Goal: Task Accomplishment & Management: Manage account settings

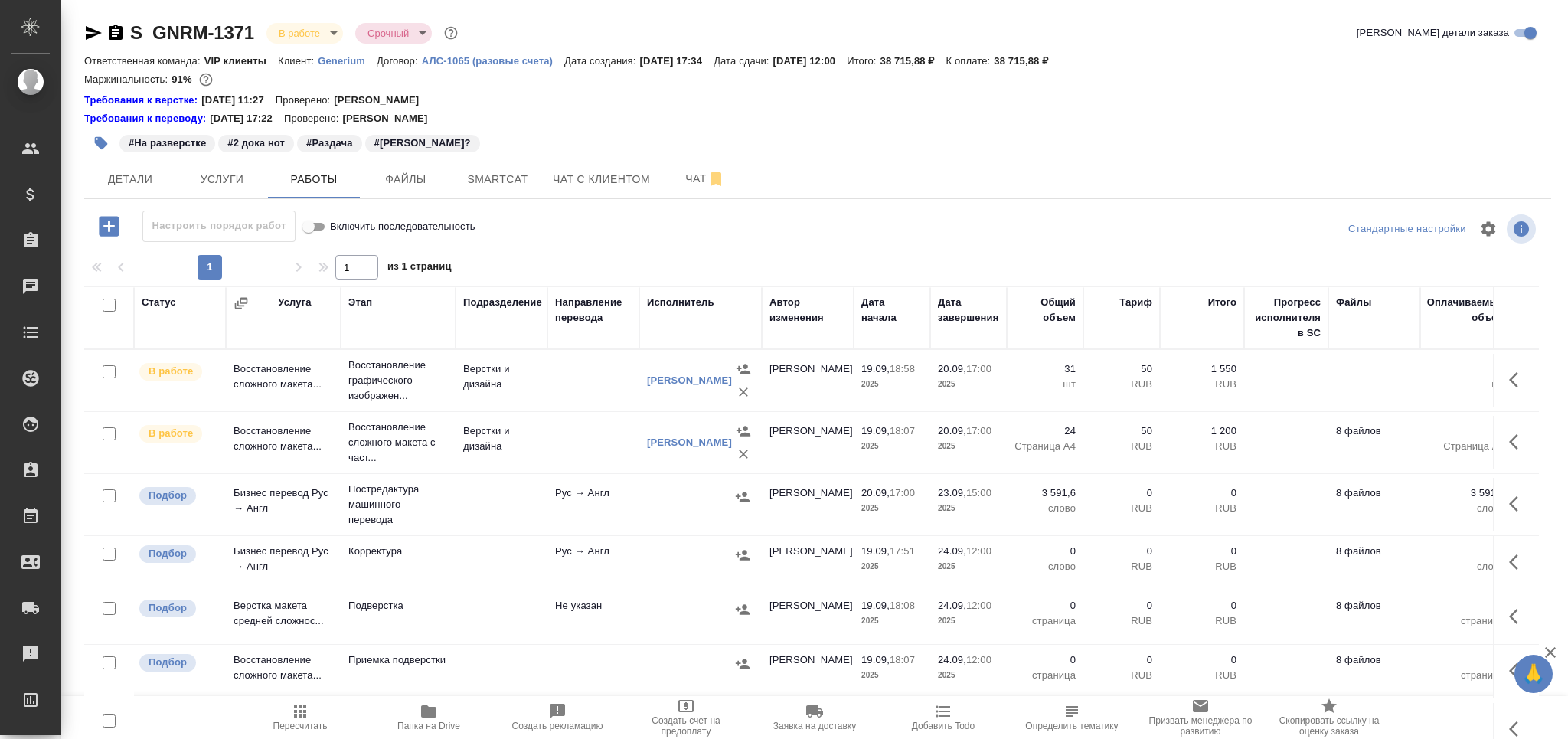
scroll to position [84, 0]
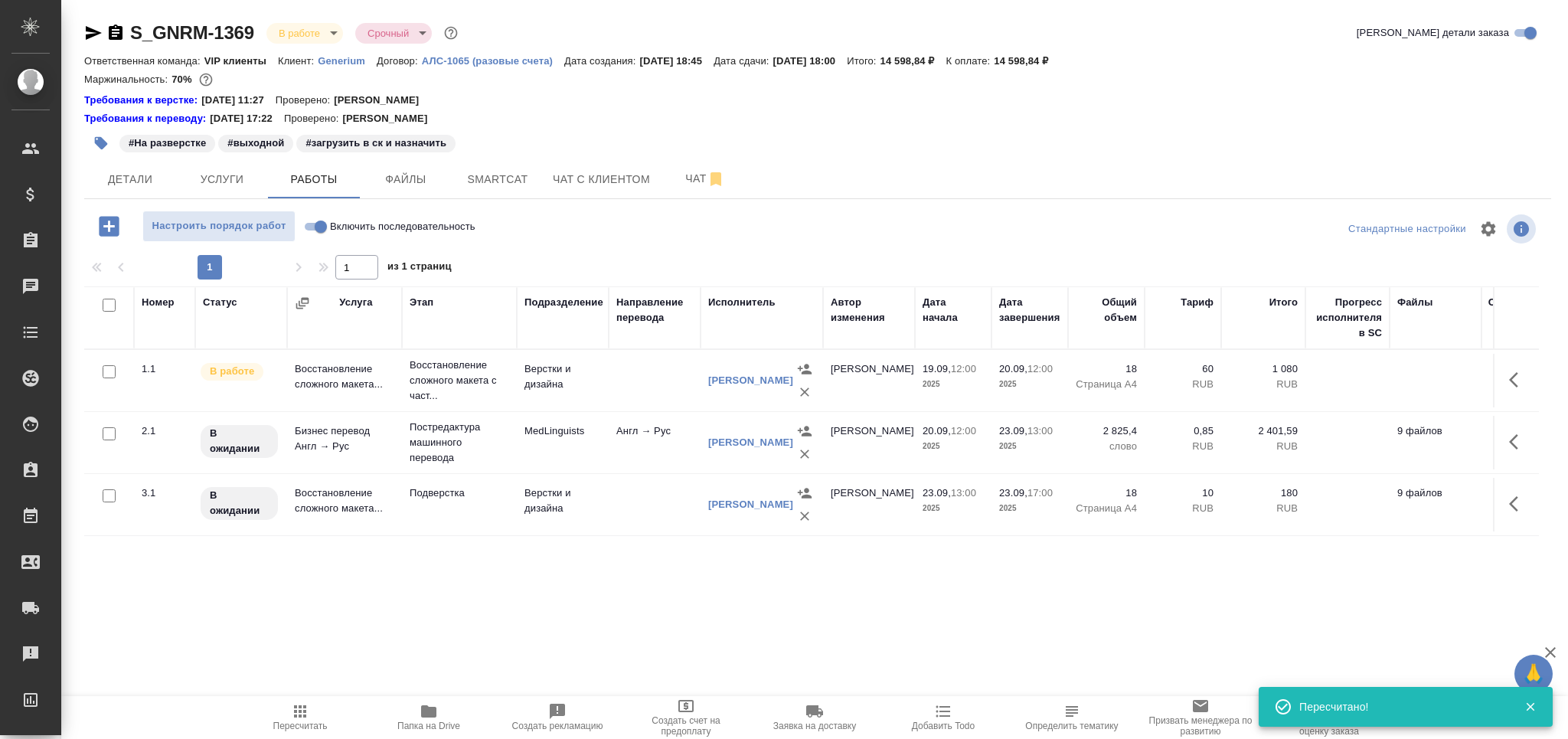
click at [299, 727] on span "Пересчитать" at bounding box center [301, 726] width 55 height 11
click at [451, 714] on span "Папка на Drive" at bounding box center [428, 717] width 110 height 29
click at [486, 170] on span "Smartcat" at bounding box center [498, 179] width 74 height 19
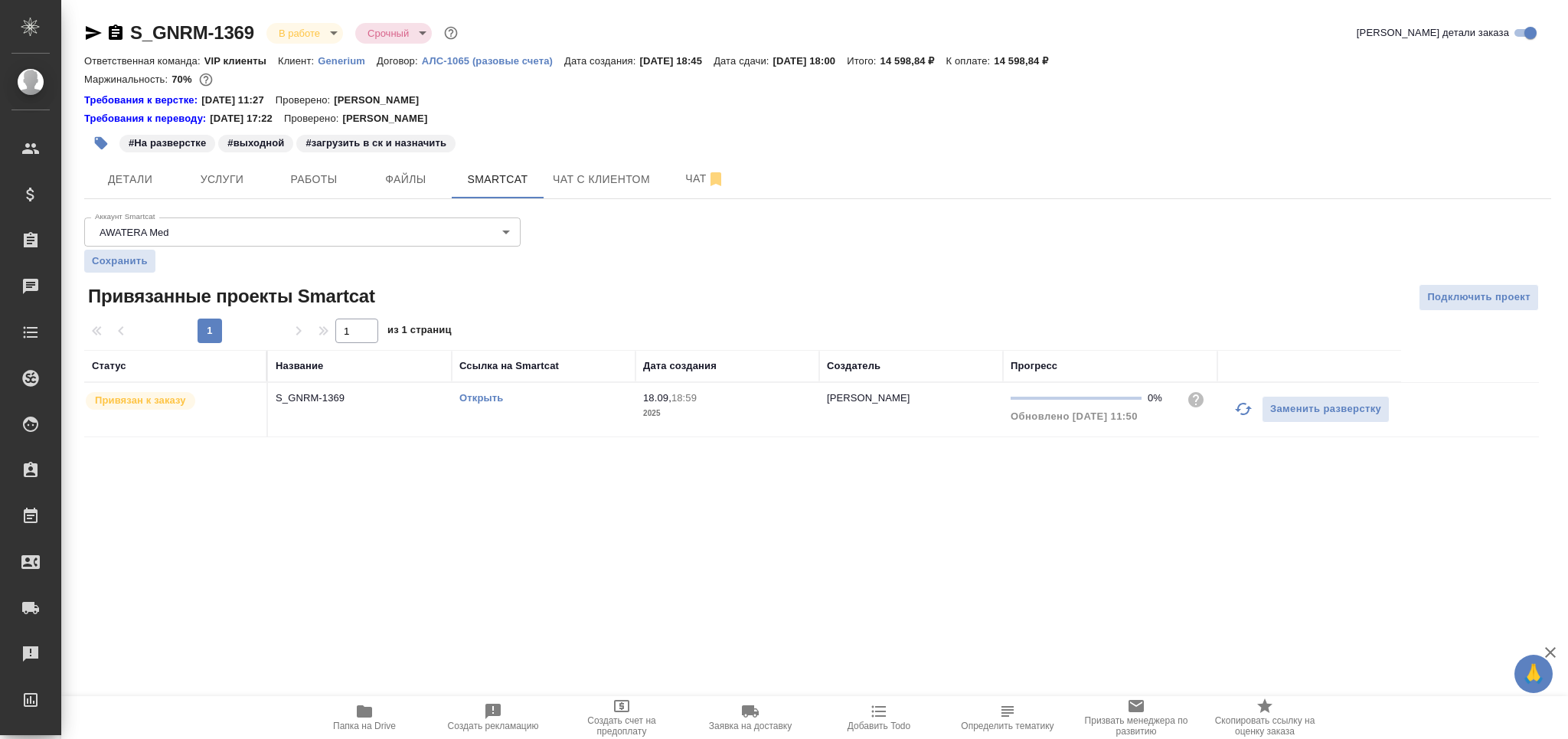
click at [483, 401] on link "Открыть" at bounding box center [481, 398] width 44 height 12
click at [607, 412] on td "Открыть" at bounding box center [543, 410] width 184 height 54
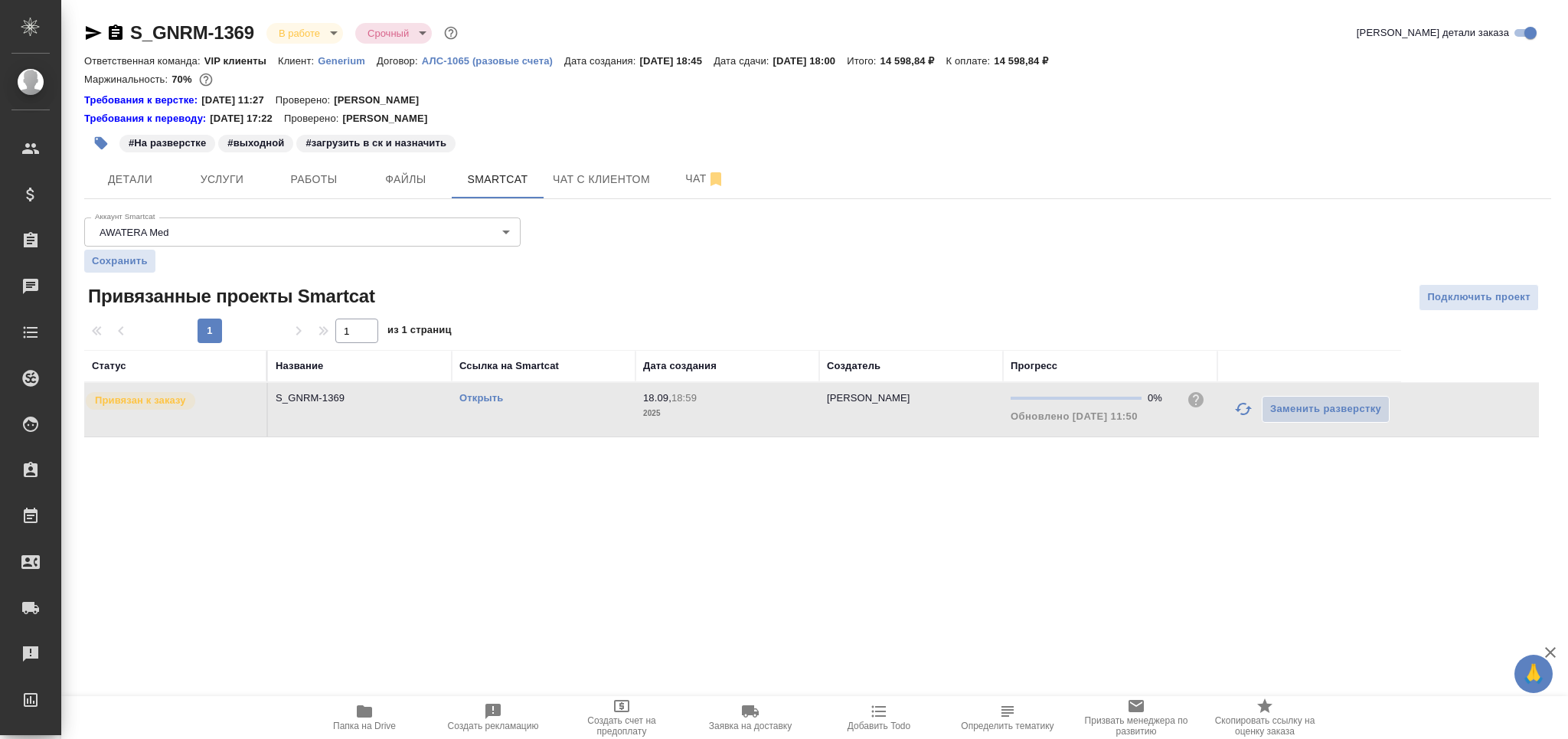
click at [607, 412] on td "Открыть" at bounding box center [543, 410] width 184 height 54
click at [332, 160] on button "Работы" at bounding box center [314, 179] width 92 height 38
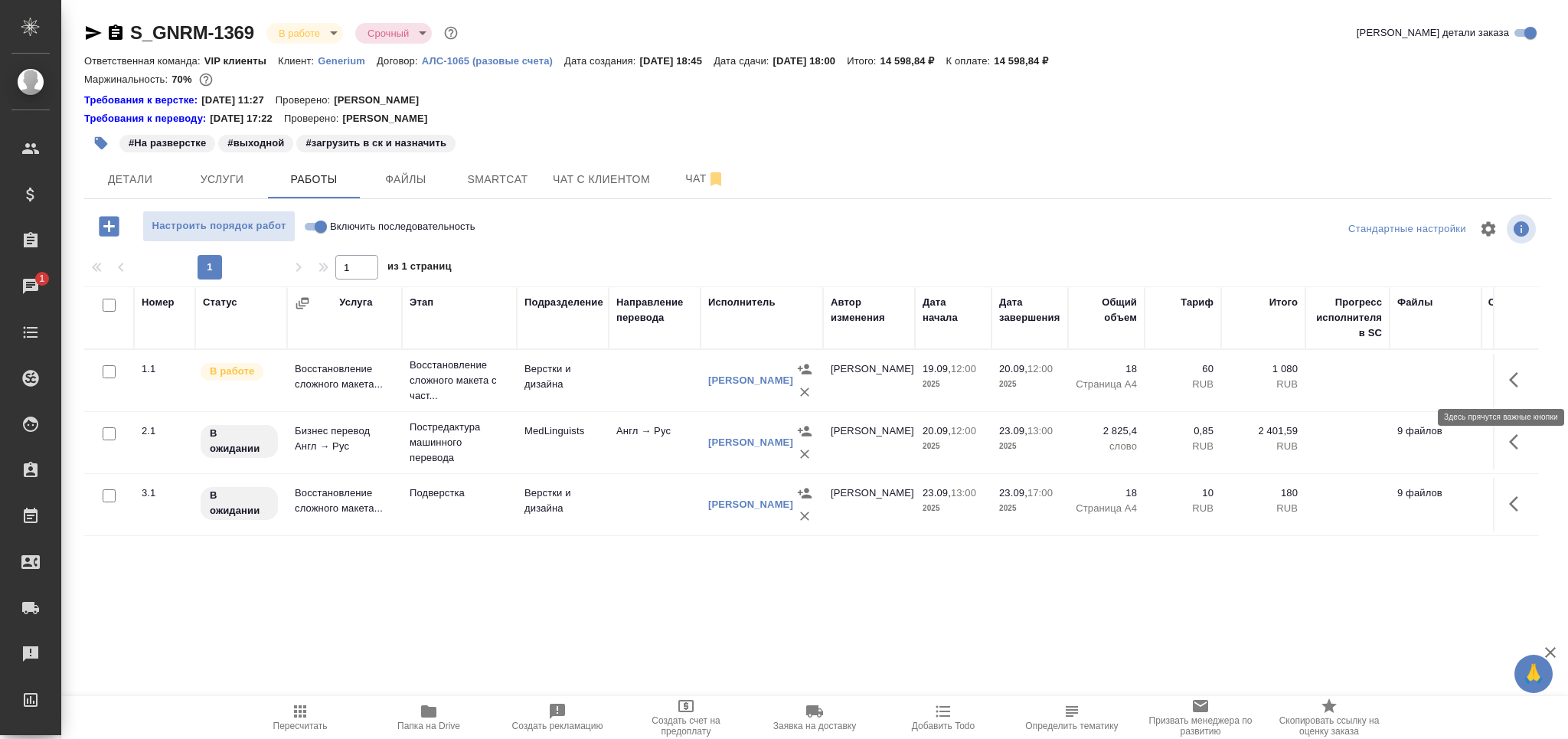
click at [1523, 383] on icon "button" at bounding box center [1518, 380] width 18 height 18
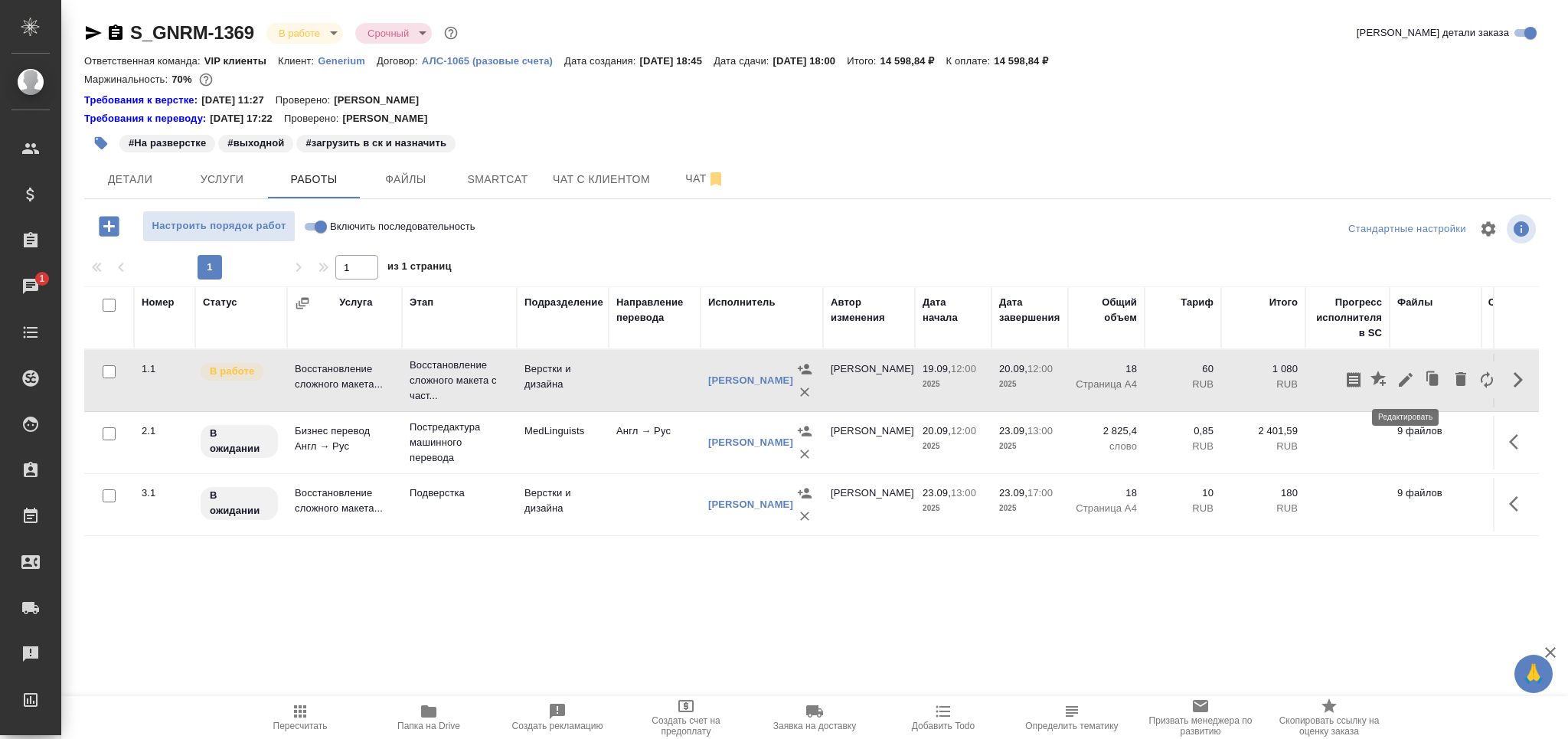
click at [1409, 384] on icon "button" at bounding box center [1406, 380] width 18 height 18
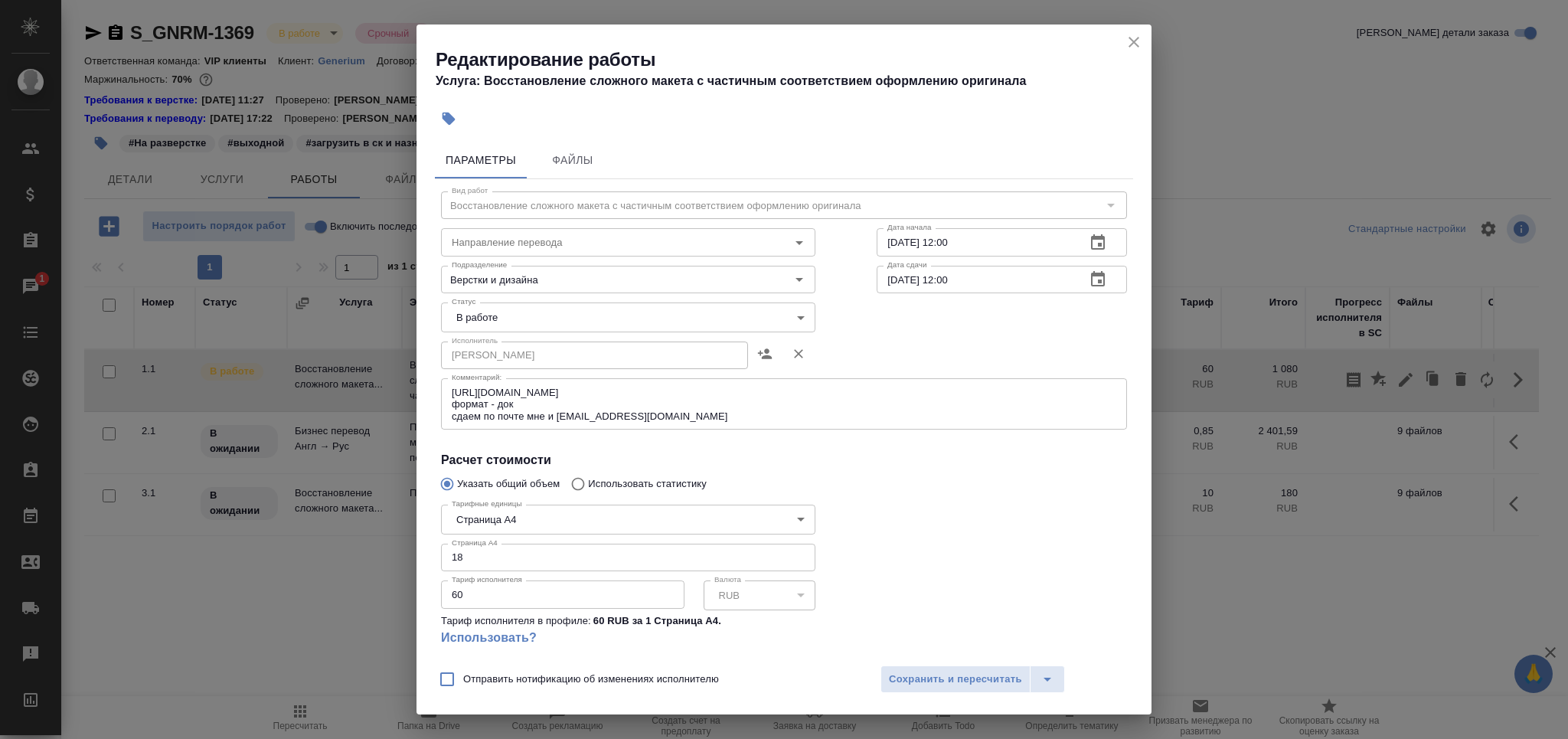
click at [541, 320] on body "🙏 .cls-1 fill:#fff; AWATERA Grabko Mariya Клиенты Спецификации Заказы 1 Чаты To…" at bounding box center [784, 369] width 1568 height 739
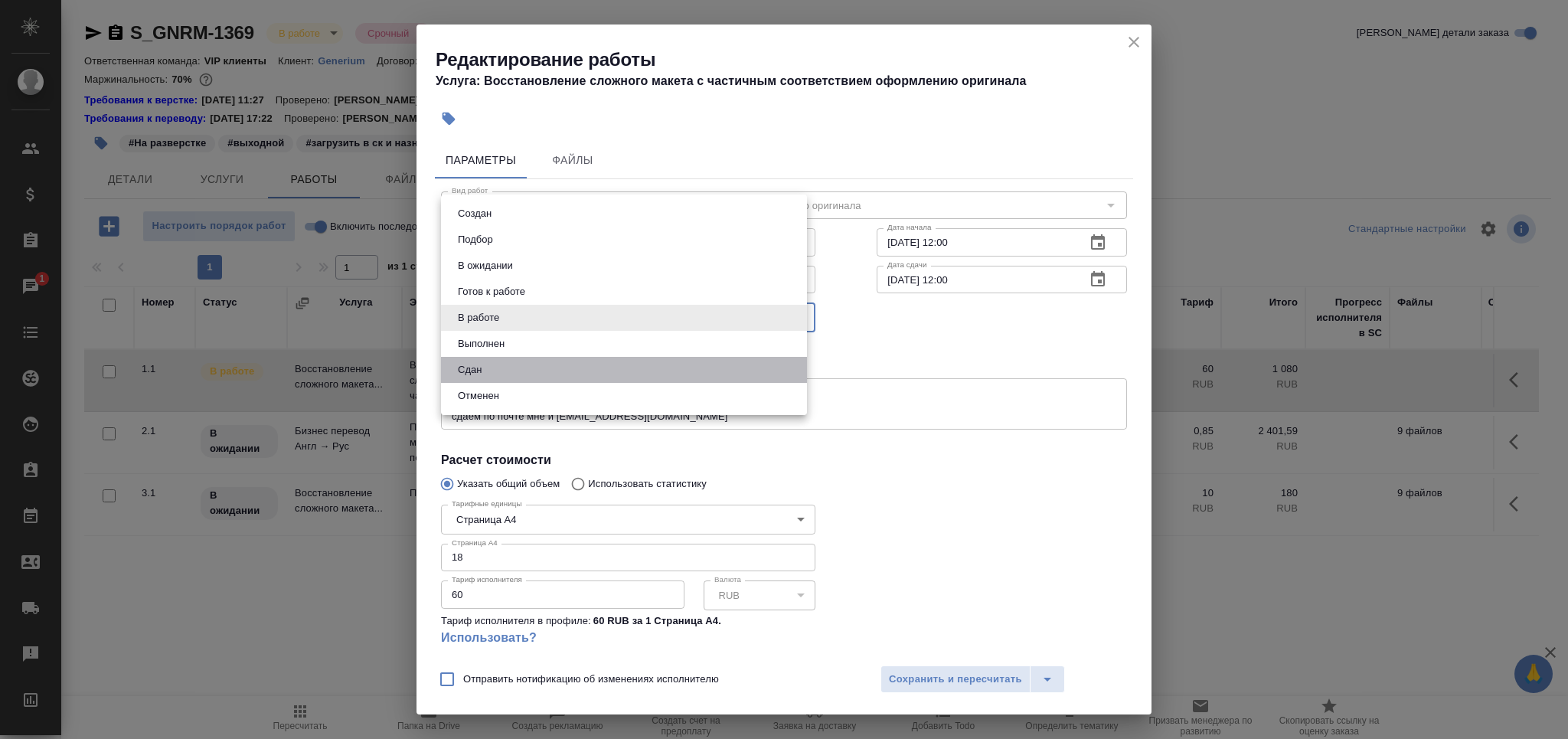
click at [514, 372] on li "Сдан" at bounding box center [624, 370] width 366 height 26
type input "closed"
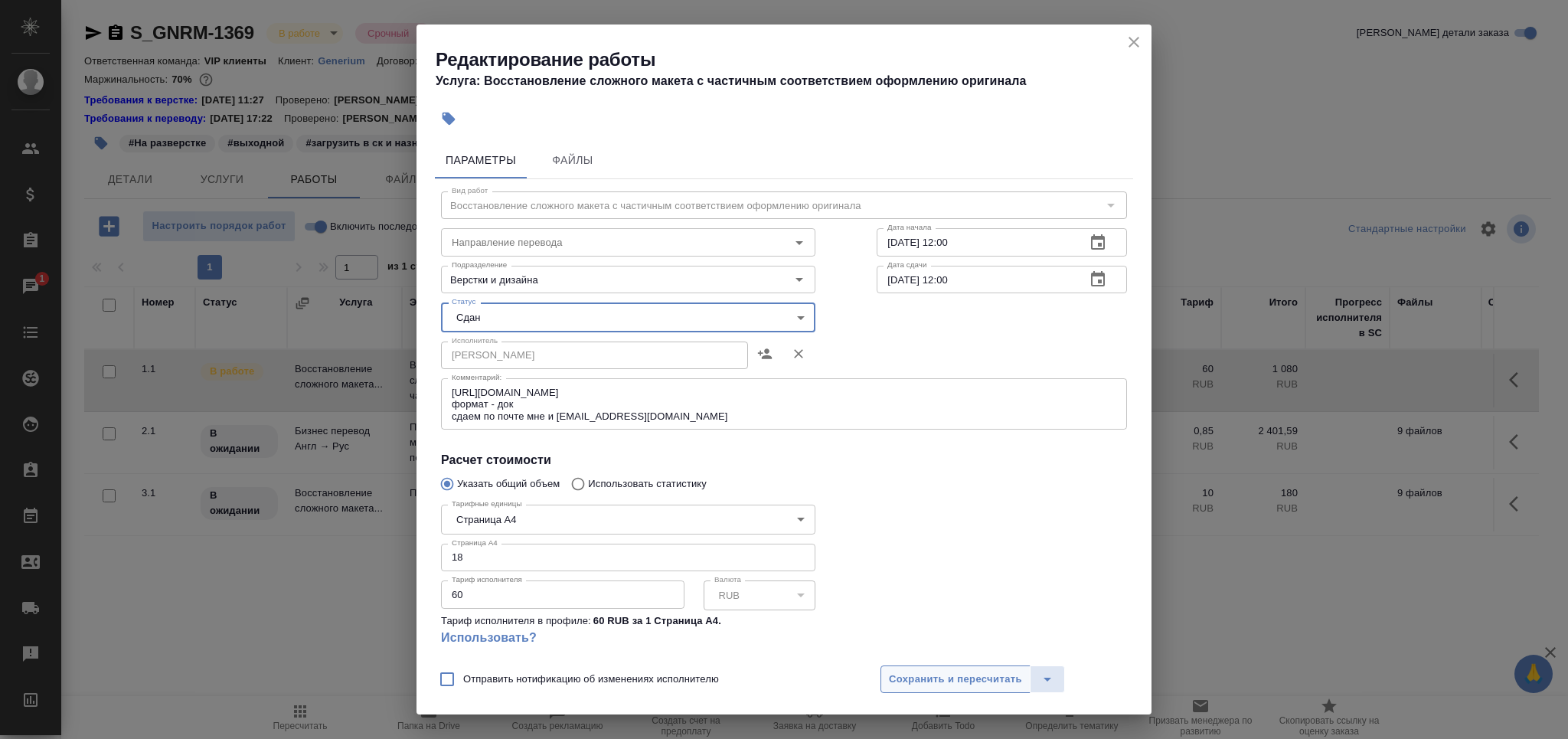
click at [919, 679] on span "Сохранить и пересчитать" at bounding box center [955, 679] width 133 height 18
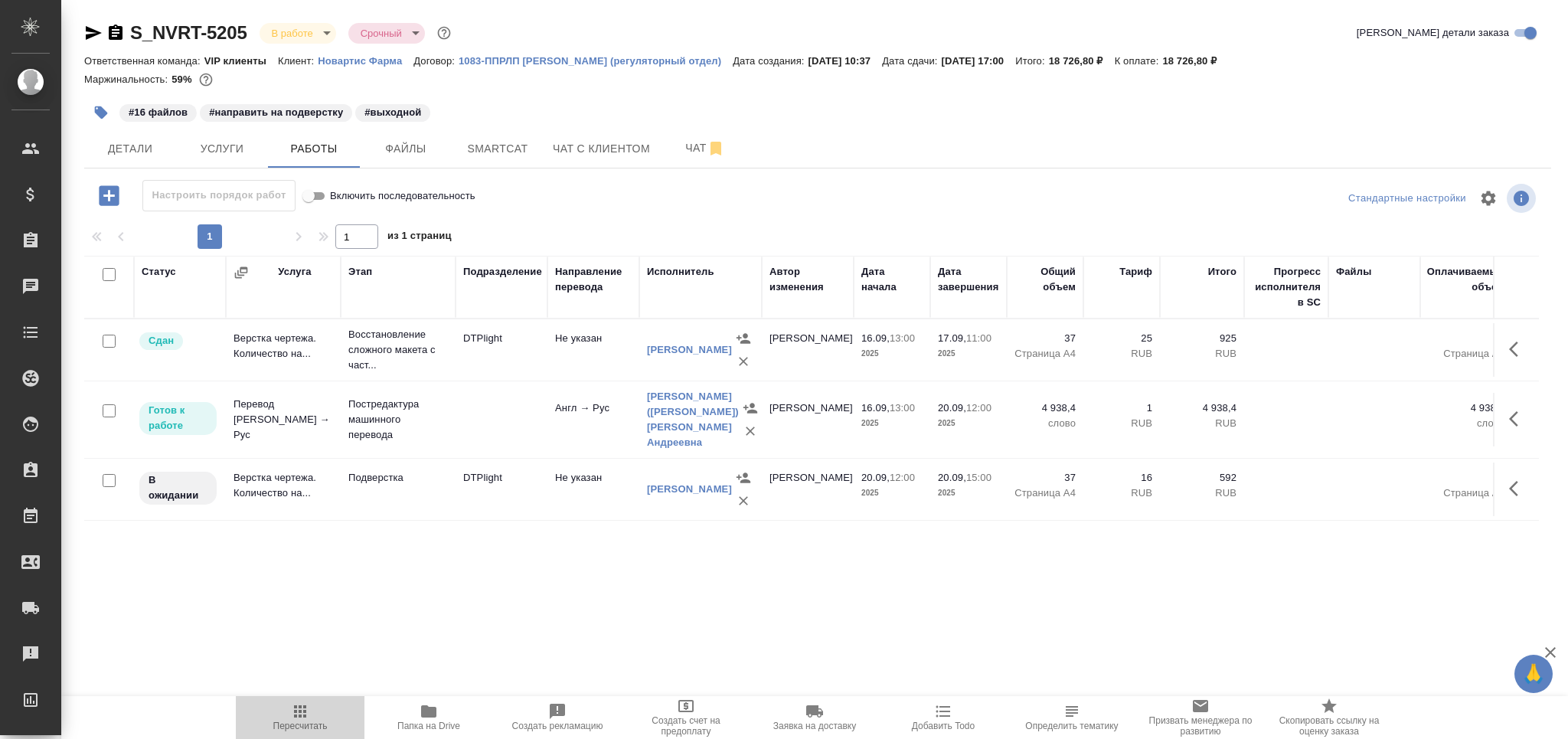
click at [319, 724] on span "Пересчитать" at bounding box center [301, 726] width 55 height 11
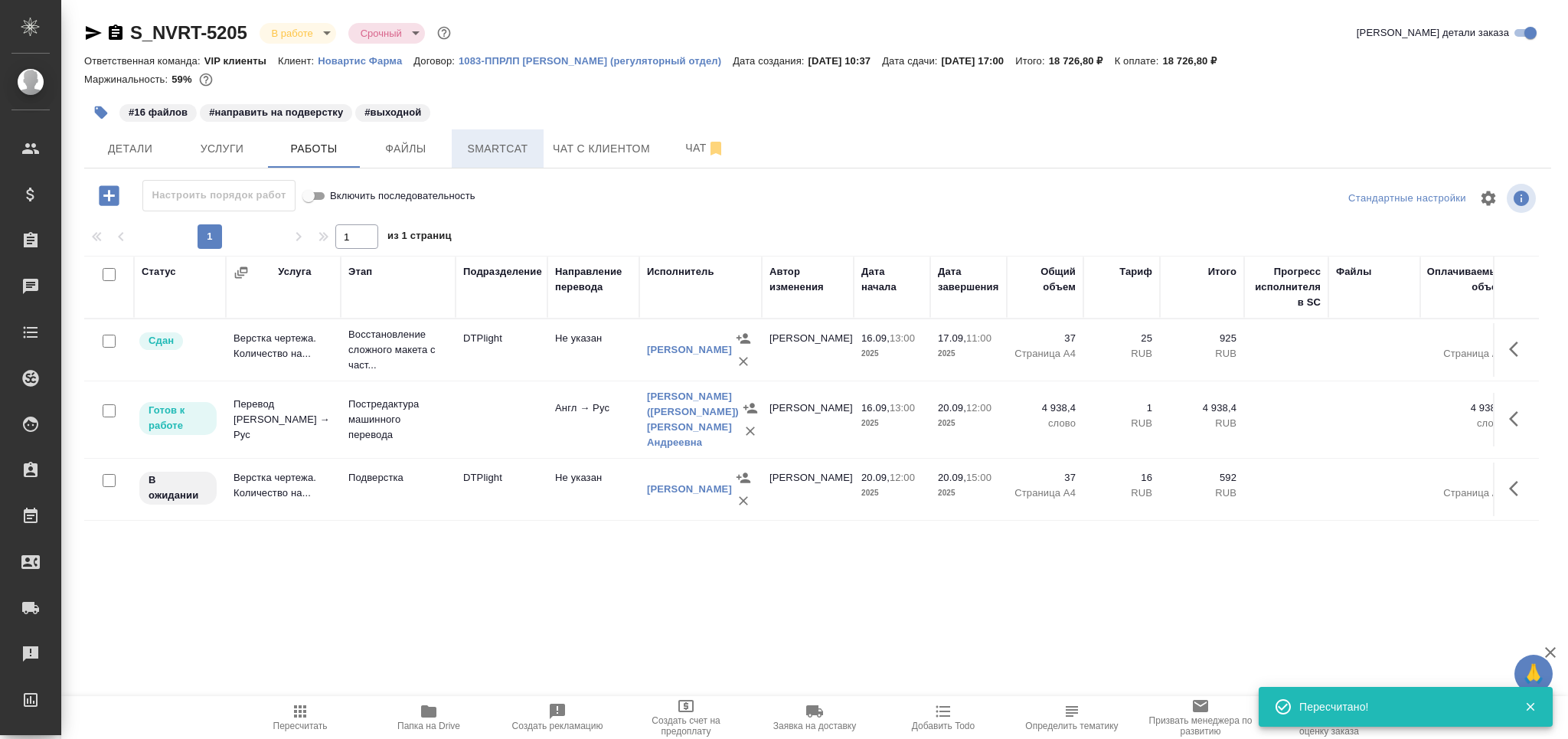
click at [472, 148] on span "Smartcat" at bounding box center [498, 148] width 74 height 19
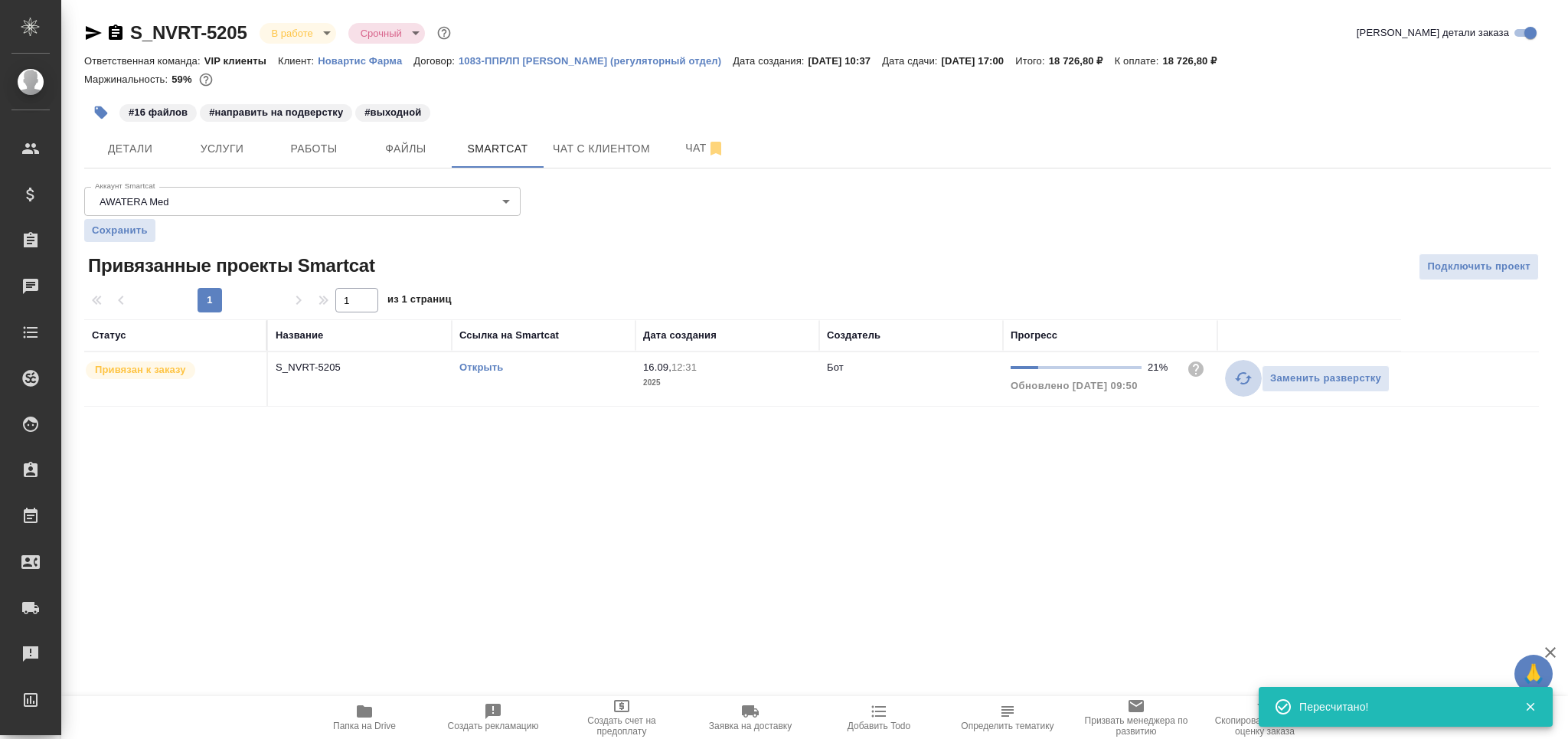
drag, startPoint x: 1240, startPoint y: 380, endPoint x: 1234, endPoint y: 391, distance: 12.5
click at [1240, 381] on icon "button" at bounding box center [1243, 378] width 18 height 18
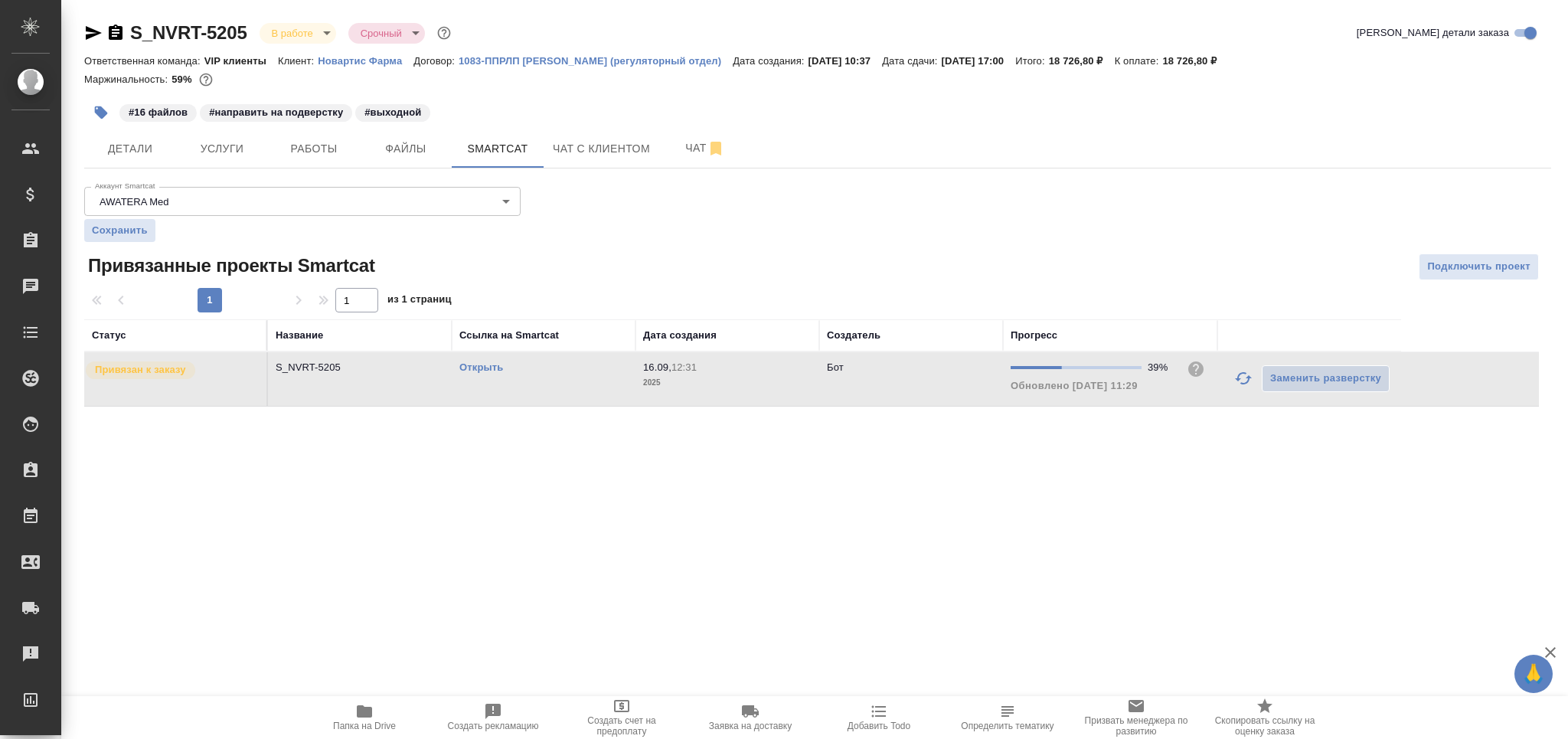
click at [487, 366] on link "Открыть" at bounding box center [481, 367] width 44 height 12
click at [313, 160] on button "Работы" at bounding box center [314, 148] width 92 height 38
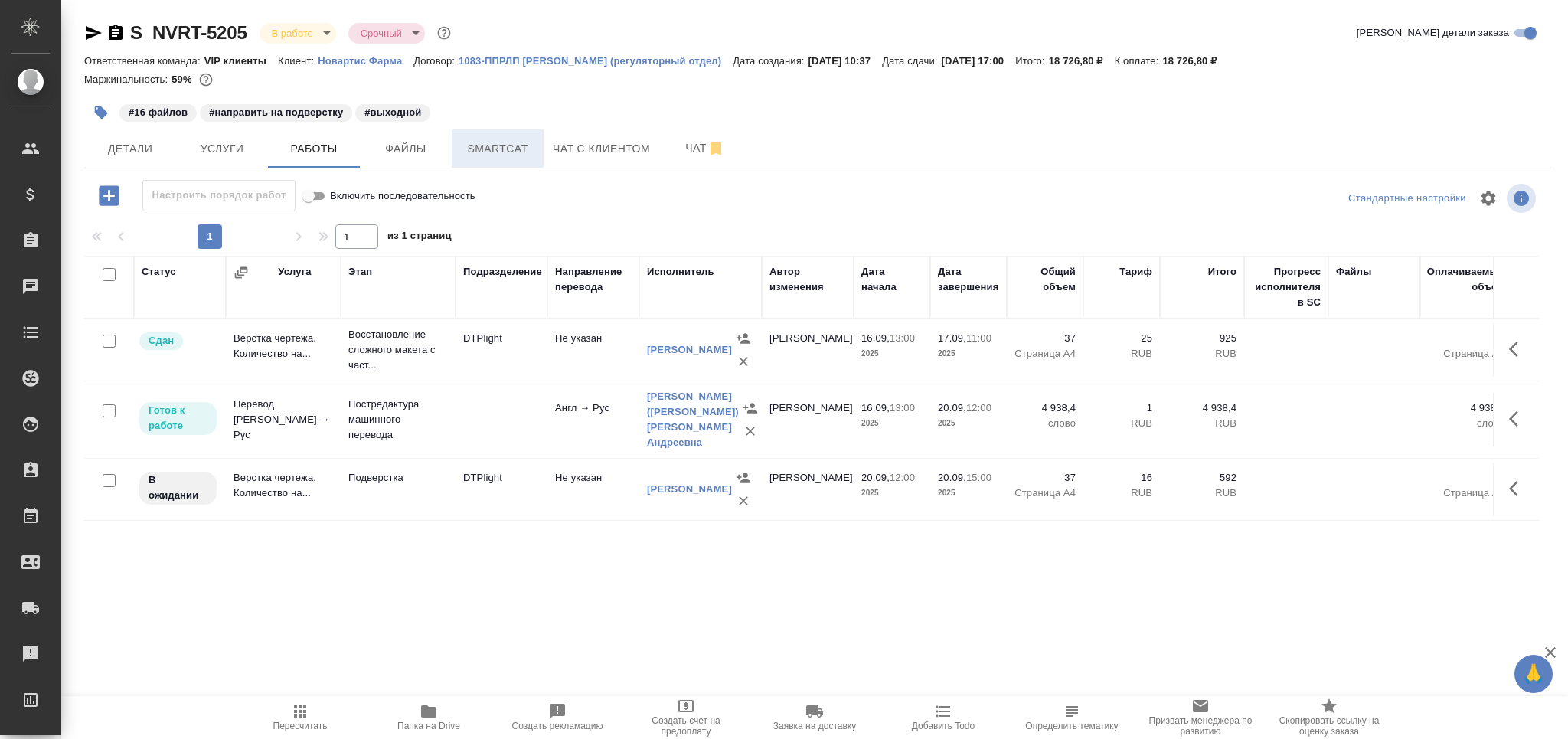
click at [520, 148] on span "Smartcat" at bounding box center [498, 148] width 74 height 19
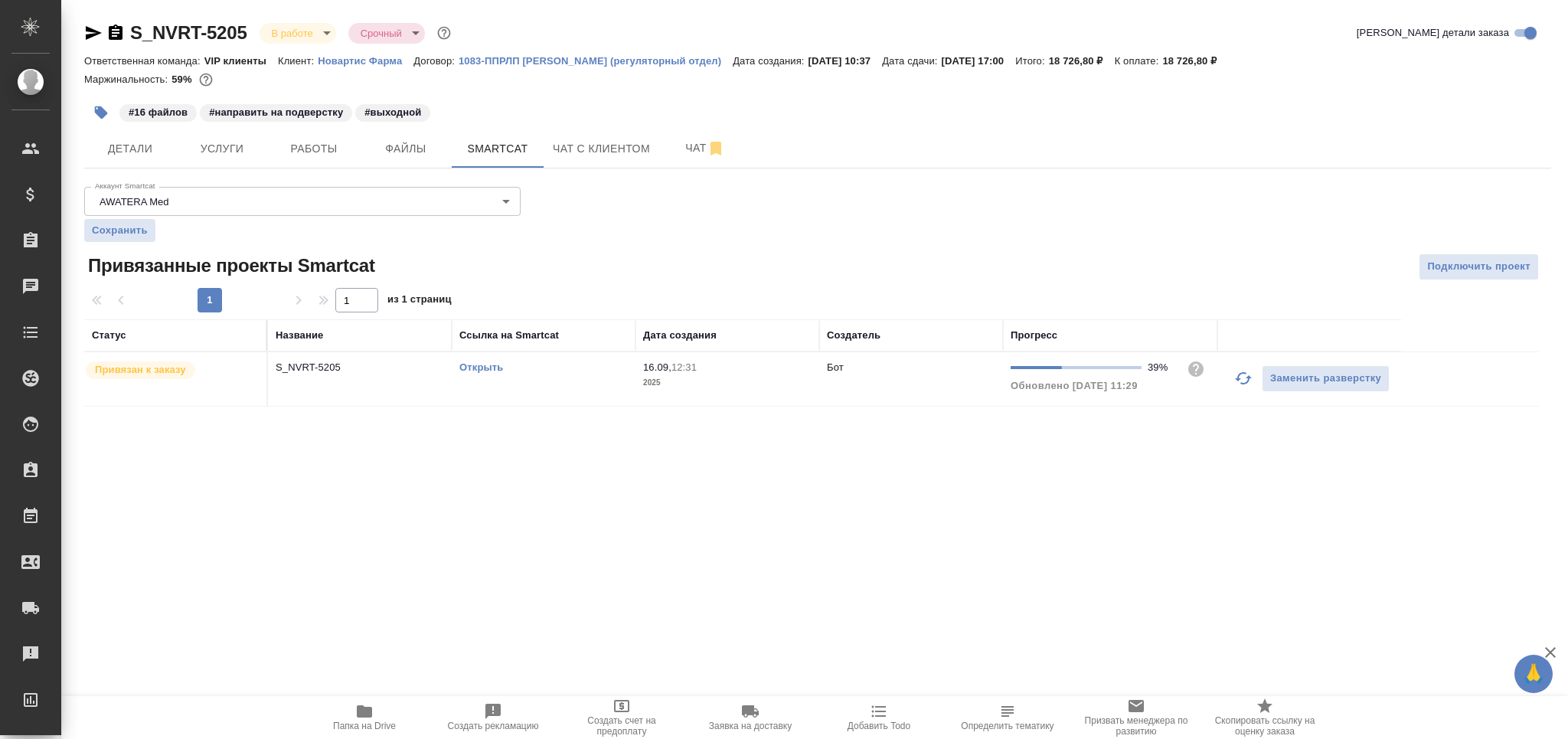
click at [1231, 375] on button "button" at bounding box center [1243, 378] width 37 height 37
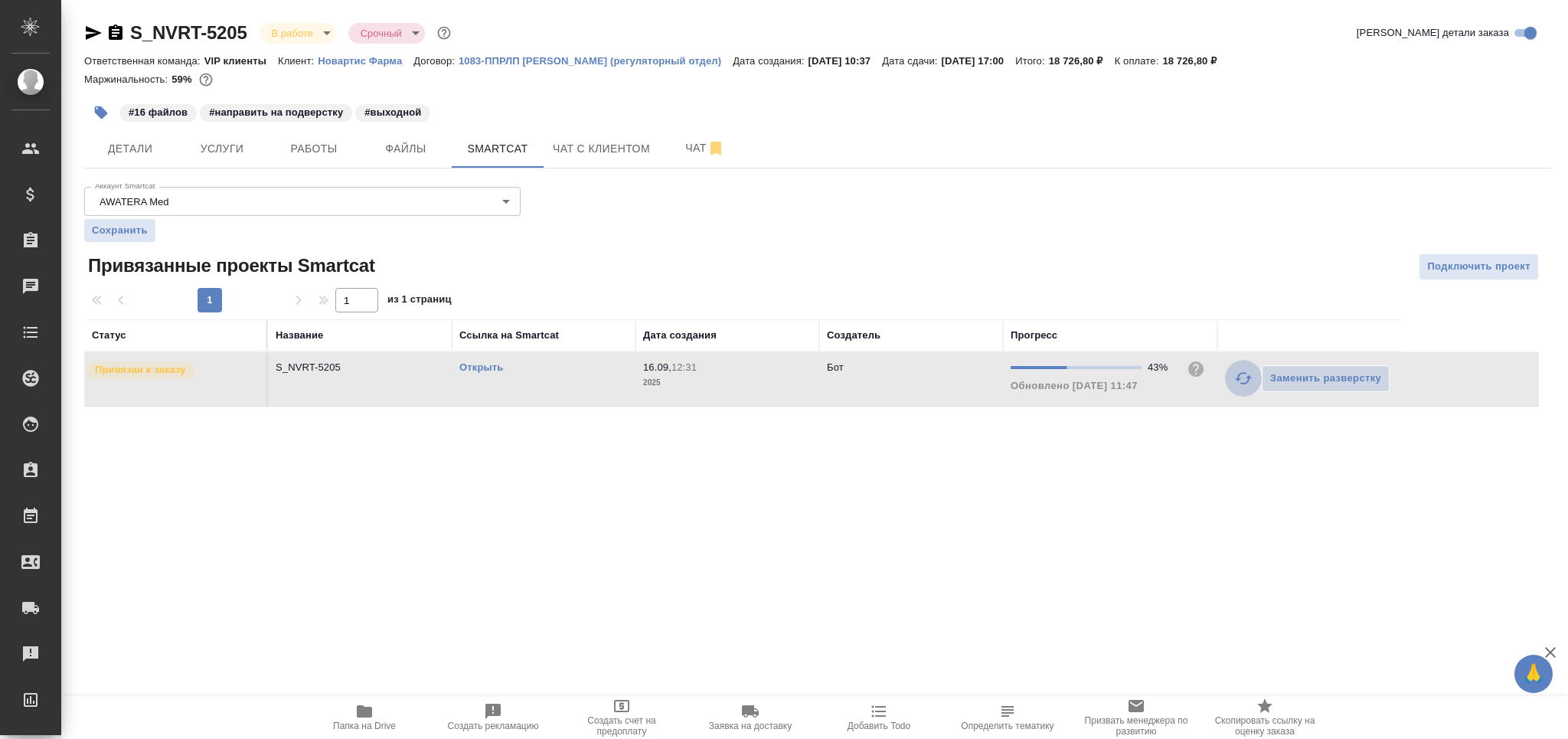
click at [1243, 375] on icon "button" at bounding box center [1243, 378] width 18 height 18
click at [333, 153] on span "Работы" at bounding box center [314, 148] width 74 height 19
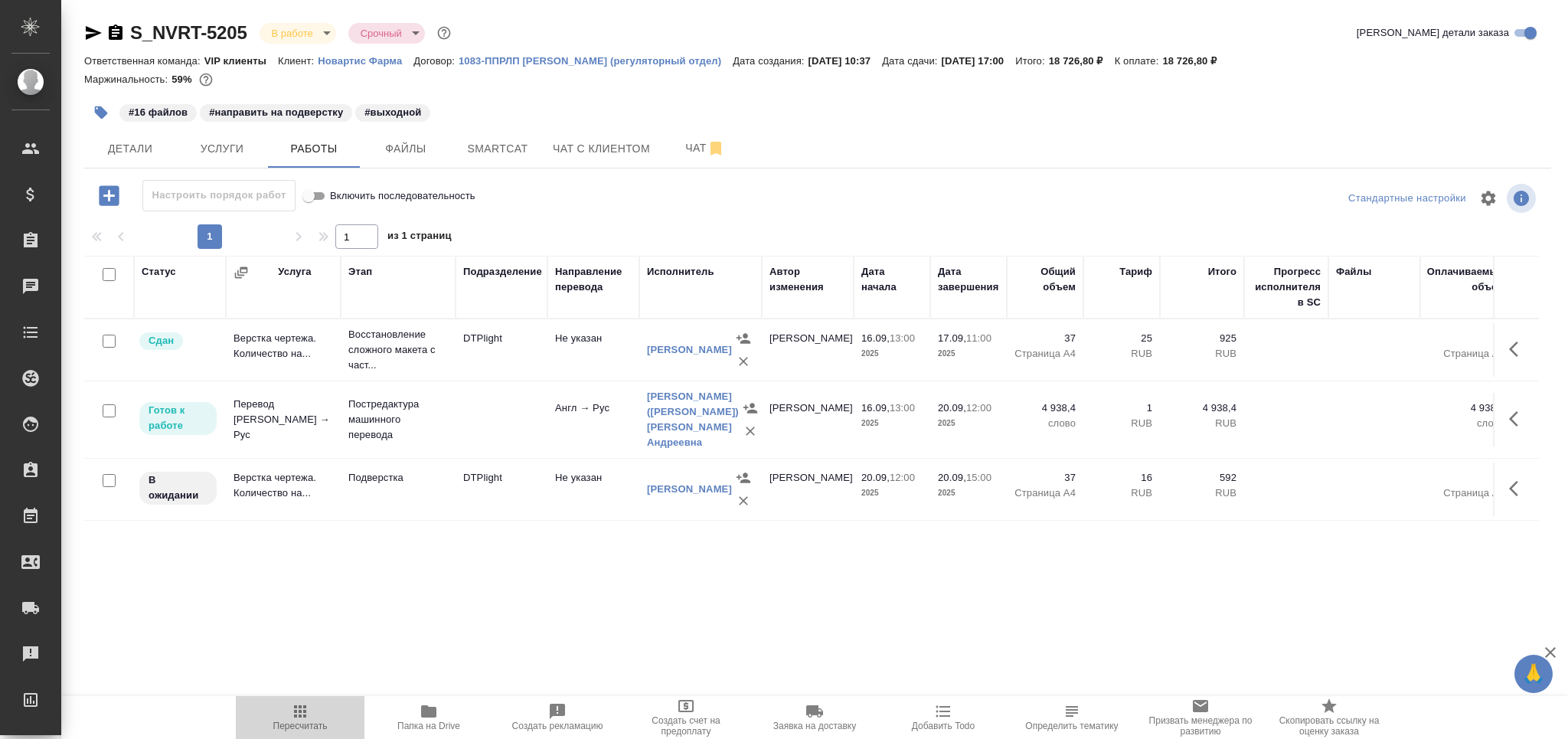
click at [283, 727] on span "Пересчитать" at bounding box center [301, 726] width 55 height 11
click at [663, 160] on button "Чат" at bounding box center [705, 148] width 92 height 38
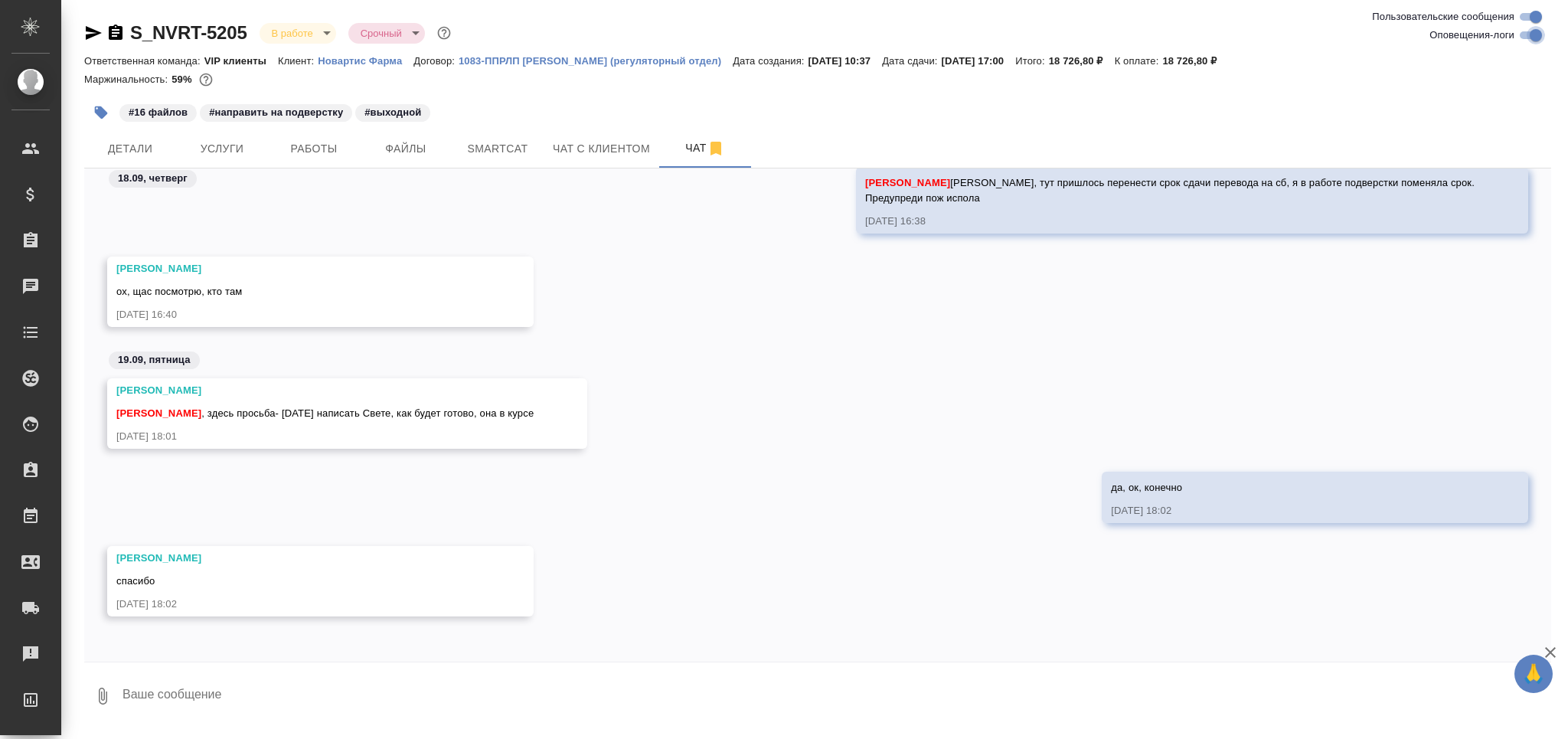
click at [1533, 42] on input "Оповещения-логи" at bounding box center [1536, 35] width 55 height 18
checkbox input "false"
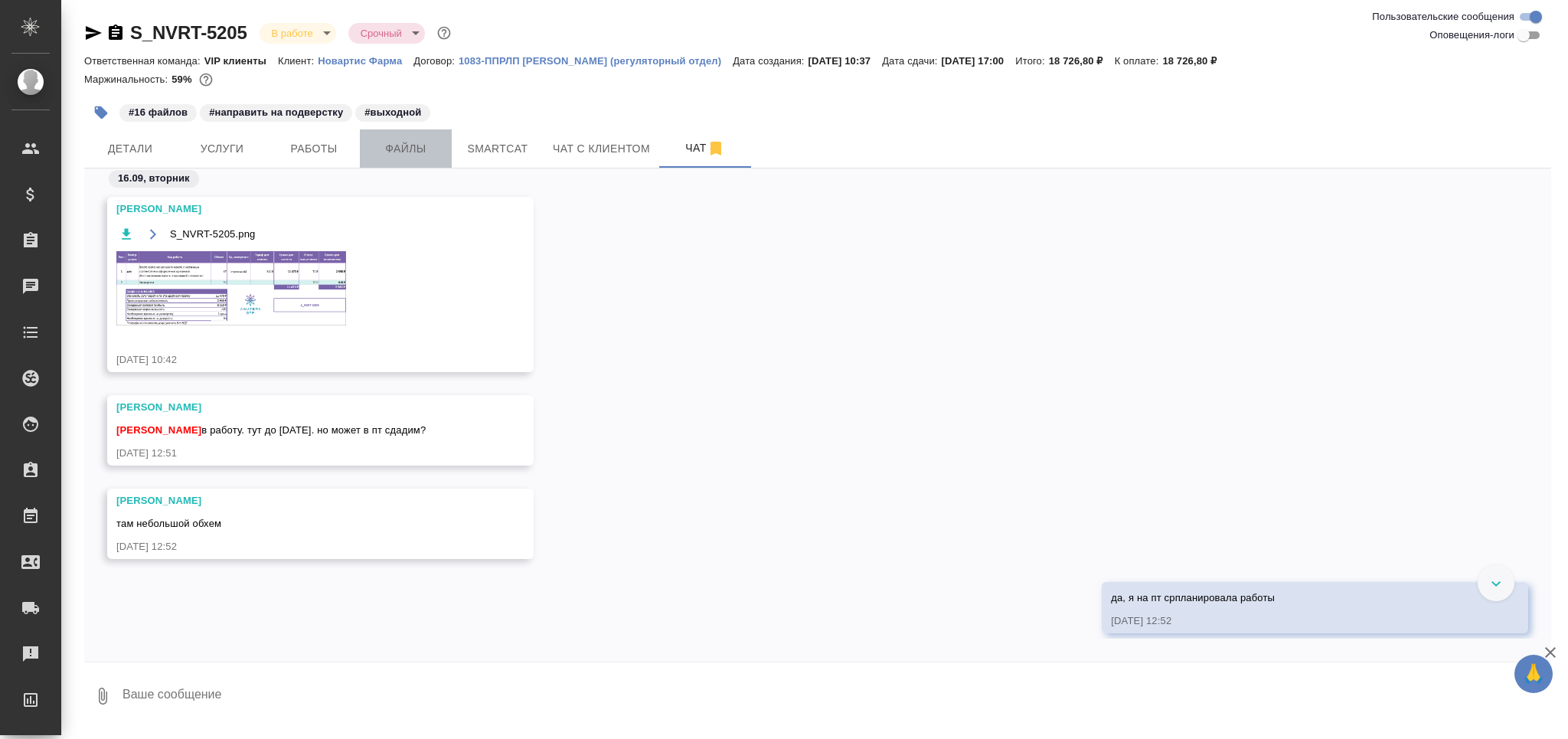
click at [396, 152] on span "Файлы" at bounding box center [406, 148] width 74 height 19
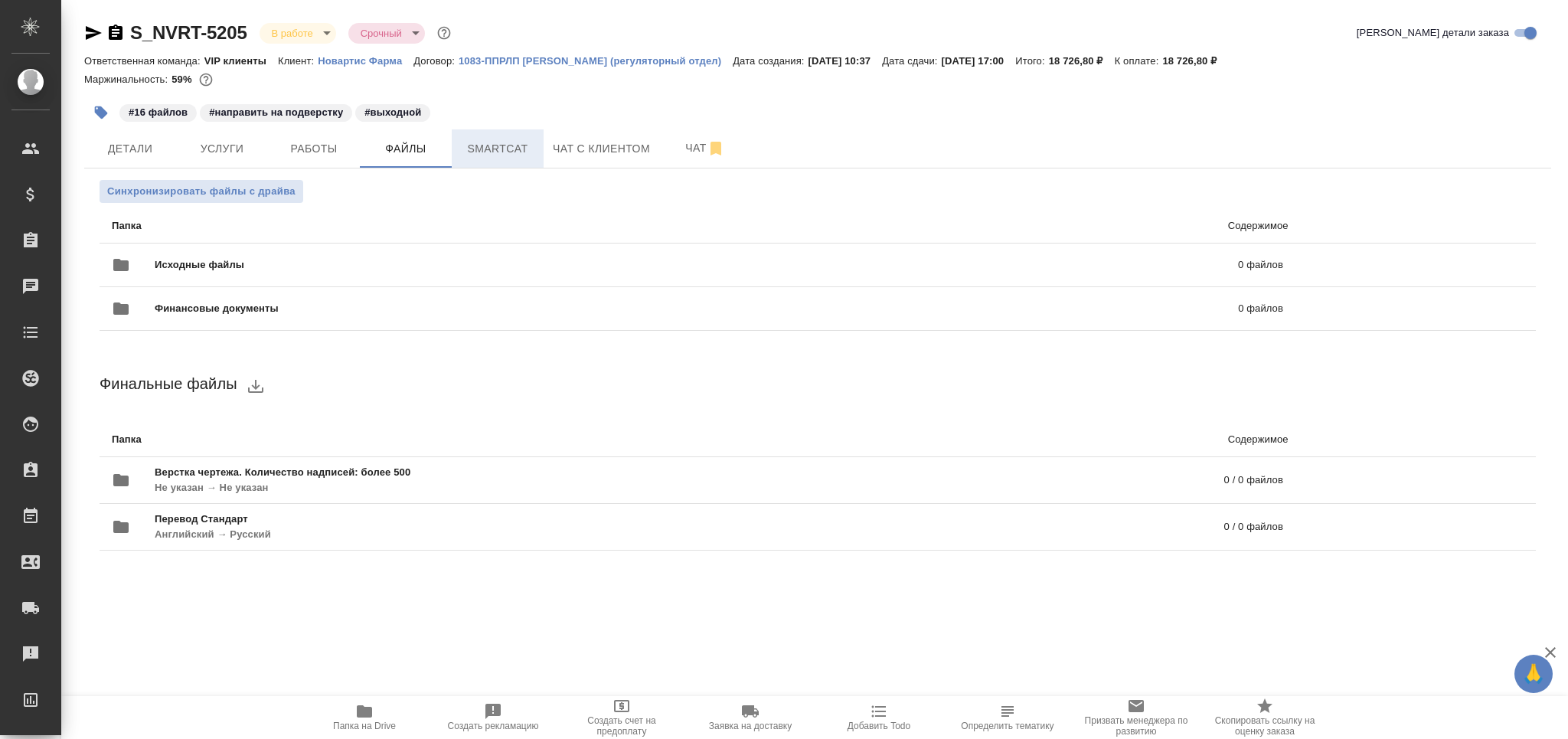
click at [493, 155] on span "Smartcat" at bounding box center [498, 148] width 74 height 19
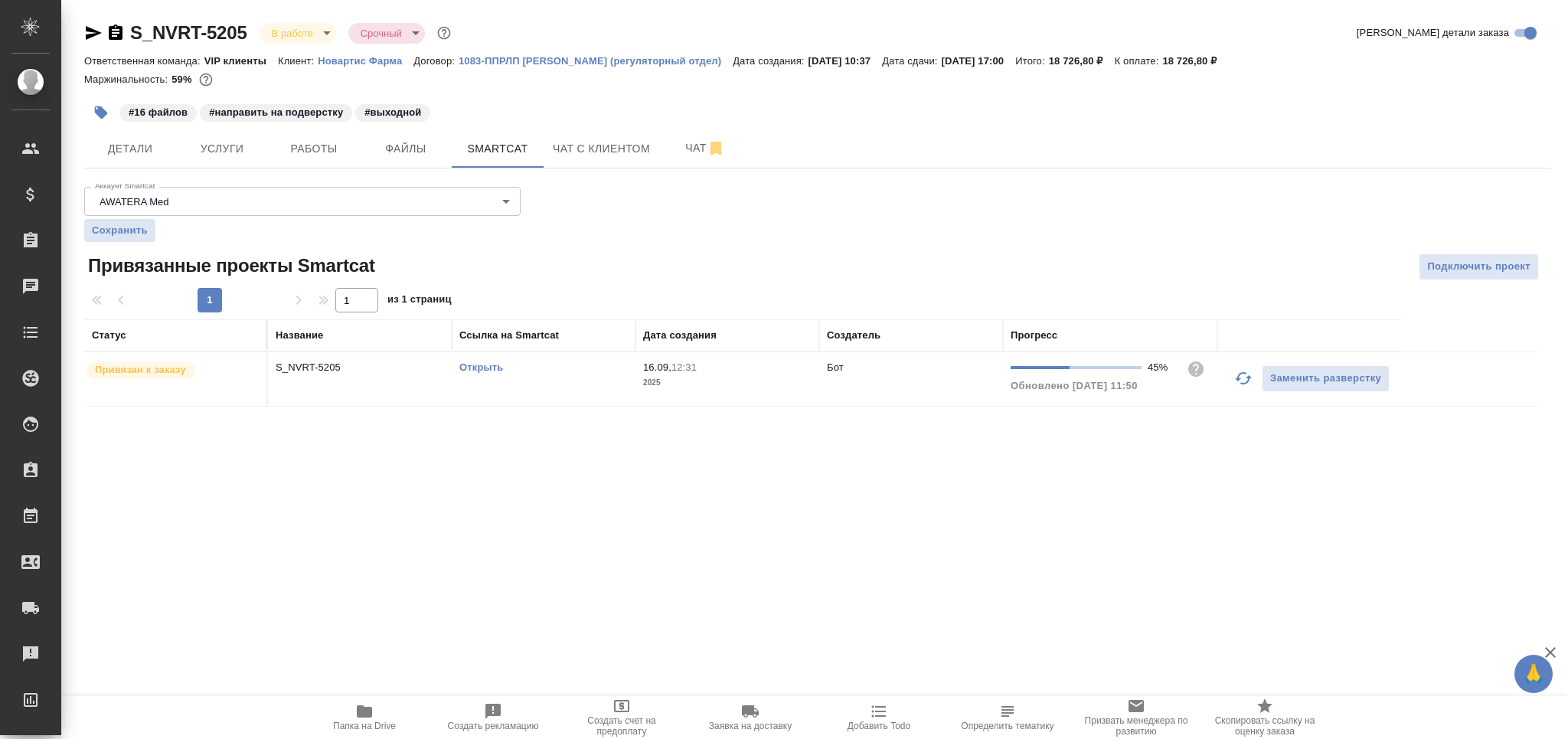
click at [1246, 382] on icon "button" at bounding box center [1243, 378] width 17 height 12
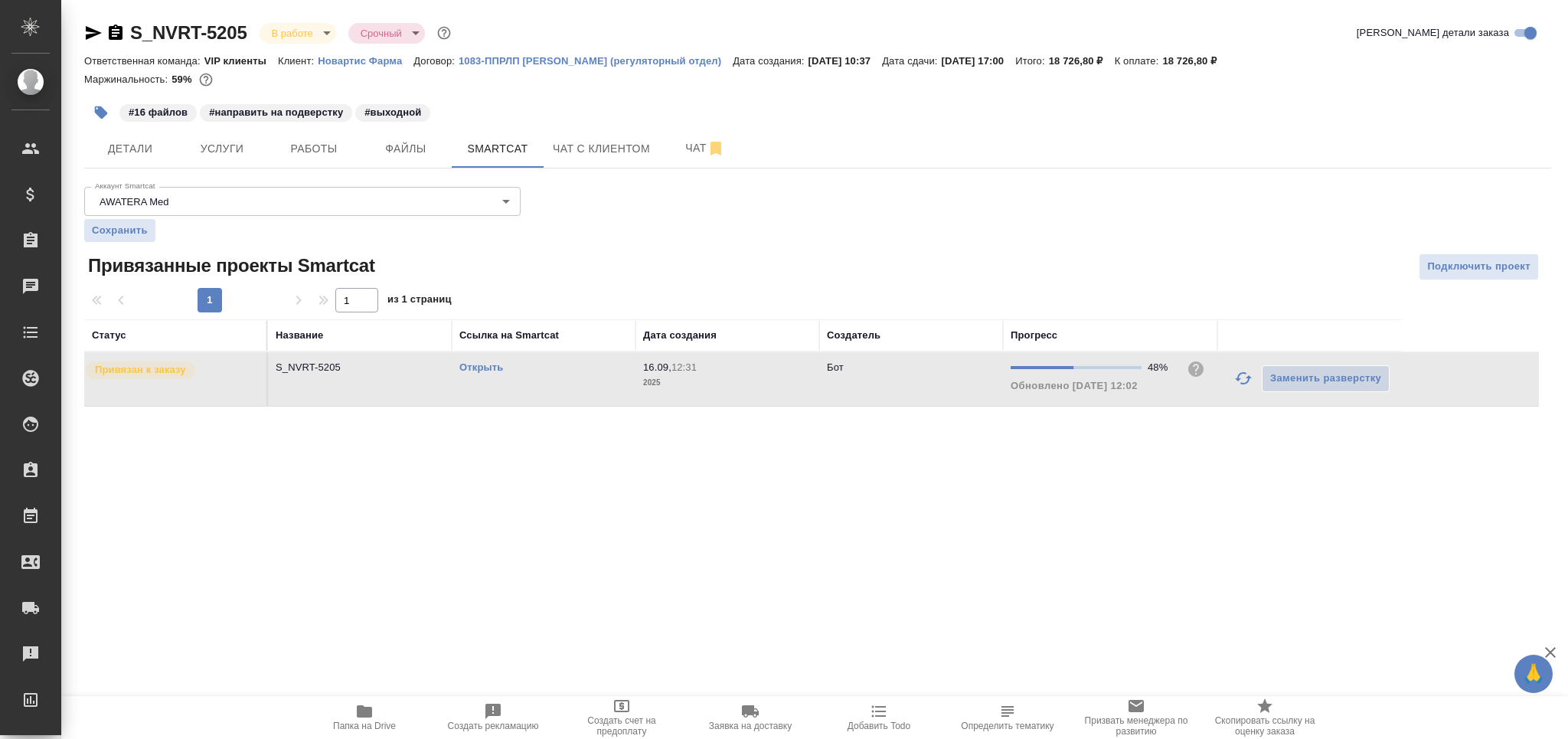
click at [1238, 384] on icon "button" at bounding box center [1243, 378] width 18 height 18
click at [1235, 383] on icon "button" at bounding box center [1243, 378] width 18 height 18
click at [331, 150] on span "Работы" at bounding box center [314, 148] width 74 height 19
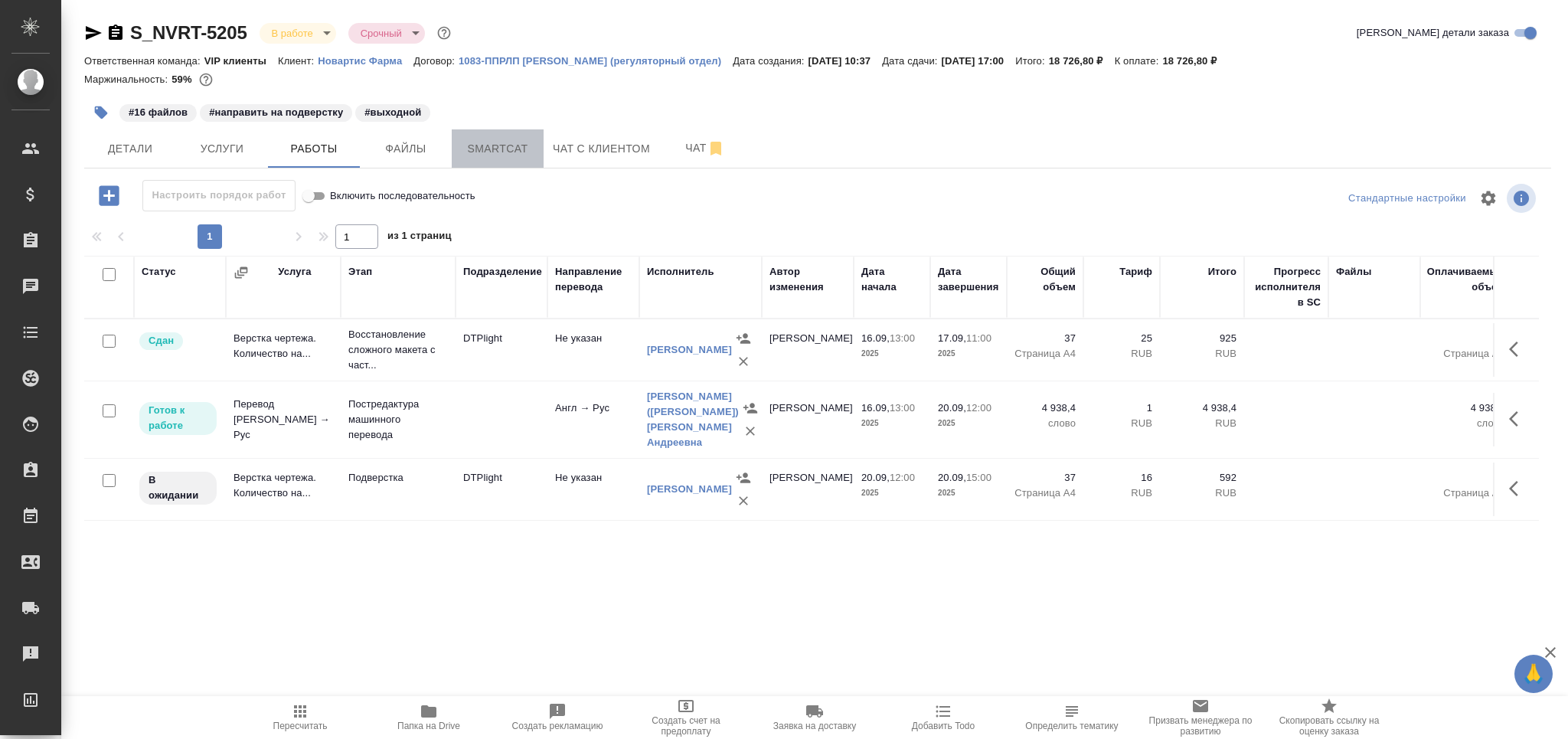
click at [485, 142] on span "Smartcat" at bounding box center [498, 148] width 74 height 19
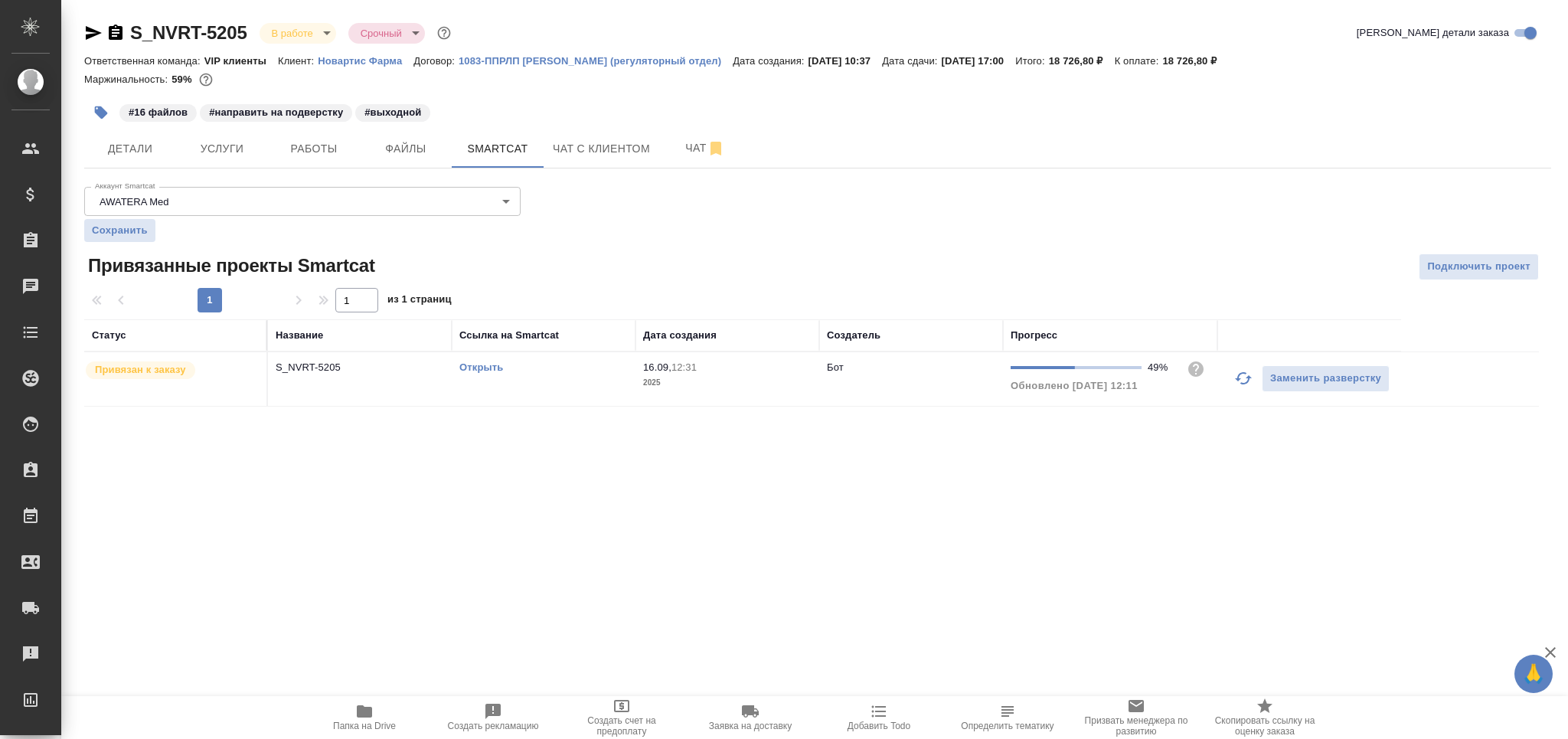
click at [632, 376] on td "Открыть" at bounding box center [543, 379] width 184 height 54
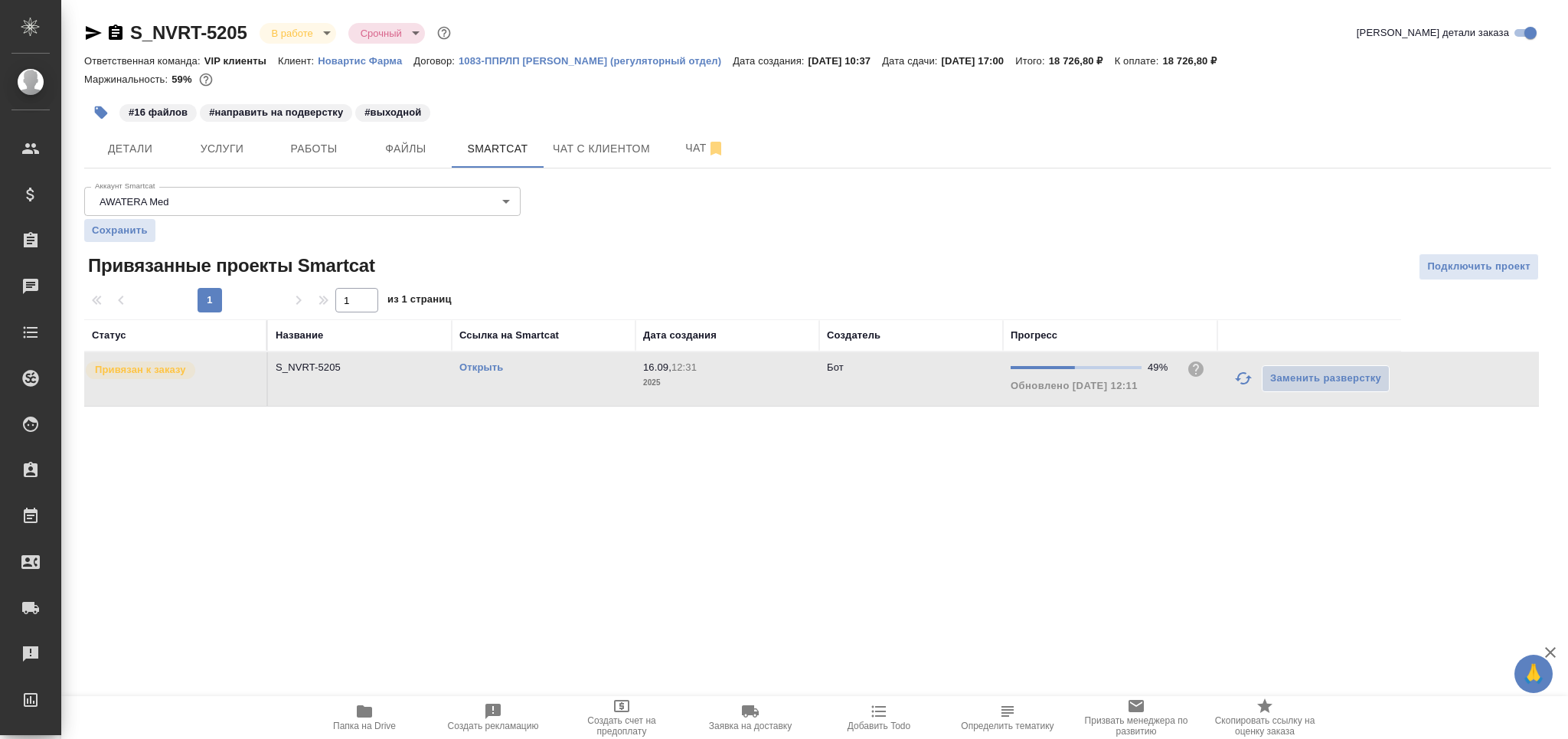
click at [632, 376] on td "Открыть" at bounding box center [543, 379] width 184 height 54
click at [329, 143] on span "Работы" at bounding box center [314, 148] width 74 height 19
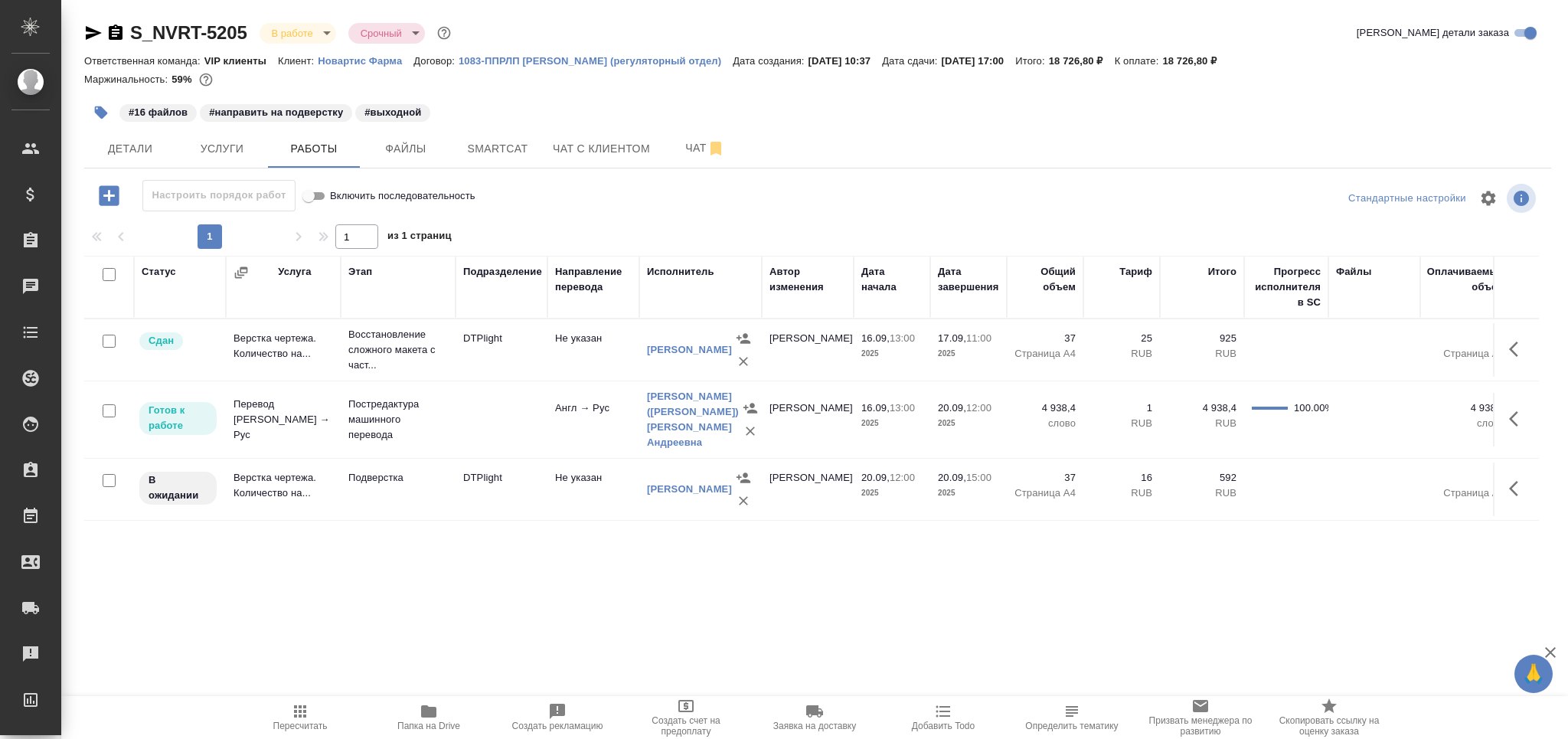
click at [294, 720] on icon "button" at bounding box center [300, 711] width 18 height 18
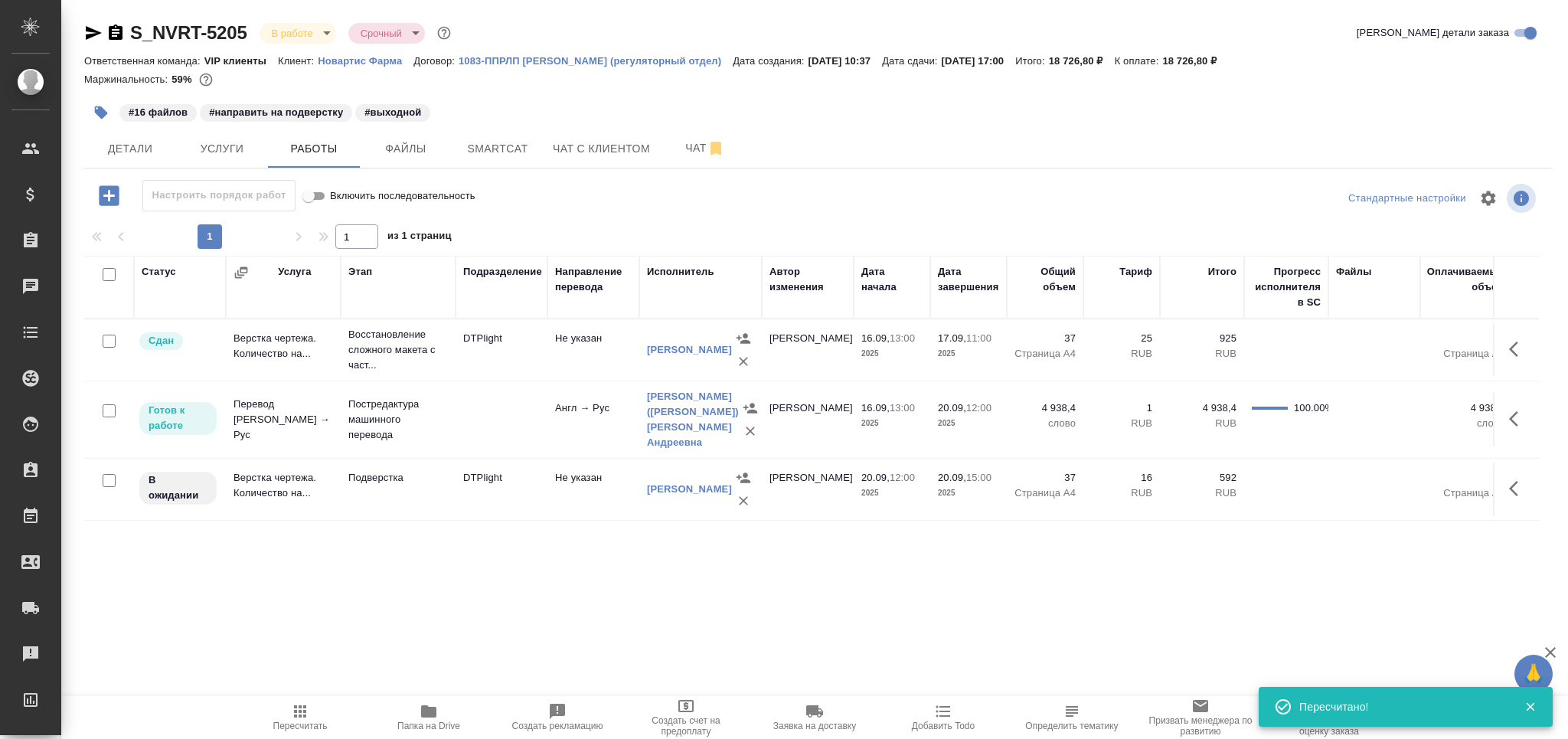
click at [323, 709] on span "Пересчитать" at bounding box center [300, 717] width 110 height 29
click at [291, 709] on icon "button" at bounding box center [300, 711] width 18 height 18
click at [409, 423] on p "Постредактура машинного перевода" at bounding box center [397, 420] width 99 height 46
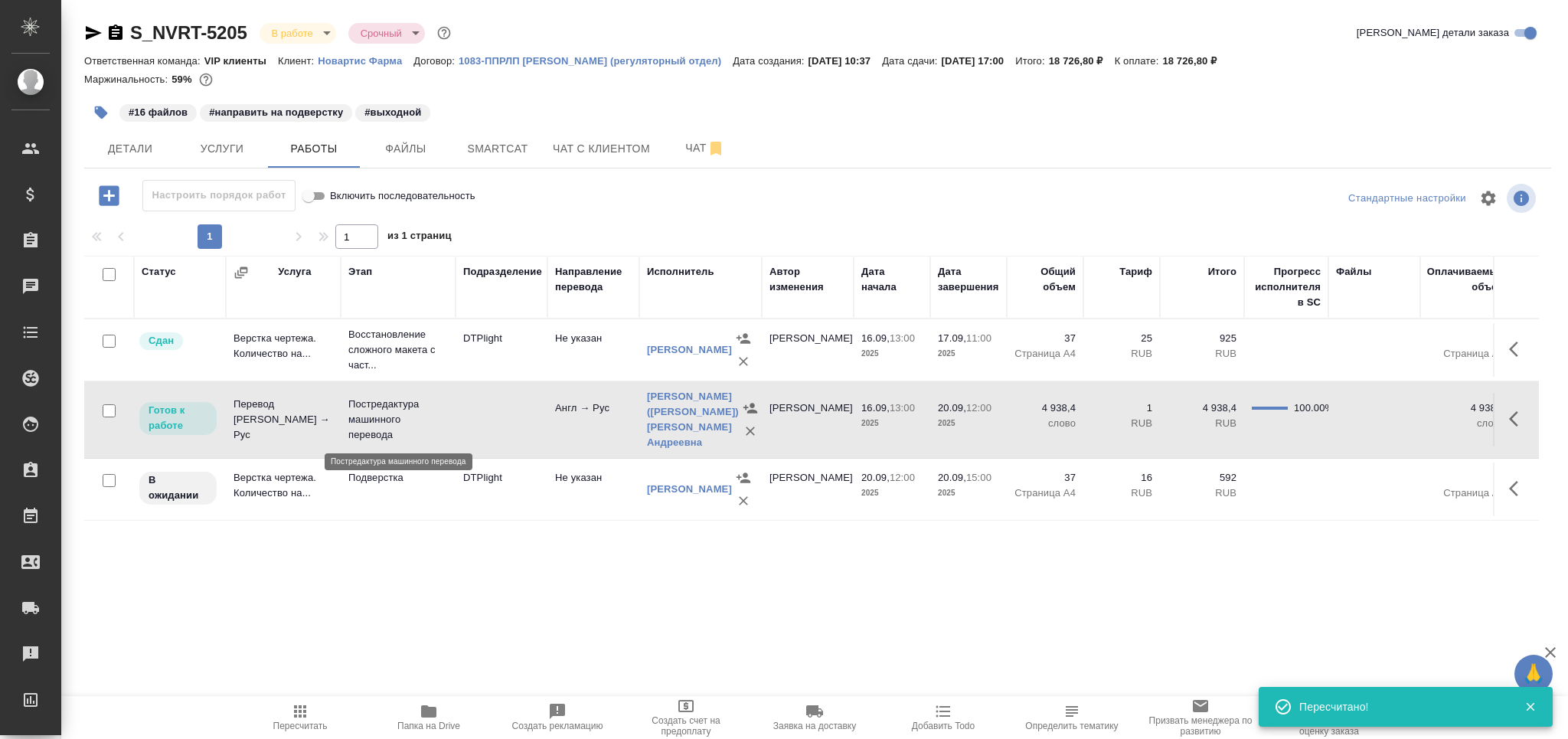
click at [409, 423] on p "Постредактура машинного перевода" at bounding box center [397, 420] width 99 height 46
click at [307, 718] on icon "button" at bounding box center [300, 711] width 18 height 18
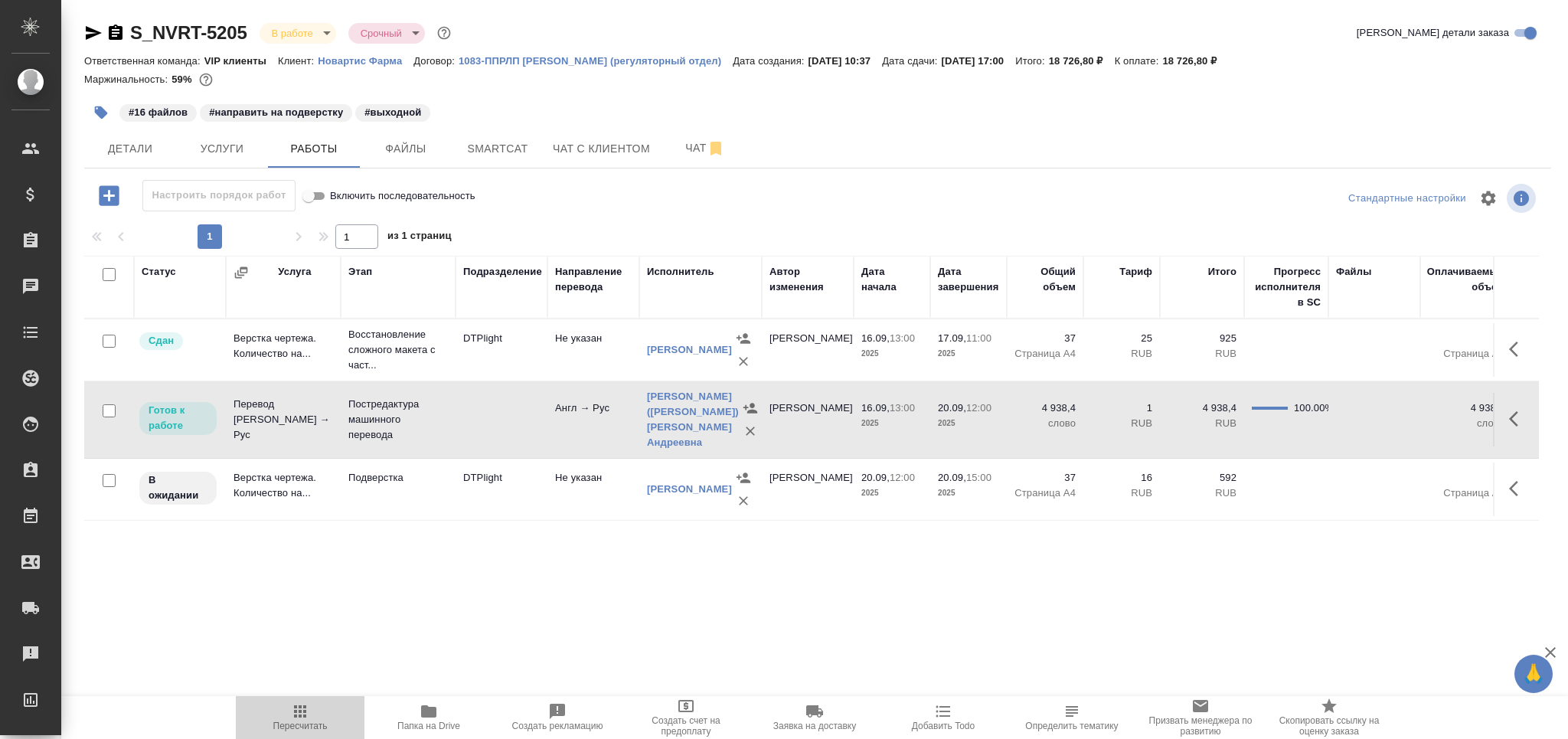
click at [304, 714] on icon "button" at bounding box center [300, 711] width 18 height 18
click at [333, 717] on span "Пересчитать" at bounding box center [300, 717] width 110 height 29
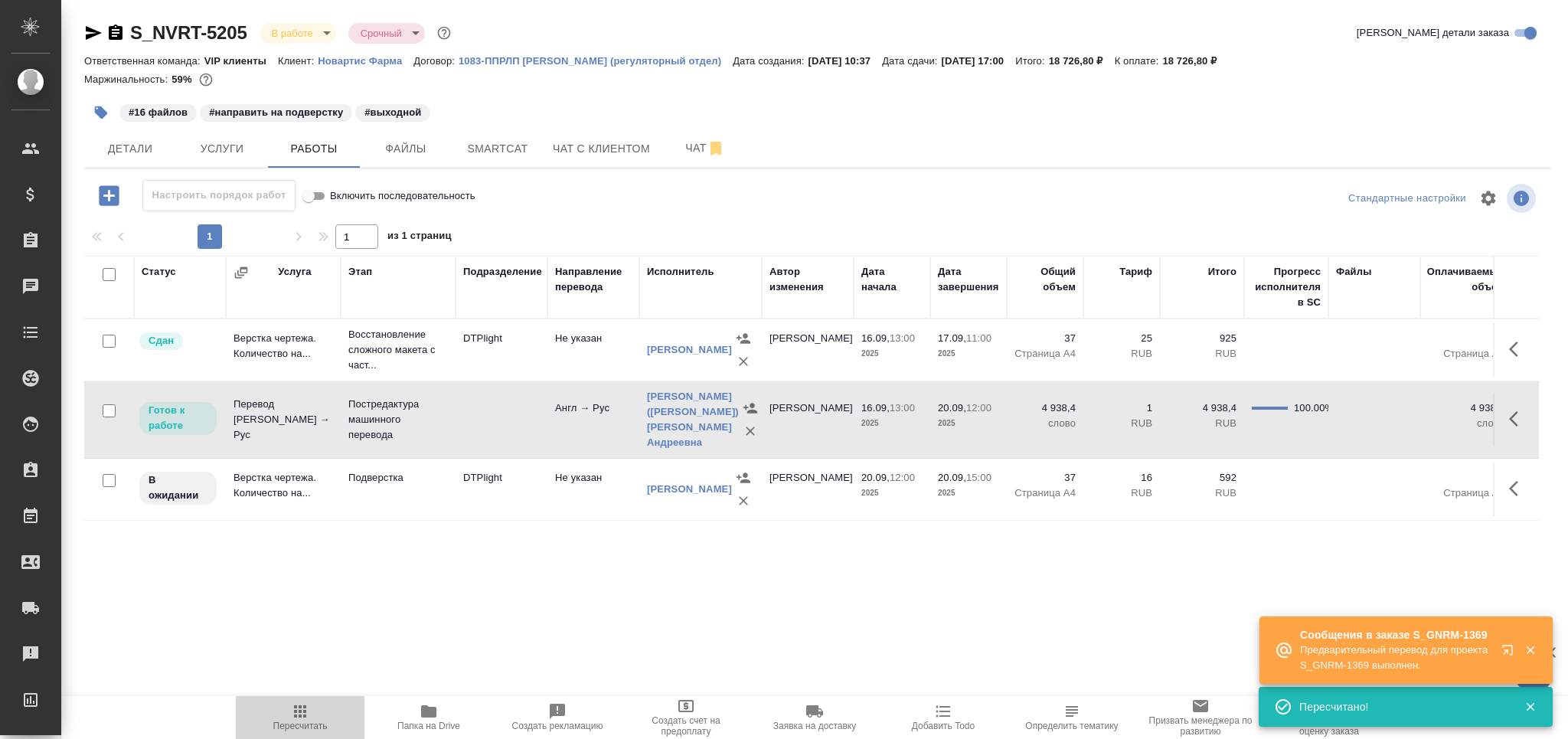
click at [297, 734] on button "Пересчитать" at bounding box center [300, 717] width 128 height 43
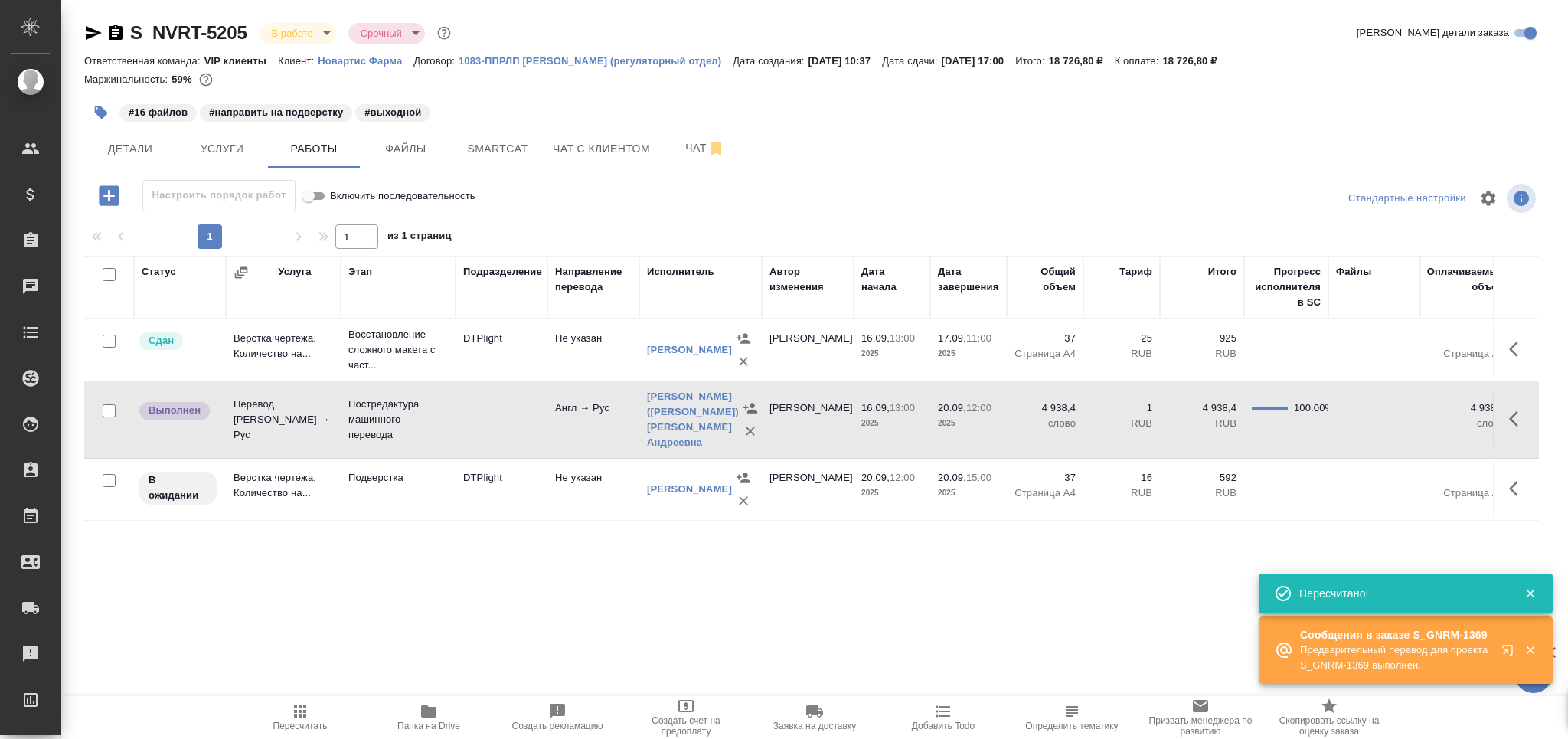
click at [480, 413] on td at bounding box center [502, 420] width 92 height 54
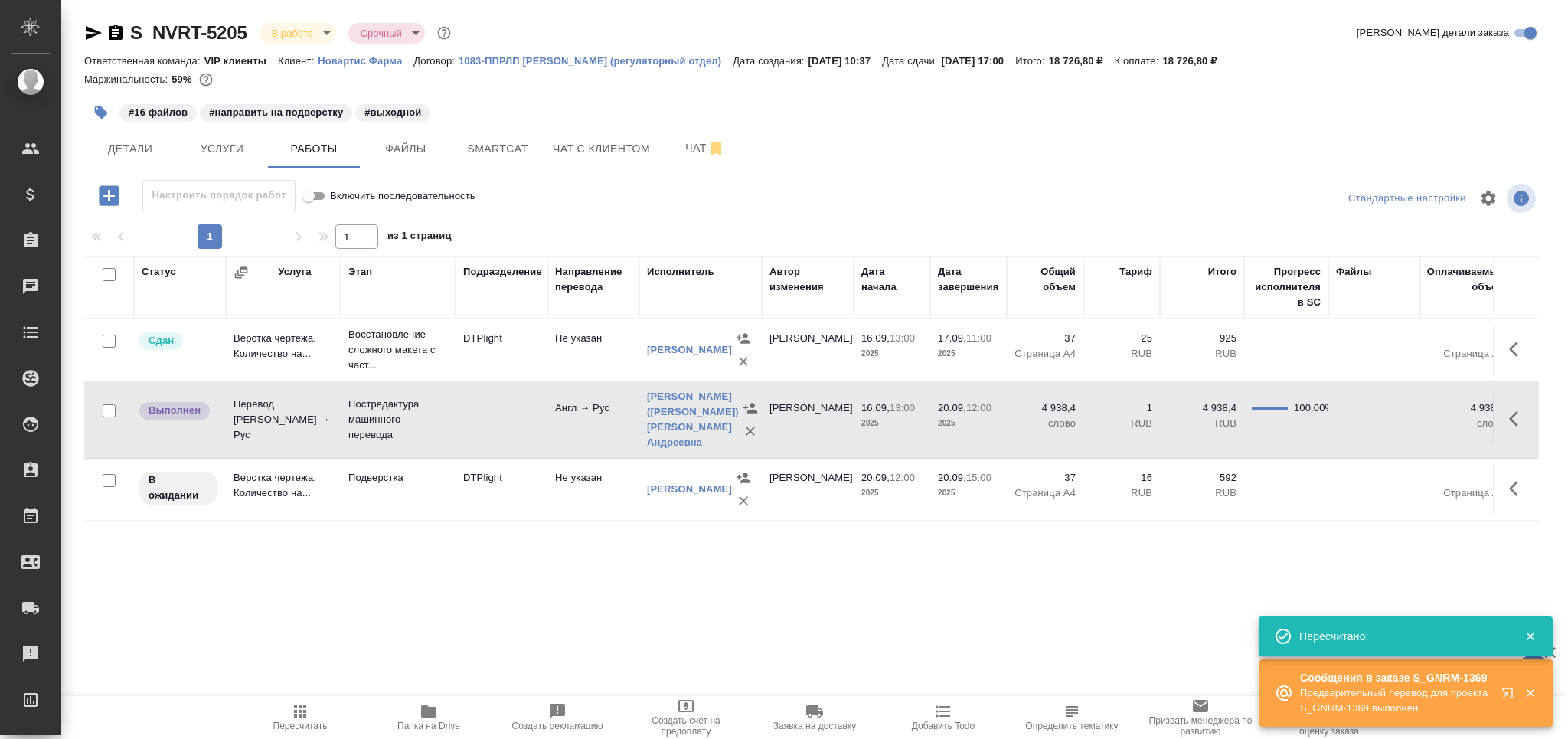
click at [480, 413] on td at bounding box center [502, 420] width 92 height 54
click at [434, 478] on p "Подверстка" at bounding box center [397, 478] width 99 height 15
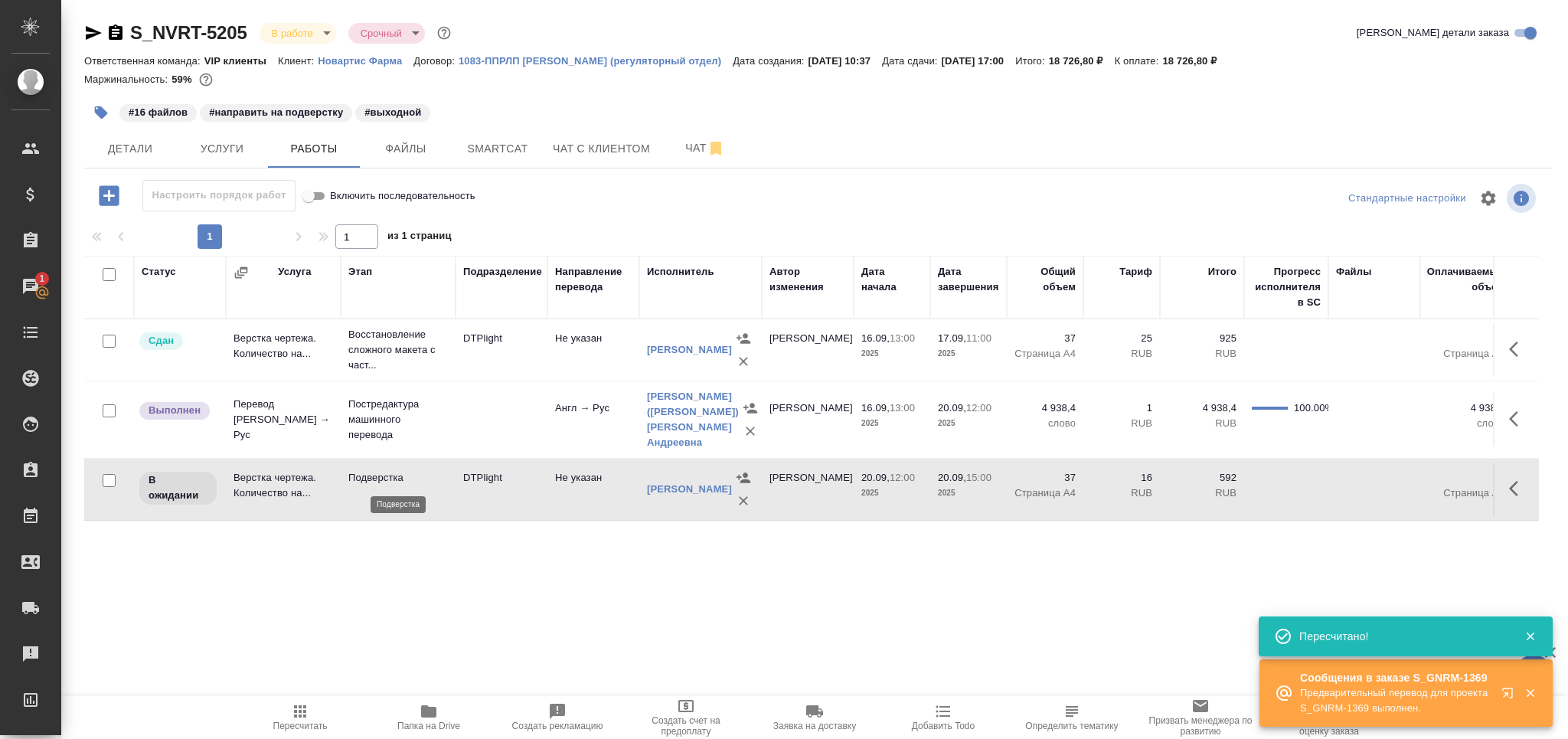
click at [434, 478] on p "Подверстка" at bounding box center [397, 478] width 99 height 15
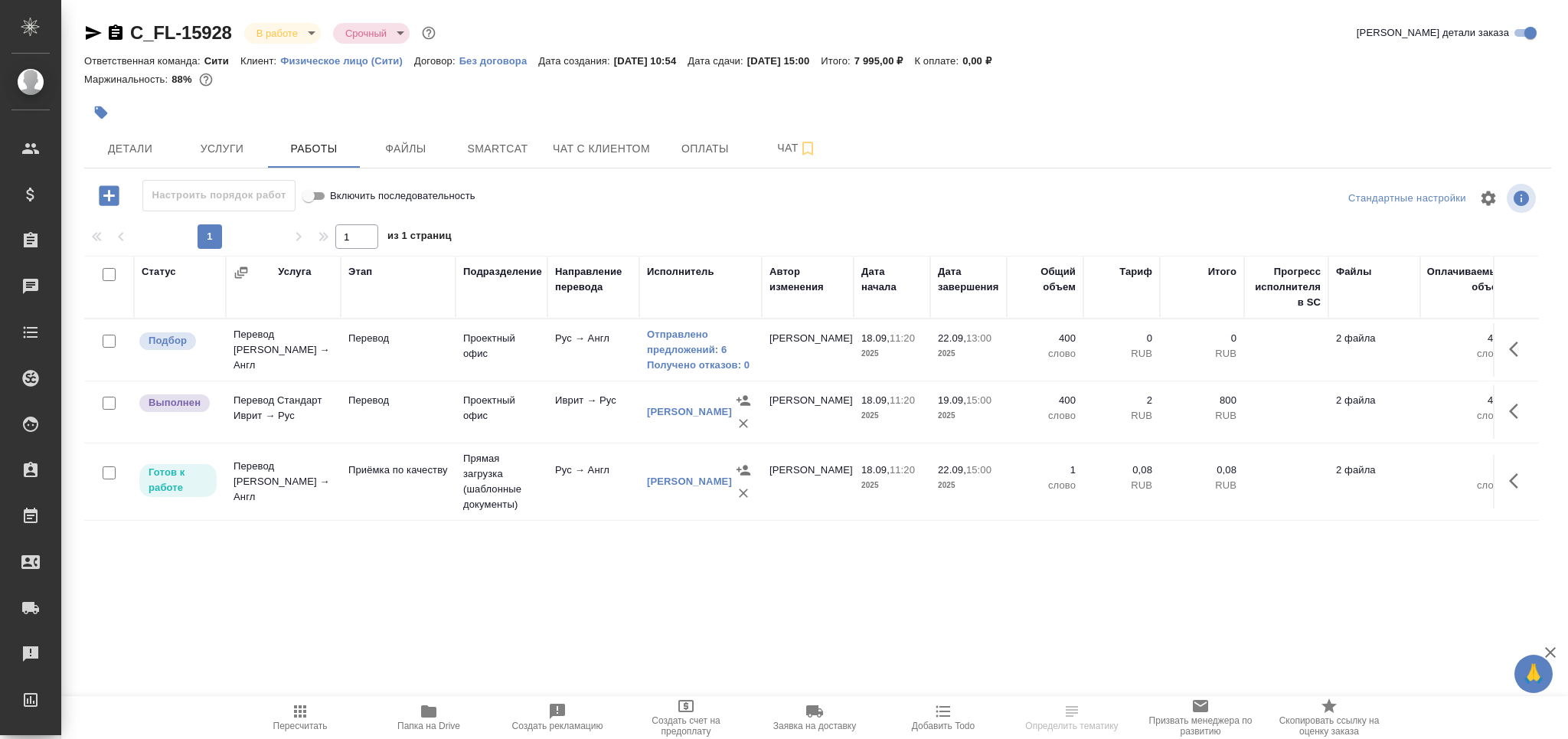
click at [307, 717] on icon "button" at bounding box center [300, 711] width 18 height 18
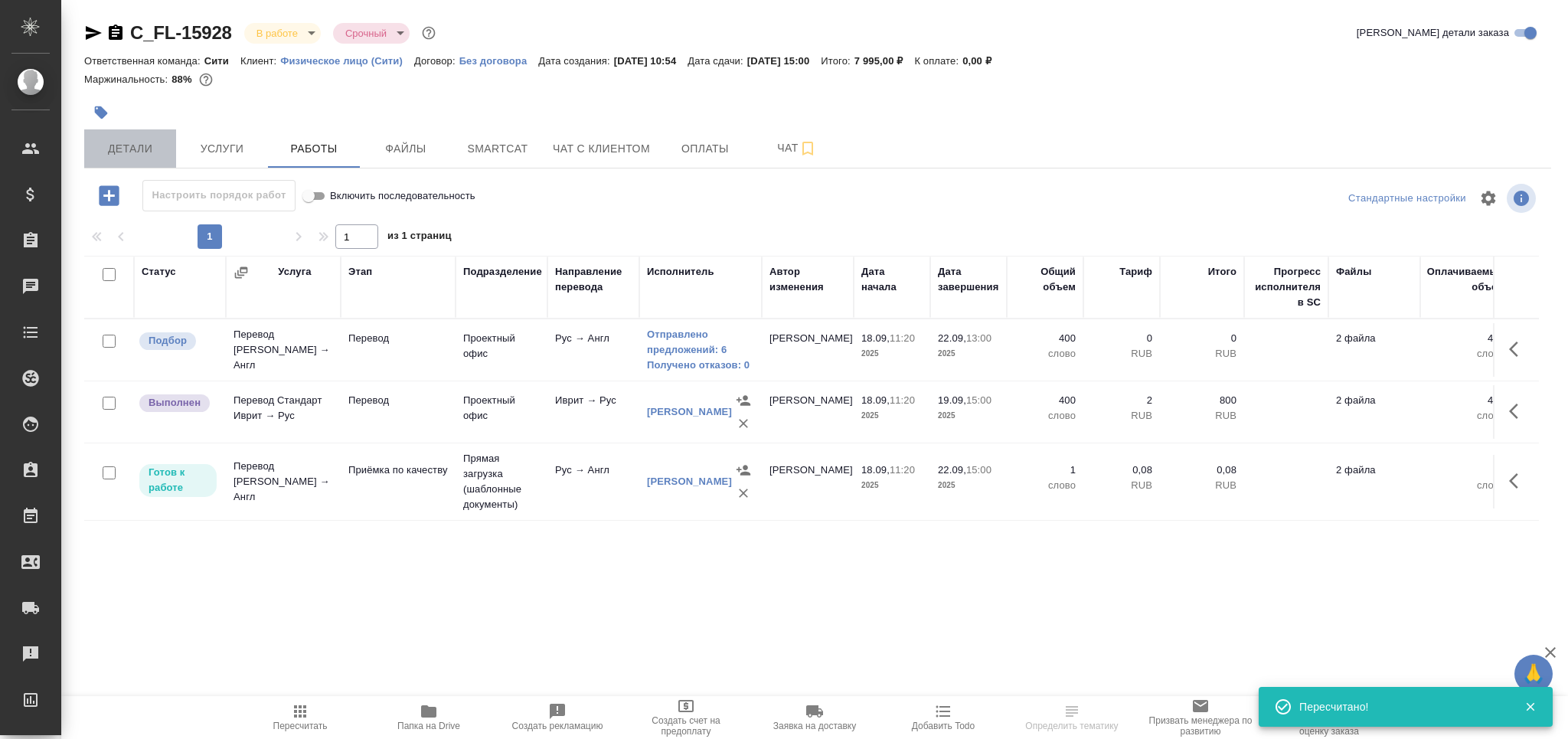
click at [161, 148] on span "Детали" at bounding box center [131, 148] width 74 height 19
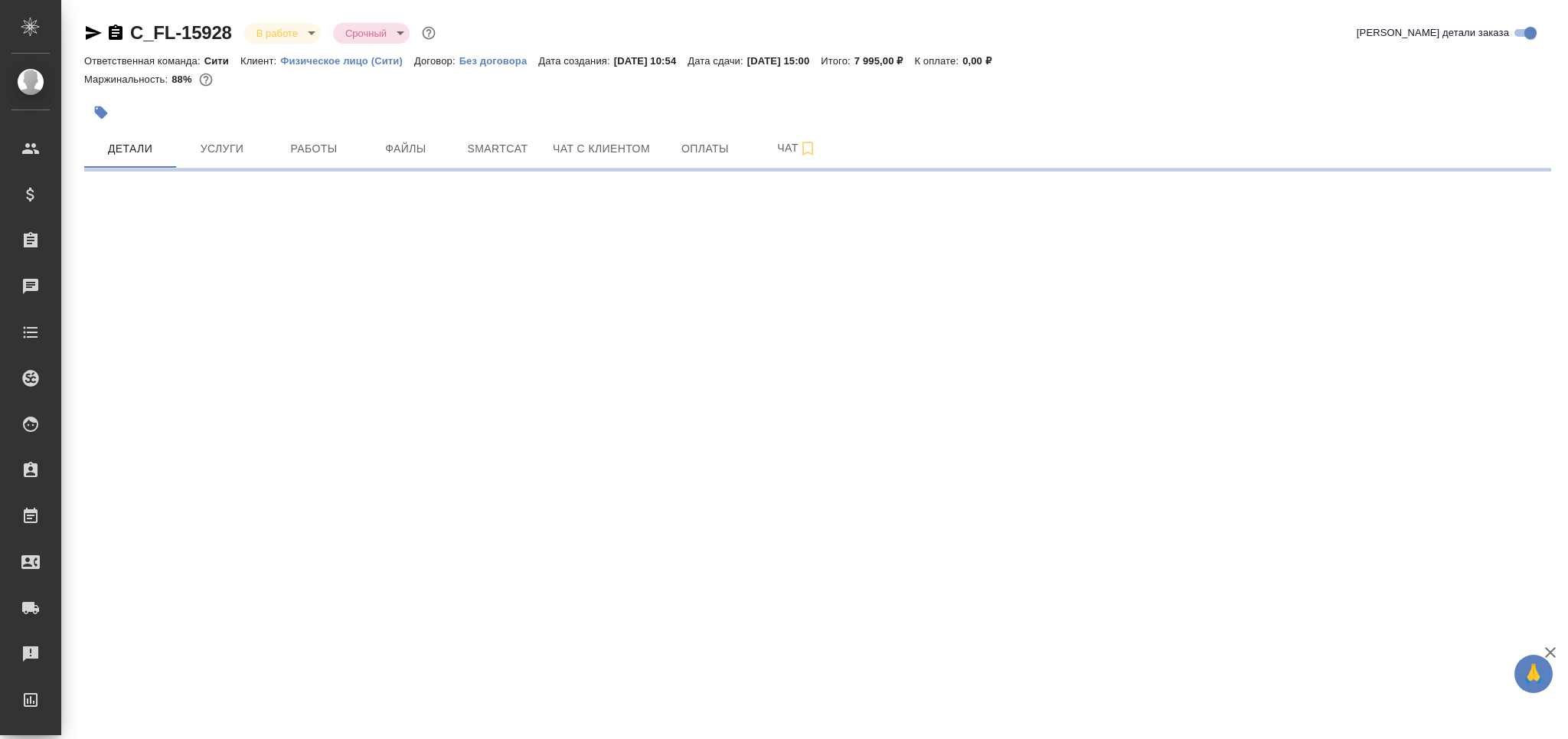
select select "RU"
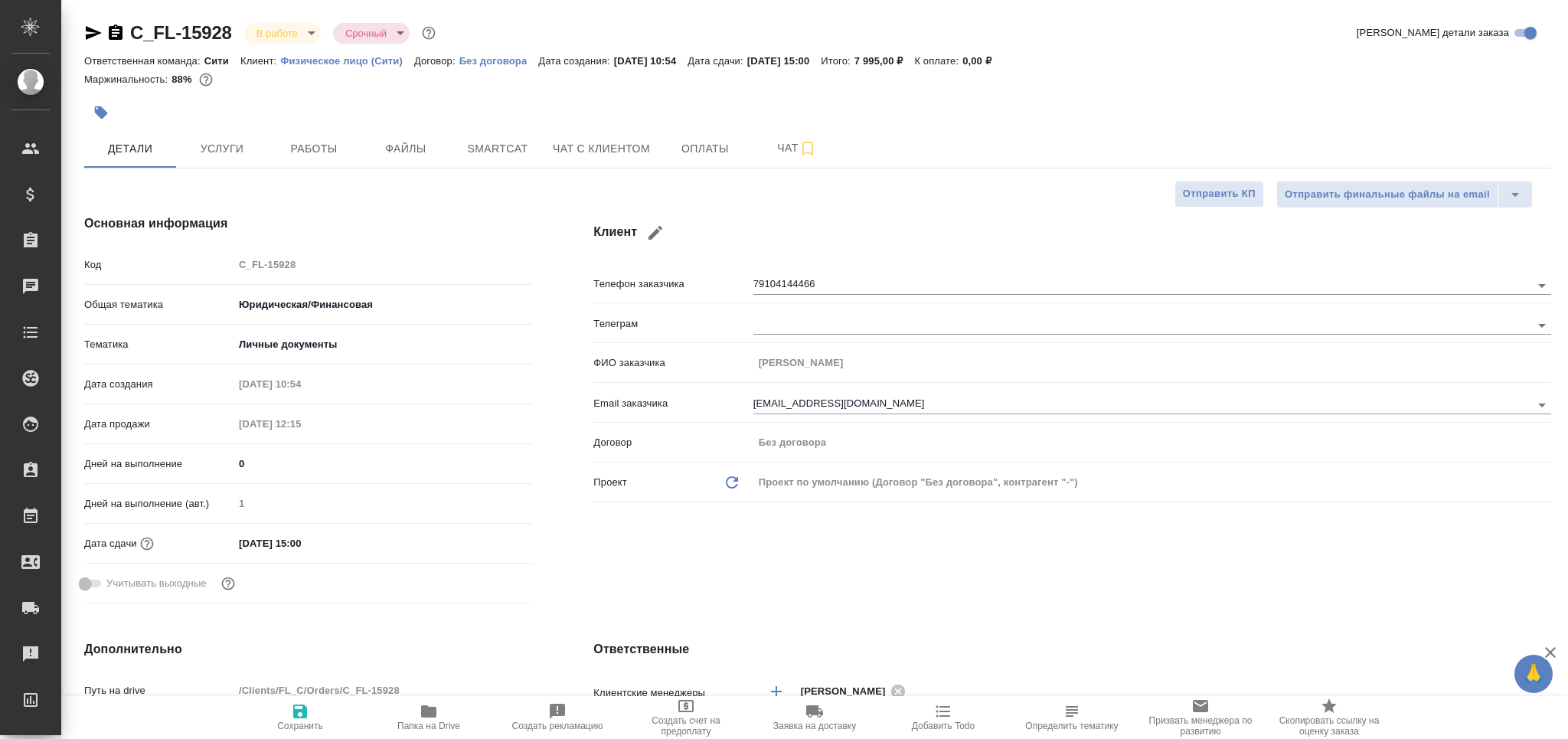
type textarea "x"
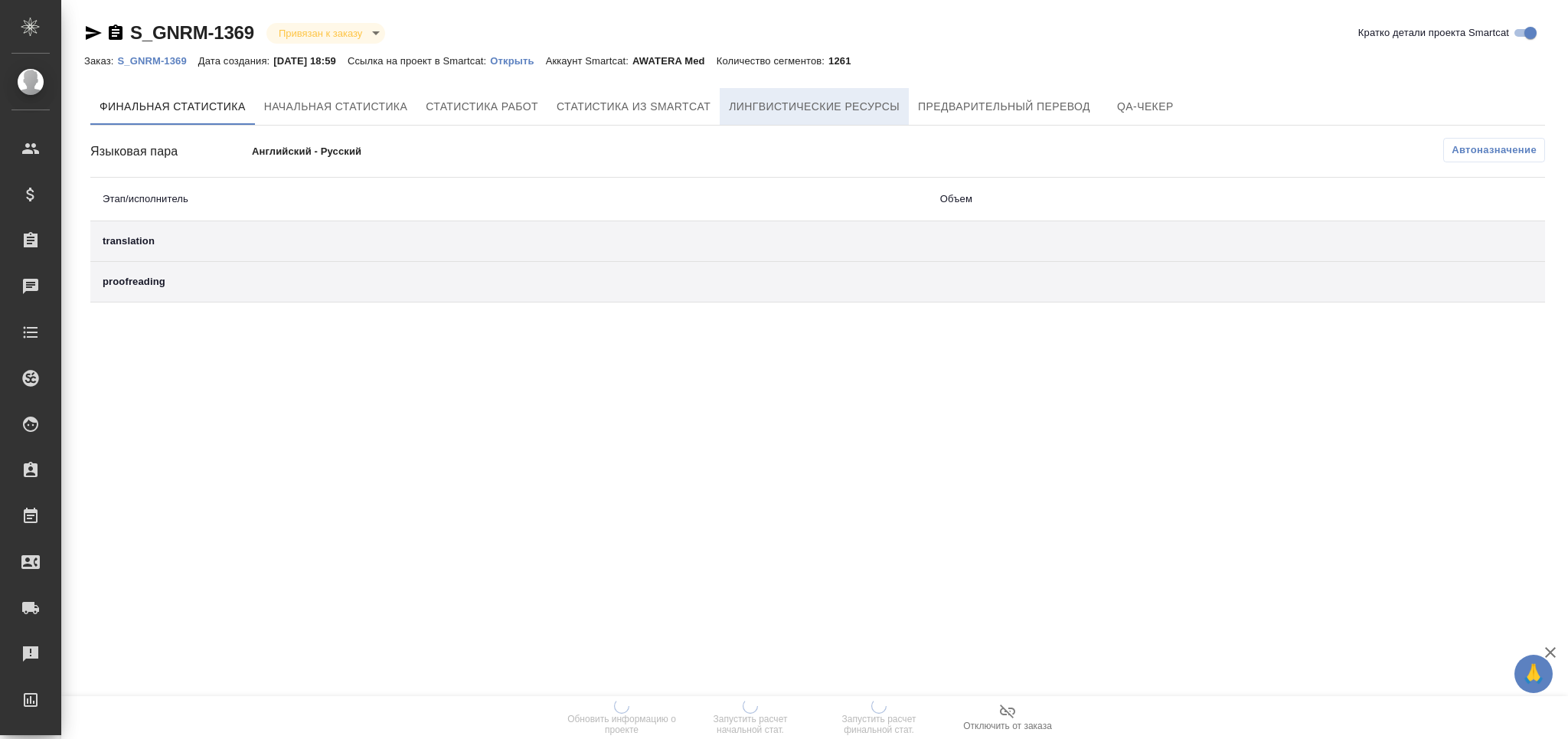
click at [796, 105] on span "Лингвистические ресурсы" at bounding box center [814, 106] width 171 height 19
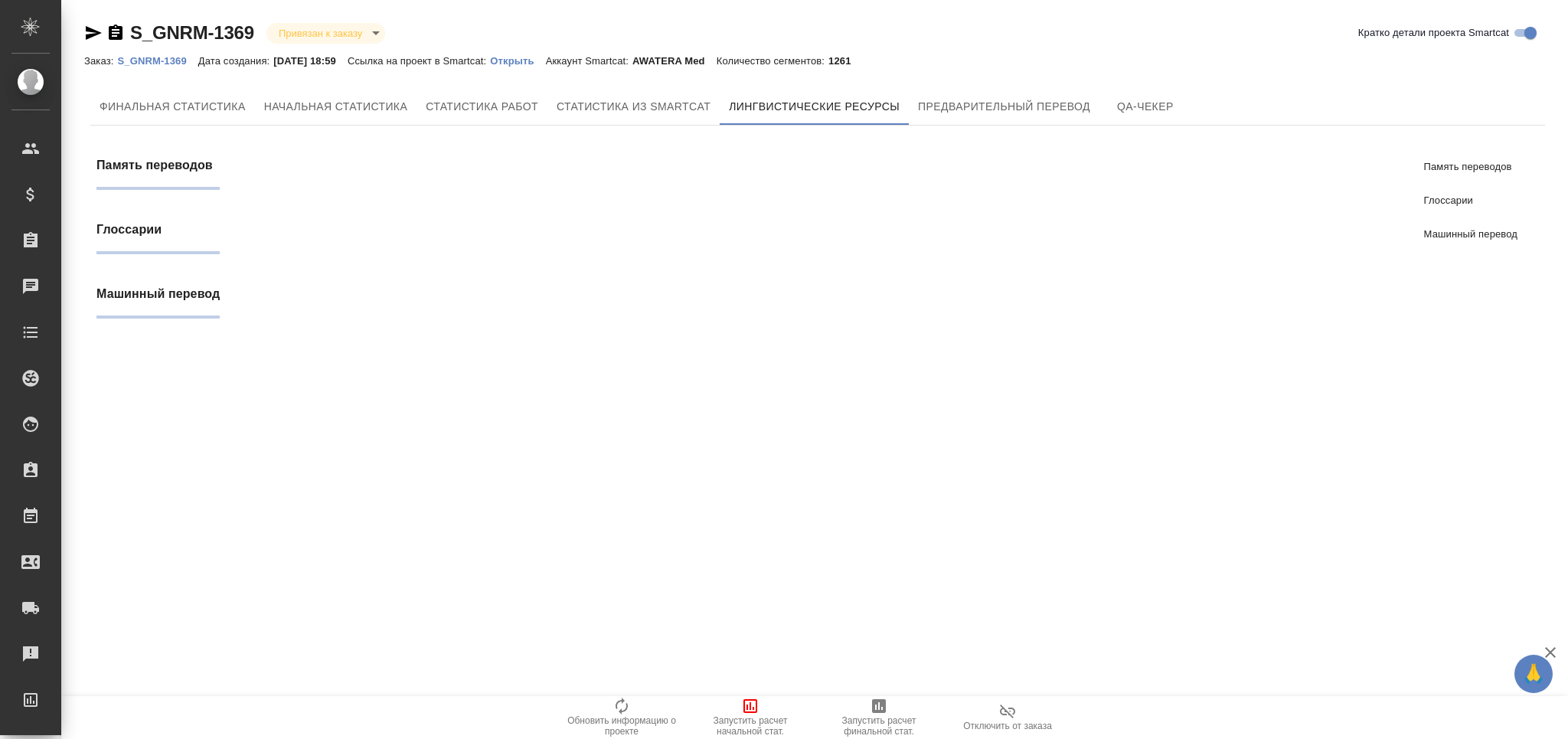
click at [760, 724] on span "Запустить расчет начальной стат." at bounding box center [749, 726] width 110 height 22
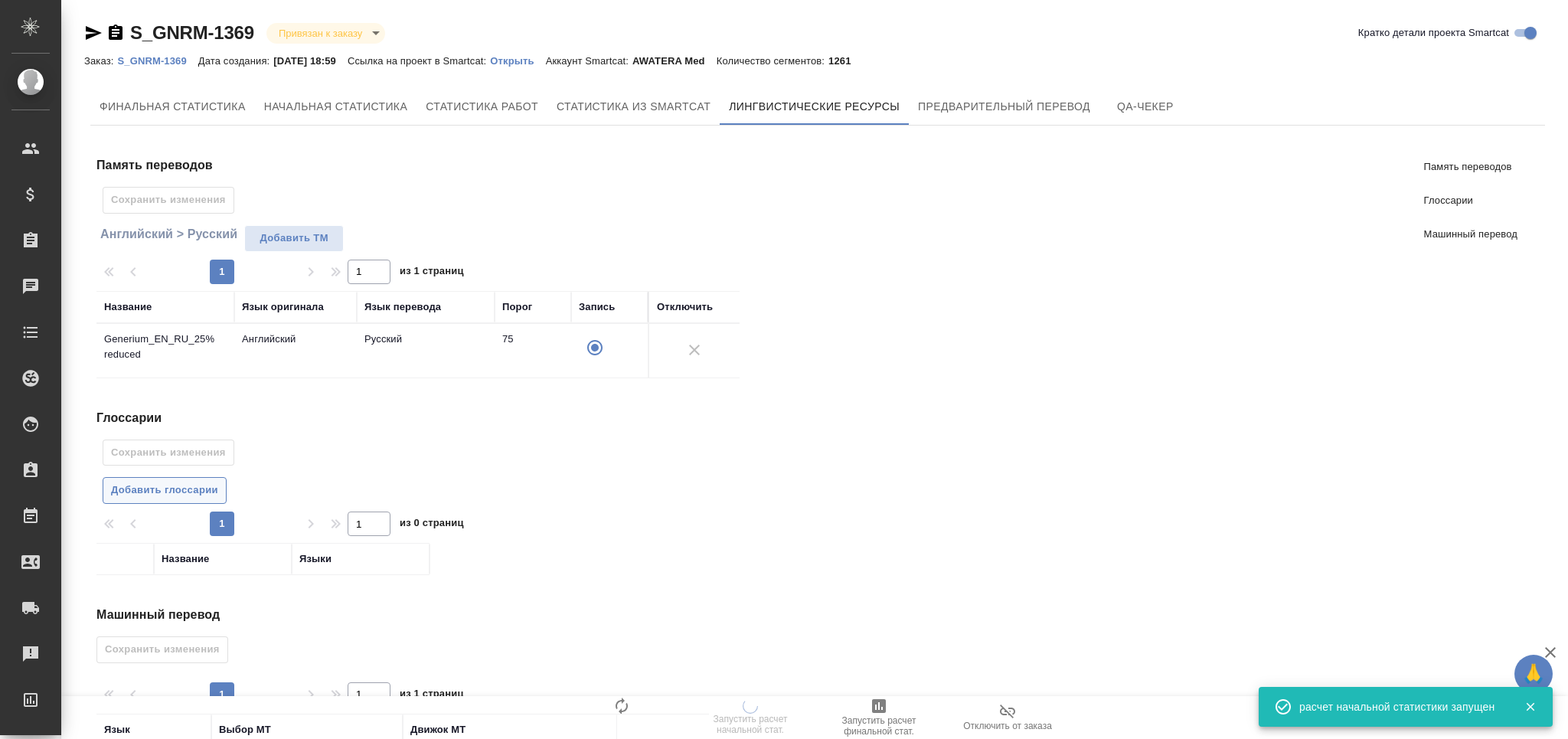
click at [155, 491] on span "Добавить глоссарии" at bounding box center [164, 490] width 107 height 18
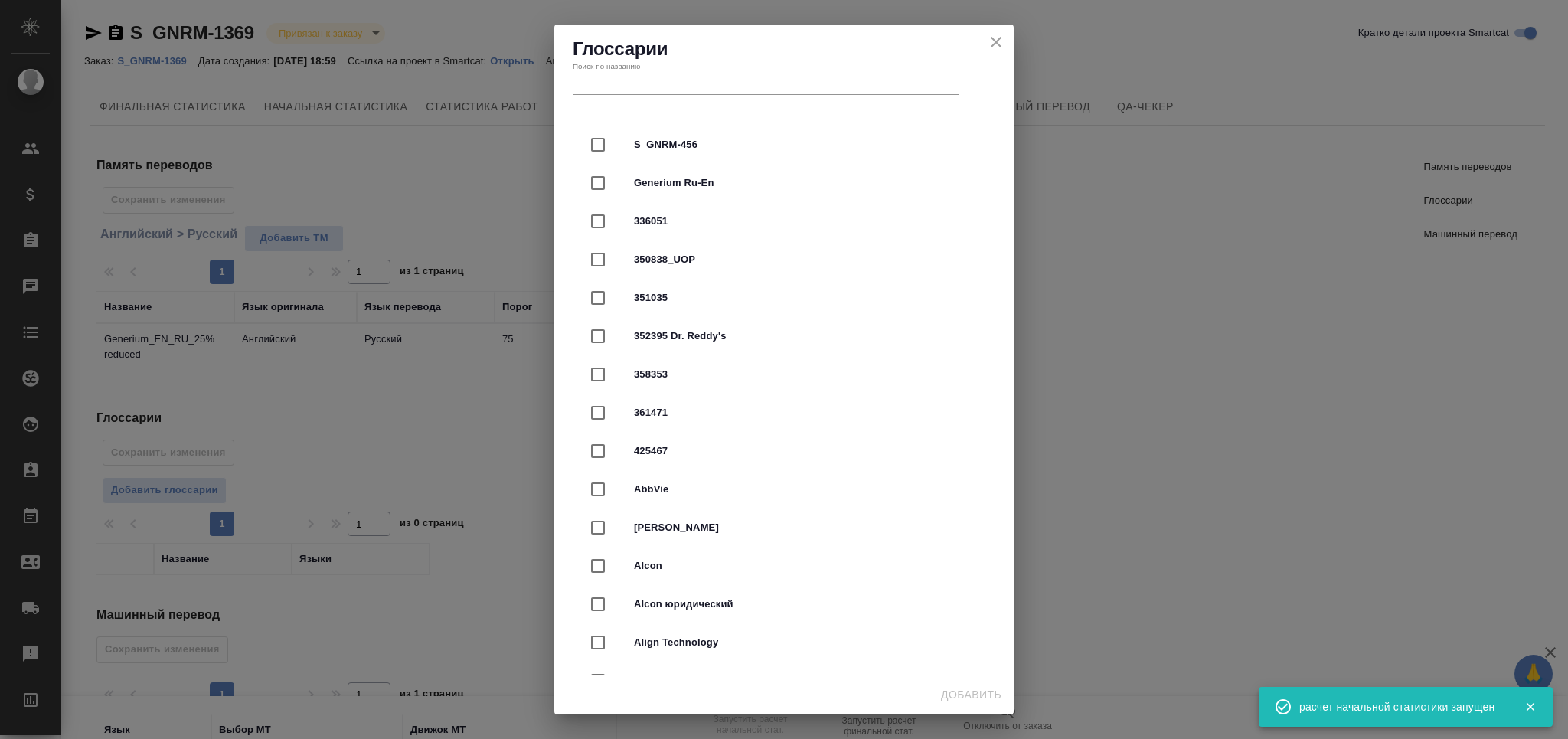
click at [668, 152] on div "S_GNRM-456" at bounding box center [784, 145] width 410 height 38
checkbox input "true"
click at [673, 185] on span "Generium Ru-En" at bounding box center [806, 183] width 343 height 15
checkbox input "true"
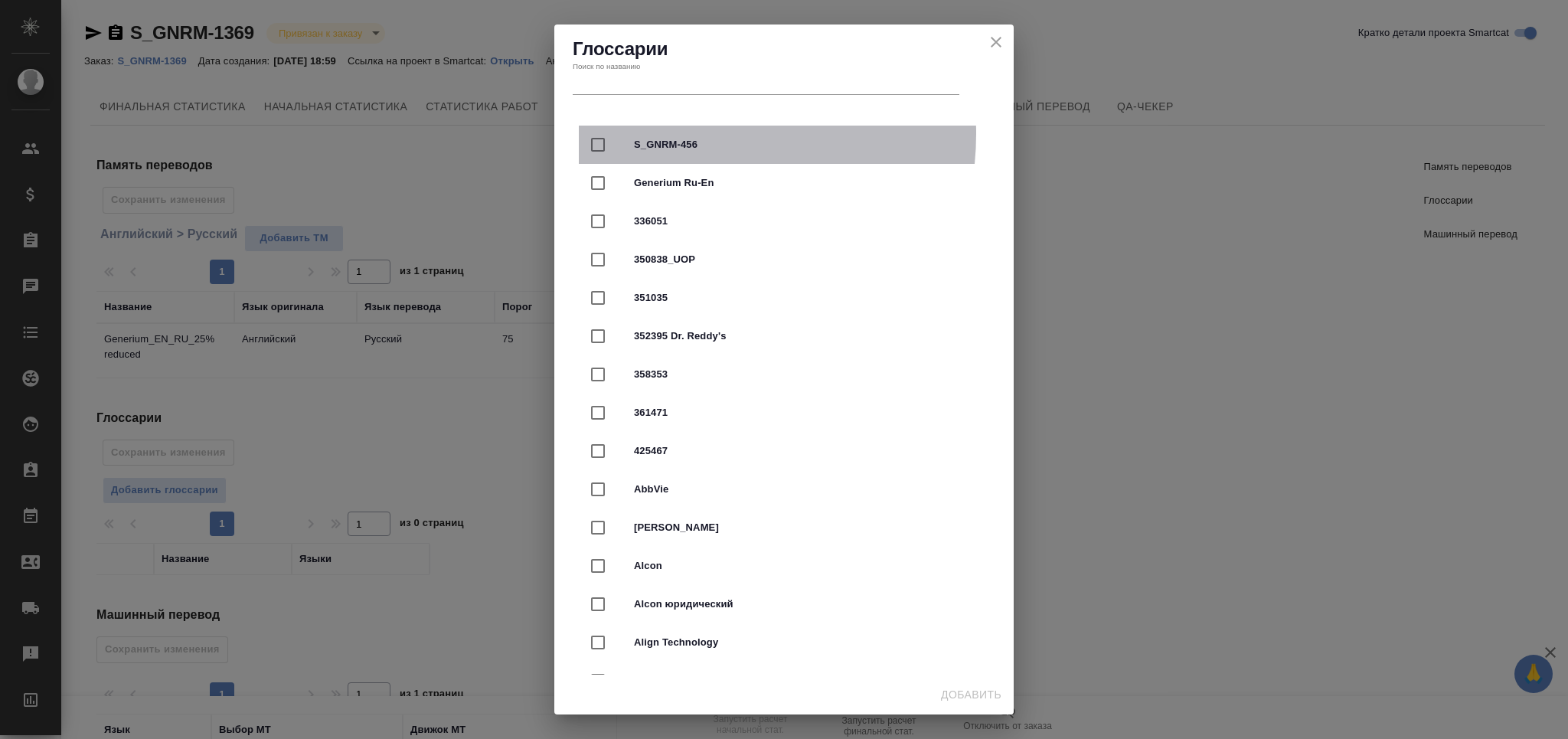
click at [686, 135] on div "S_GNRM-456" at bounding box center [784, 145] width 410 height 38
checkbox input "true"
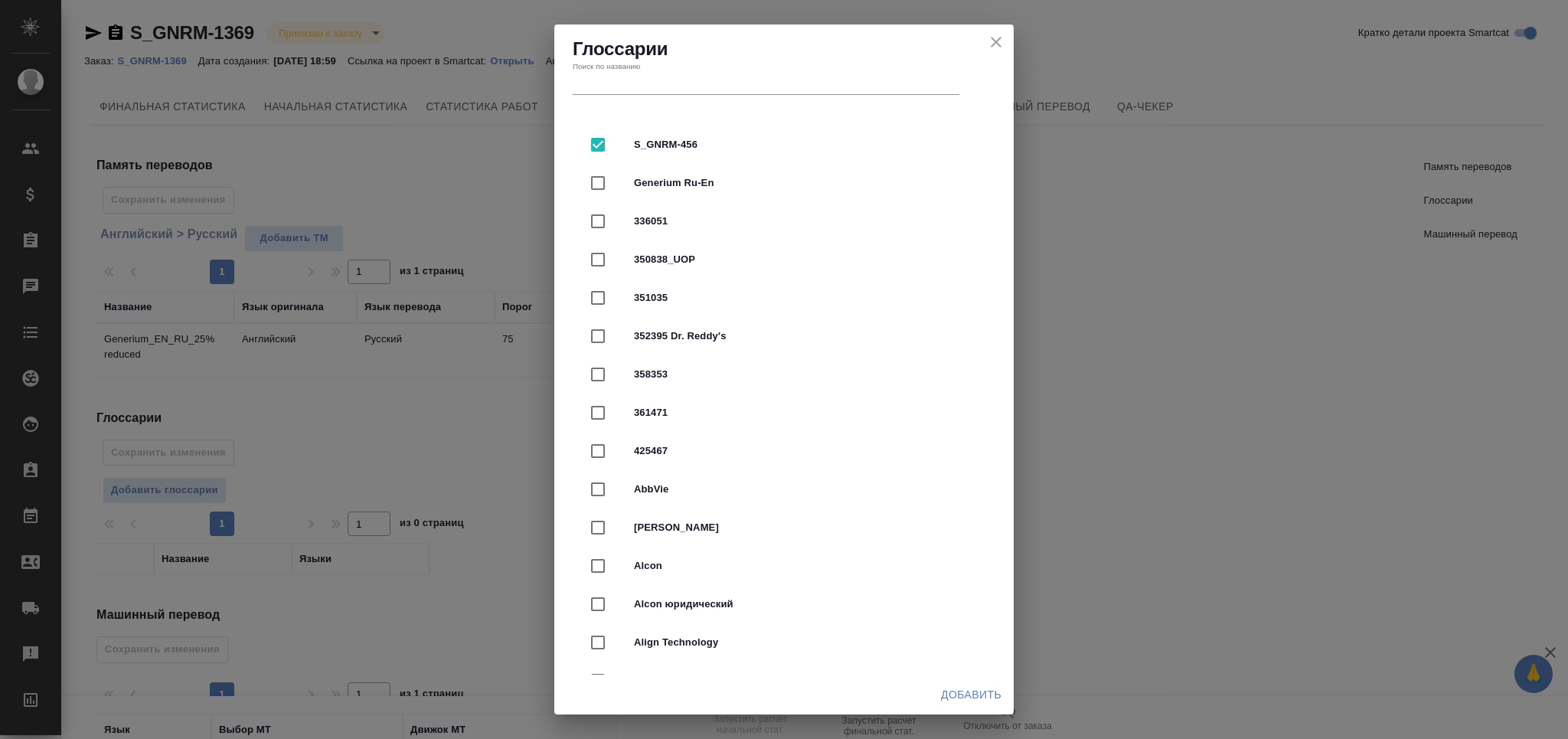
click at [676, 176] on span "Generium Ru-En" at bounding box center [806, 183] width 343 height 15
checkbox input "true"
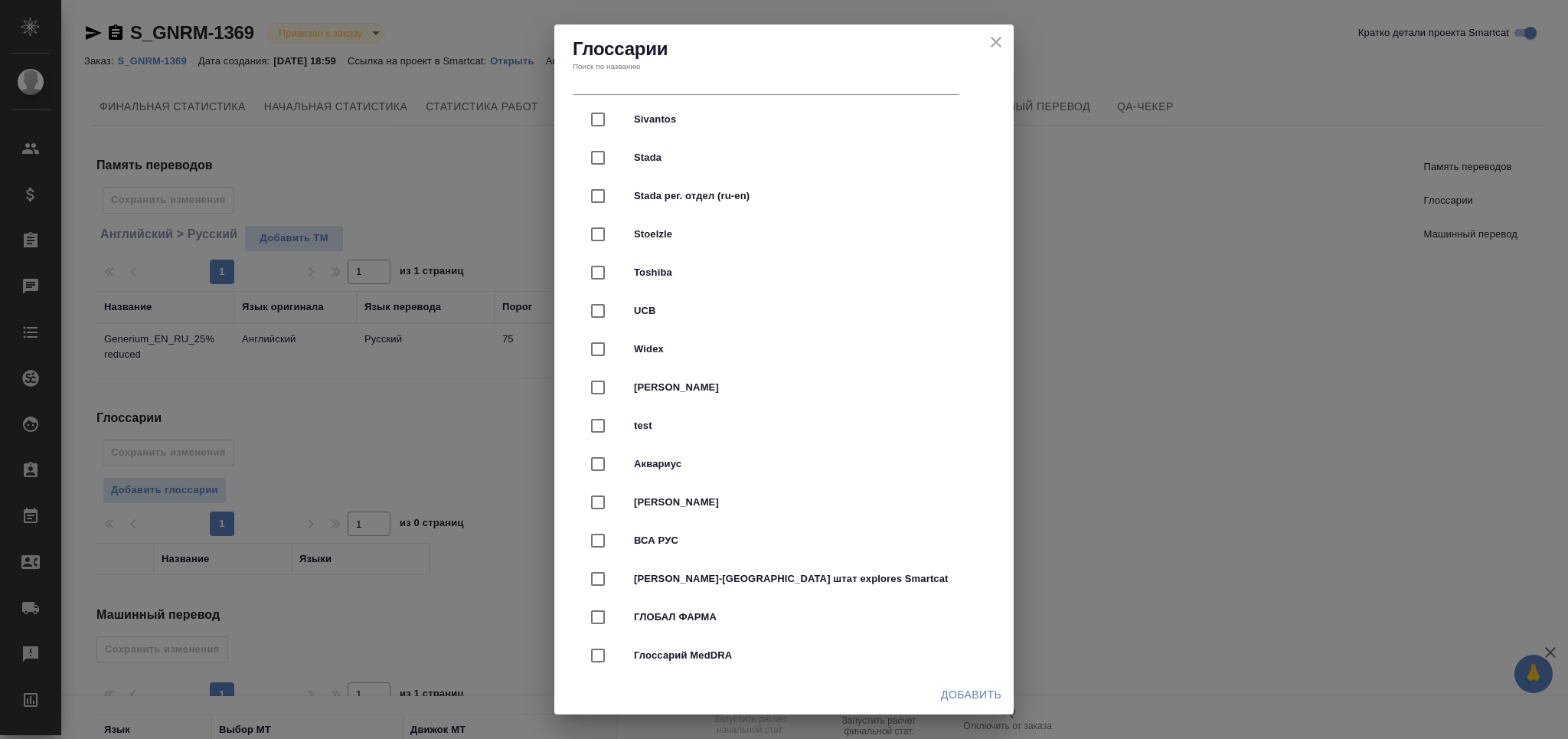
scroll to position [3676, 0]
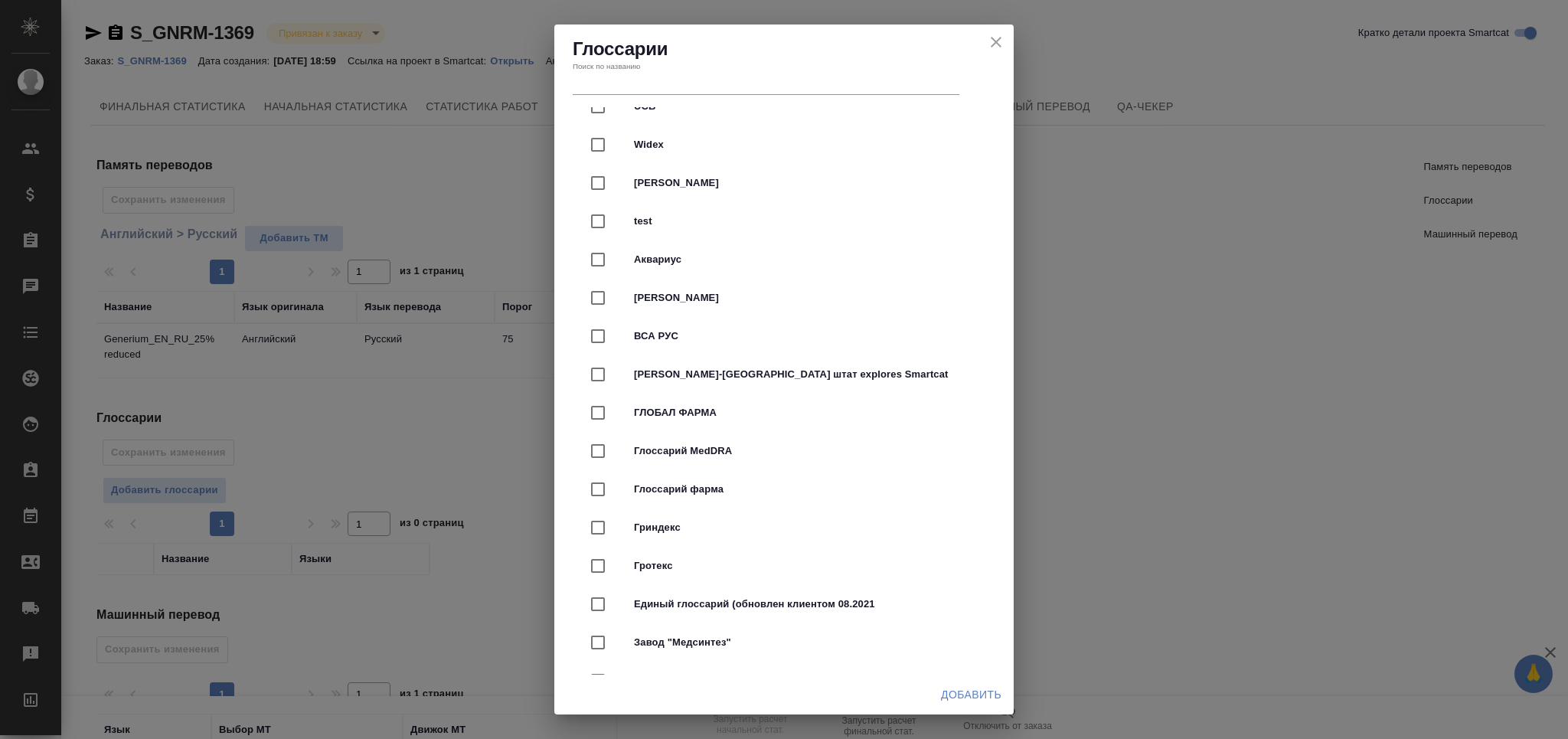
click at [733, 495] on span "Глоссарий фарма" at bounding box center [806, 489] width 343 height 15
checkbox input "true"
click at [958, 687] on span "Добавить" at bounding box center [971, 694] width 61 height 19
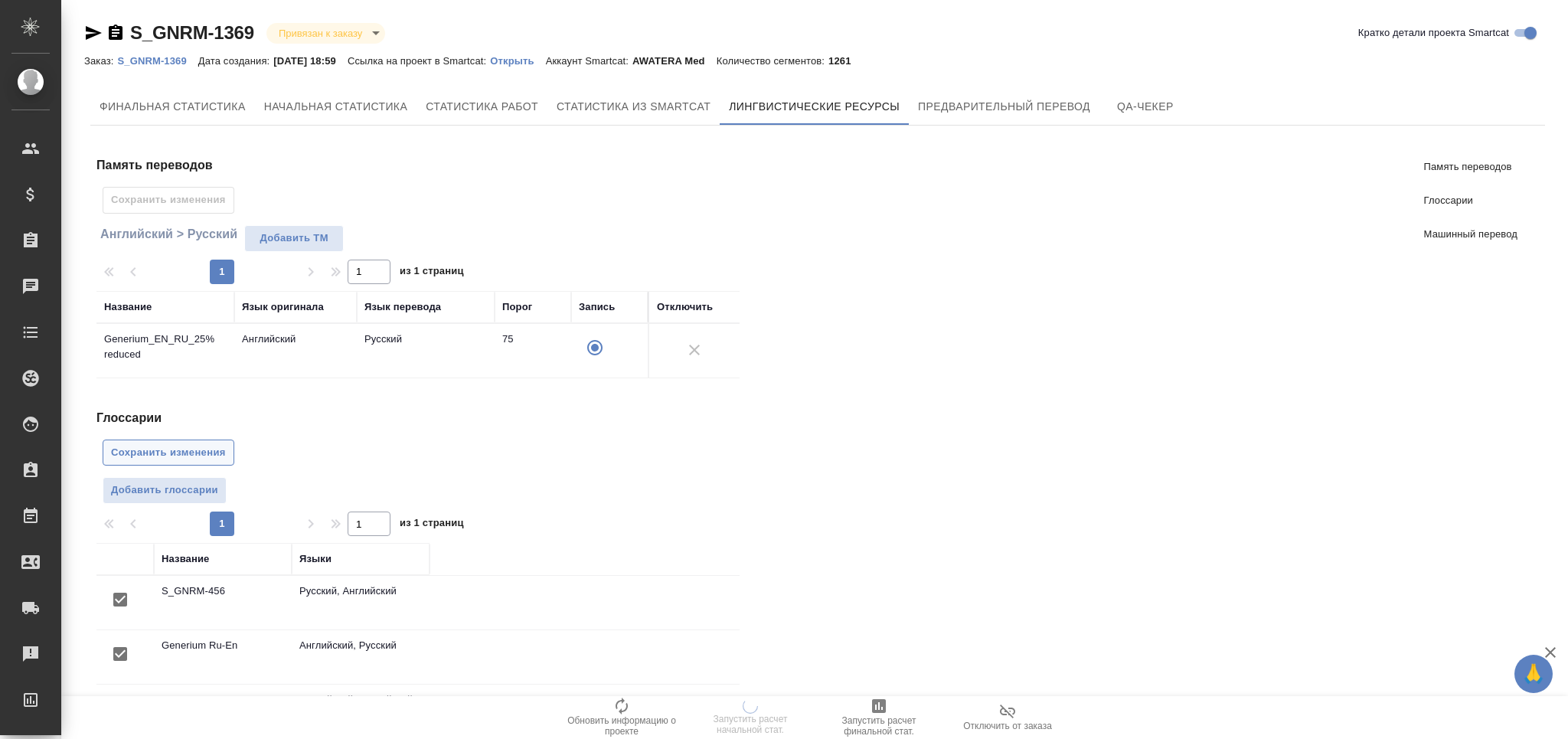
click at [160, 461] on span "Сохранить изменения" at bounding box center [168, 453] width 115 height 18
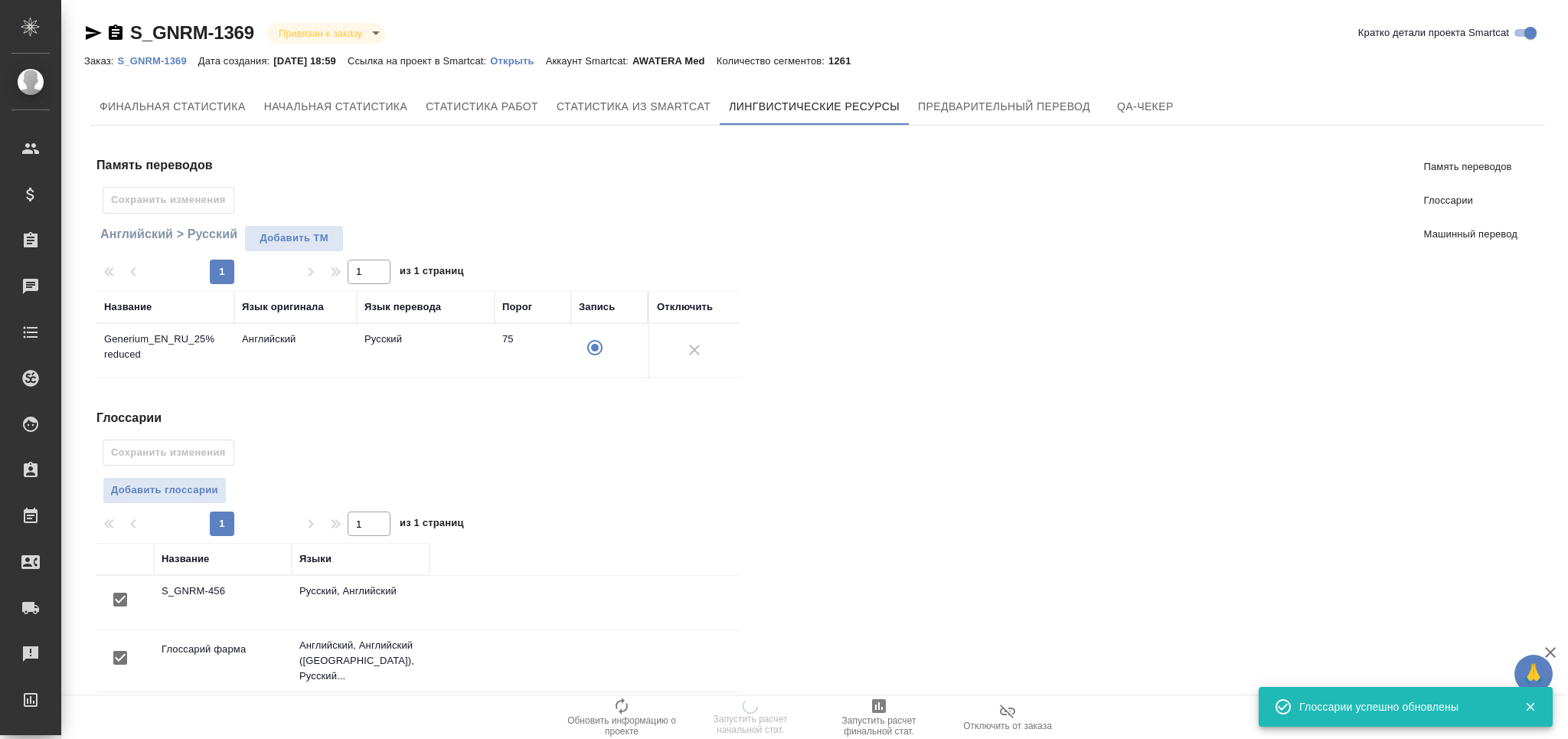
scroll to position [289, 0]
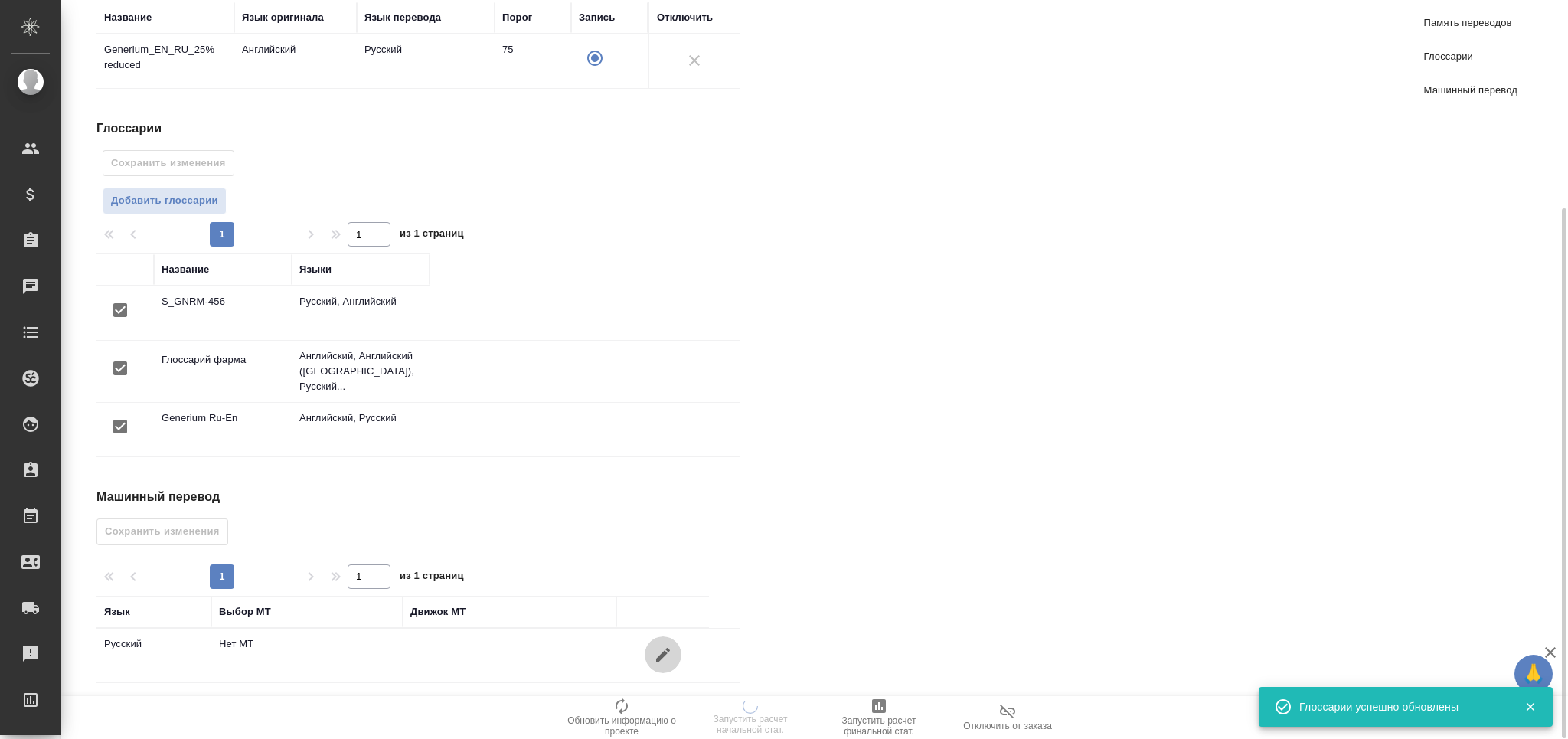
click at [656, 646] on icon "button" at bounding box center [663, 655] width 18 height 18
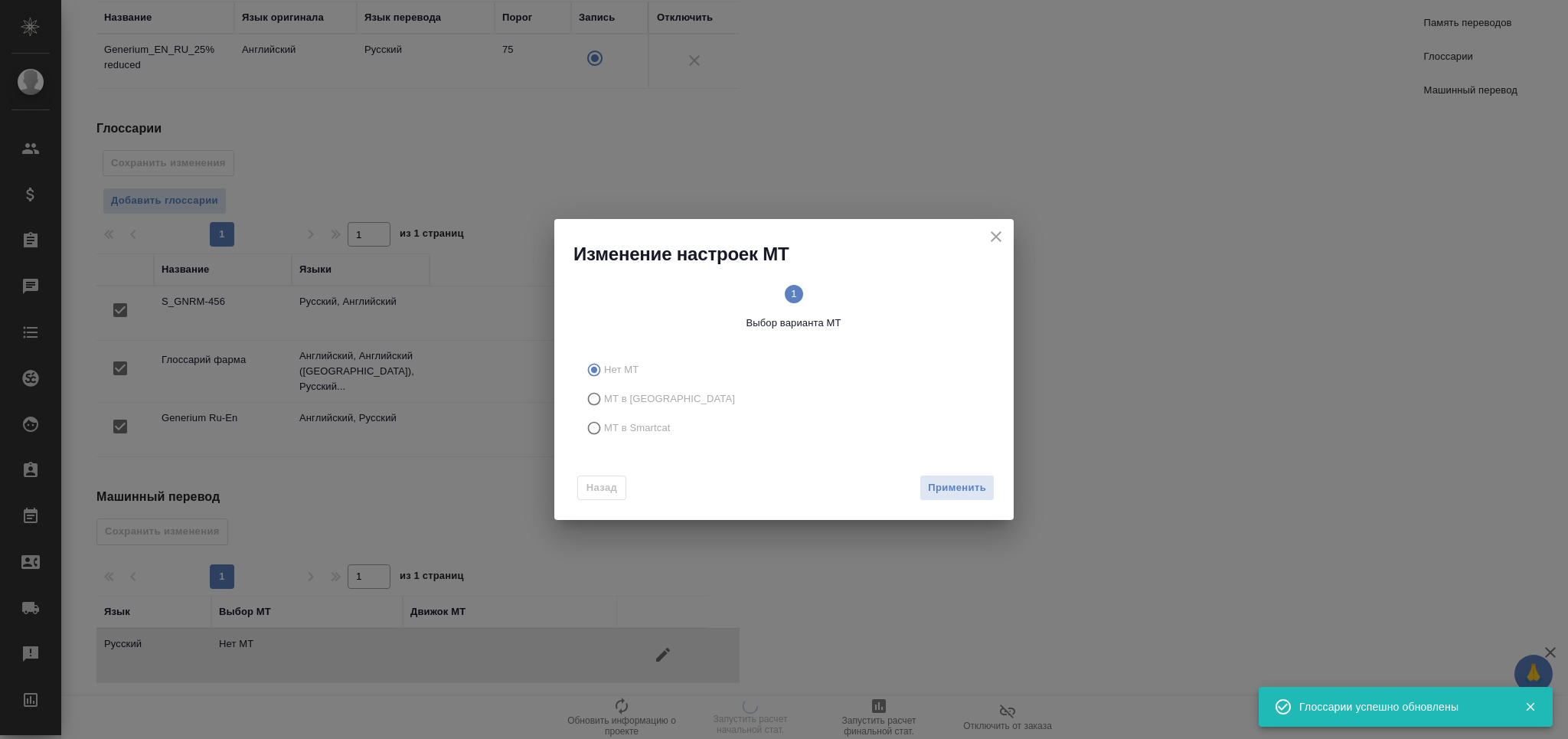
click at [656, 423] on span "МТ в Smartcat" at bounding box center [637, 428] width 67 height 15
click at [604, 423] on input "МТ в Smartcat" at bounding box center [592, 428] width 25 height 29
radio input "true"
click at [964, 483] on span "Вперед" at bounding box center [967, 488] width 38 height 18
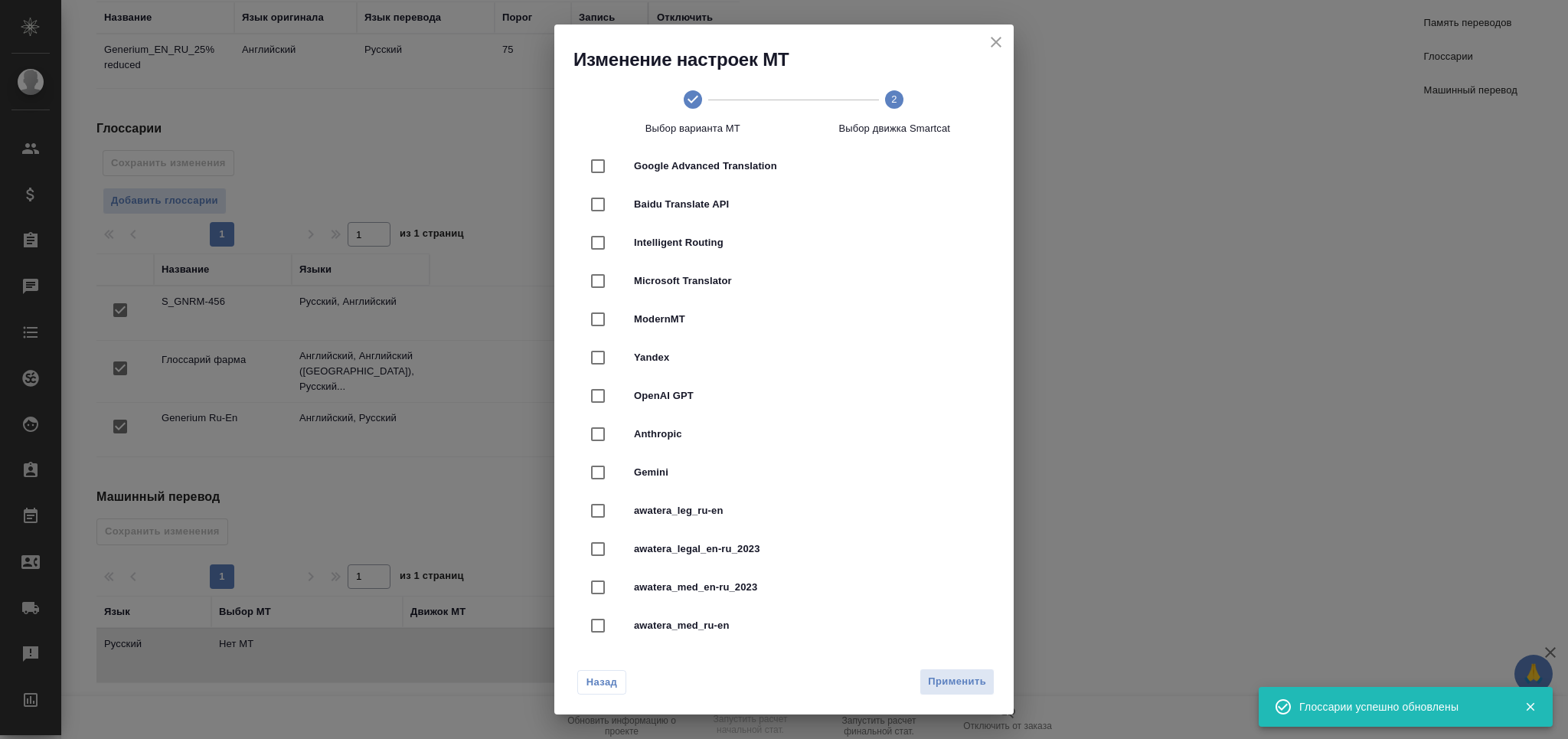
scroll to position [306, 0]
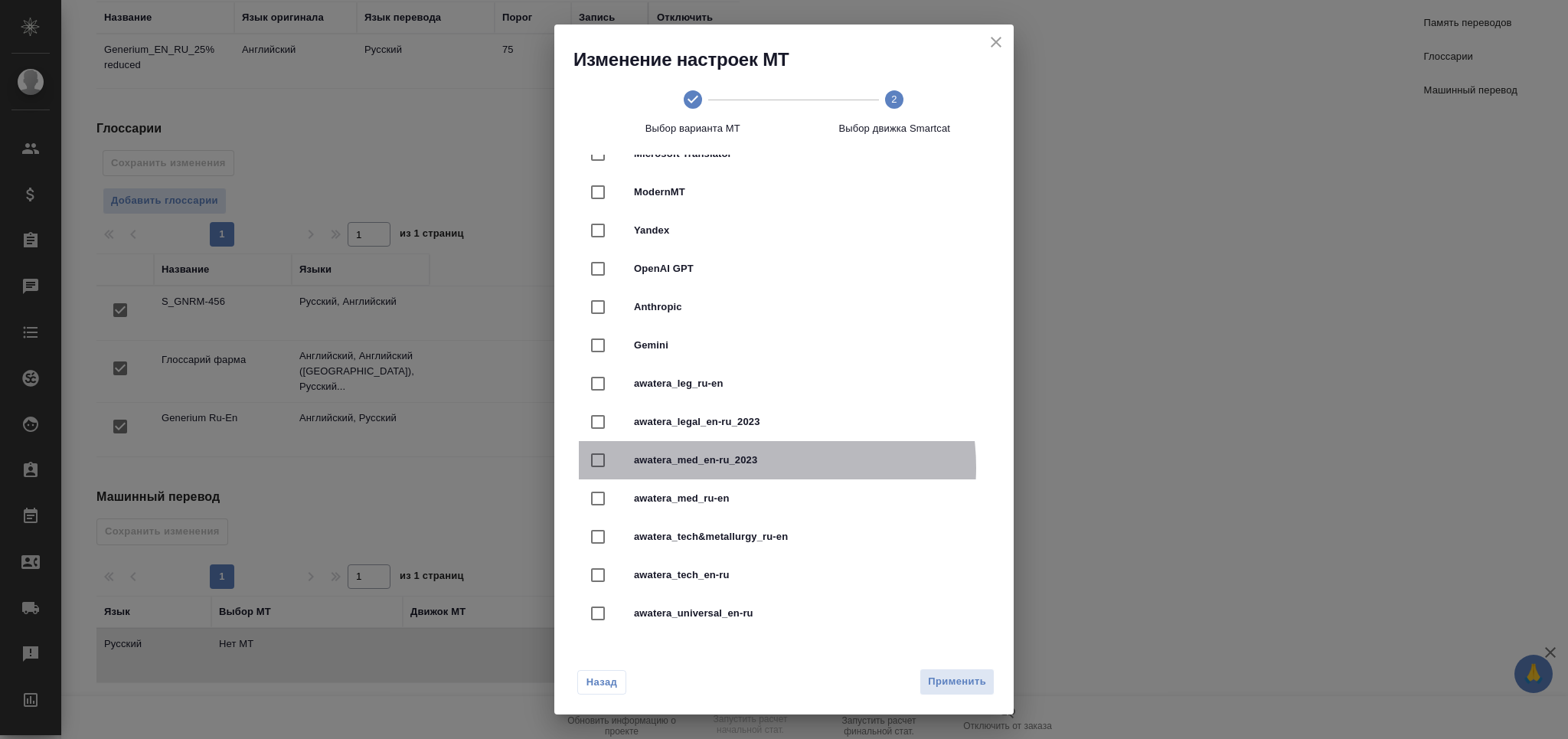
drag, startPoint x: 745, startPoint y: 468, endPoint x: 904, endPoint y: 627, distance: 224.9
click at [746, 468] on div "awatera_med_en-ru_2023" at bounding box center [784, 461] width 410 height 38
checkbox input "true"
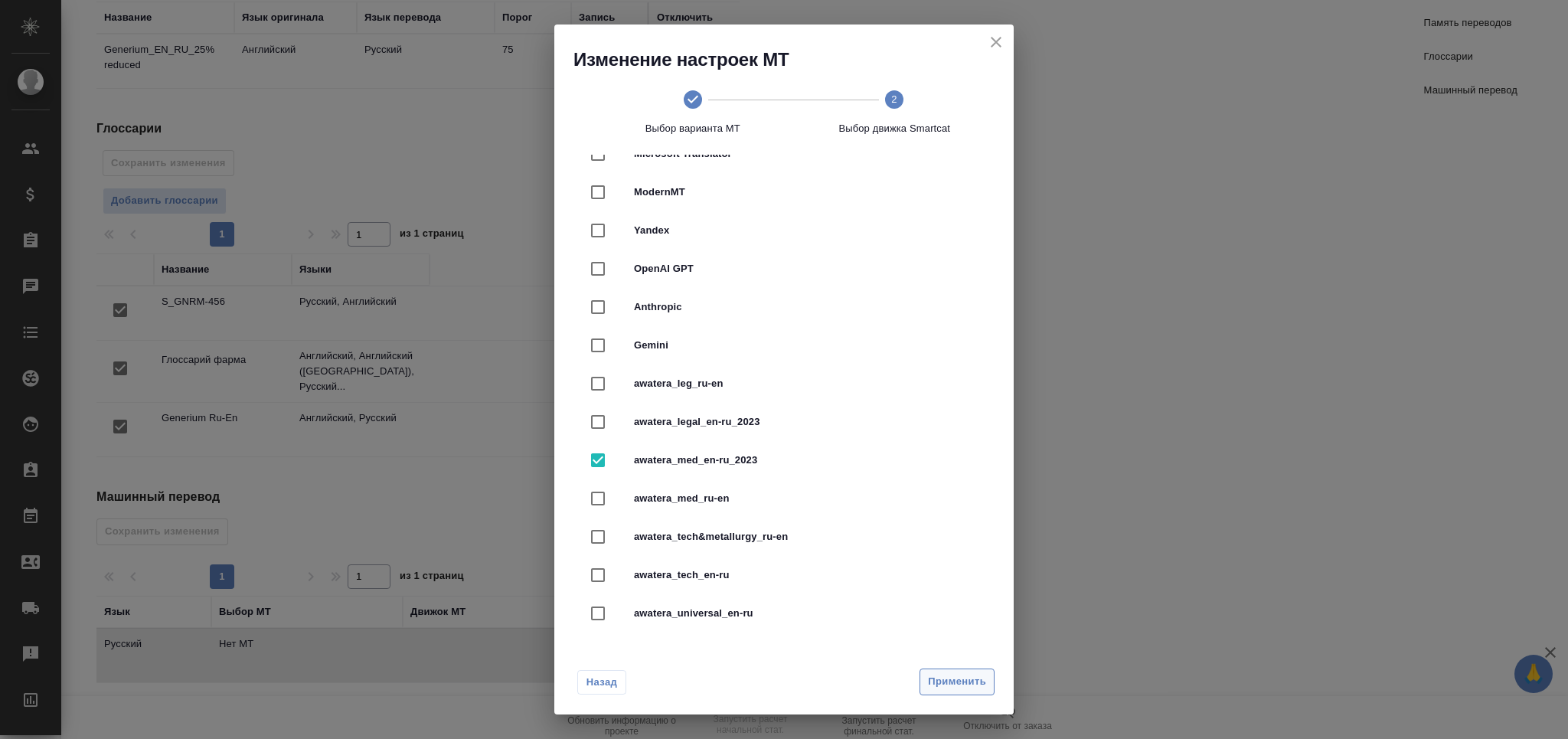
click at [964, 686] on span "Применить" at bounding box center [957, 681] width 58 height 18
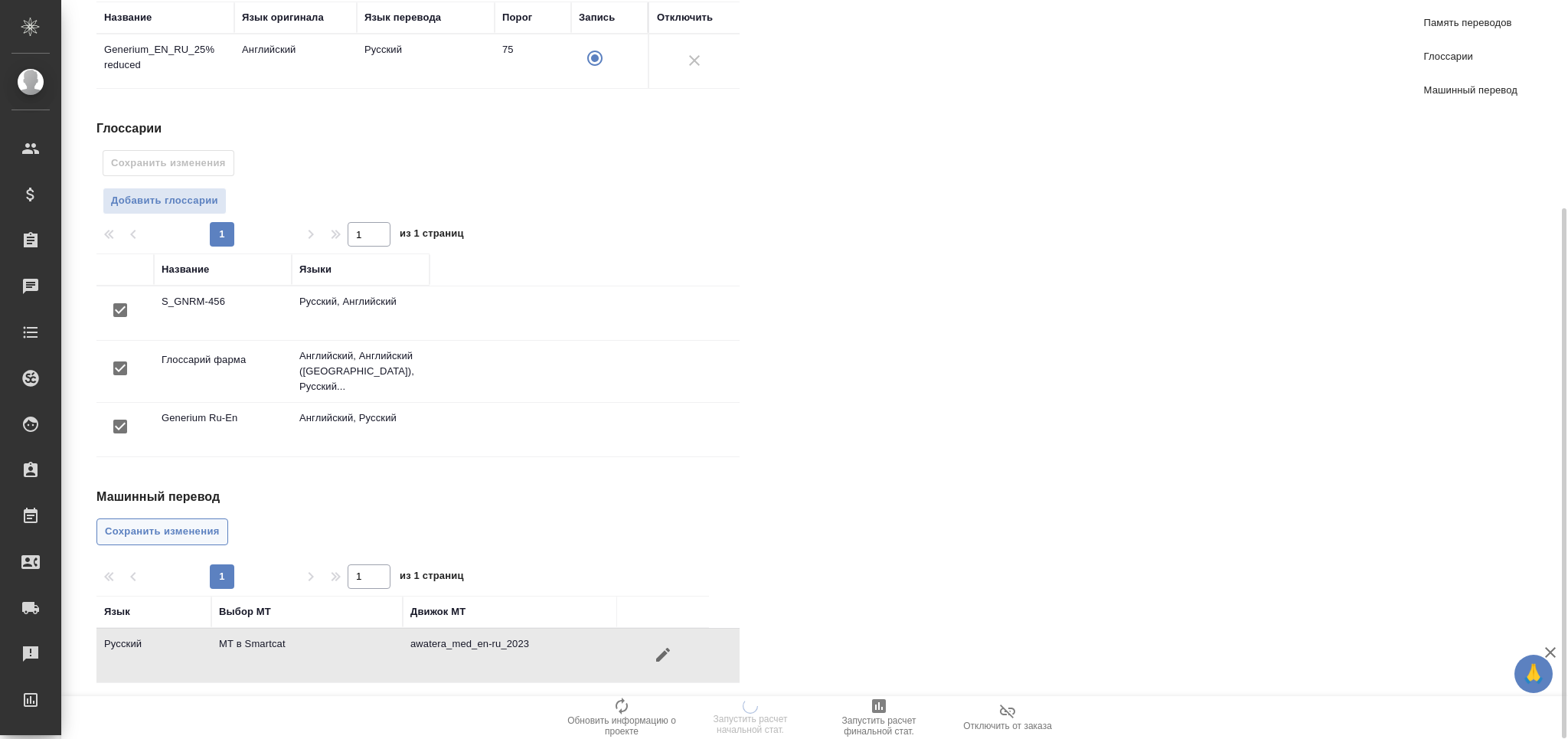
click at [174, 531] on span "Сохранить изменения" at bounding box center [161, 531] width 115 height 18
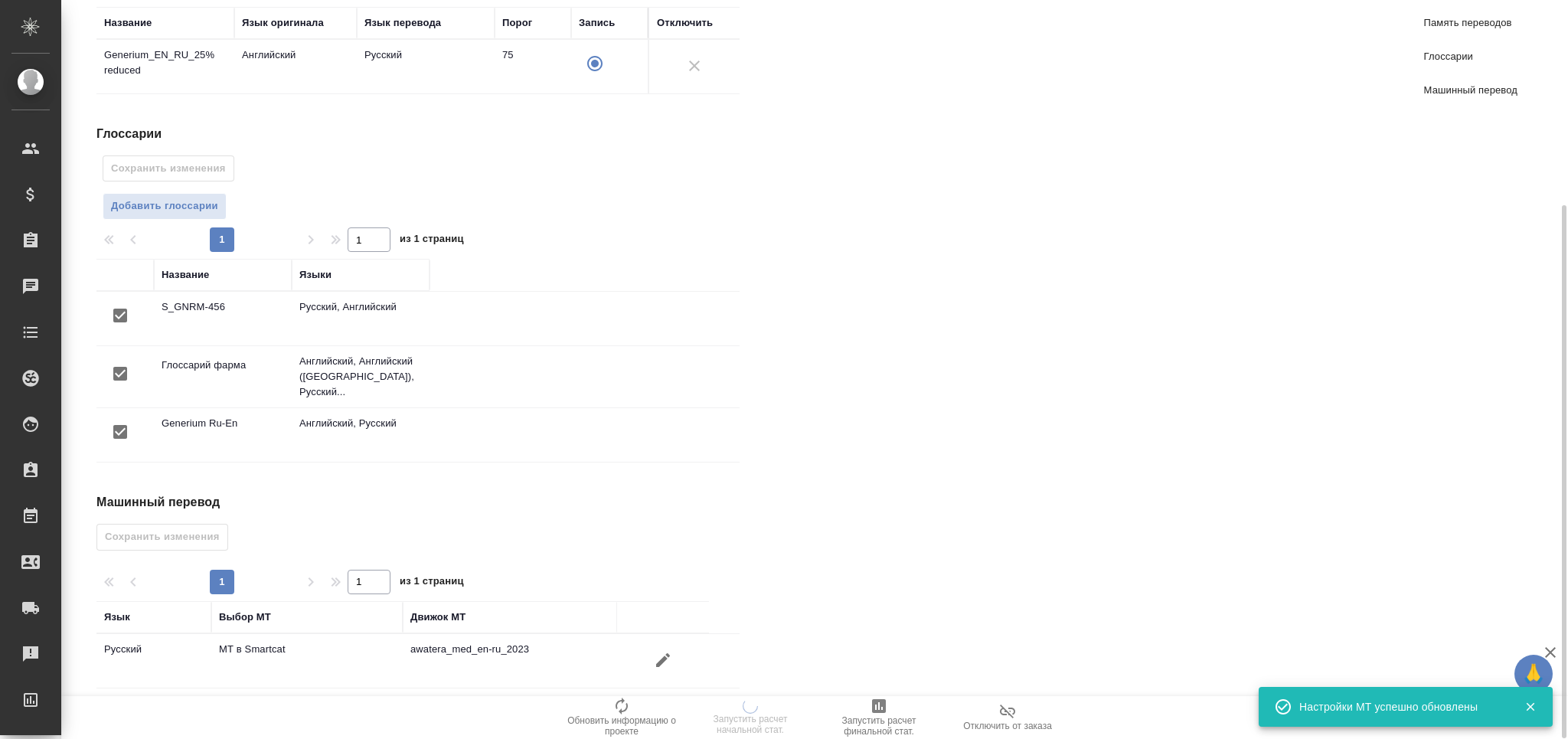
scroll to position [0, 0]
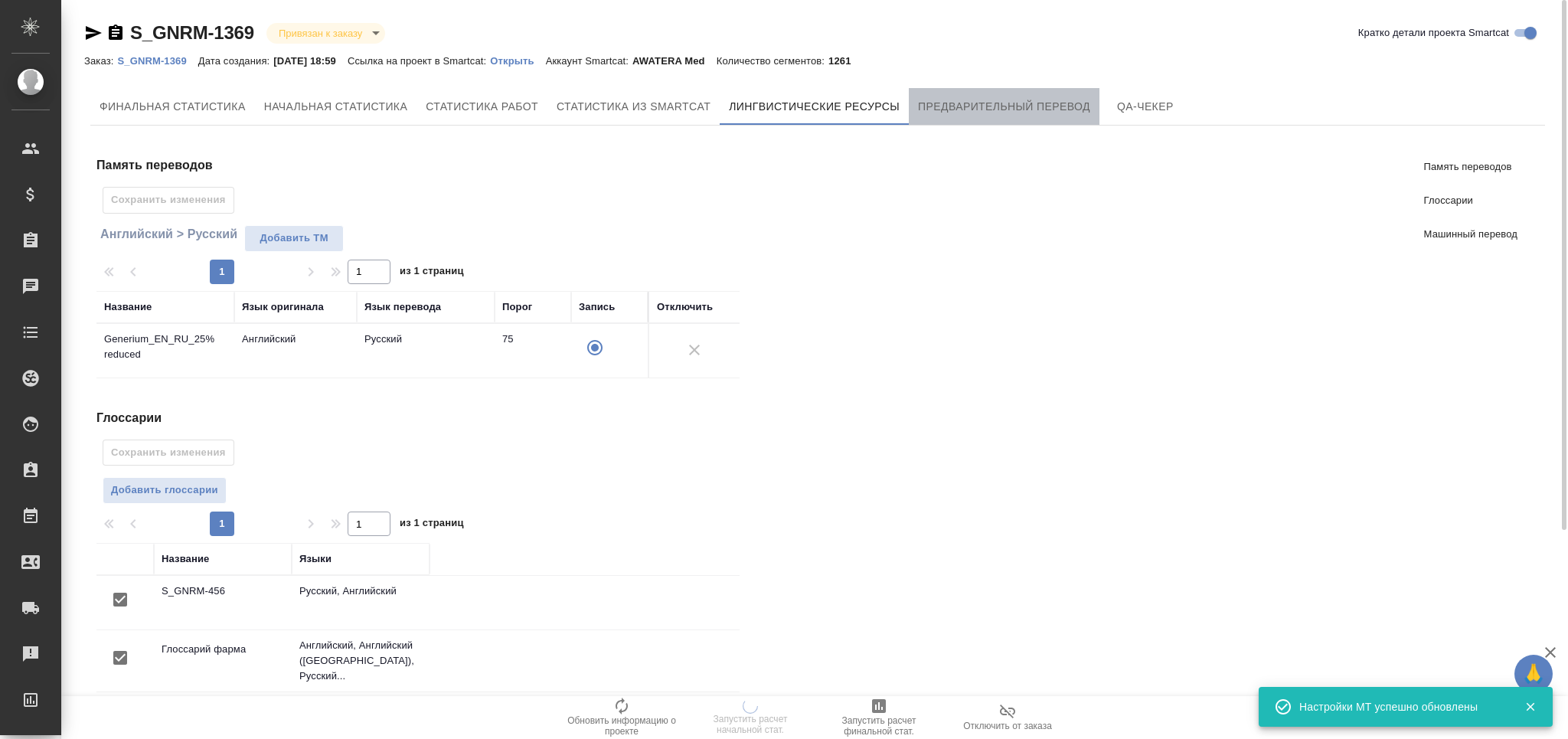
click at [999, 92] on button "Предварительный перевод" at bounding box center [1004, 107] width 191 height 37
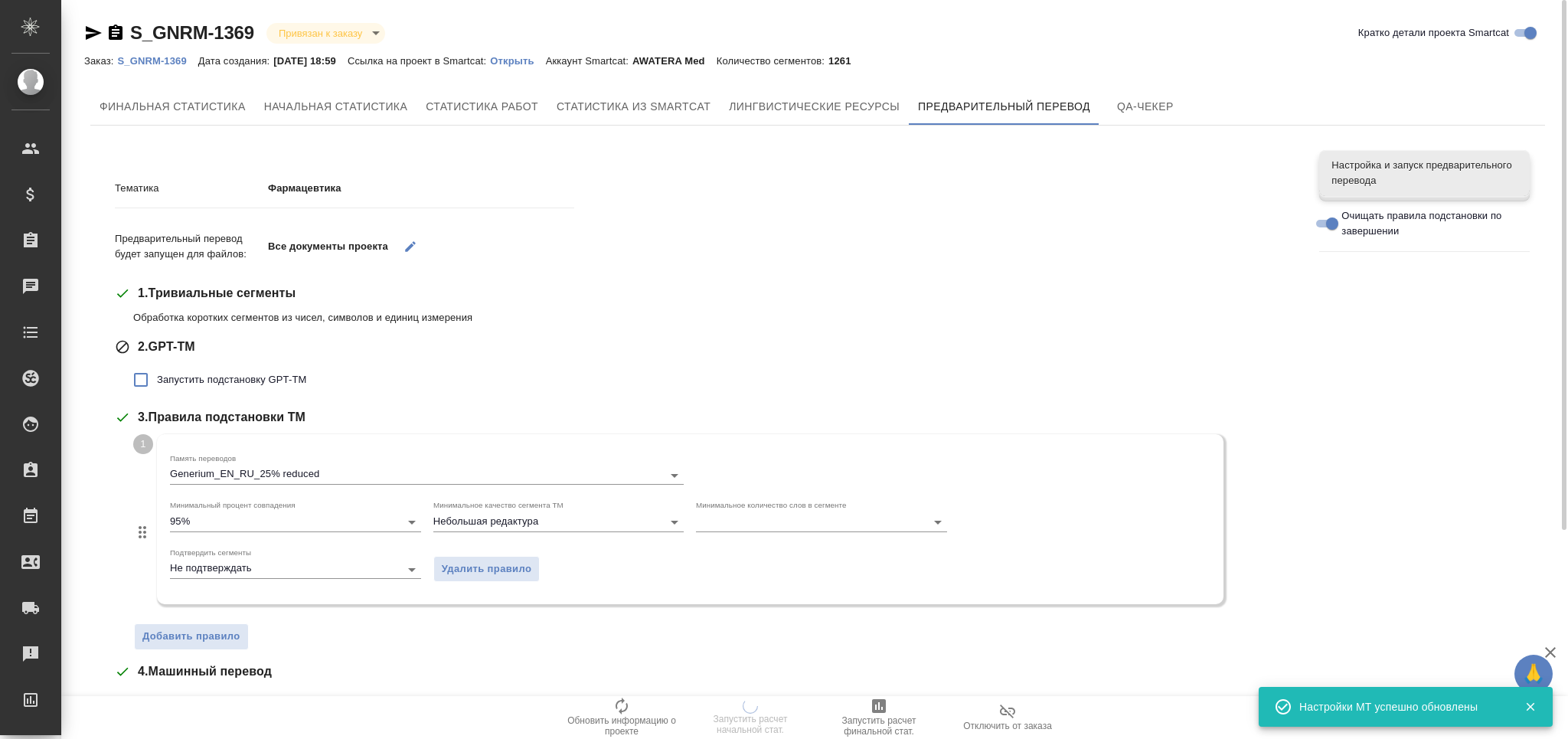
click at [278, 380] on span "Запустить подстановку GPT-TM" at bounding box center [231, 380] width 149 height 15
click at [157, 380] on input "Запустить подстановку GPT-TM" at bounding box center [141, 380] width 32 height 32
checkbox input "true"
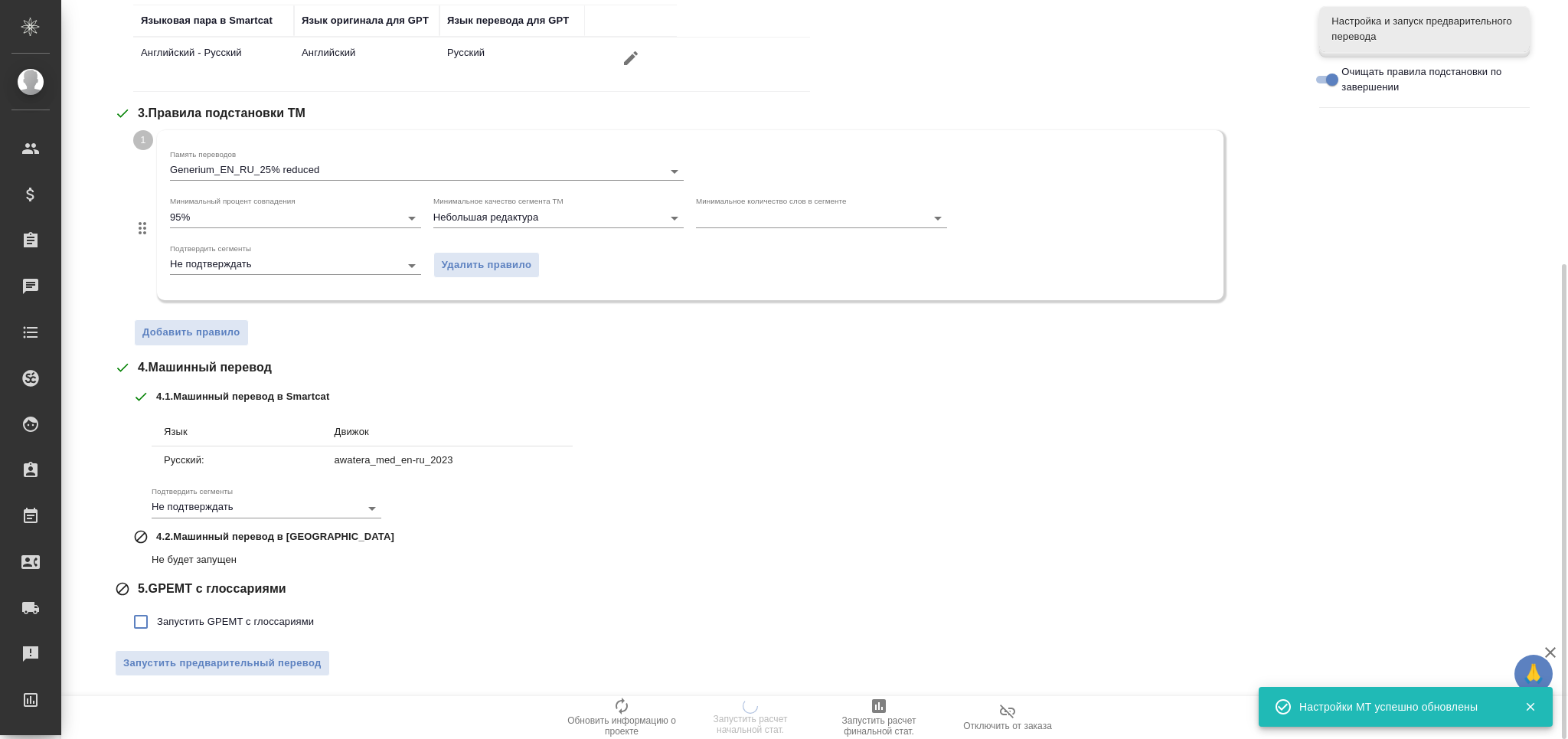
click at [279, 625] on span "Запустить GPEMT с глоссариями" at bounding box center [235, 622] width 157 height 15
click at [157, 625] on input "Запустить GPEMT с глоссариями" at bounding box center [141, 622] width 32 height 32
checkbox input "true"
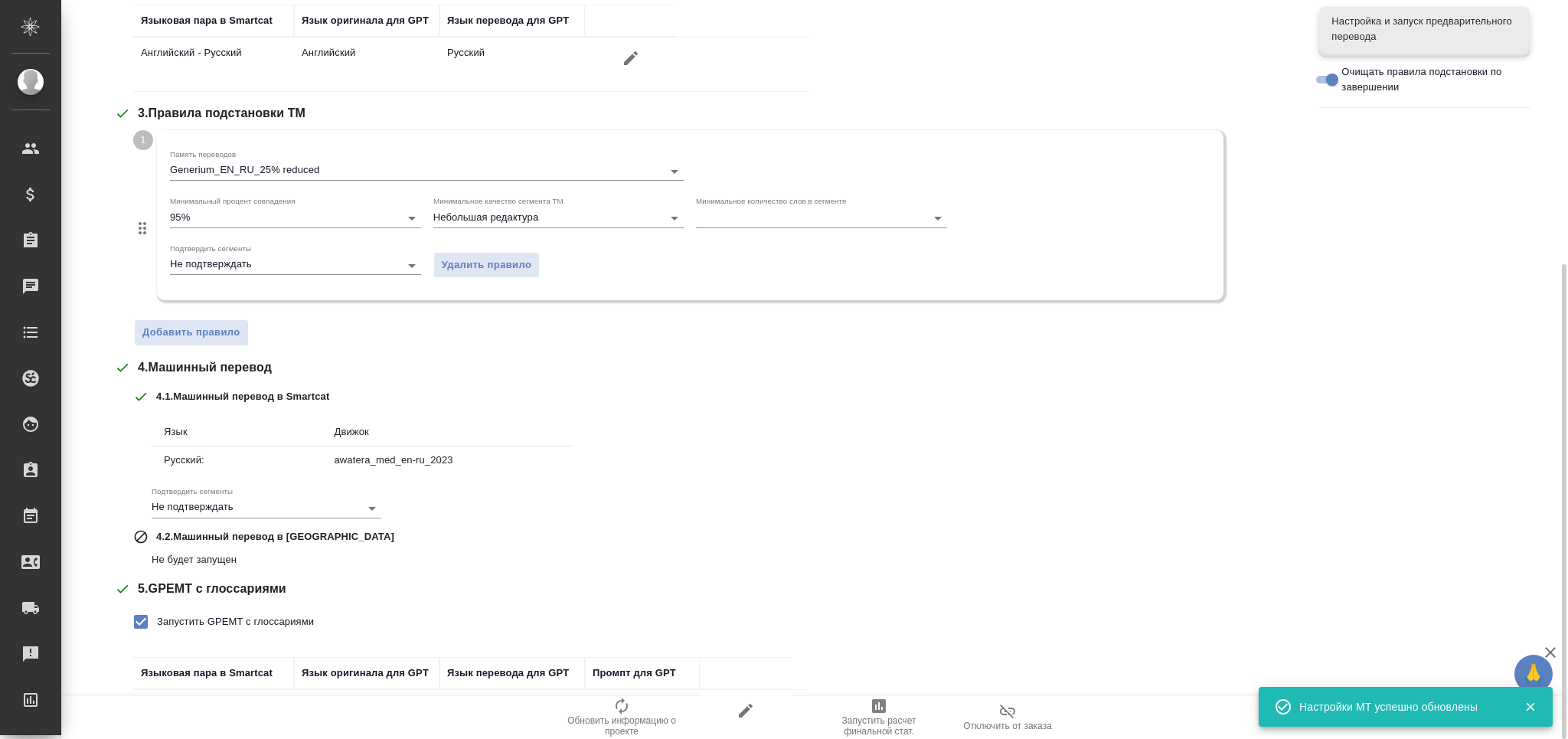
scroll to position [517, 0]
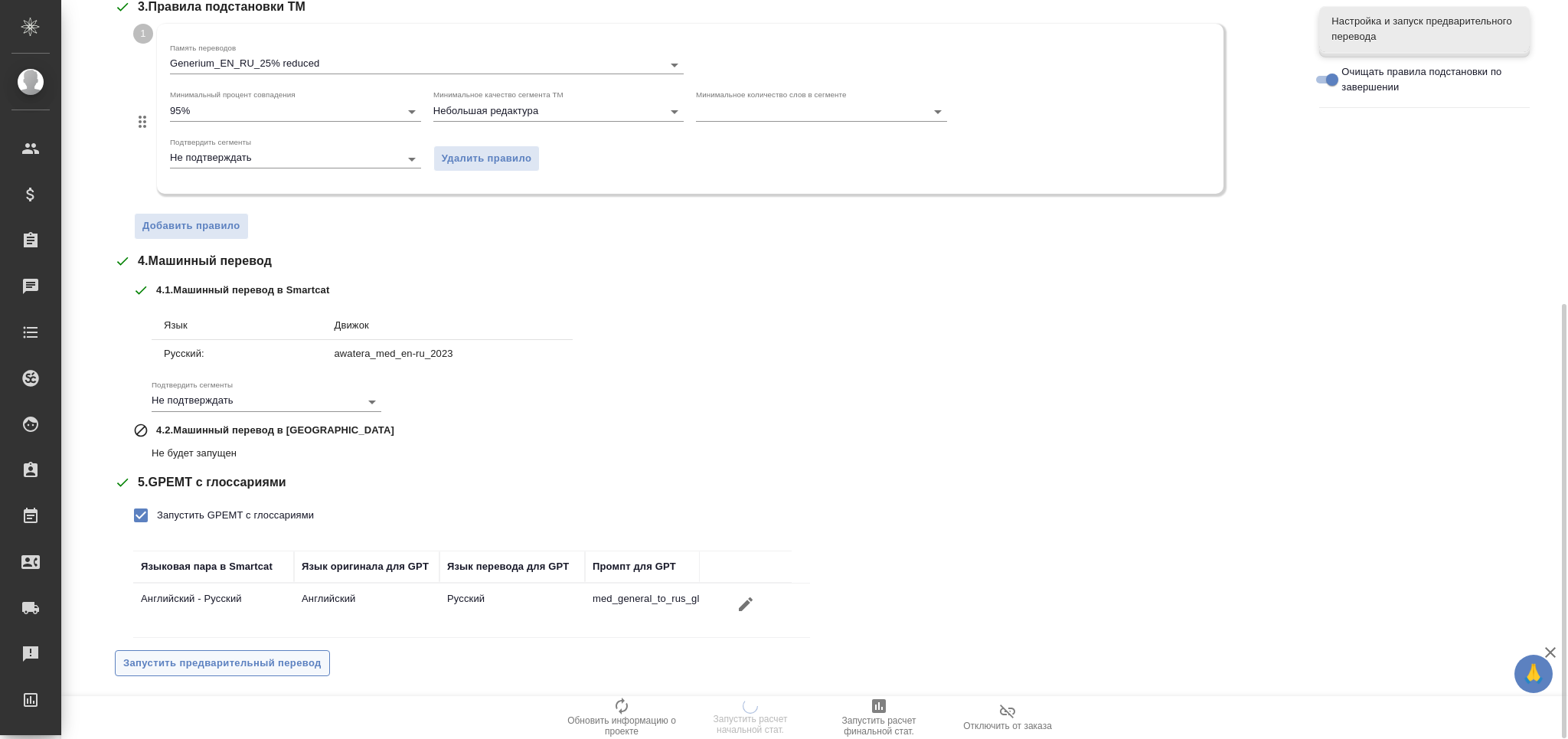
click at [297, 664] on span "Запустить предварительный перевод" at bounding box center [222, 664] width 198 height 18
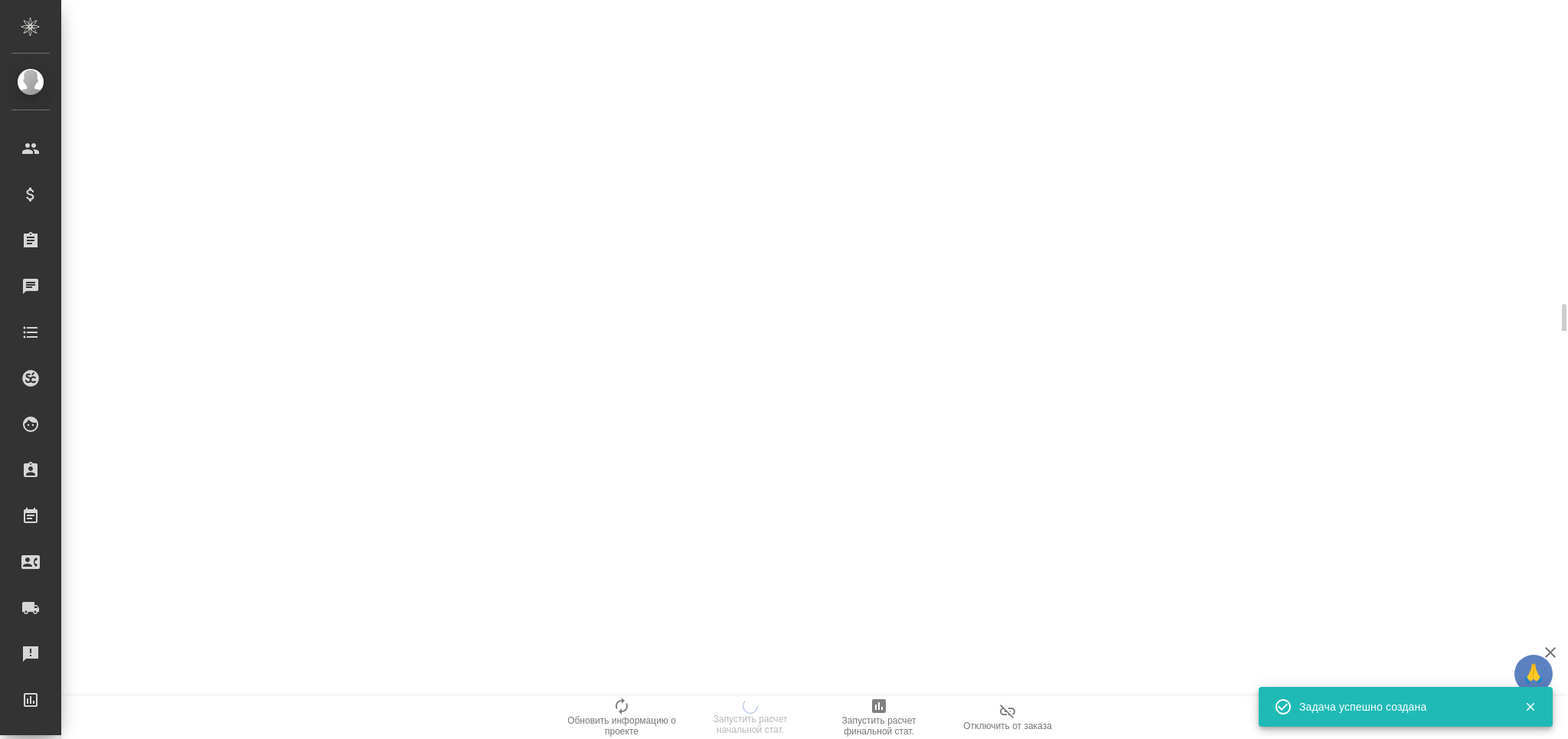
scroll to position [0, 0]
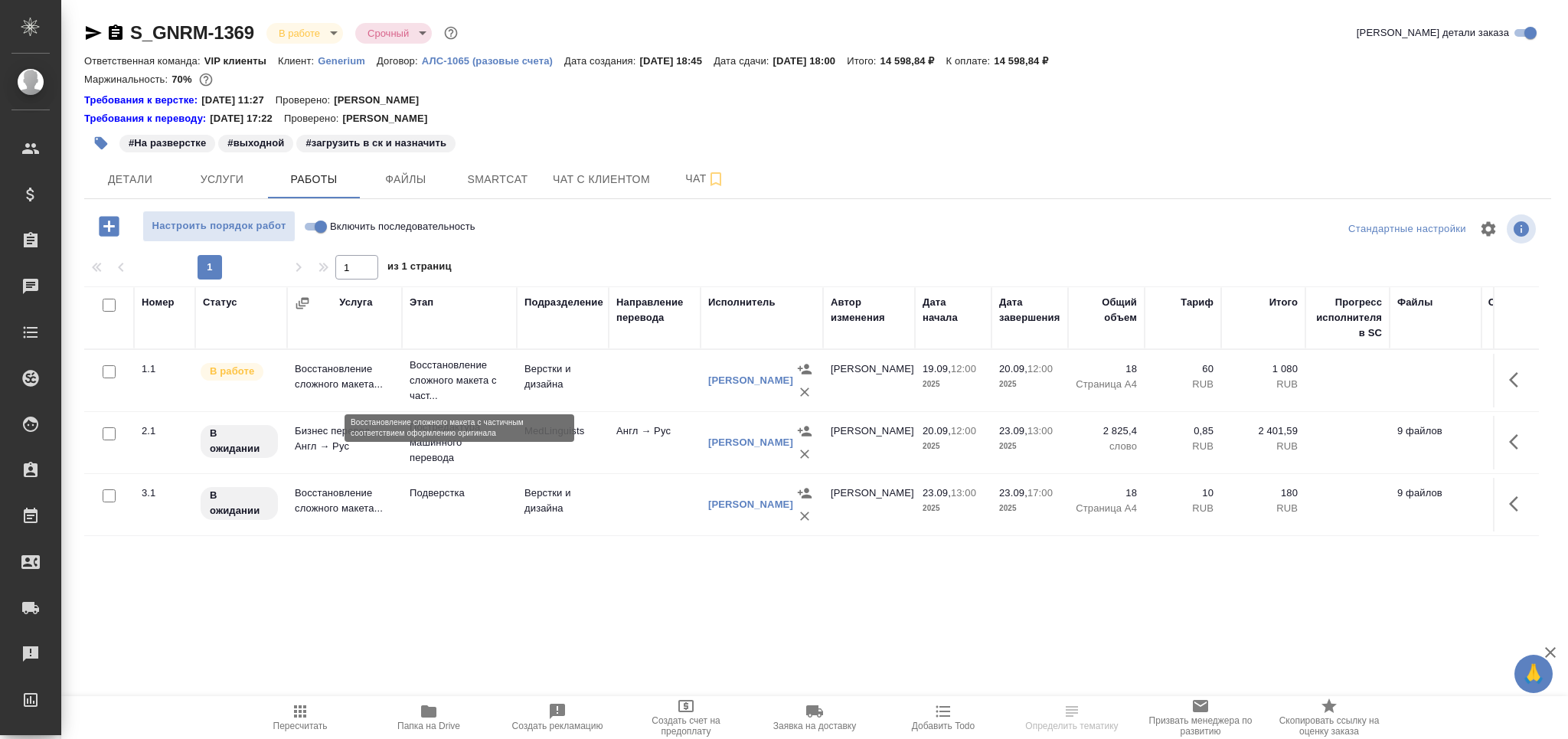
click at [460, 389] on p "Восстановление сложного макета с част..." at bounding box center [459, 381] width 99 height 46
click at [461, 389] on p "Восстановление сложного макета с част..." at bounding box center [459, 381] width 99 height 46
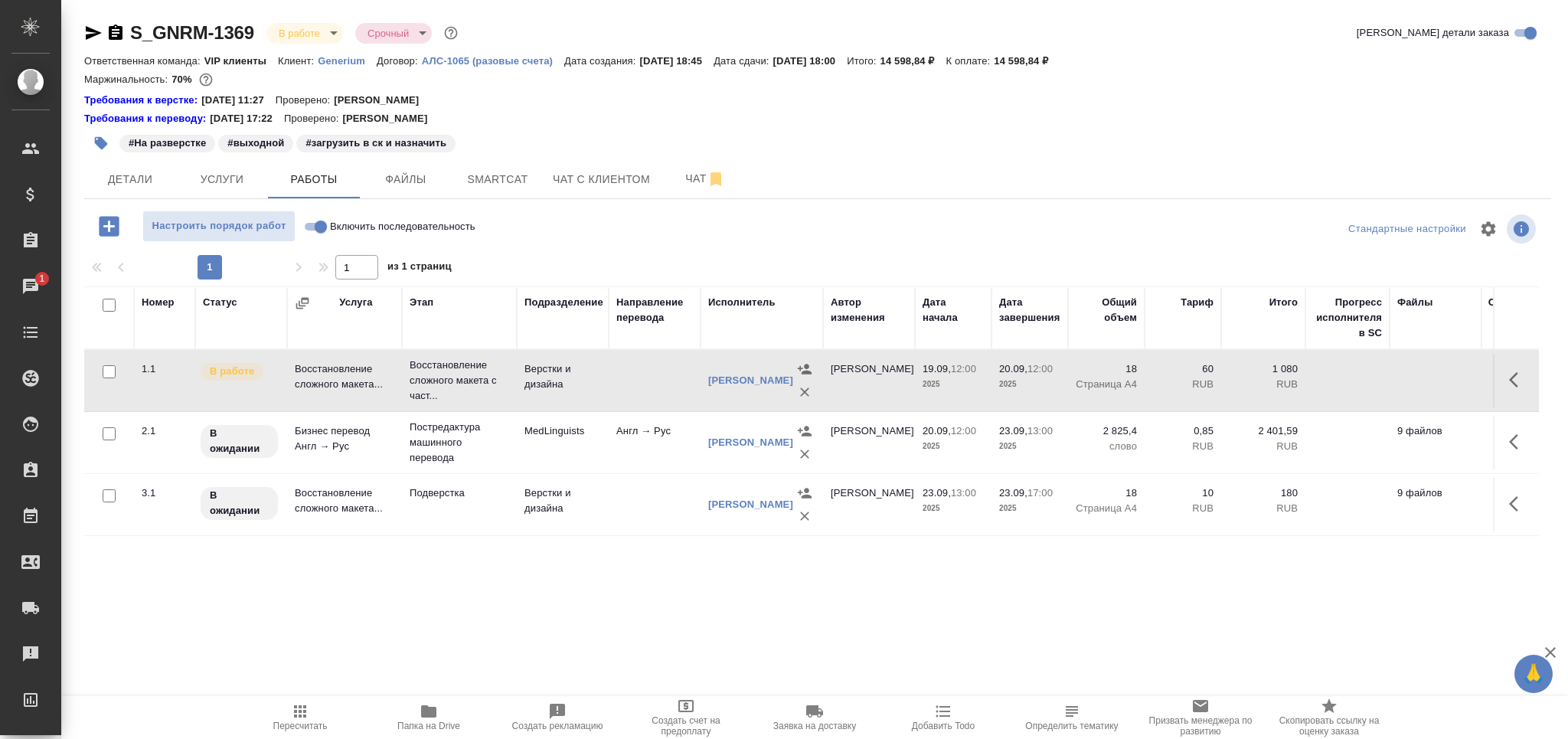
click at [323, 702] on span "Пересчитать" at bounding box center [300, 717] width 110 height 29
click at [294, 723] on span "Пересчитать" at bounding box center [301, 726] width 55 height 11
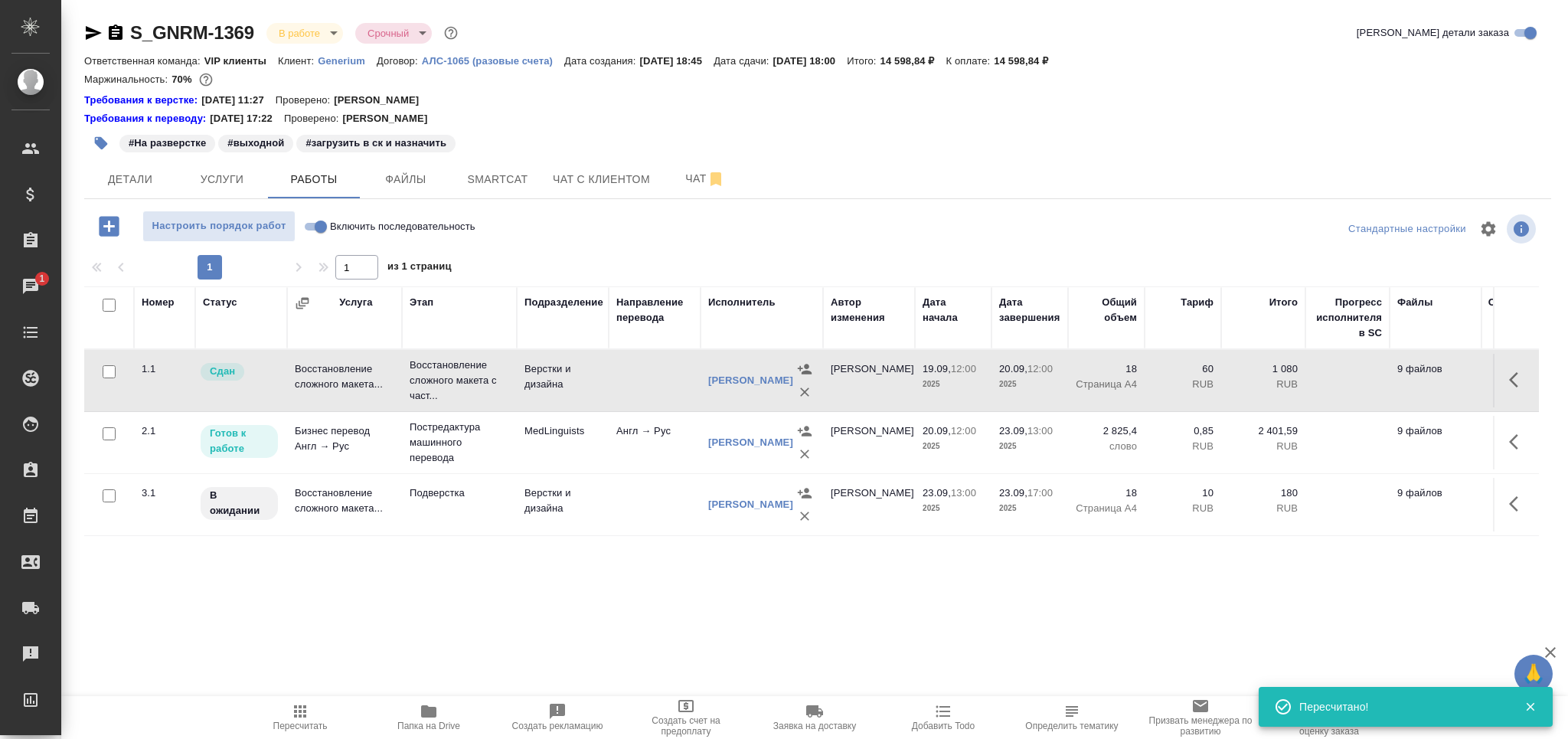
click at [101, 150] on icon "button" at bounding box center [101, 143] width 15 height 15
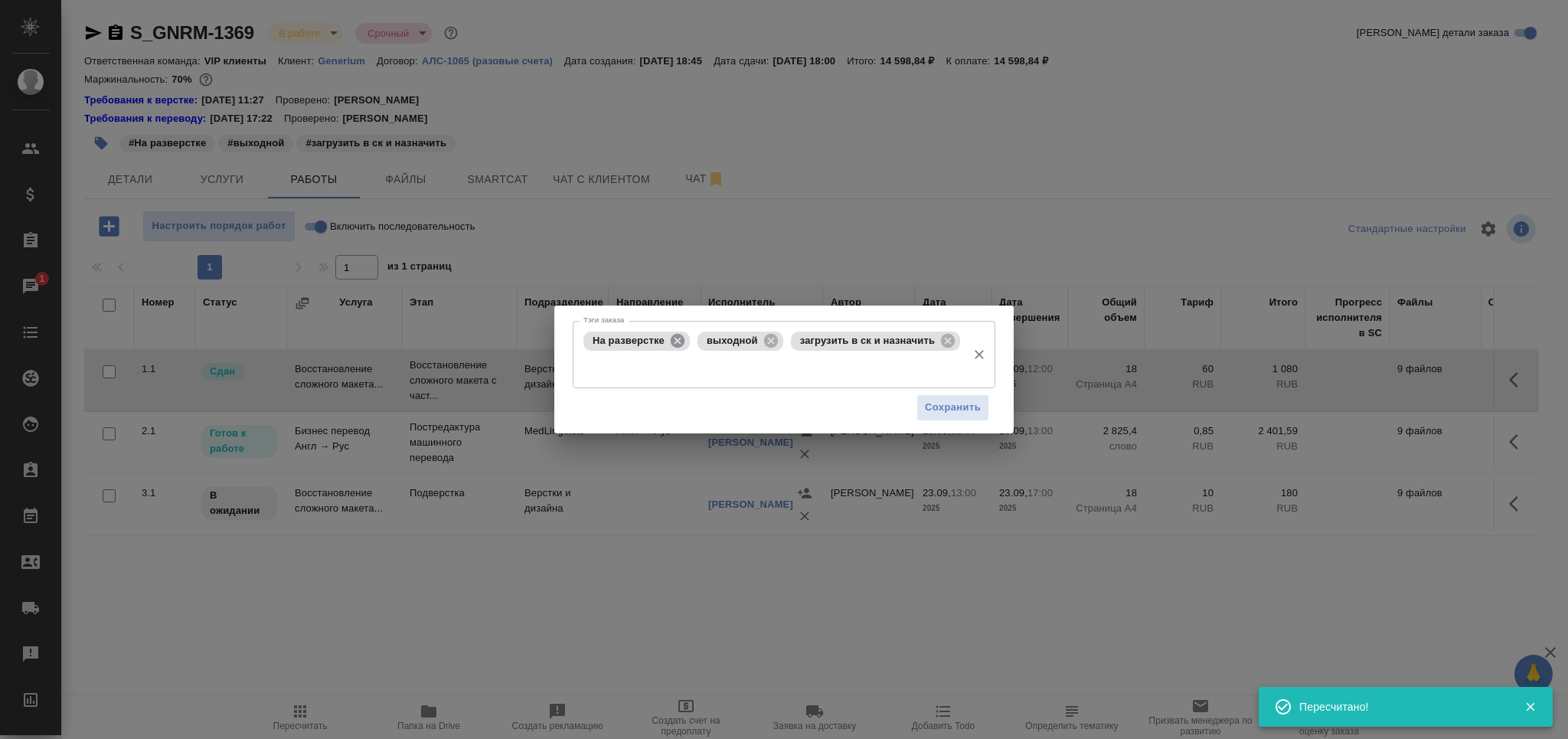
click at [678, 345] on icon at bounding box center [677, 341] width 14 height 14
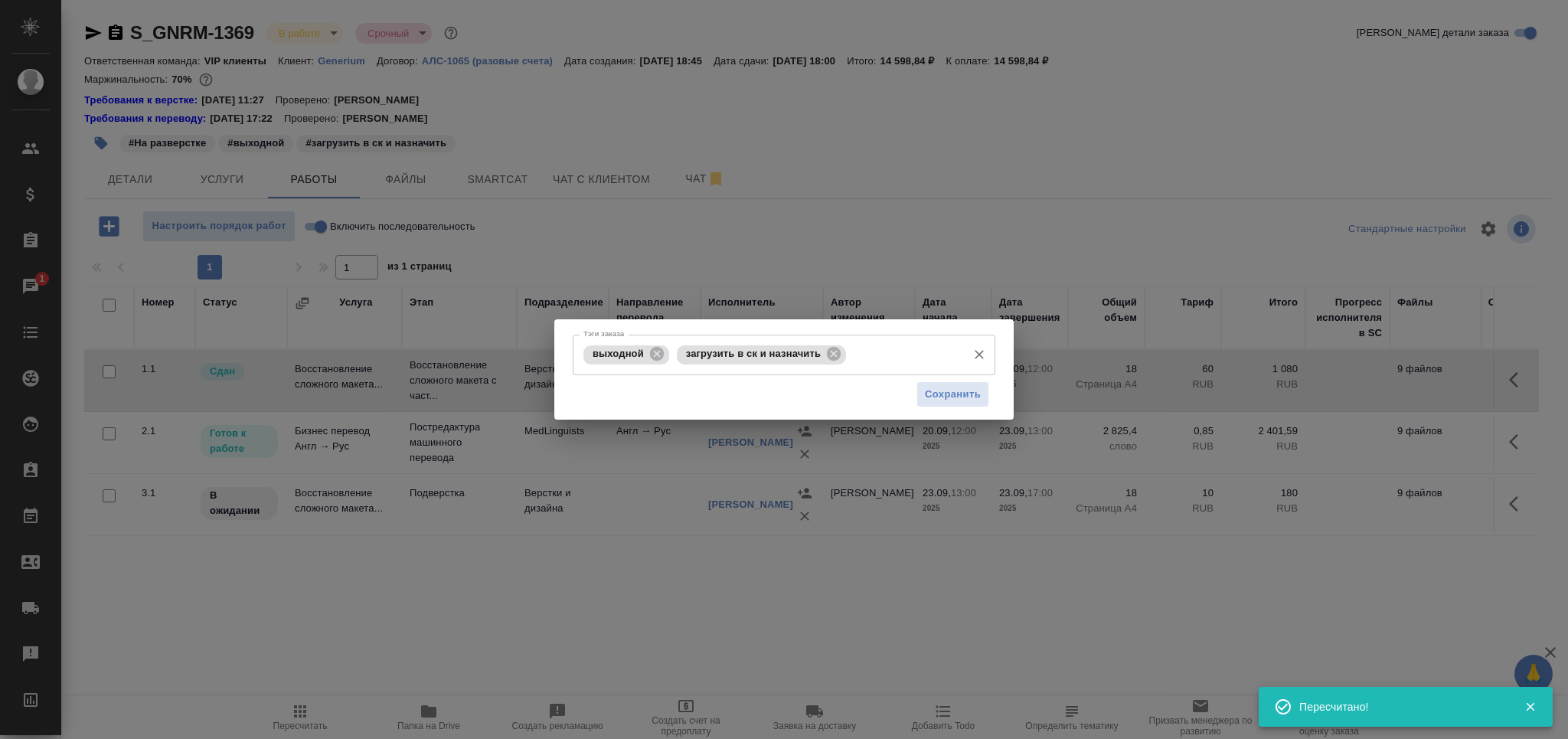
drag, startPoint x: 654, startPoint y: 347, endPoint x: 663, endPoint y: 355, distance: 12.0
click at [656, 348] on icon at bounding box center [657, 354] width 17 height 17
click at [740, 348] on icon at bounding box center [740, 354] width 14 height 14
click at [740, 348] on input "Тэги заказа" at bounding box center [769, 355] width 380 height 26
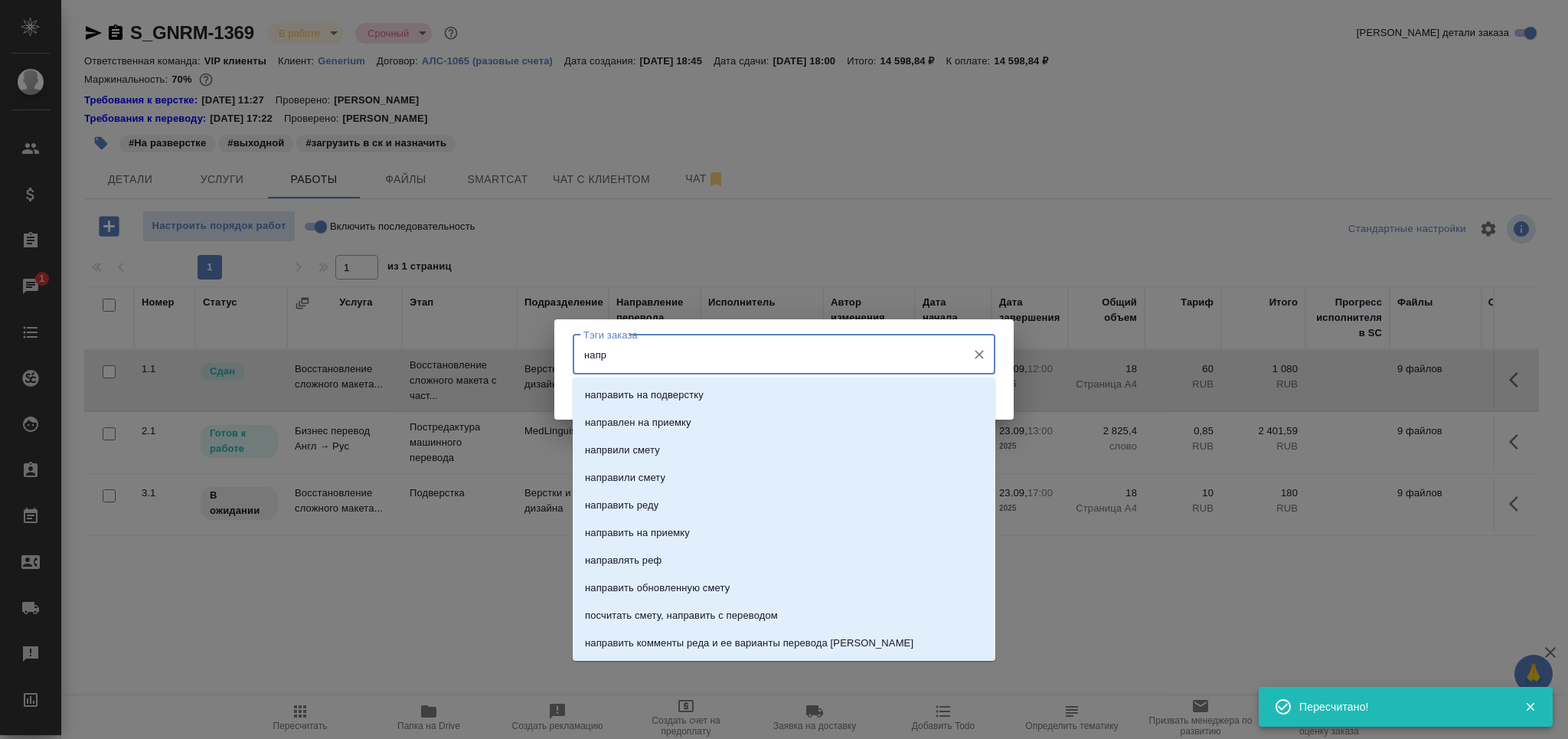
type input "напра"
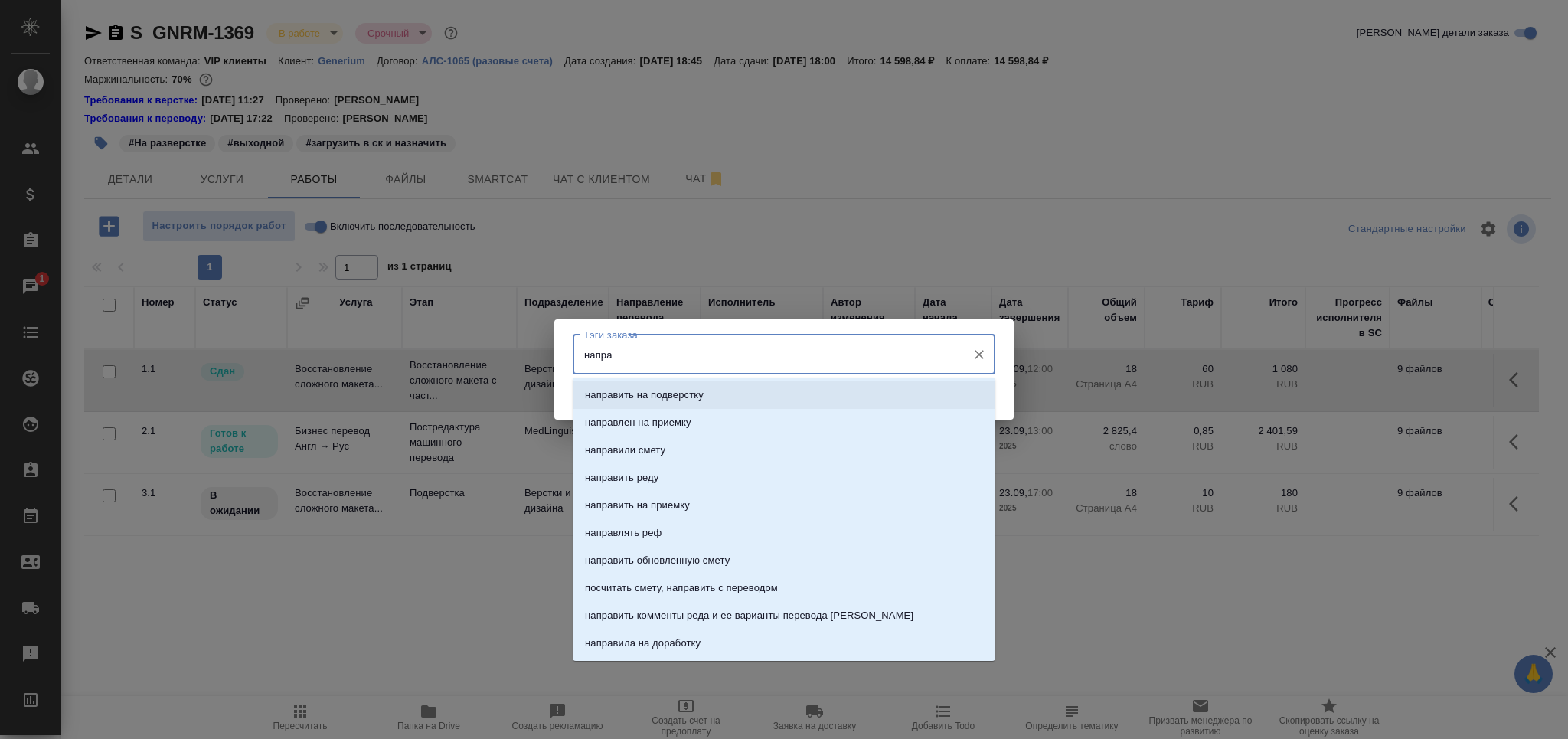
click at [836, 388] on li "направить на подверстку" at bounding box center [784, 395] width 423 height 28
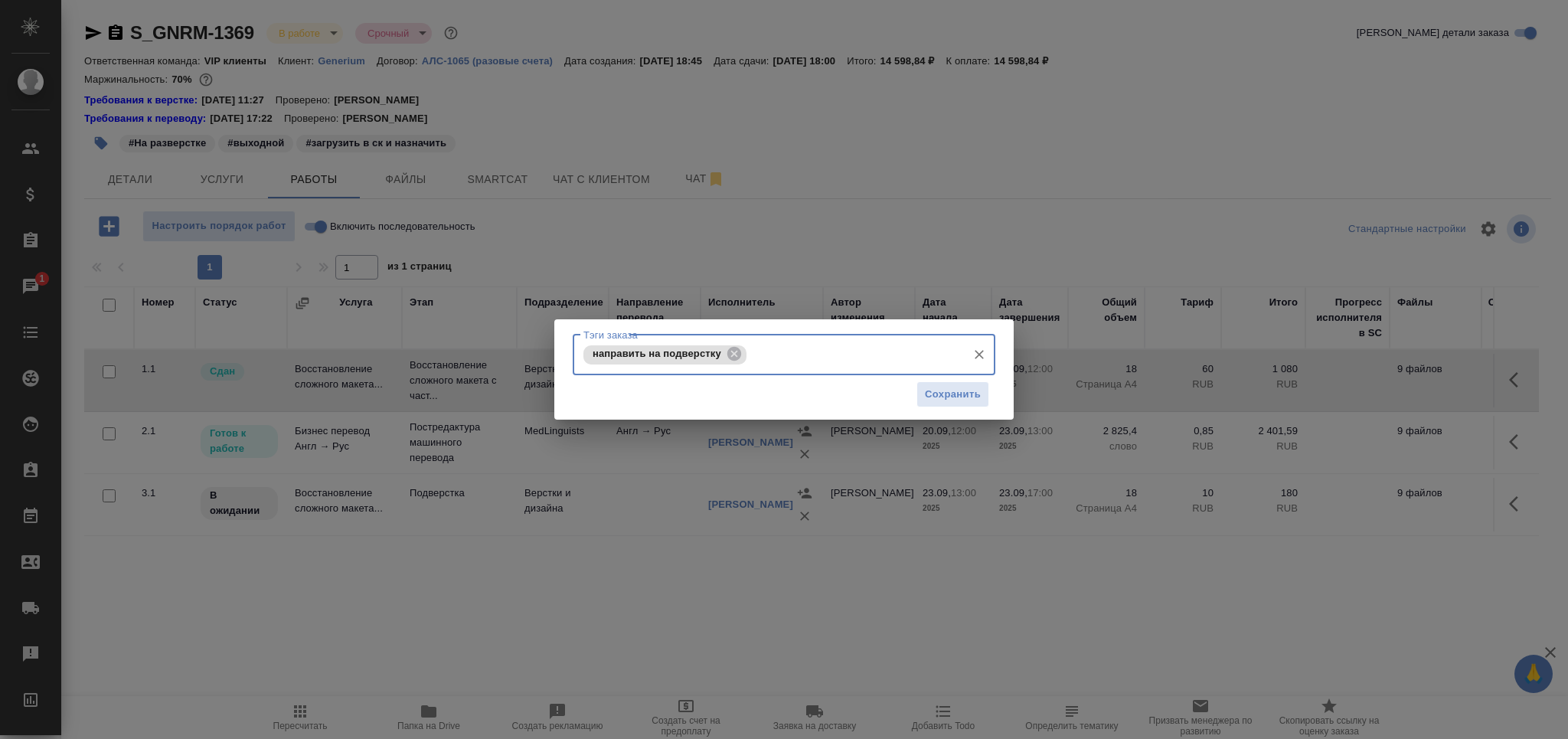
drag, startPoint x: 961, startPoint y: 410, endPoint x: 950, endPoint y: 380, distance: 32.0
click at [961, 407] on div "Сохранить" at bounding box center [784, 394] width 423 height 39
click at [949, 382] on button "Сохранить" at bounding box center [952, 394] width 73 height 27
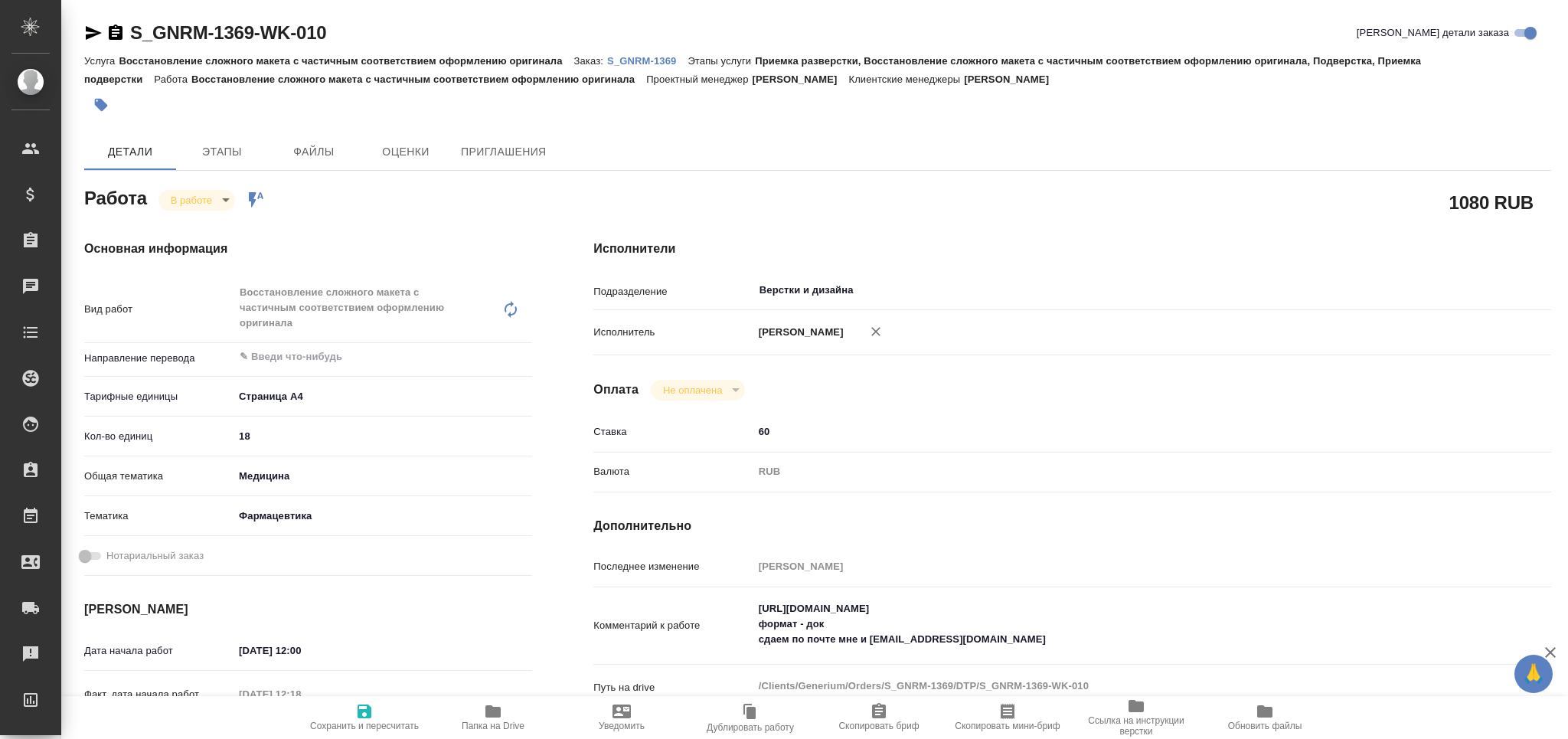
type textarea "x"
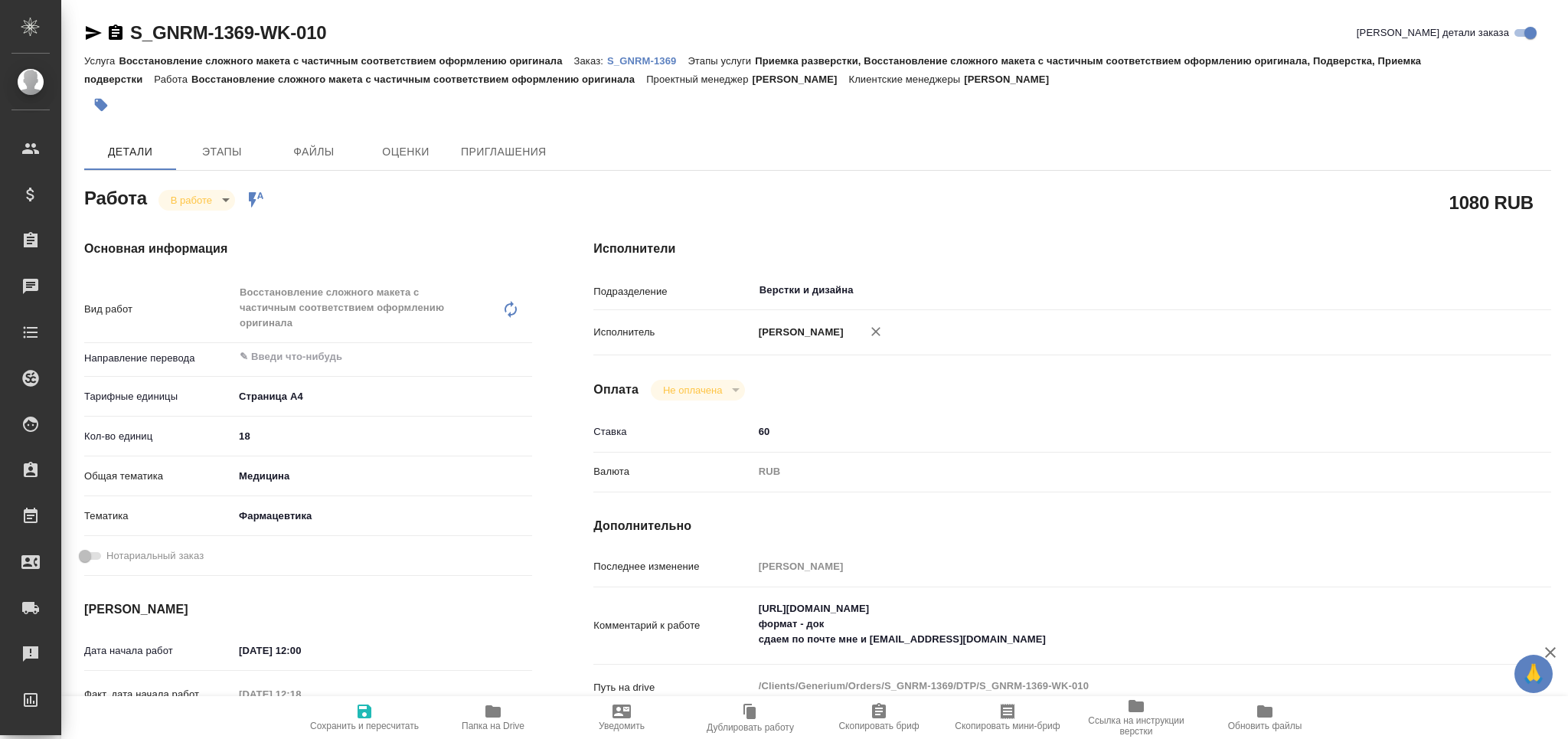
type textarea "x"
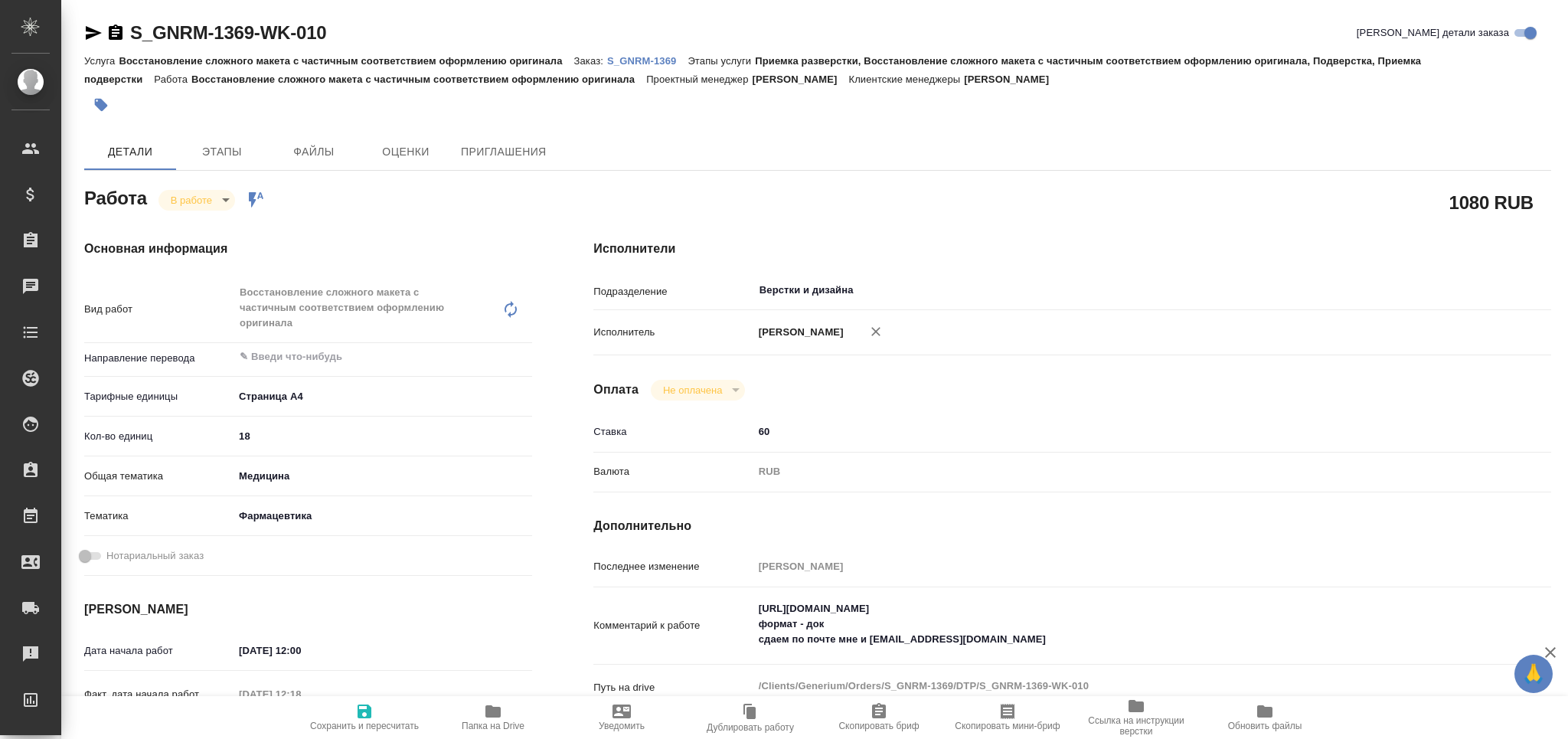
type textarea "x"
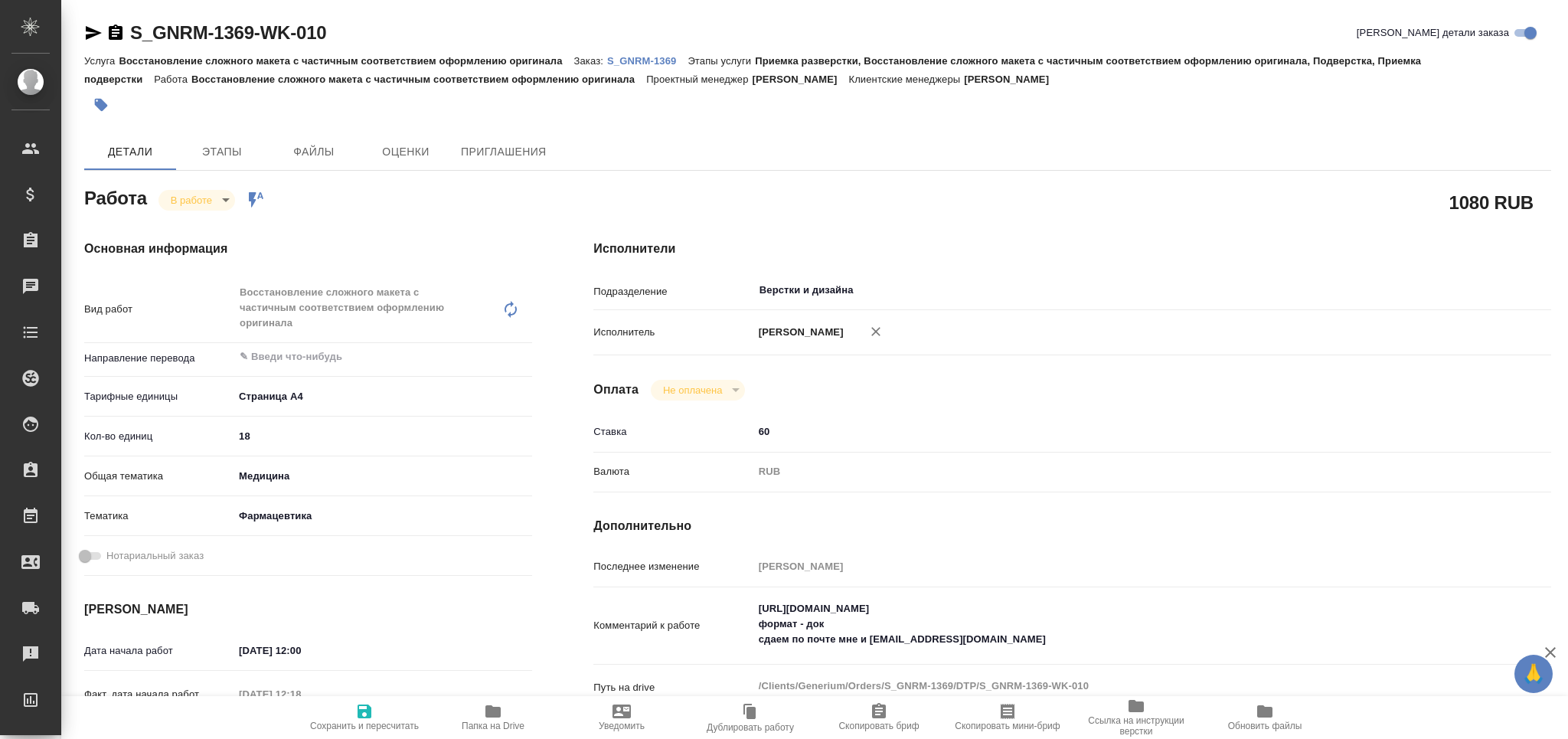
type textarea "x"
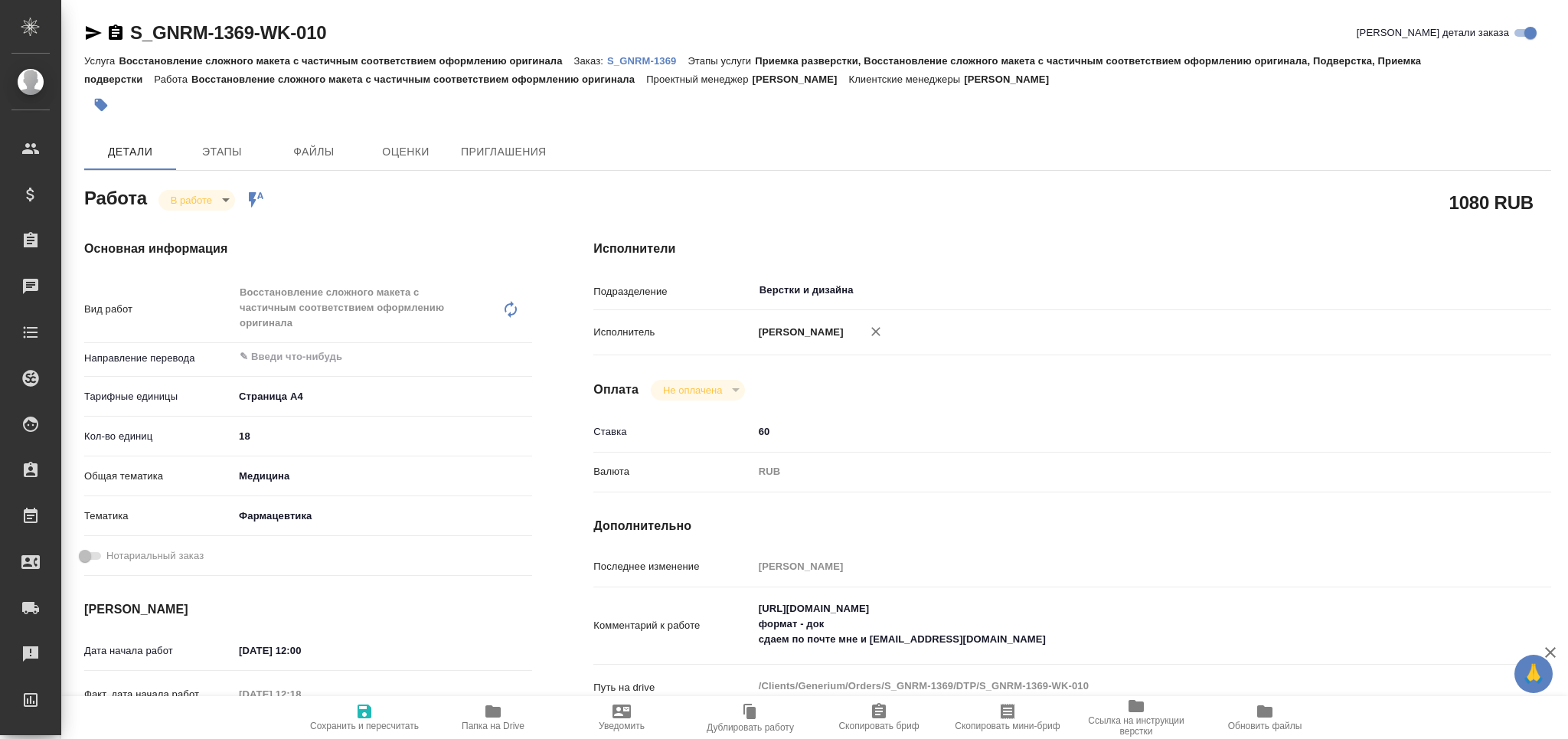
click at [503, 711] on span "Папка на Drive" at bounding box center [493, 717] width 110 height 29
type textarea "x"
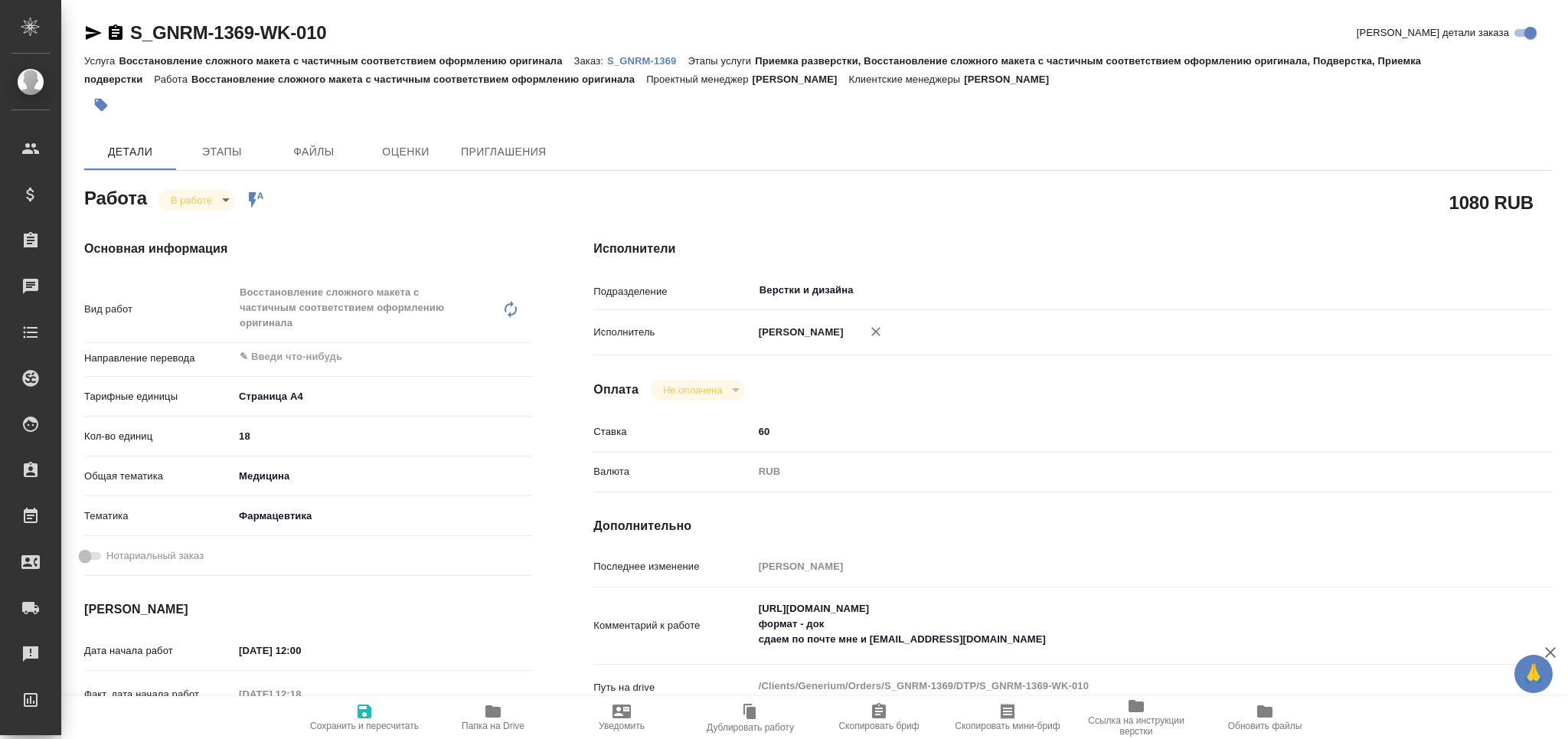
type textarea "x"
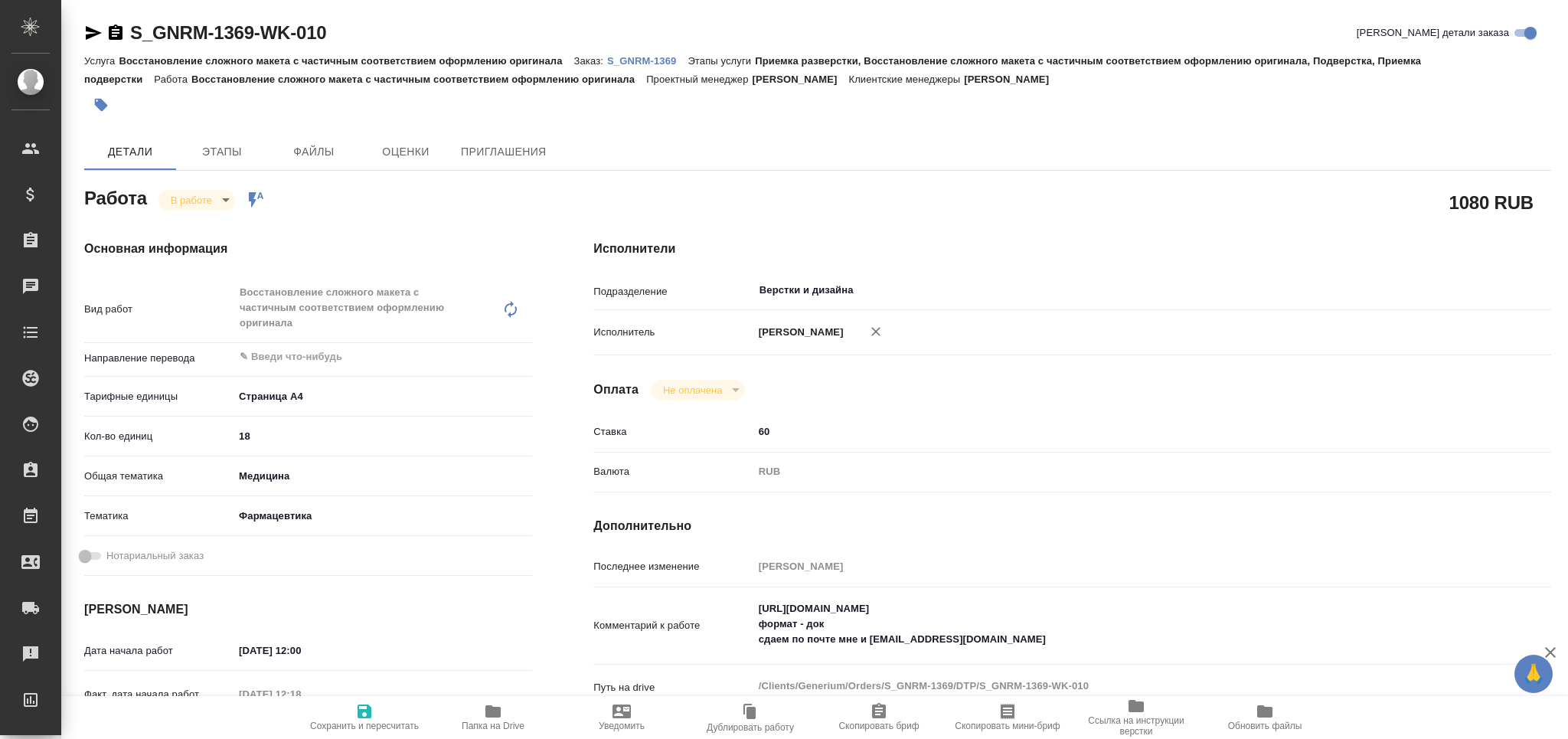
type textarea "x"
click at [204, 203] on body "🙏 .cls-1 fill:#fff; AWATERA Grabko Mariya Клиенты Спецификации Заказы 1 Чаты To…" at bounding box center [784, 369] width 1568 height 739
click at [227, 244] on li "Сдан" at bounding box center [208, 252] width 101 height 26
type textarea "x"
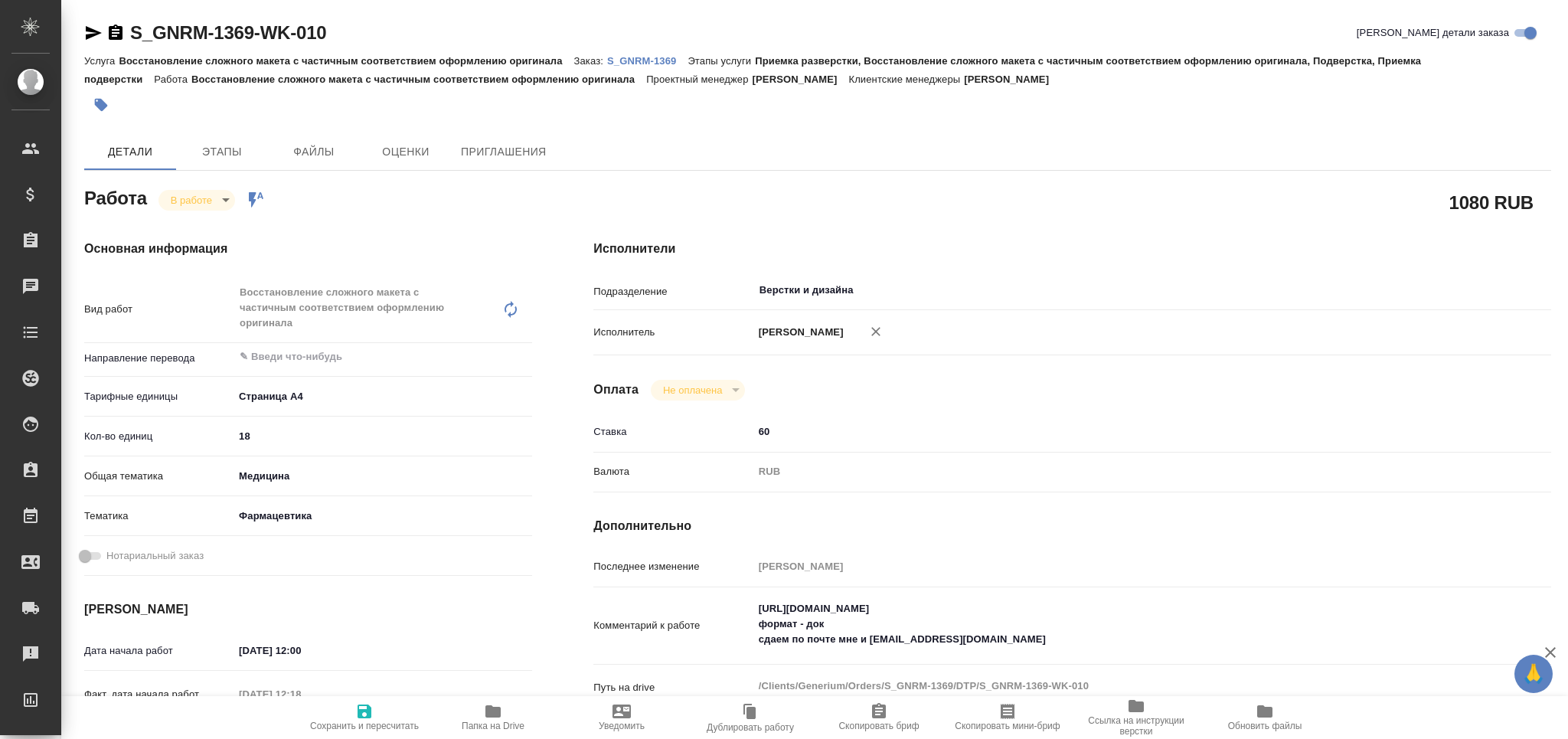
type textarea "x"
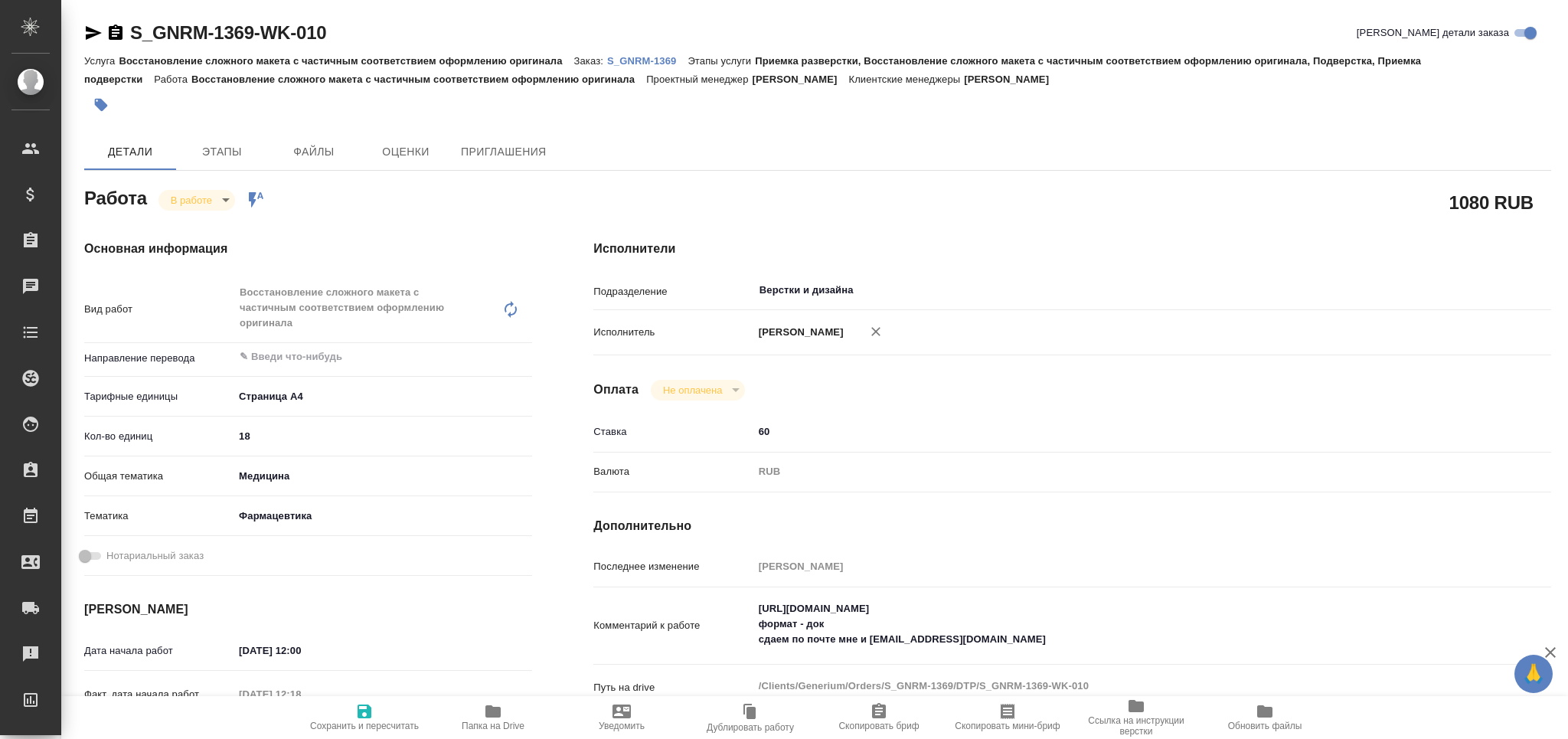
type textarea "x"
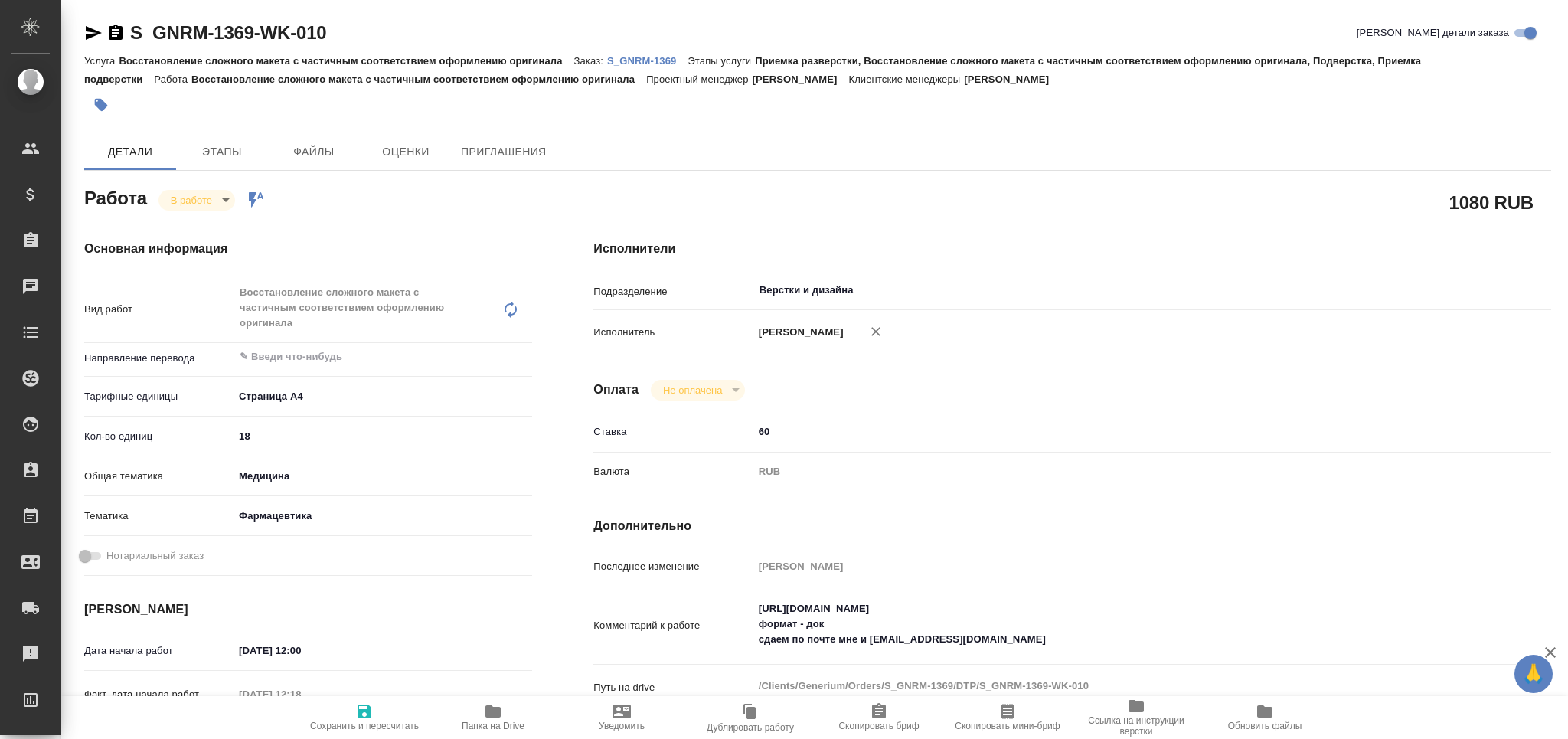
type textarea "x"
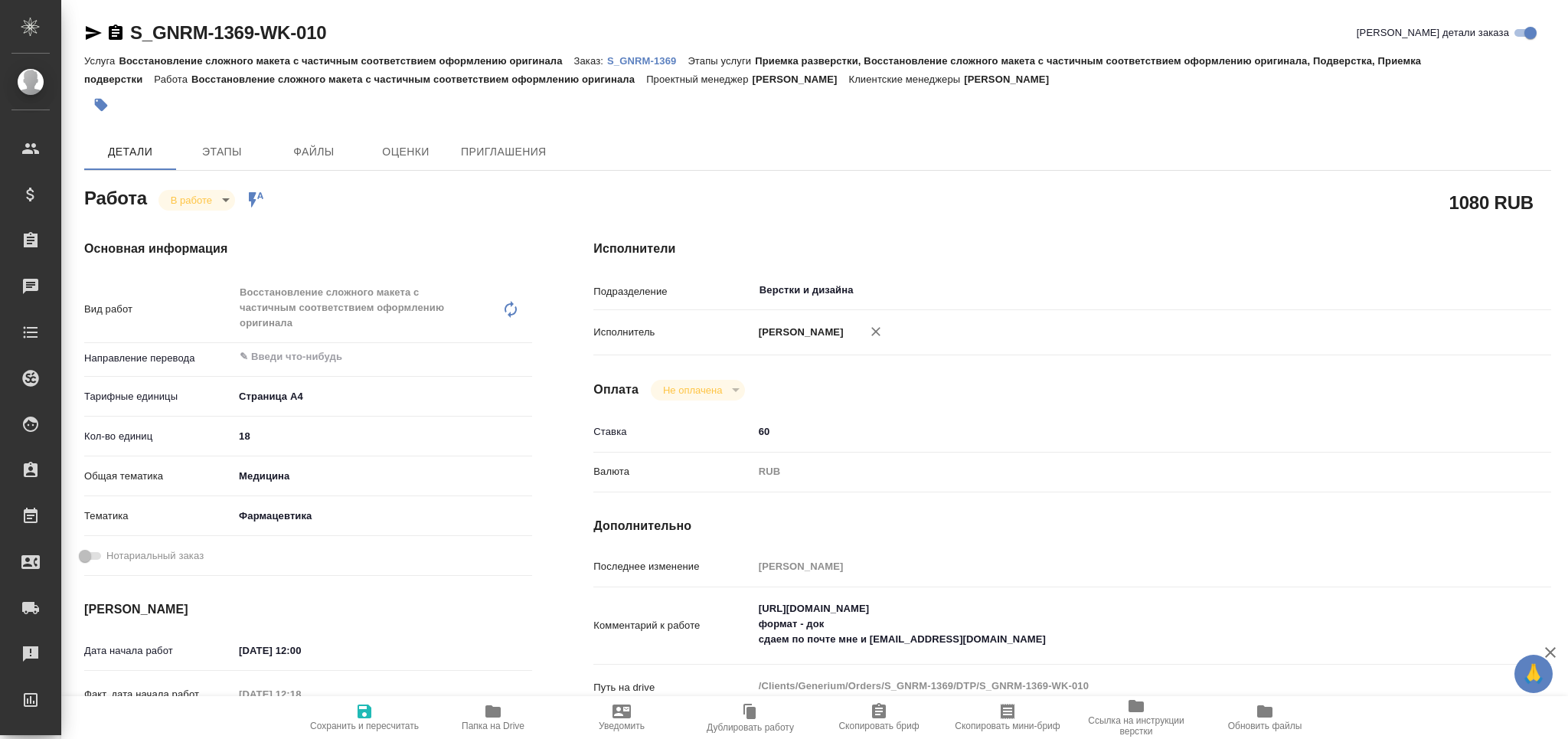
type textarea "x"
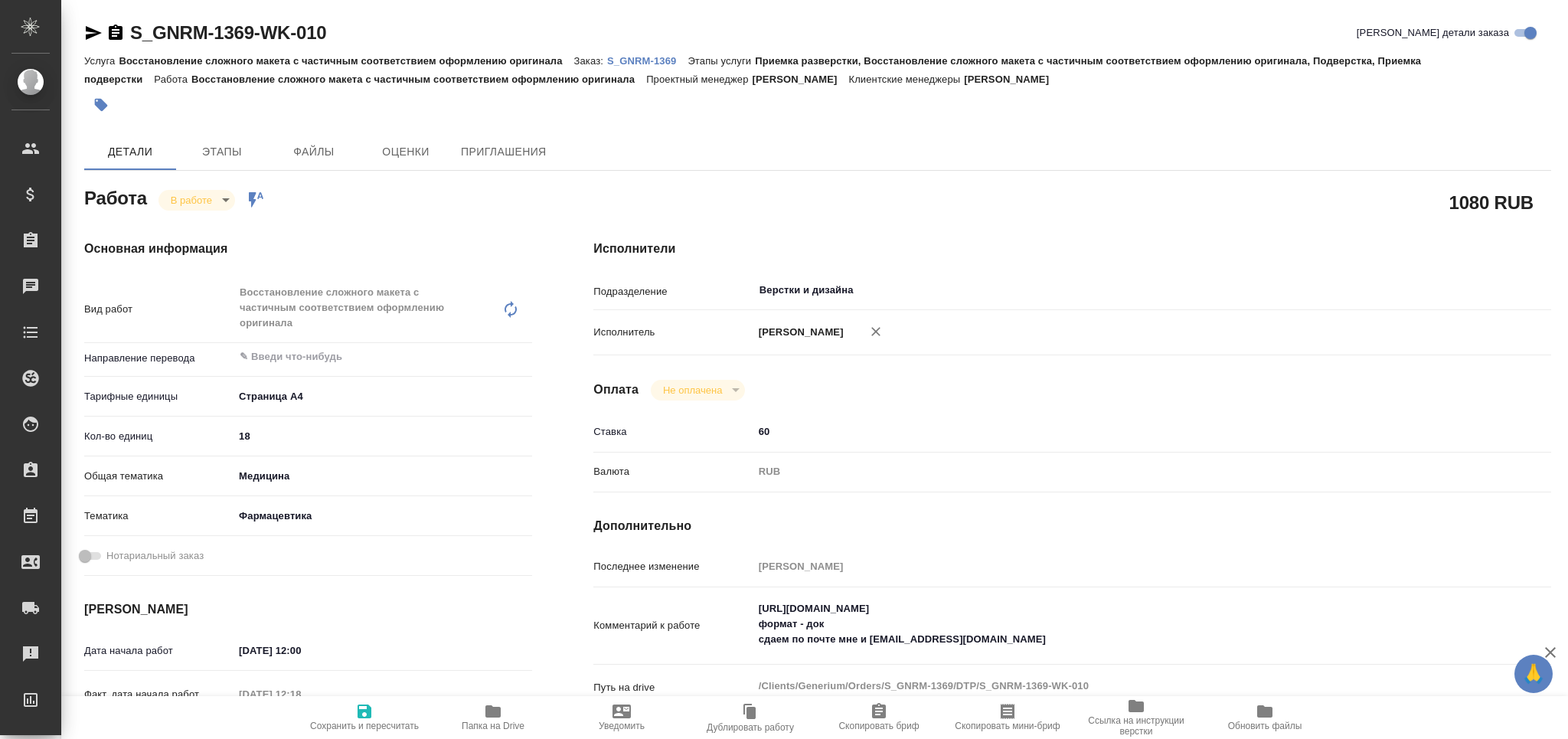
type textarea "x"
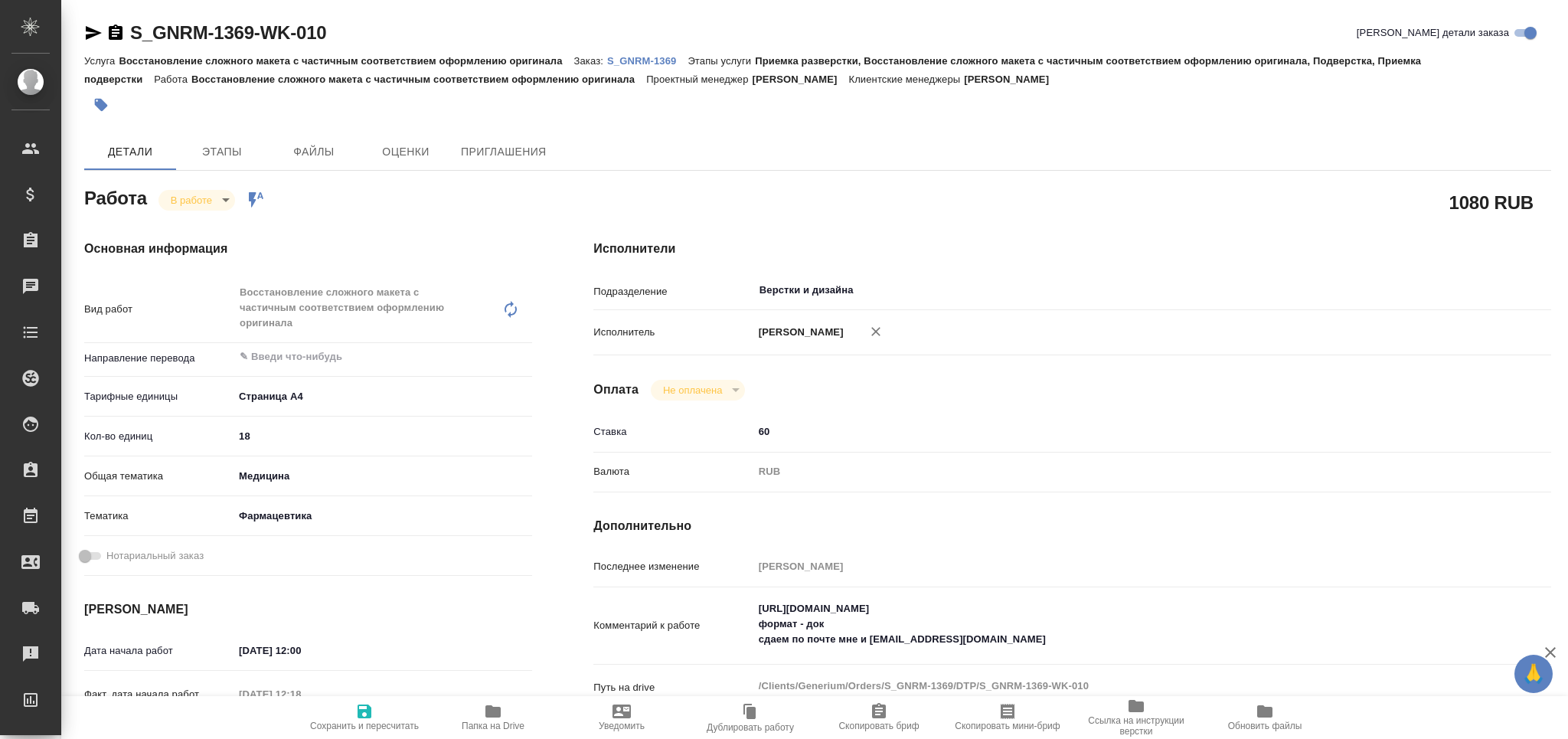
type textarea "x"
click at [312, 145] on span "Файлы" at bounding box center [314, 151] width 74 height 19
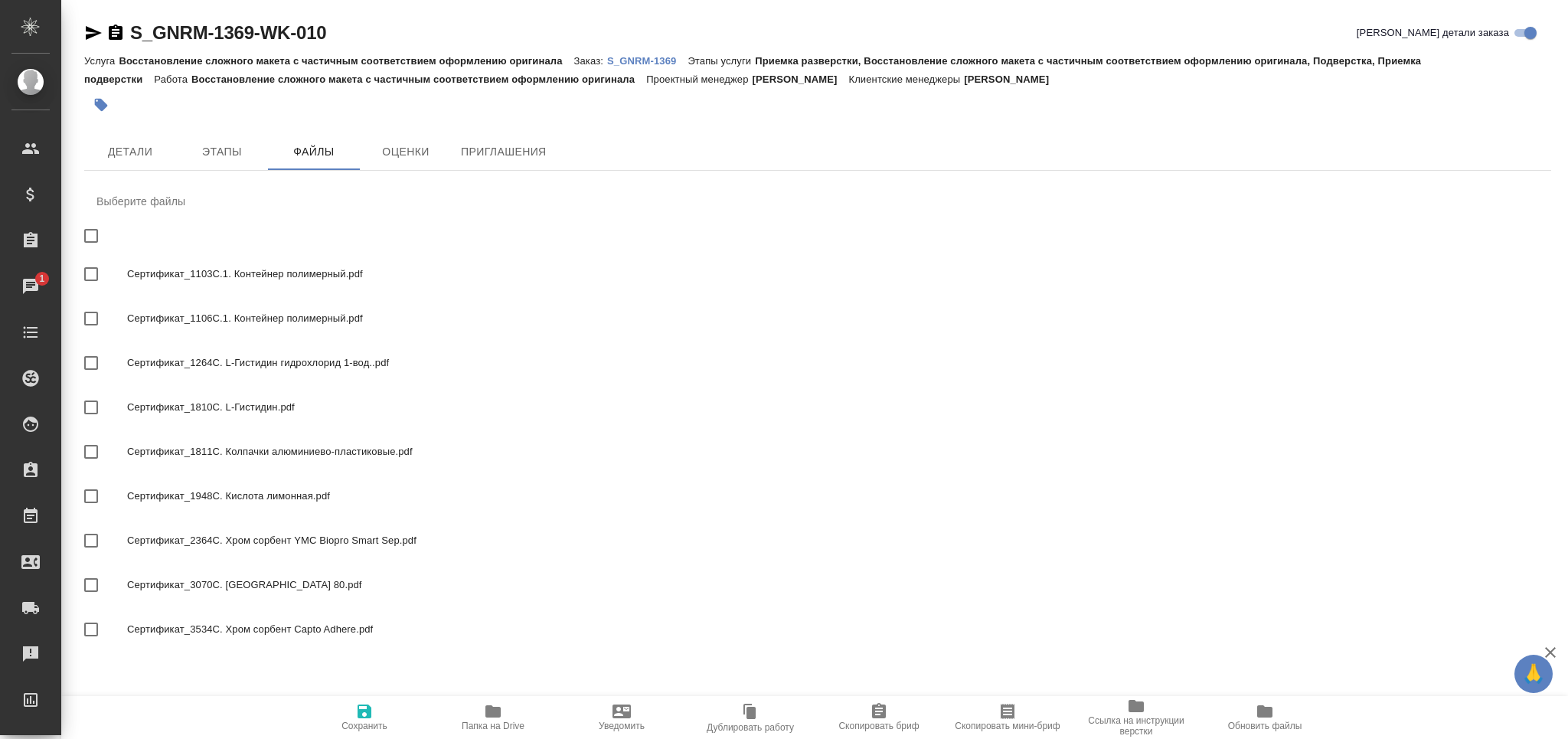
click at [100, 235] on input "checkbox" at bounding box center [91, 236] width 32 height 32
checkbox input "true"
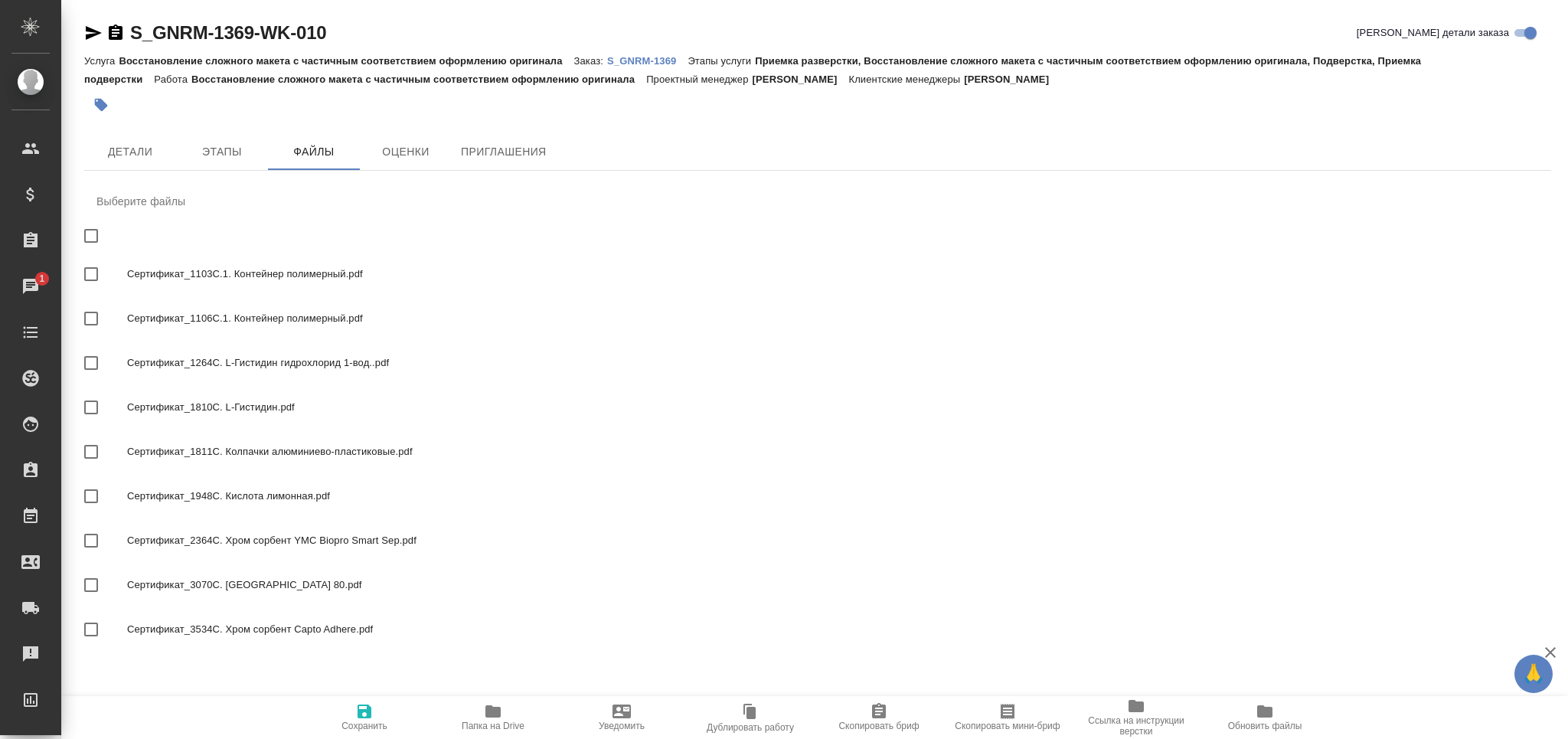
checkbox input "true"
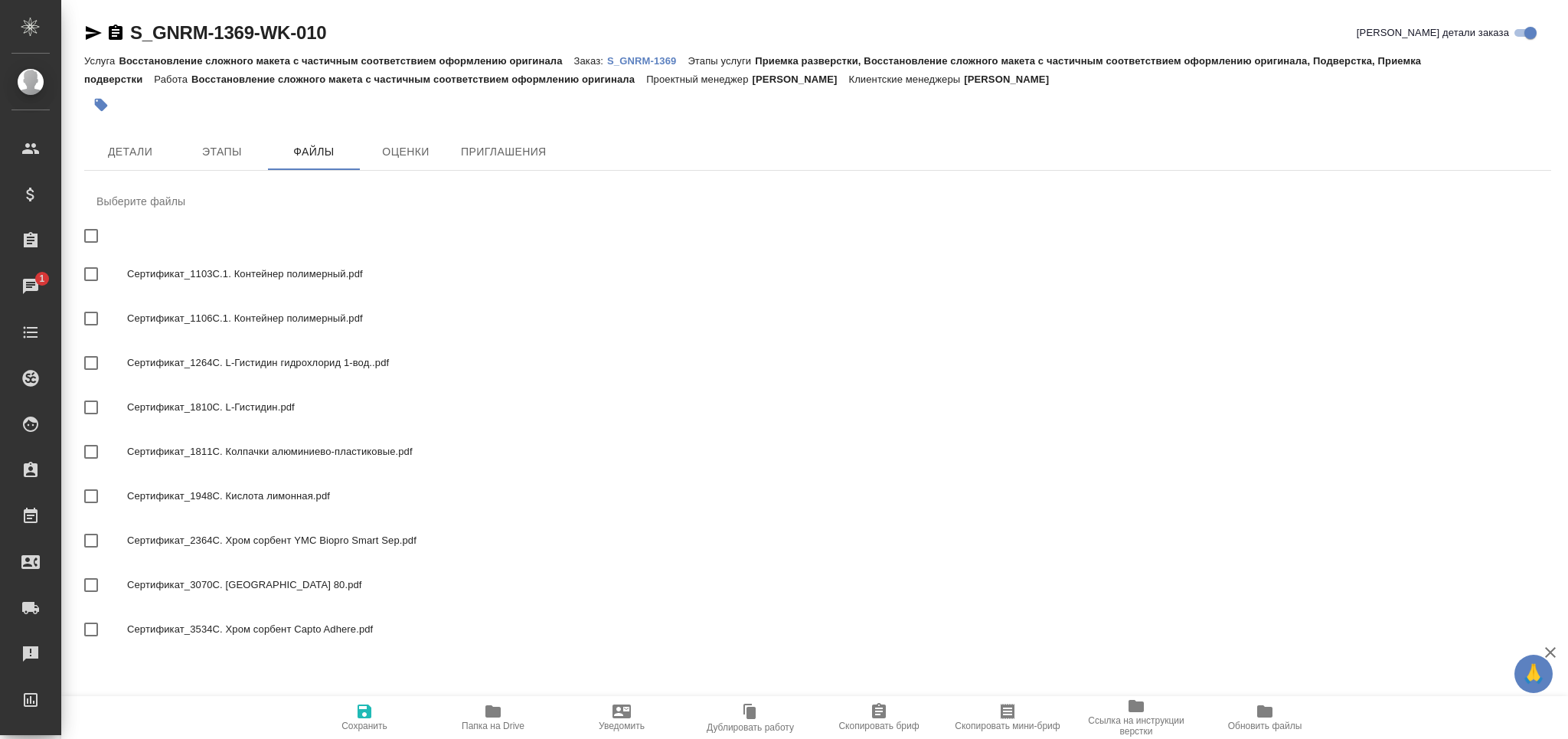
checkbox input "true"
click at [364, 712] on icon "button" at bounding box center [364, 711] width 14 height 14
click at [365, 721] on span "Сохранить" at bounding box center [364, 726] width 46 height 11
click at [120, 149] on span "Детали" at bounding box center [131, 151] width 74 height 19
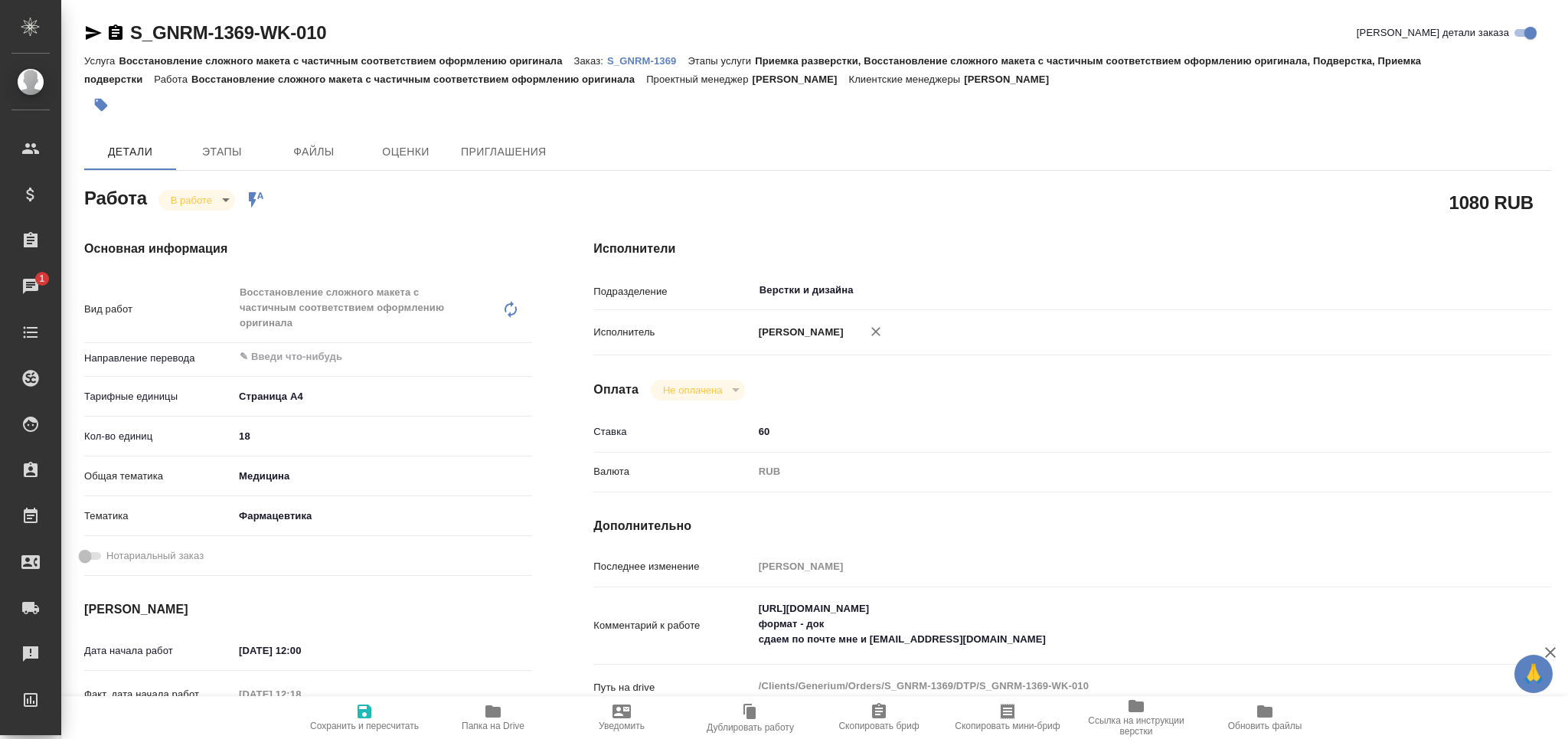
type textarea "x"
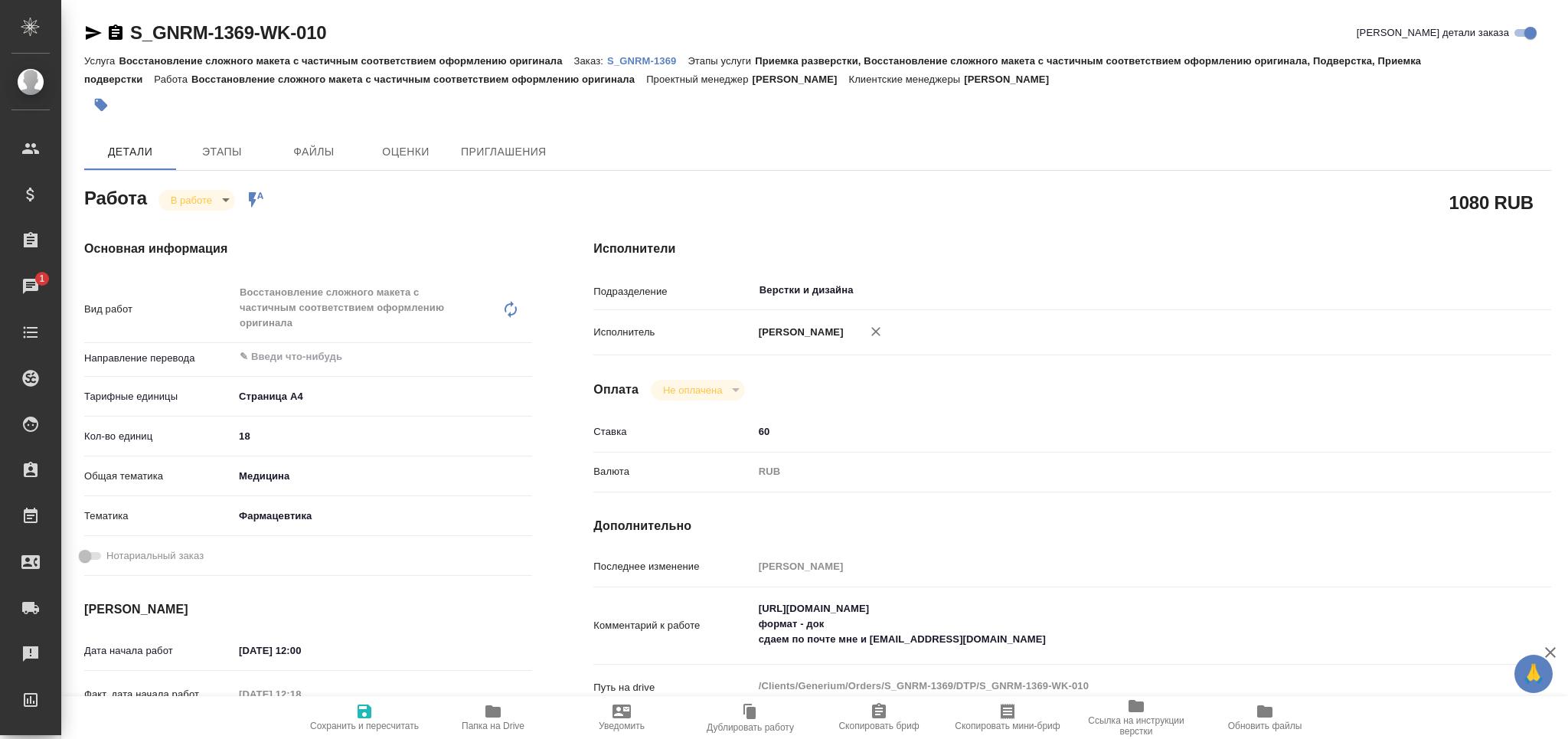
type textarea "x"
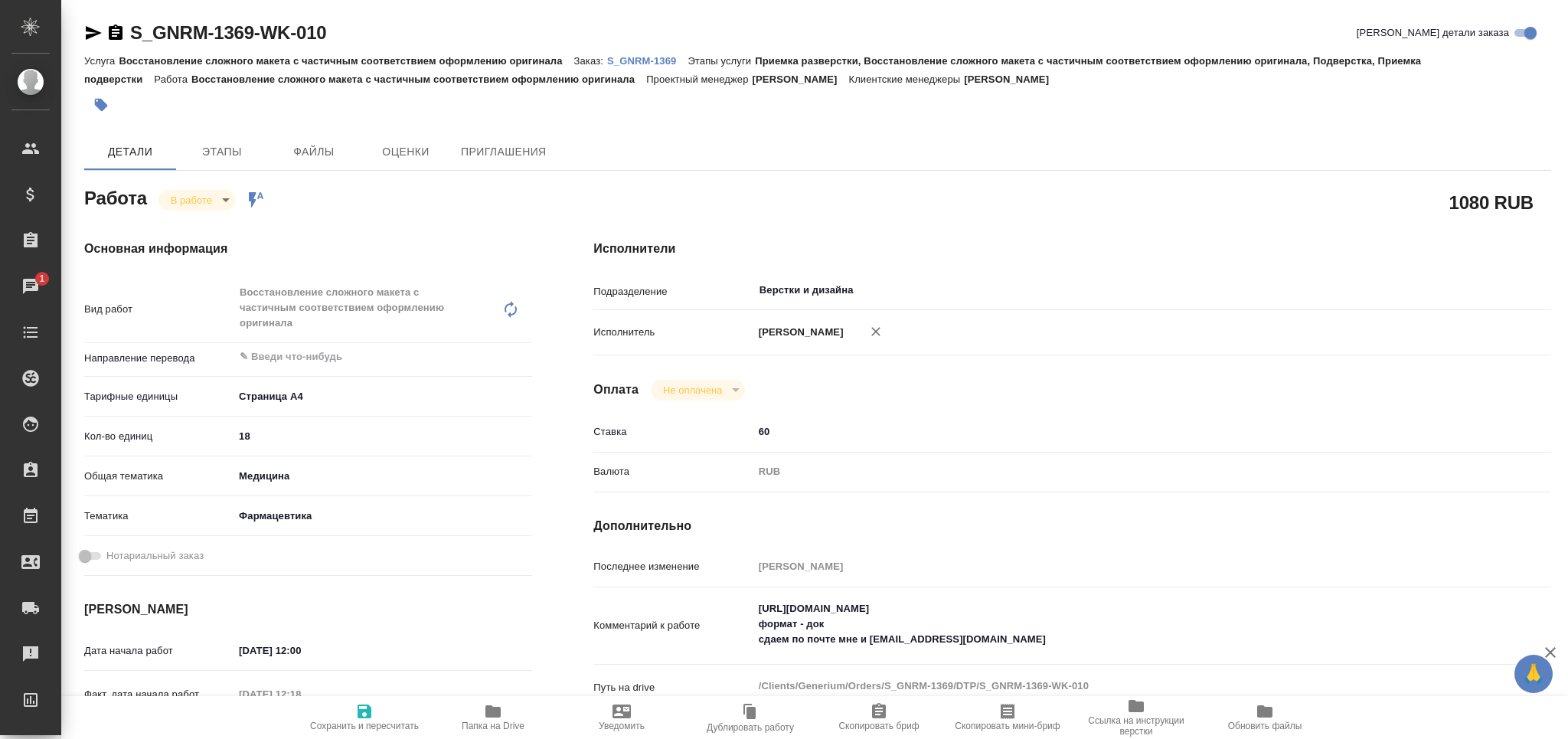
click at [197, 198] on body "🙏 .cls-1 fill:#fff; AWATERA Grabko [PERSON_NAME] Спецификации Заказы 1 Чаты Tod…" at bounding box center [784, 369] width 1568 height 739
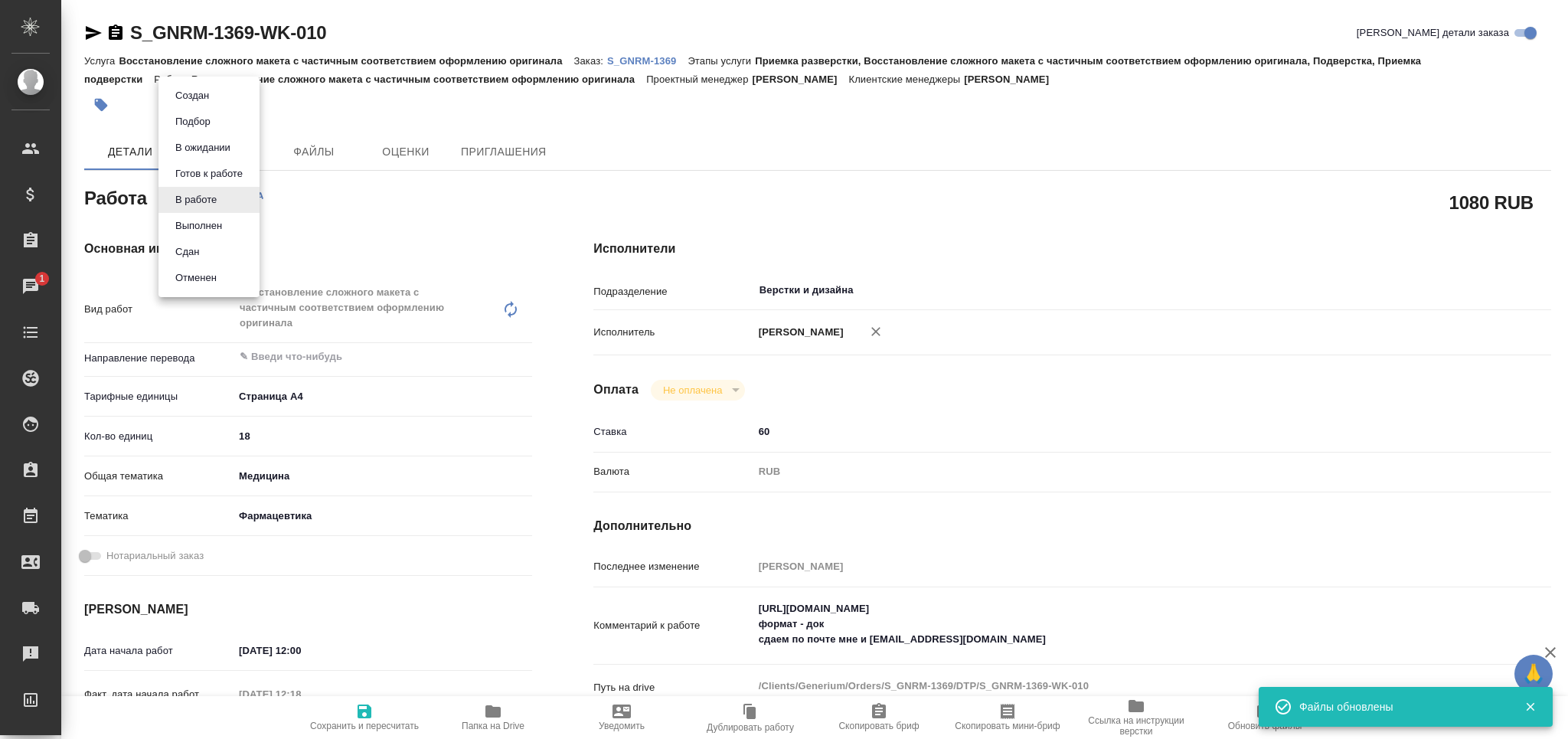
type textarea "x"
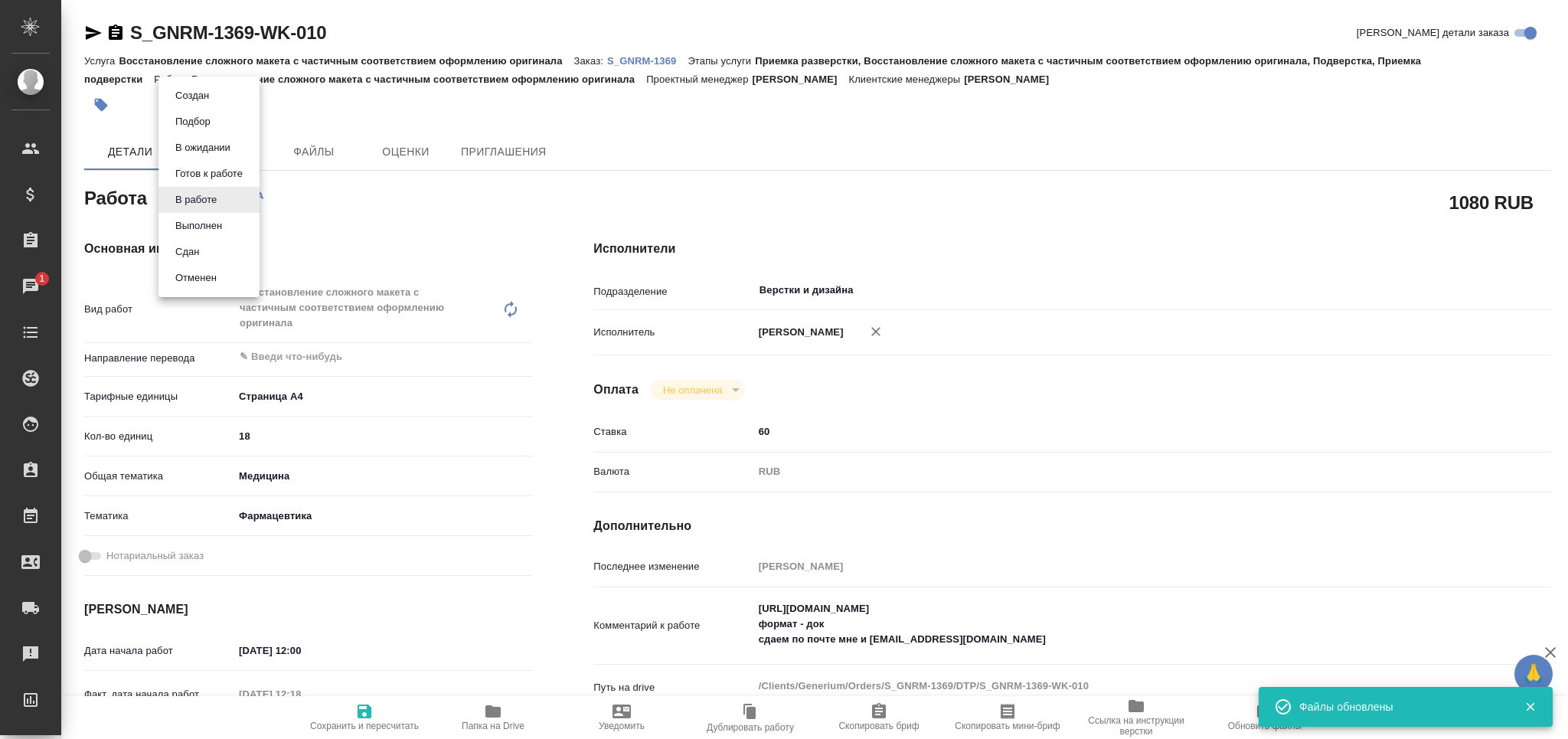
click at [212, 250] on li "Сдан" at bounding box center [208, 252] width 101 height 26
type textarea "x"
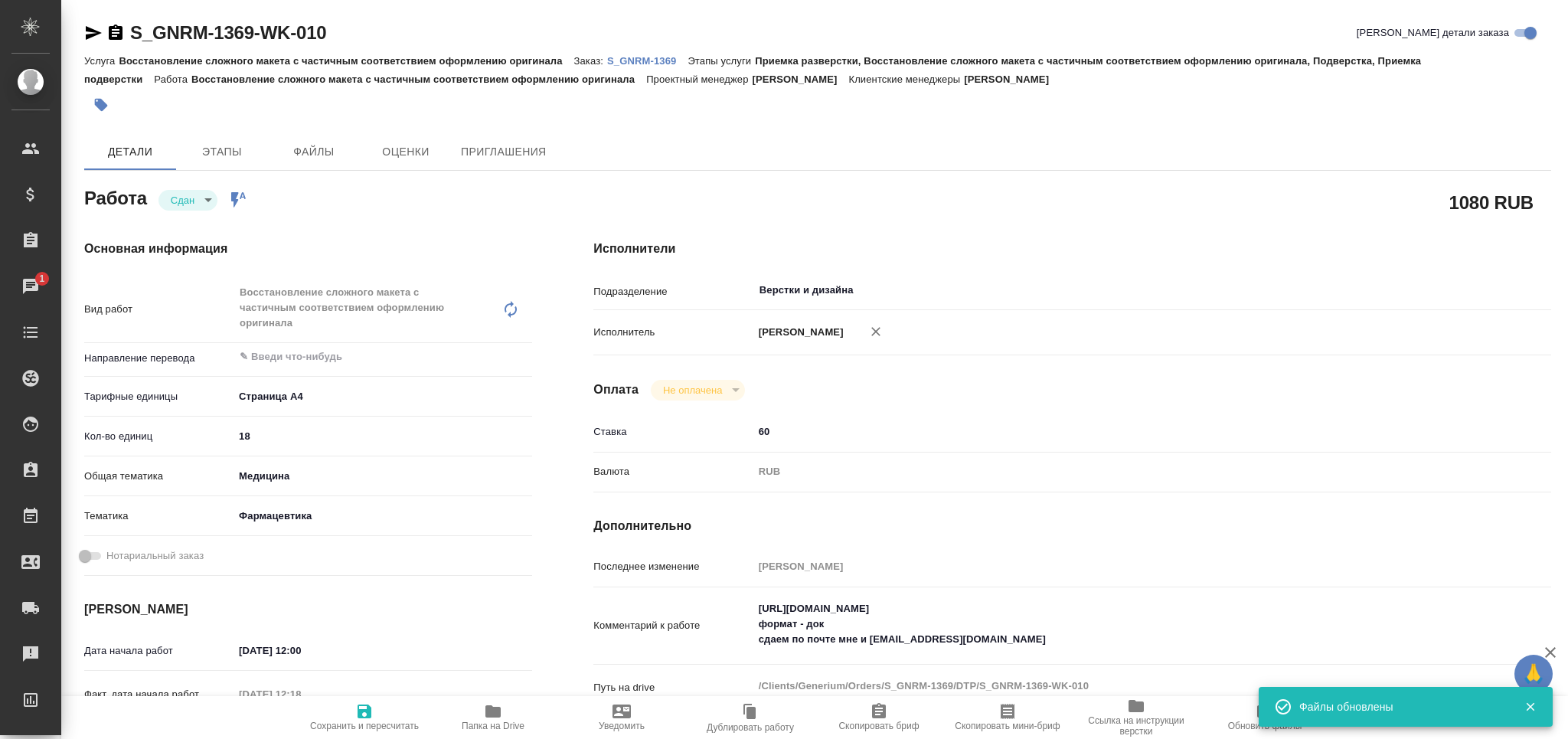
type textarea "x"
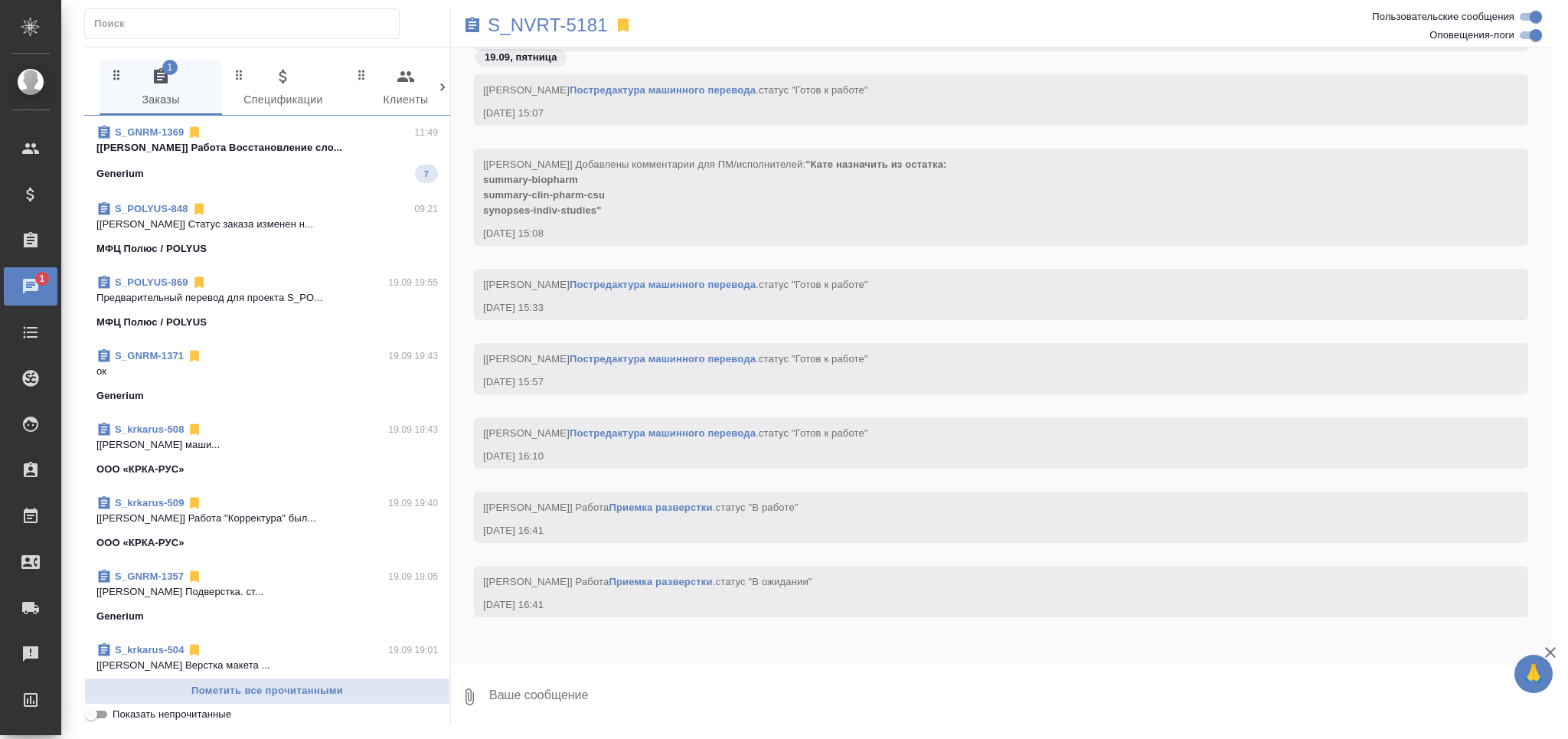
click at [204, 196] on div "S_POLYUS-848 09:21 [[PERSON_NAME]] Статус заказа изменен н... МФЦ Полюс / POLYUS" at bounding box center [267, 229] width 366 height 74
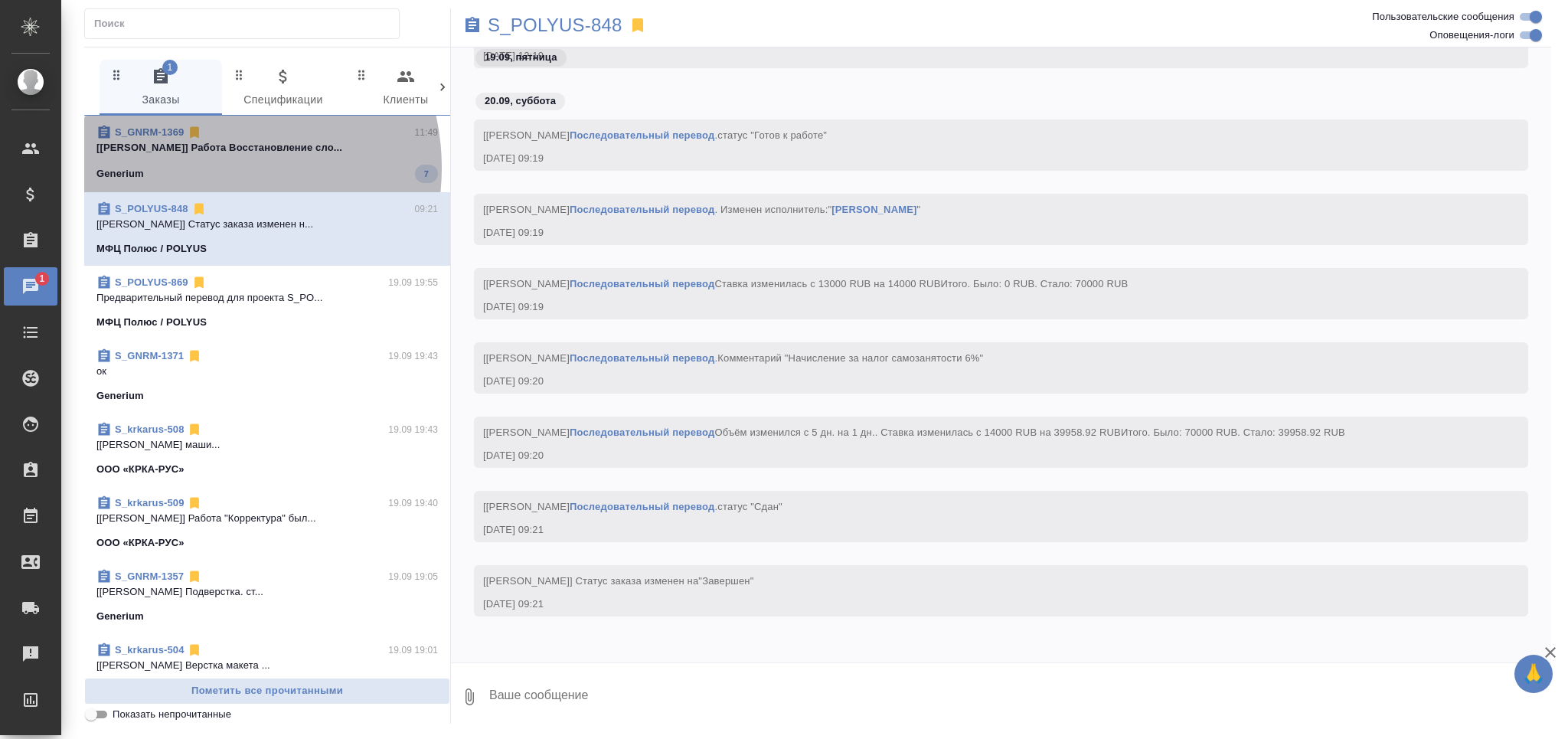
click at [204, 168] on div "Generium 7" at bounding box center [267, 174] width 341 height 18
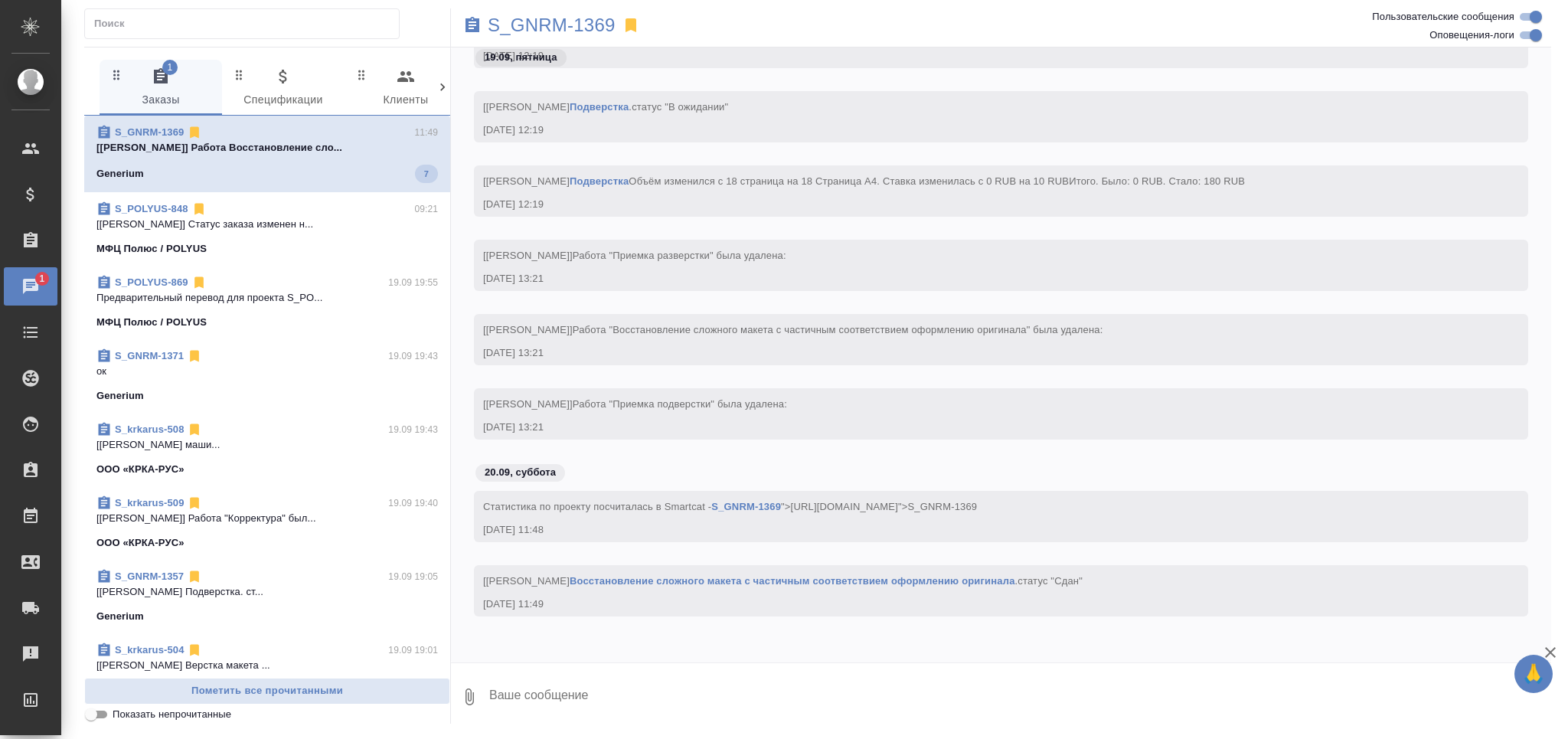
scroll to position [56110, 0]
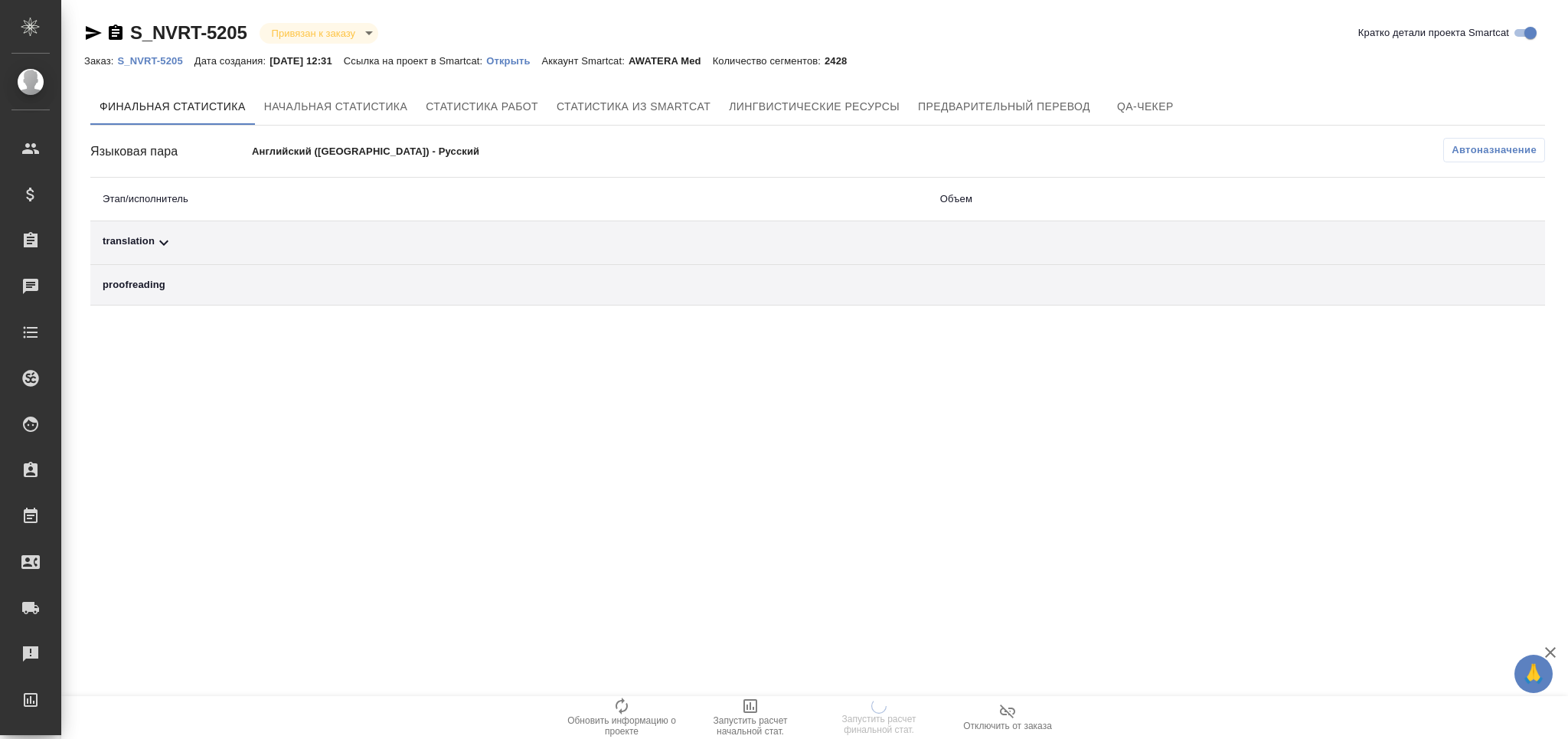
click at [1453, 145] on span "Автоназначение" at bounding box center [1493, 150] width 85 height 15
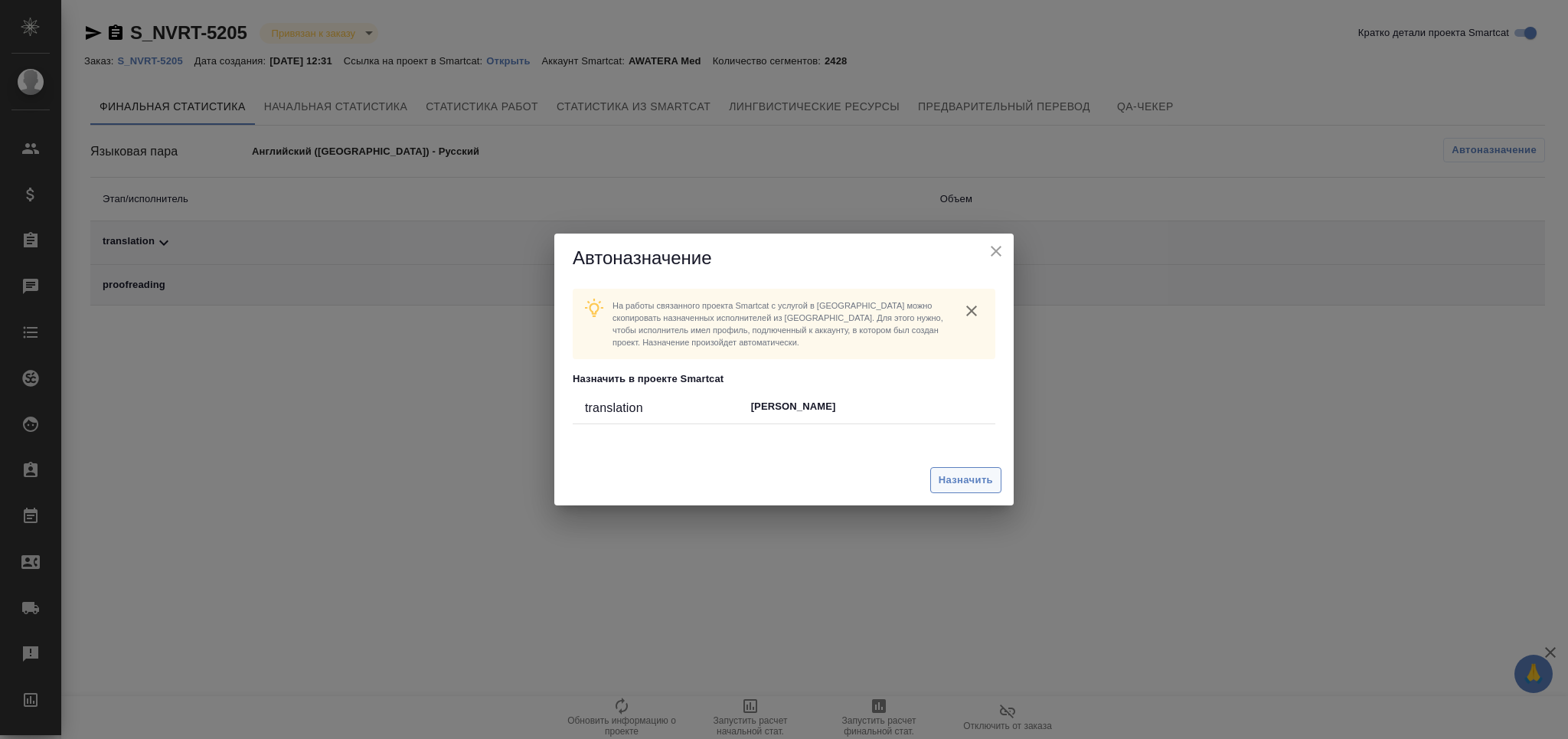
click at [958, 481] on span "Назначить" at bounding box center [965, 480] width 55 height 18
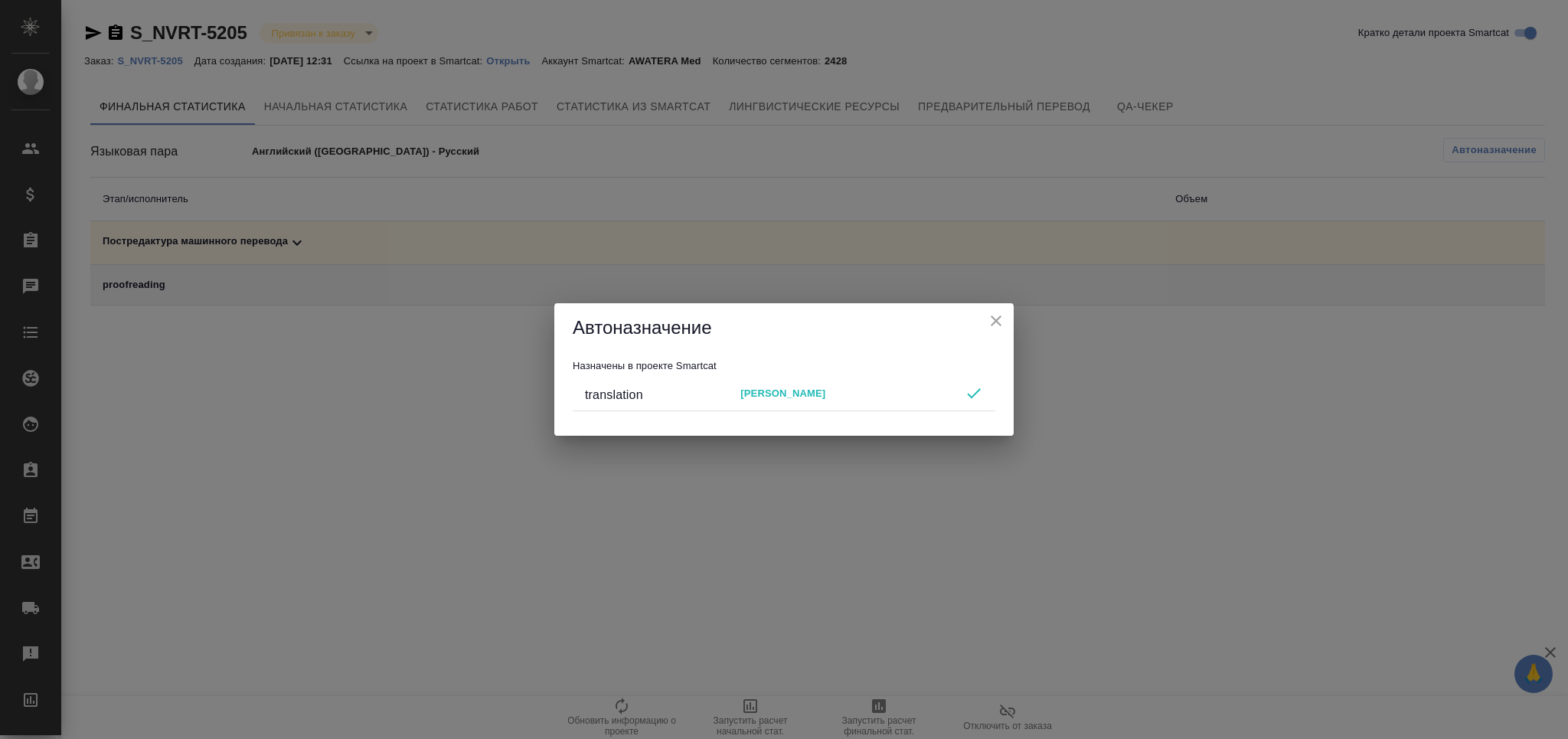
click at [1003, 327] on icon "close" at bounding box center [996, 321] width 18 height 18
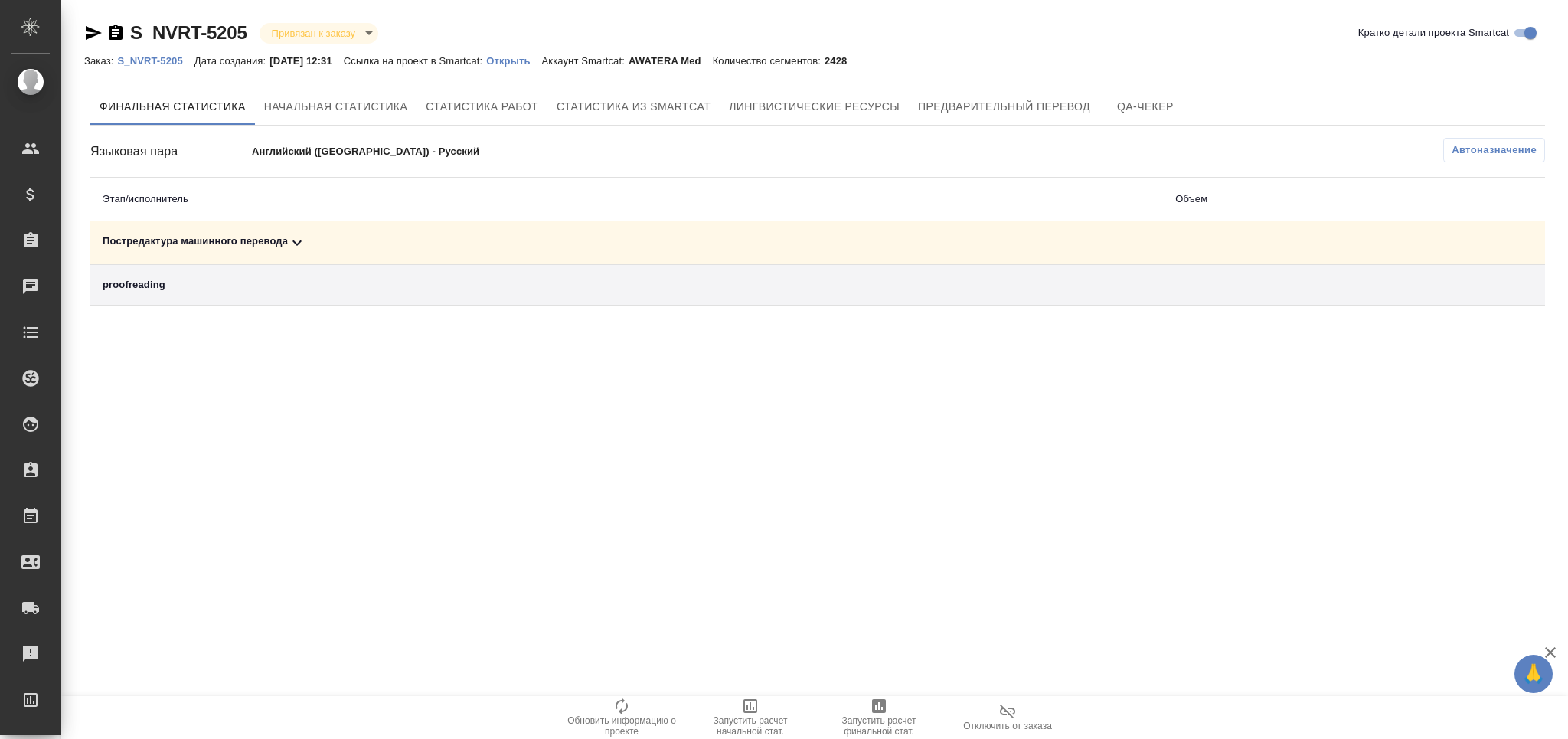
click at [879, 709] on icon "button" at bounding box center [879, 706] width 14 height 14
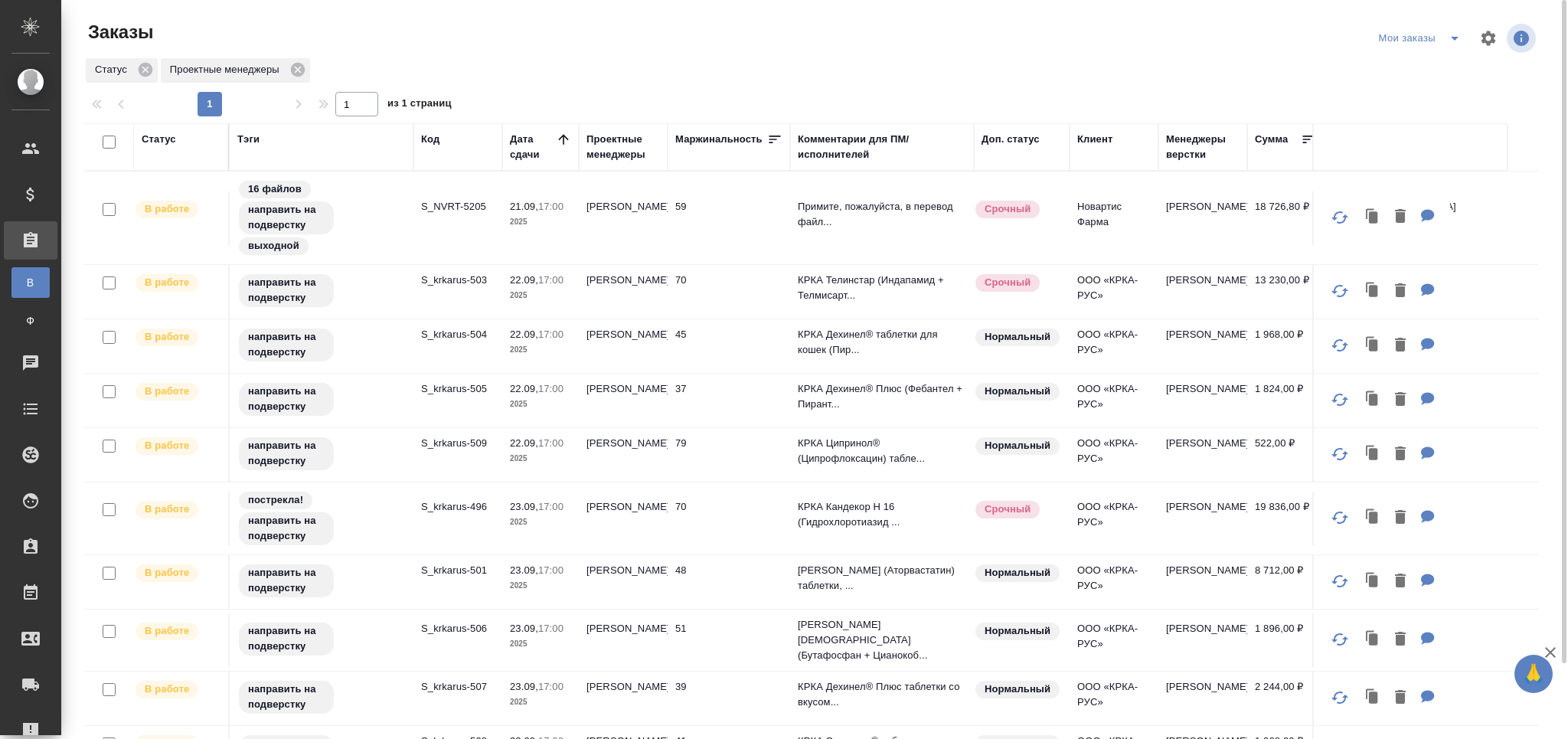
scroll to position [530, 0]
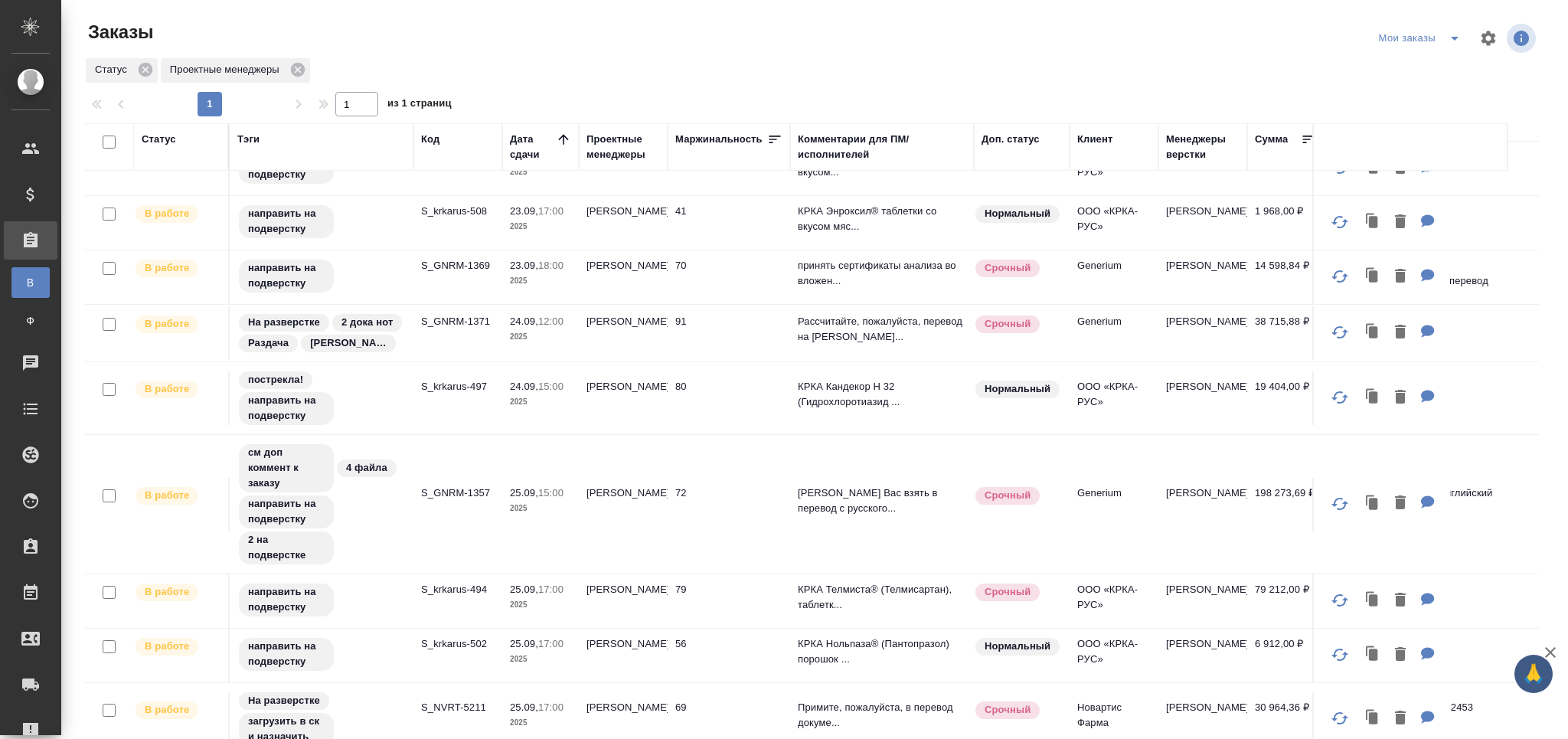
drag, startPoint x: 1538, startPoint y: 442, endPoint x: 1516, endPoint y: 664, distance: 223.1
click at [1515, 665] on div "🙏 .cls-1 fill:#fff; AWATERA Grabko [PERSON_NAME] Спецификации Заказы В Все зака…" at bounding box center [784, 369] width 1568 height 739
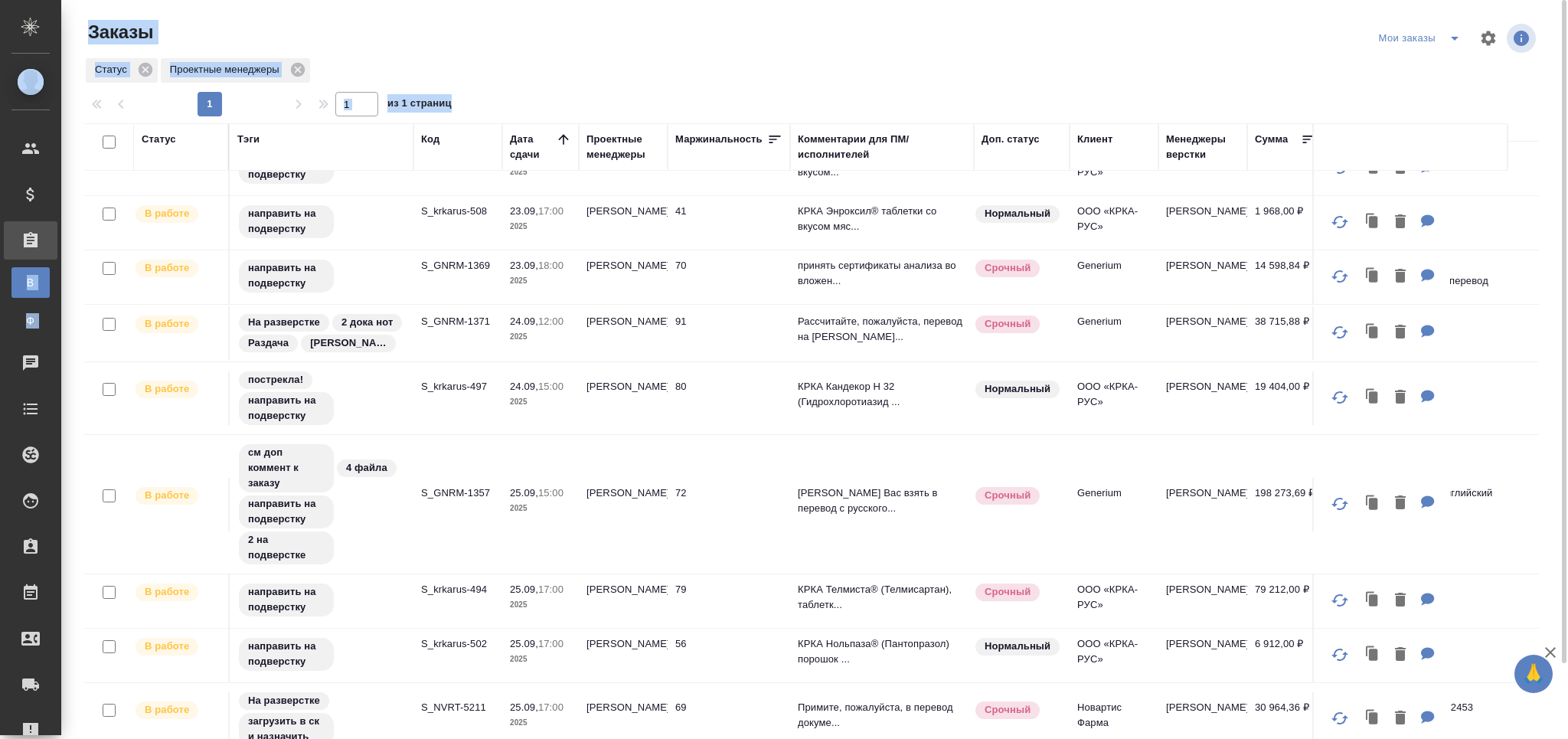
click at [1284, 81] on div "Статус Проектные менеджеры" at bounding box center [812, 71] width 1454 height 28
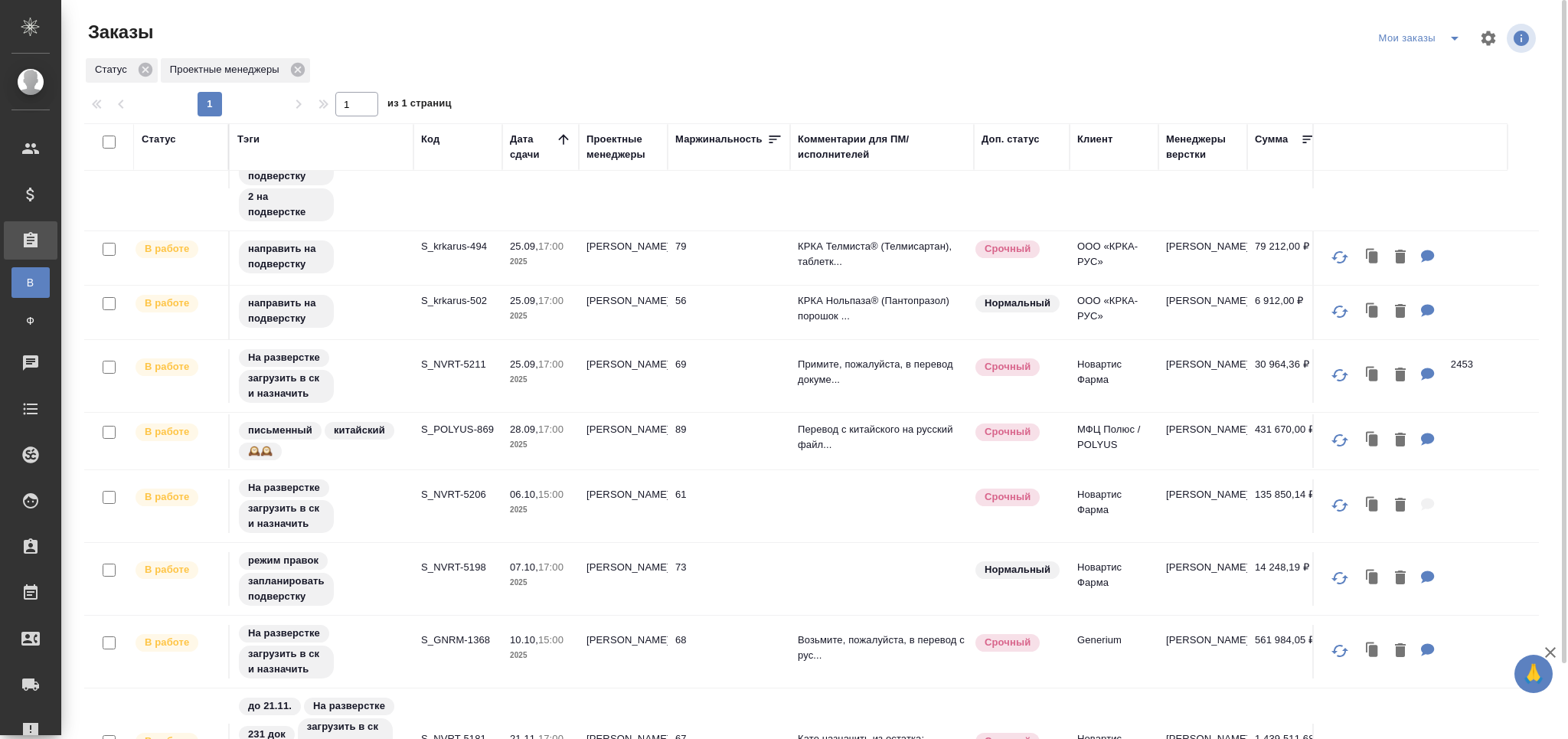
scroll to position [0, 0]
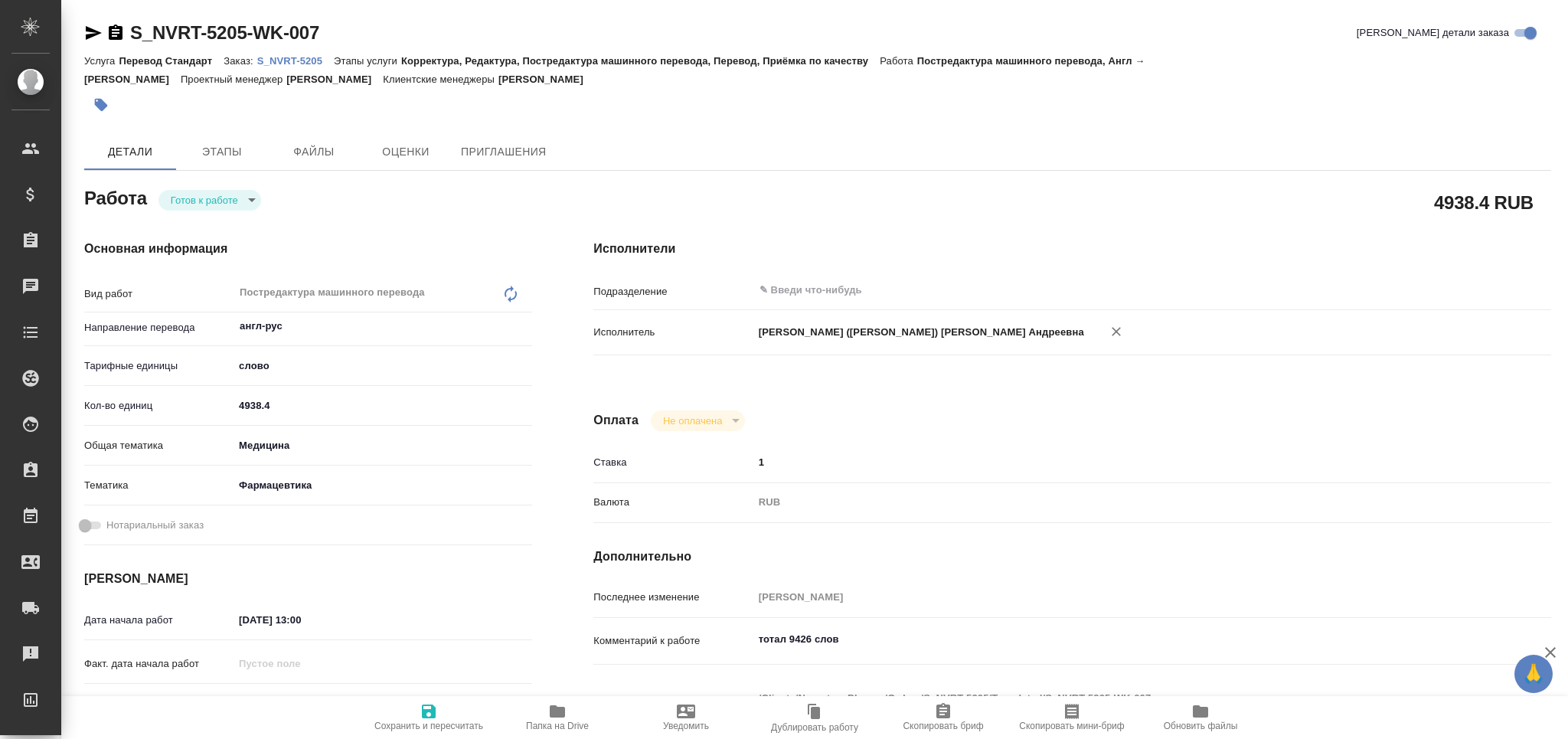
type textarea "x"
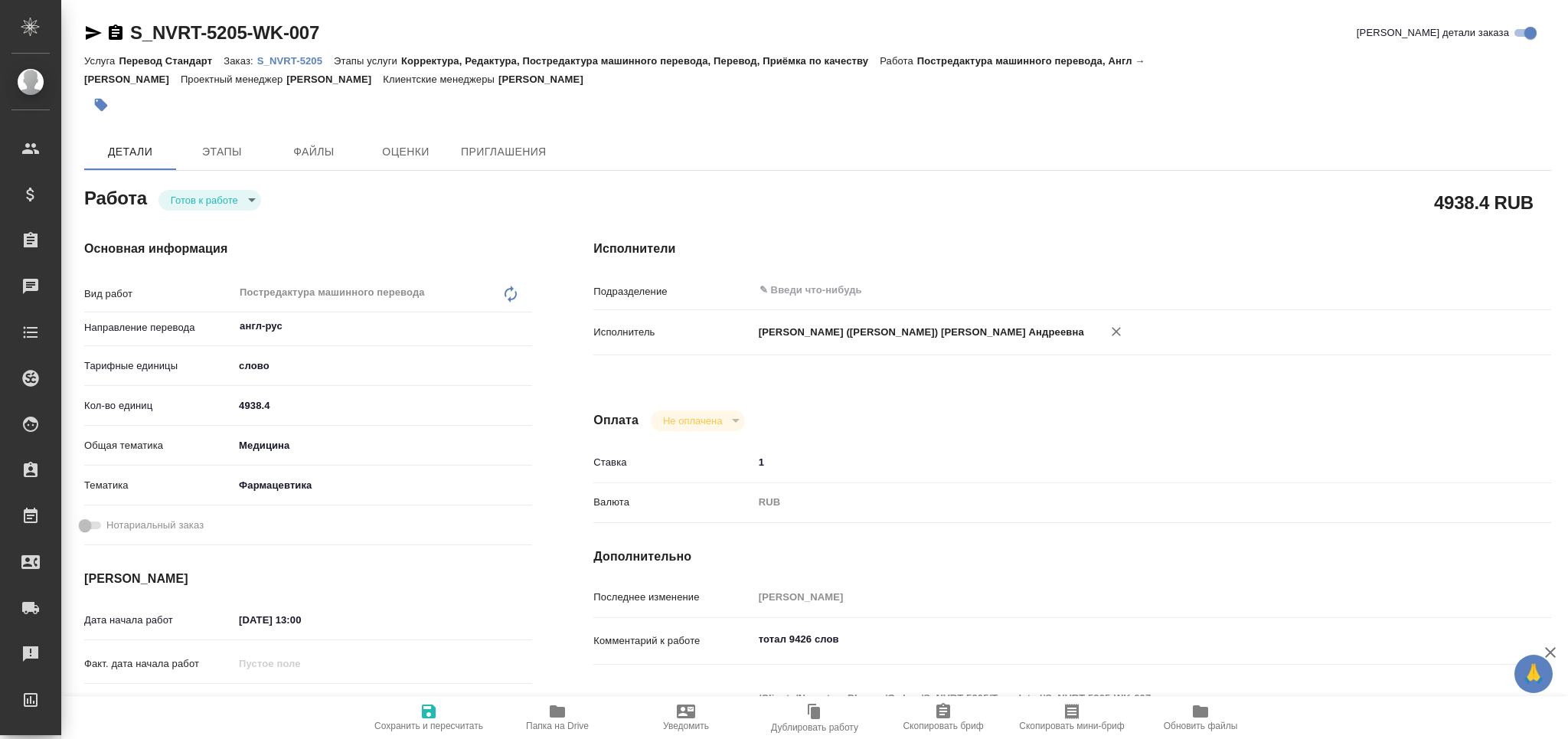
type textarea "x"
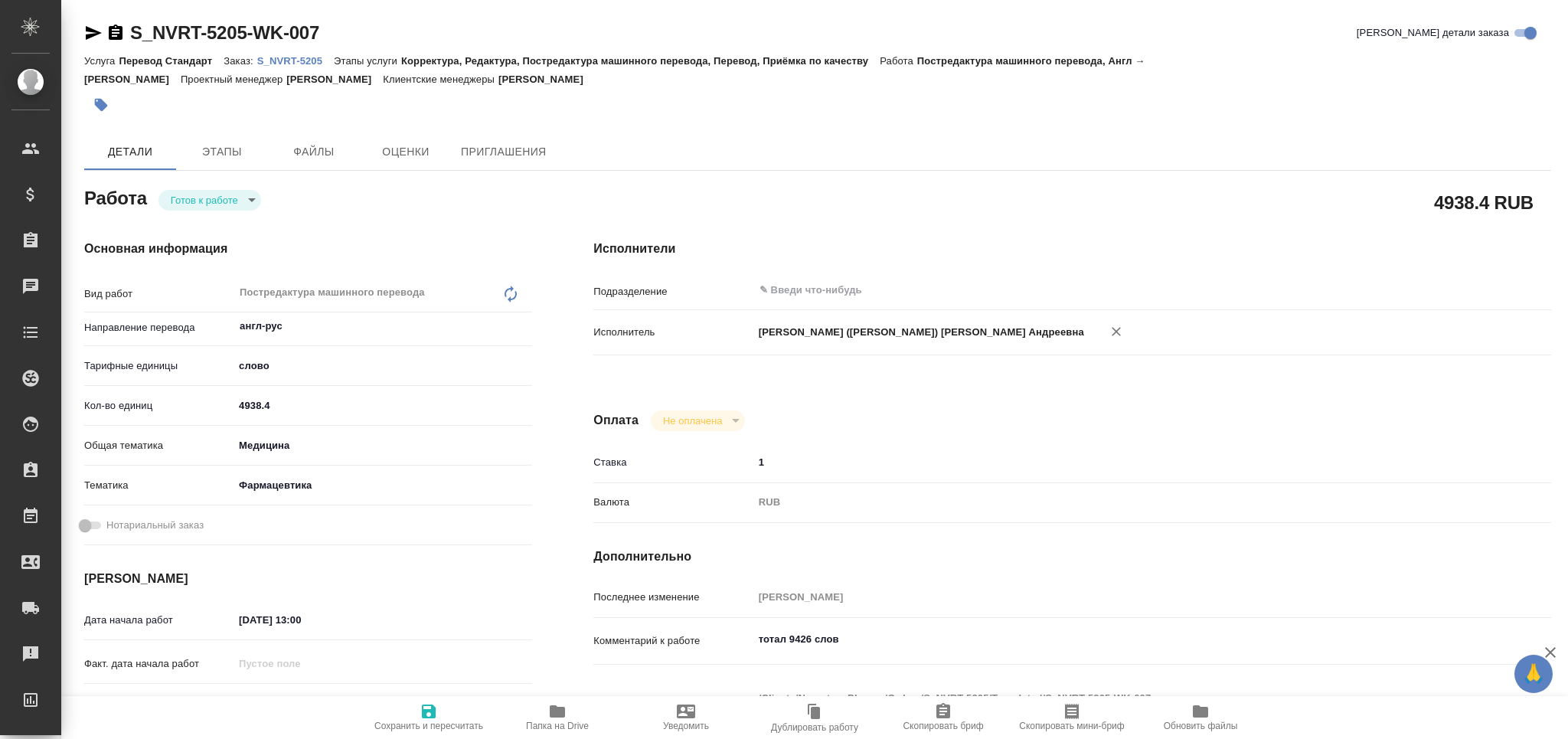
click at [542, 714] on span "Папка на Drive" at bounding box center [556, 717] width 110 height 29
type textarea "x"
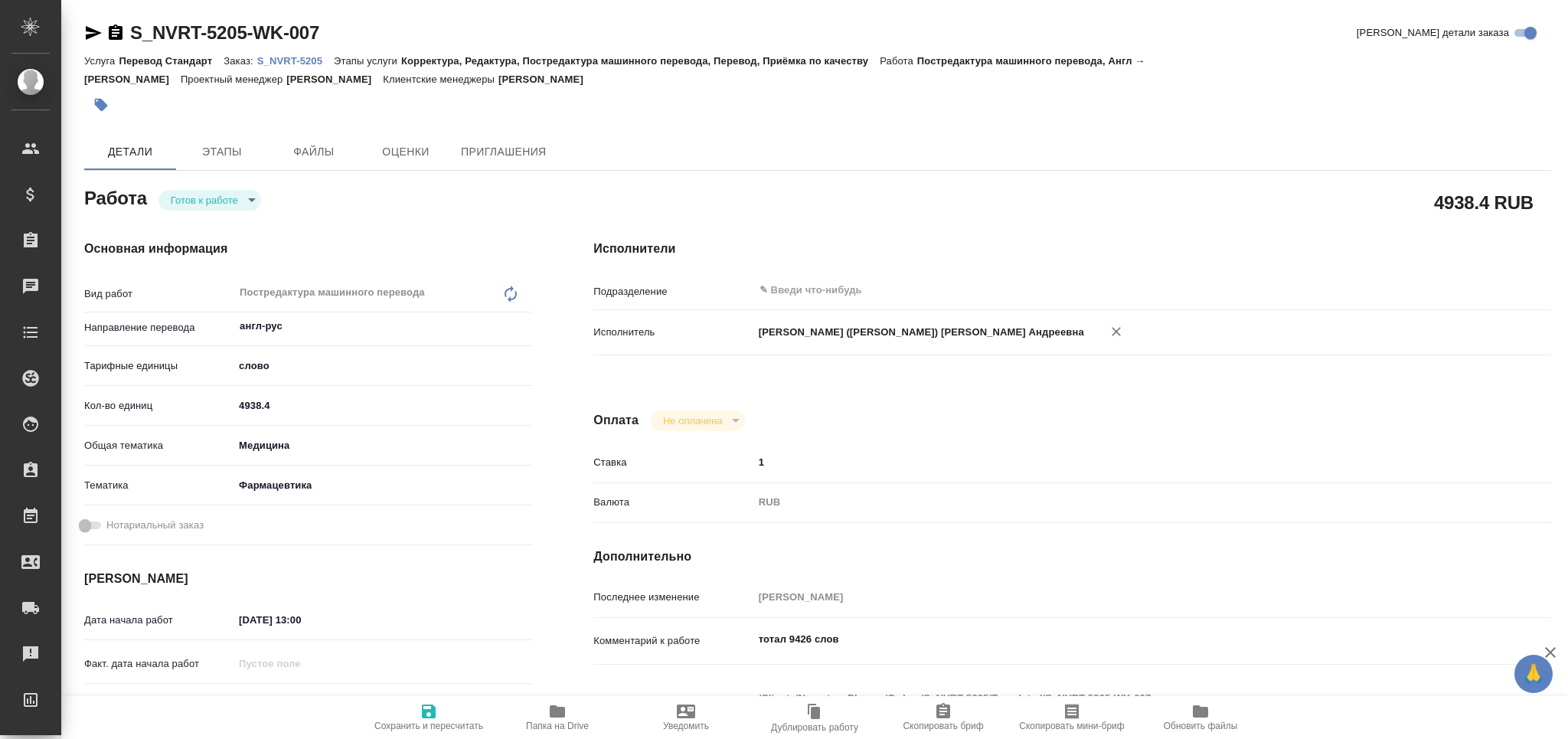
type textarea "x"
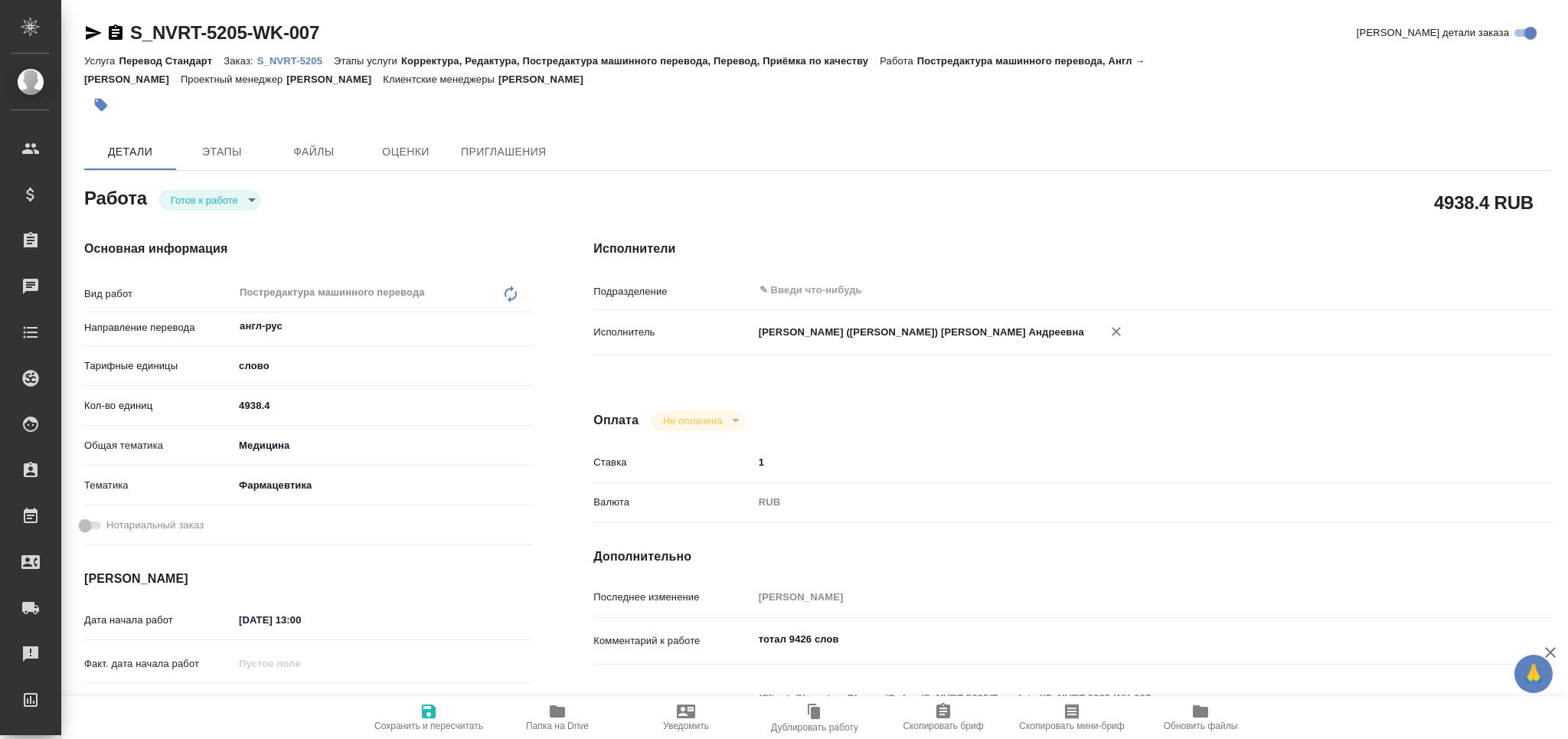
type textarea "x"
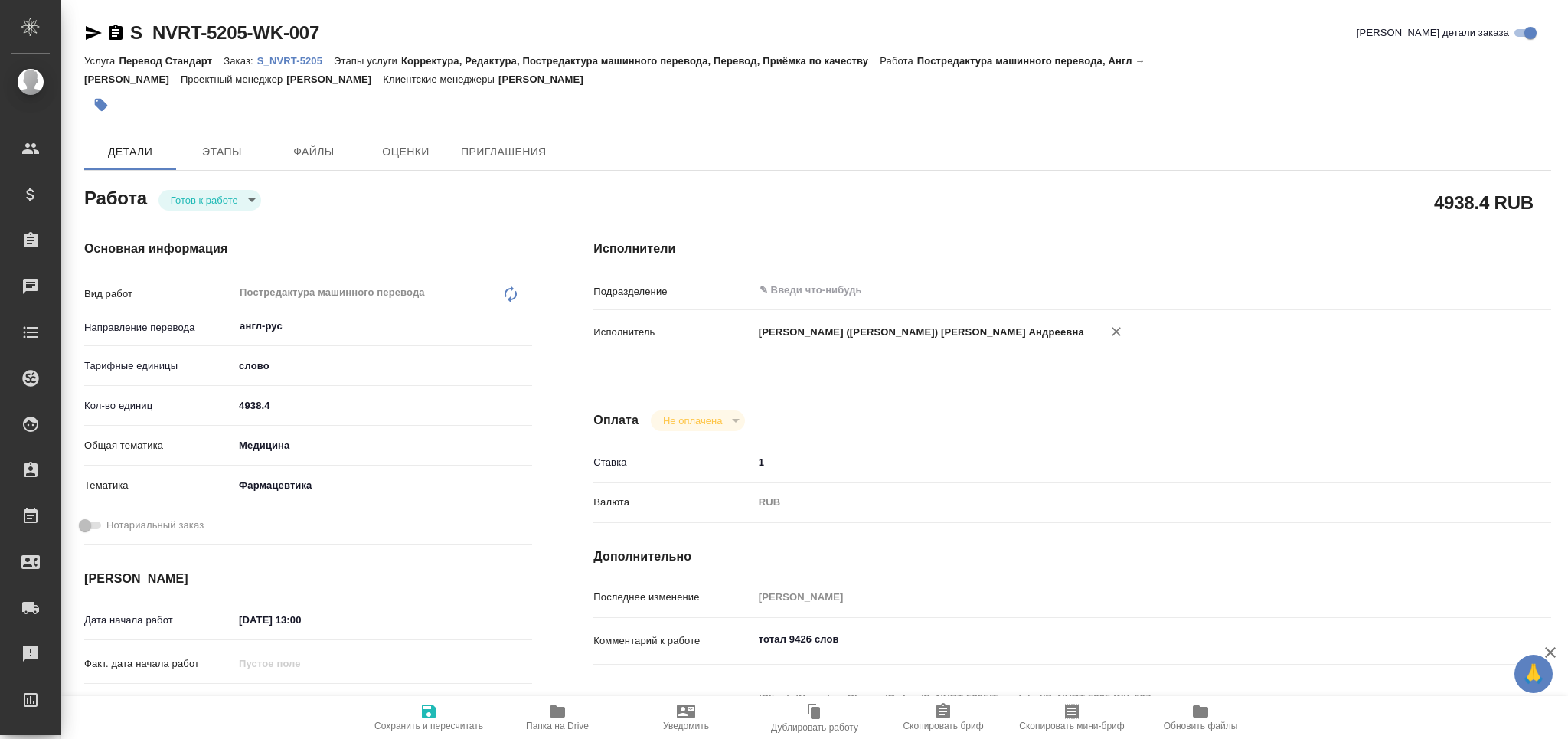
type textarea "x"
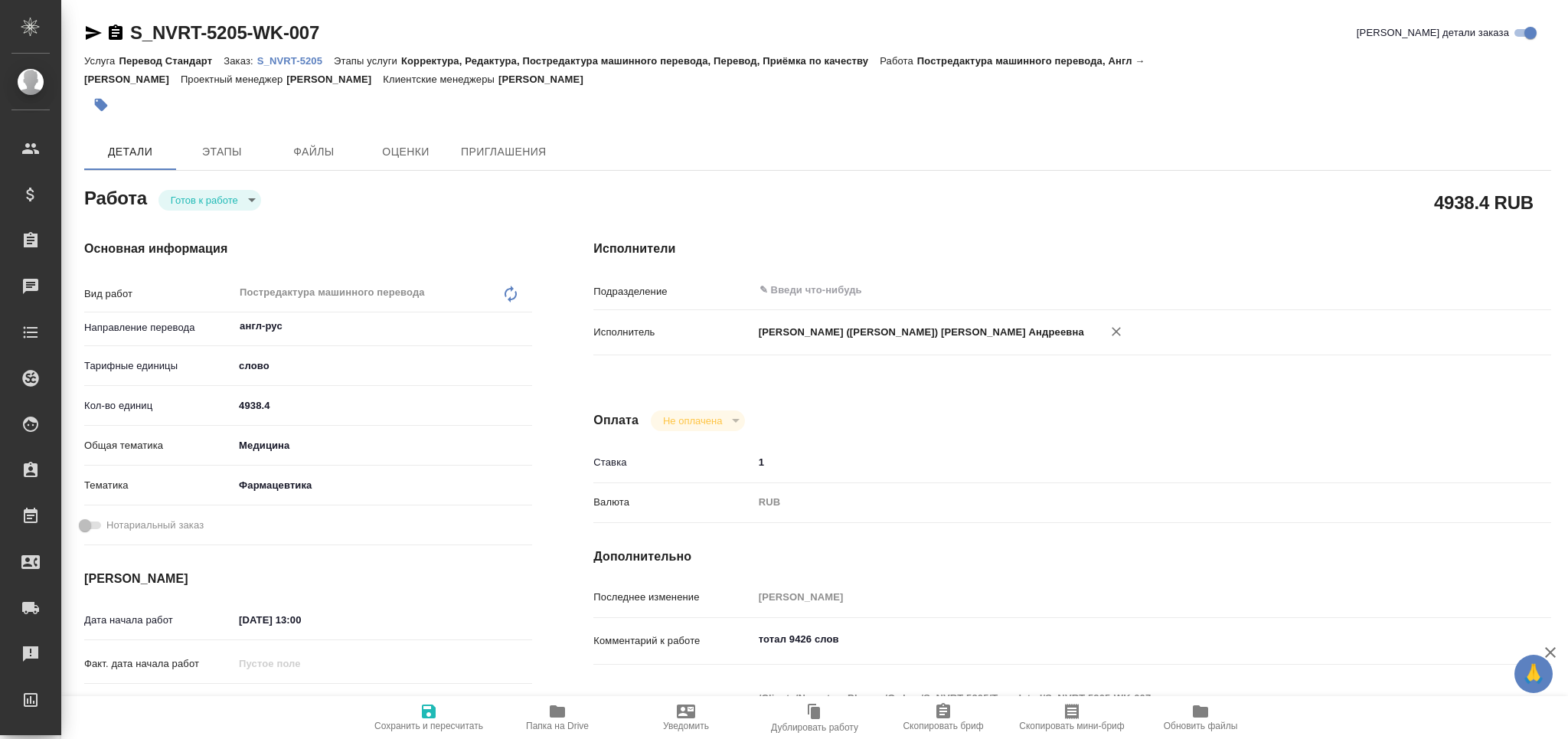
type textarea "x"
click at [90, 30] on icon "button" at bounding box center [94, 33] width 16 height 14
click at [560, 716] on icon "button" at bounding box center [557, 711] width 15 height 12
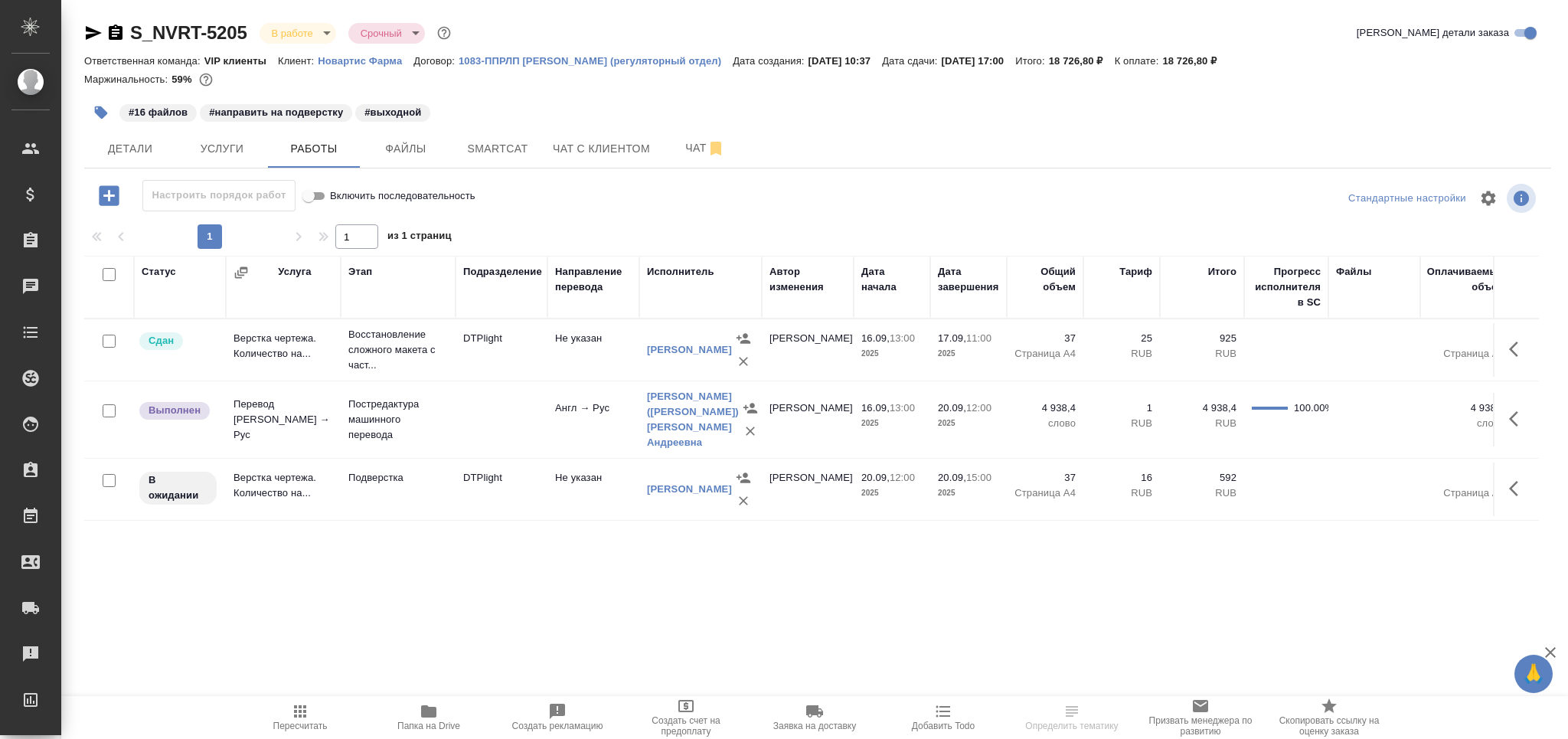
click at [394, 481] on p "Подверстка" at bounding box center [397, 478] width 99 height 15
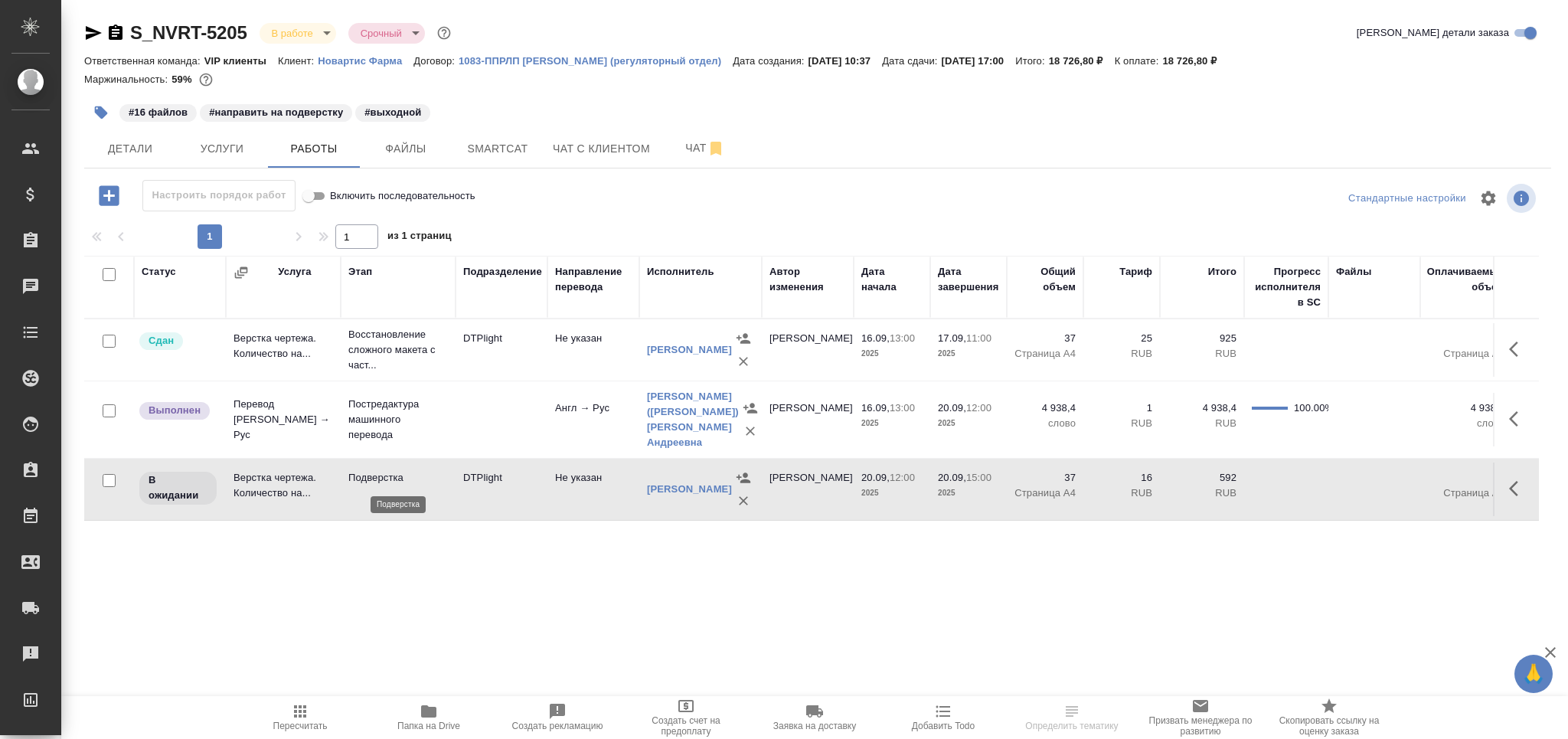
click at [394, 481] on p "Подверстка" at bounding box center [397, 478] width 99 height 15
click at [101, 115] on icon "button" at bounding box center [101, 112] width 13 height 13
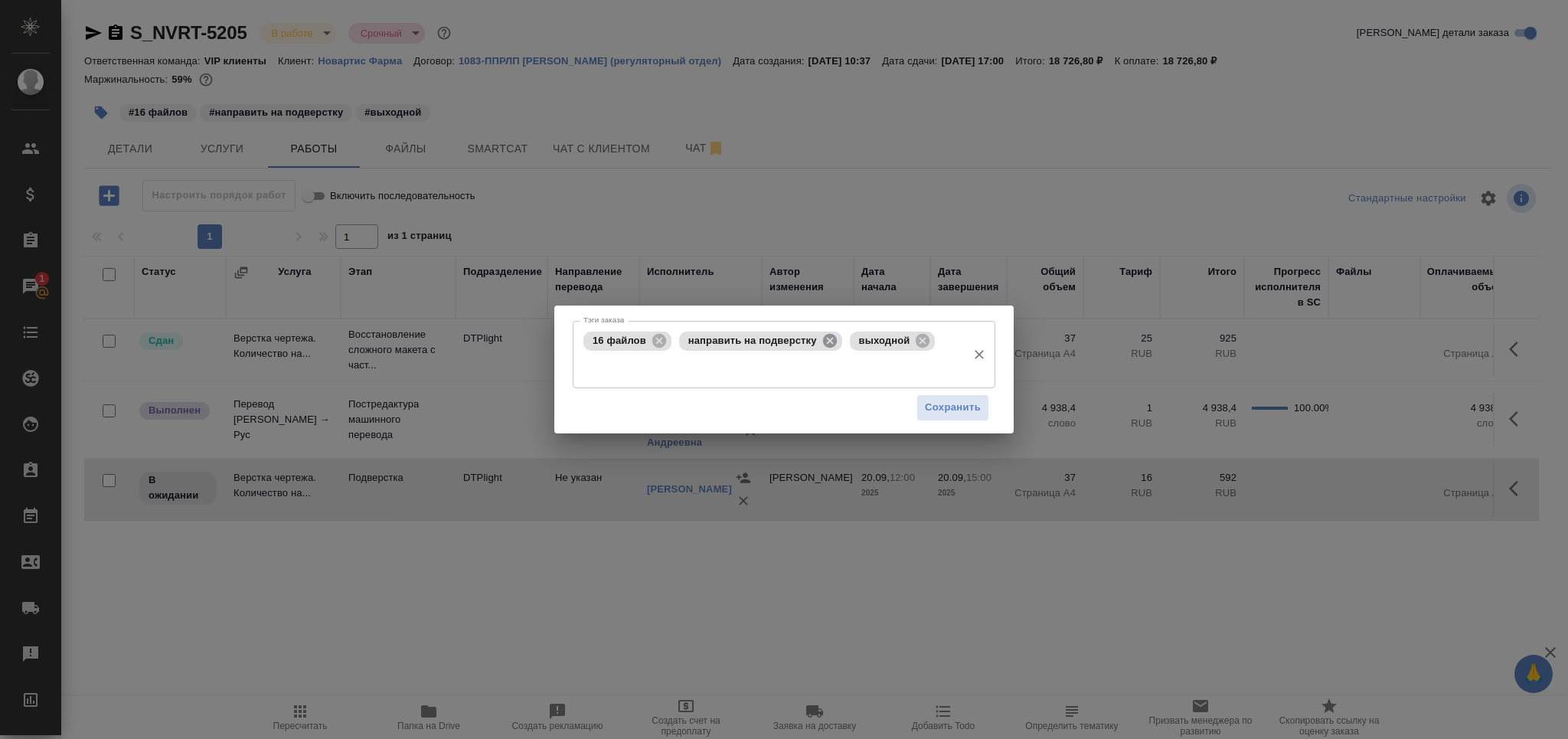
click at [824, 340] on icon at bounding box center [829, 341] width 14 height 14
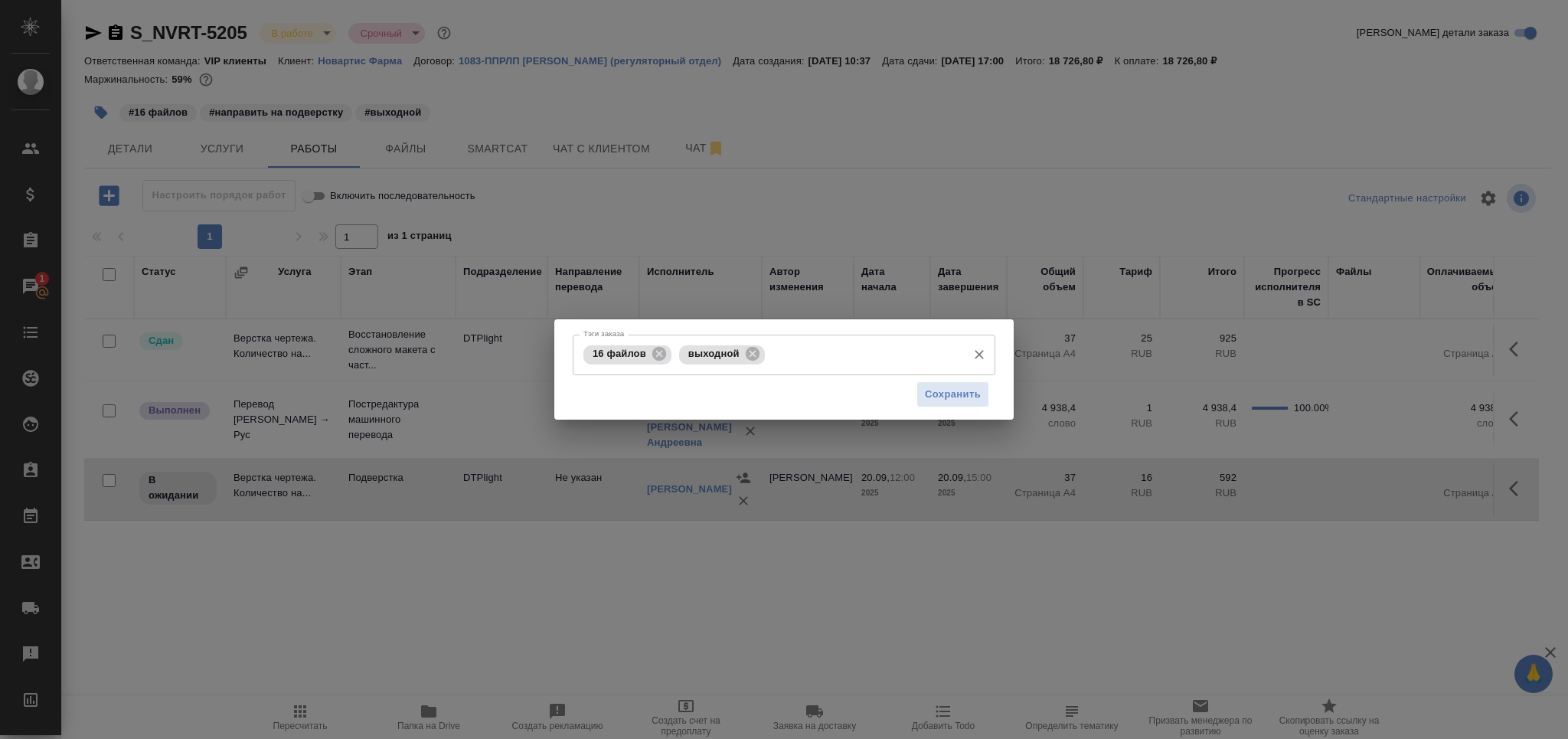
click at [791, 358] on input "Тэги заказа" at bounding box center [864, 355] width 191 height 26
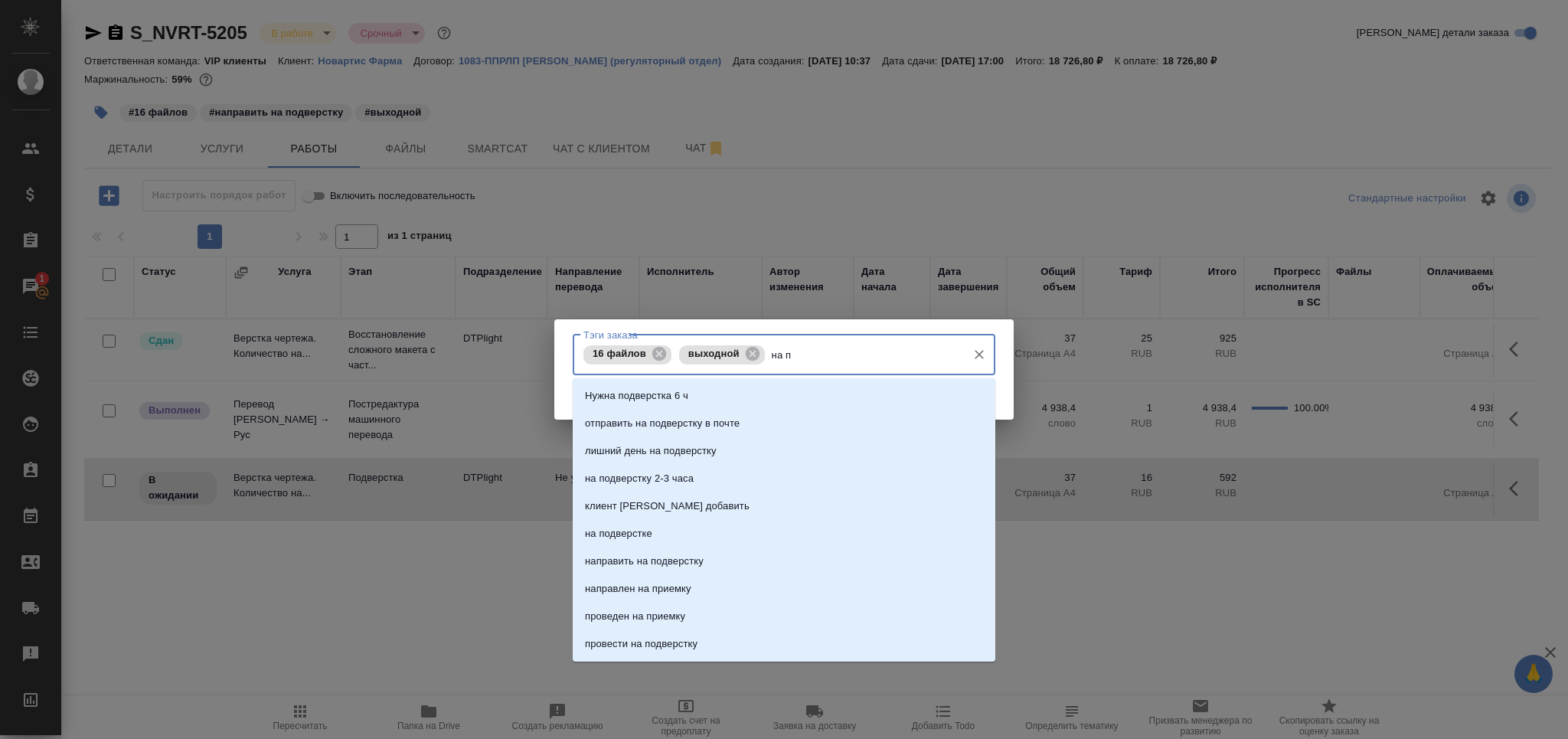
type input "на по"
click at [646, 498] on p "на подверстке" at bounding box center [619, 506] width 68 height 15
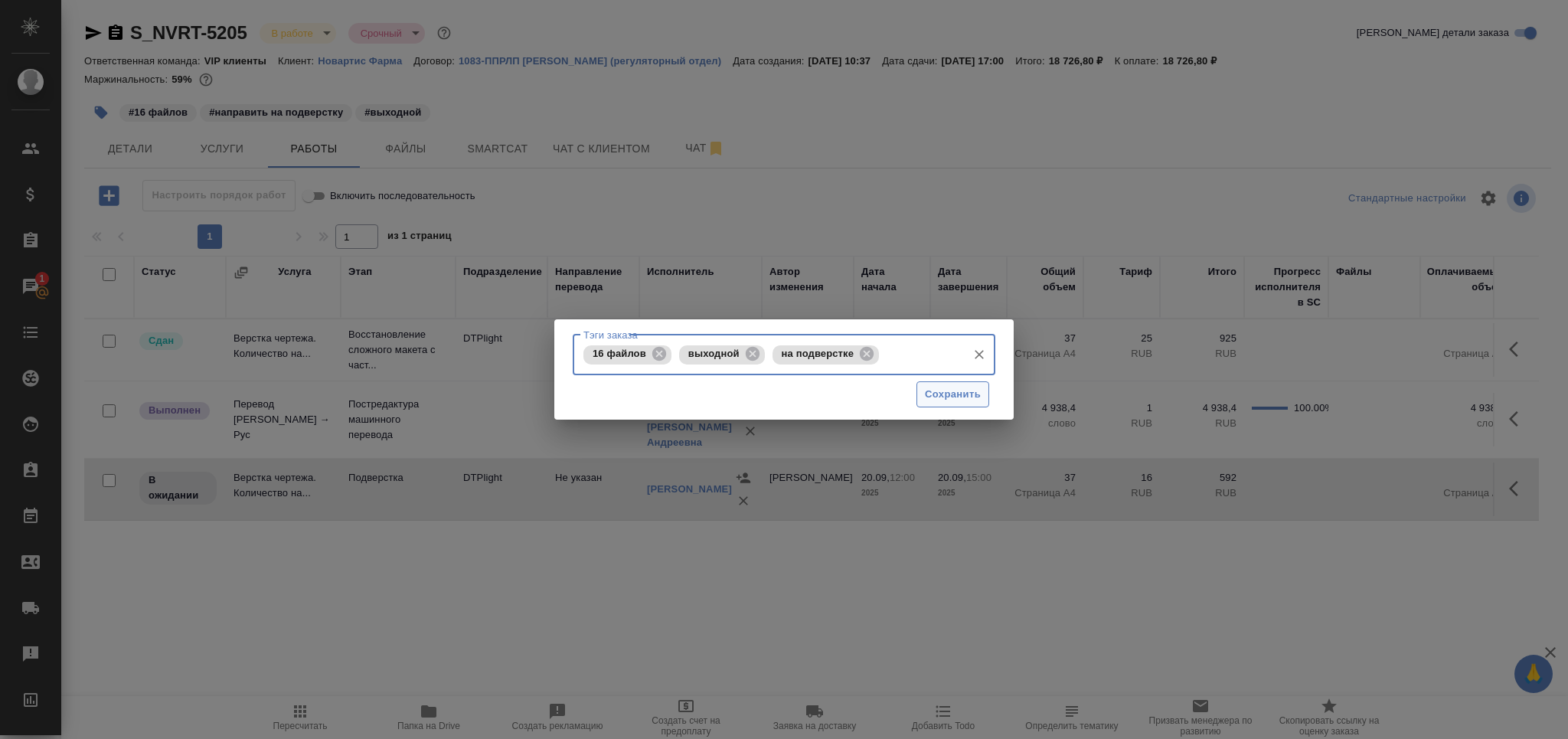
click at [941, 394] on span "Сохранить" at bounding box center [952, 394] width 56 height 18
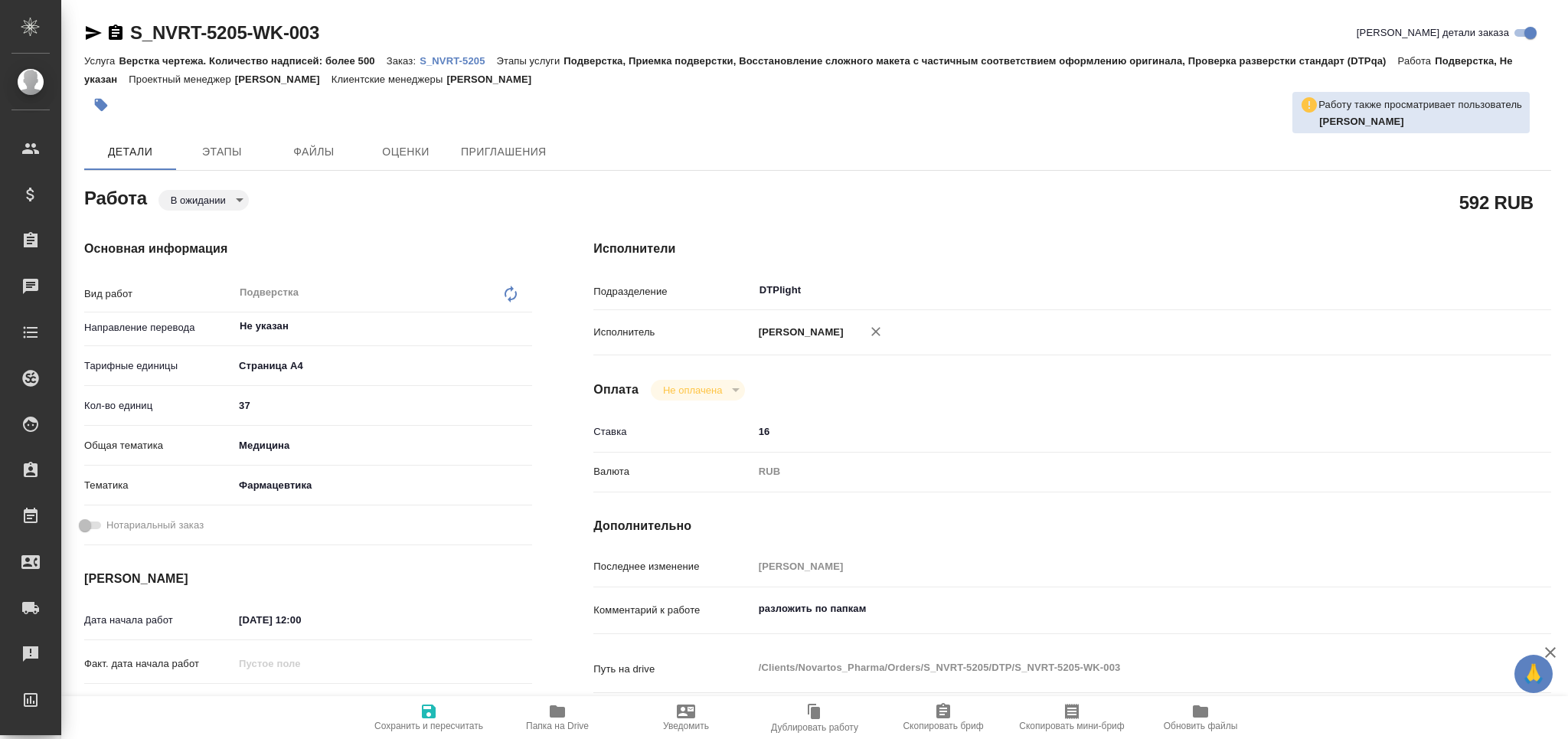
type textarea "x"
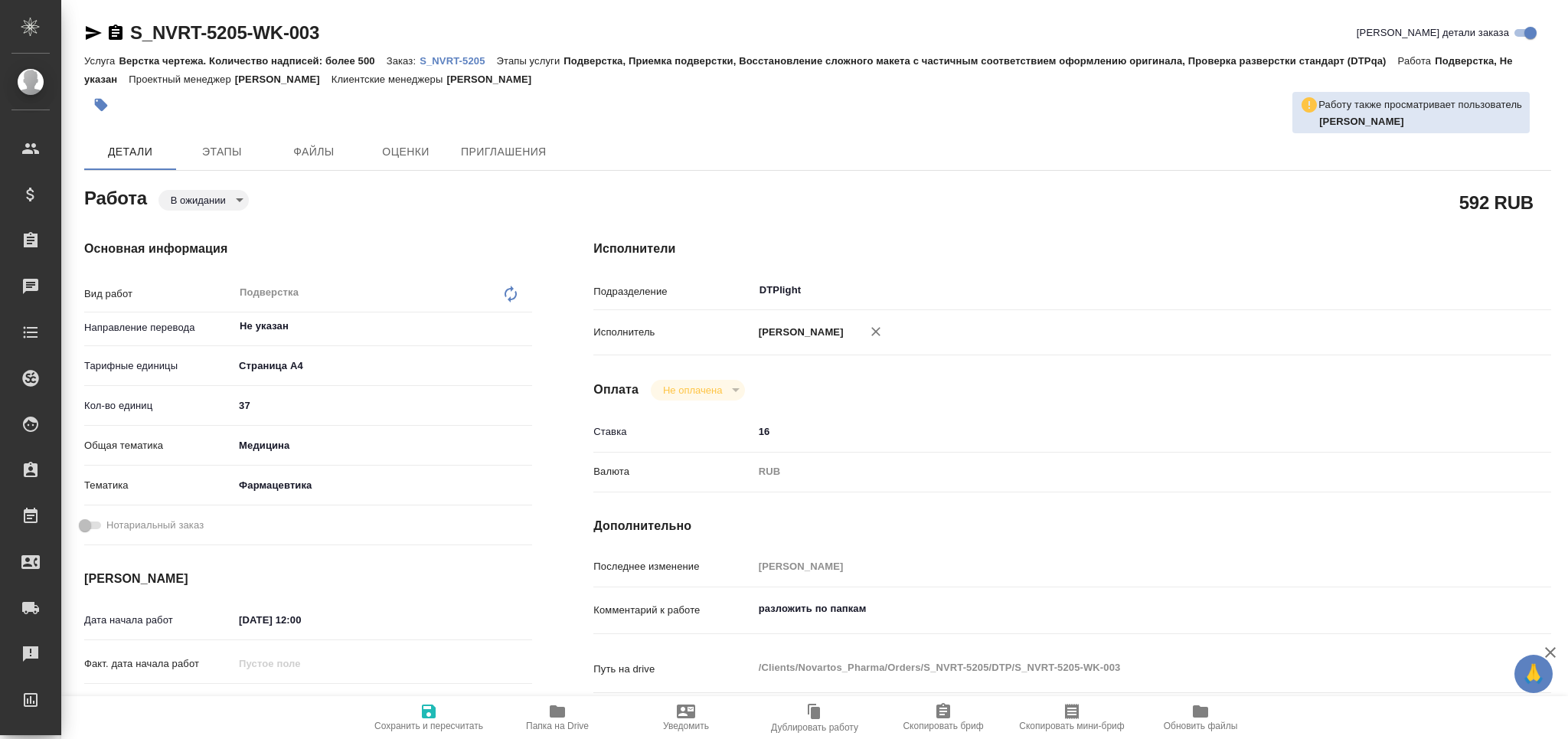
type textarea "x"
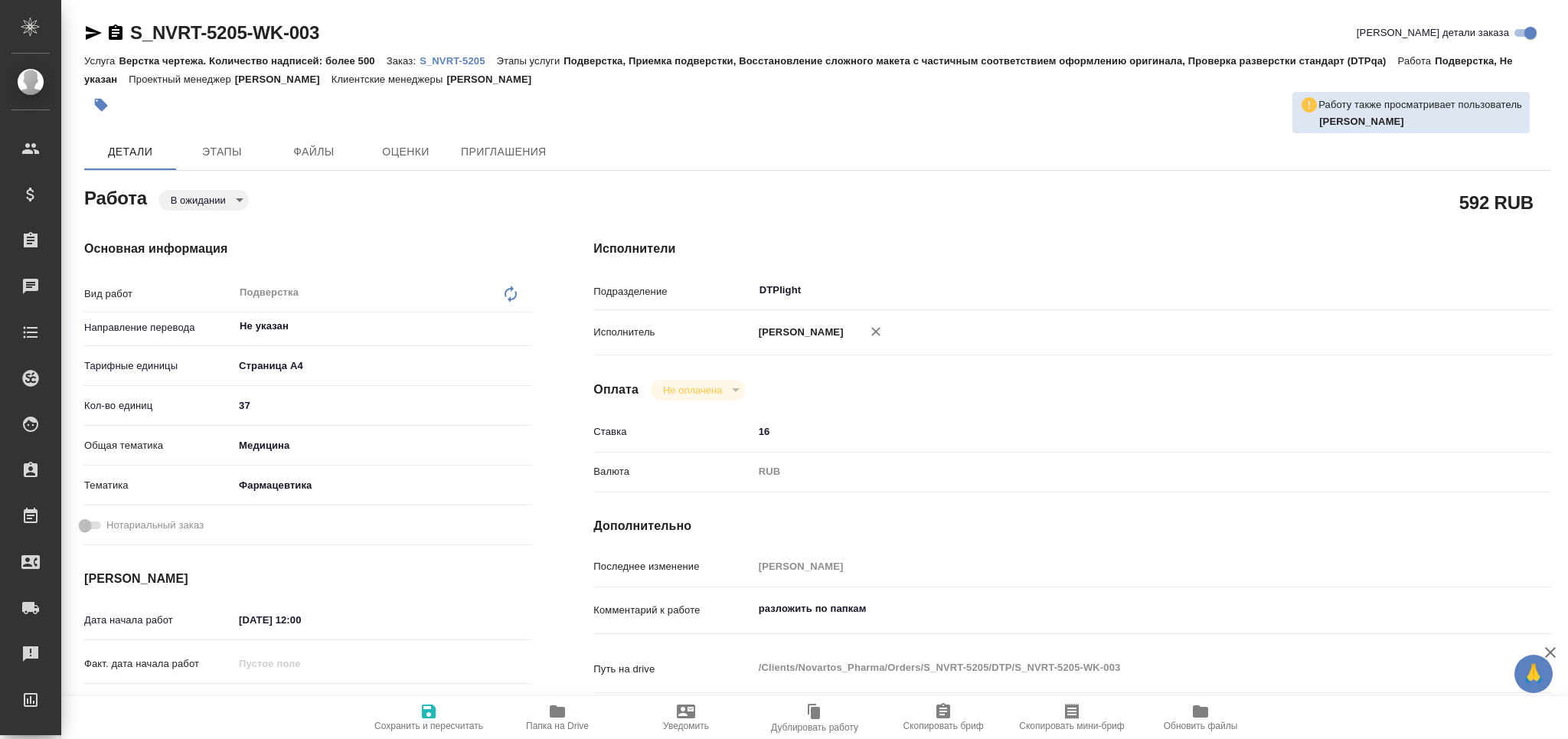
type textarea "x"
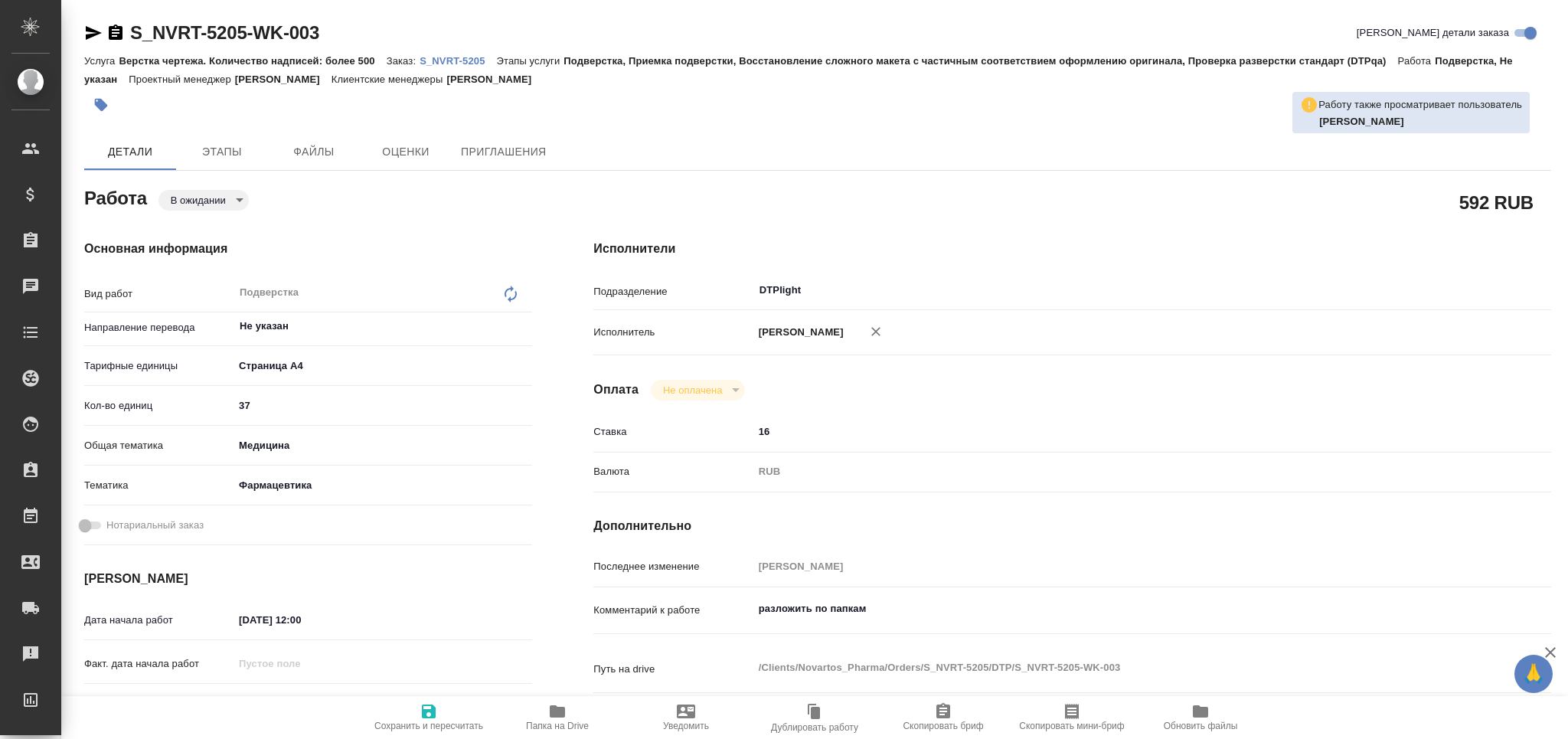
type textarea "x"
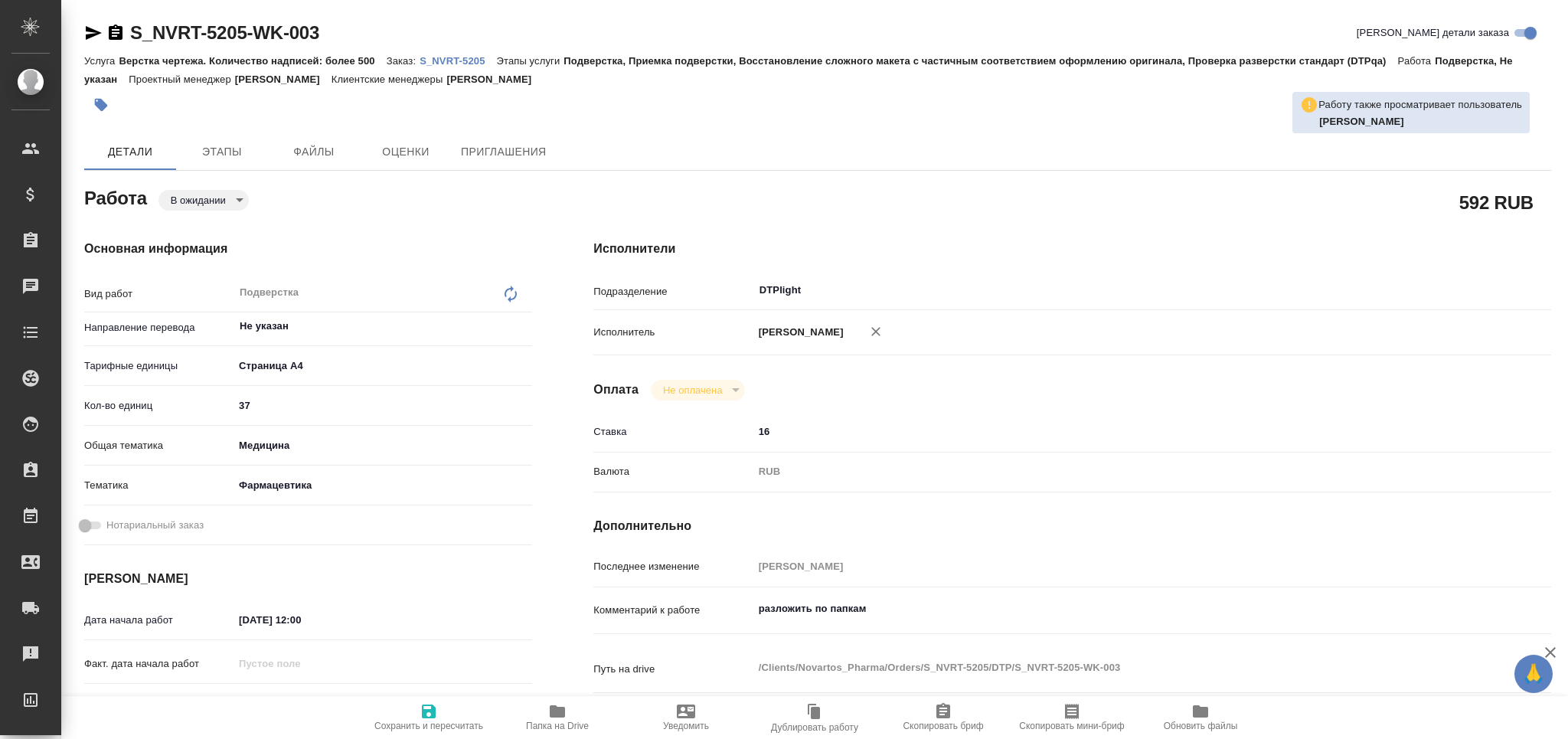
type textarea "x"
click at [864, 622] on textarea "разложить по папкам" at bounding box center [1112, 609] width 718 height 26
type textarea "x"
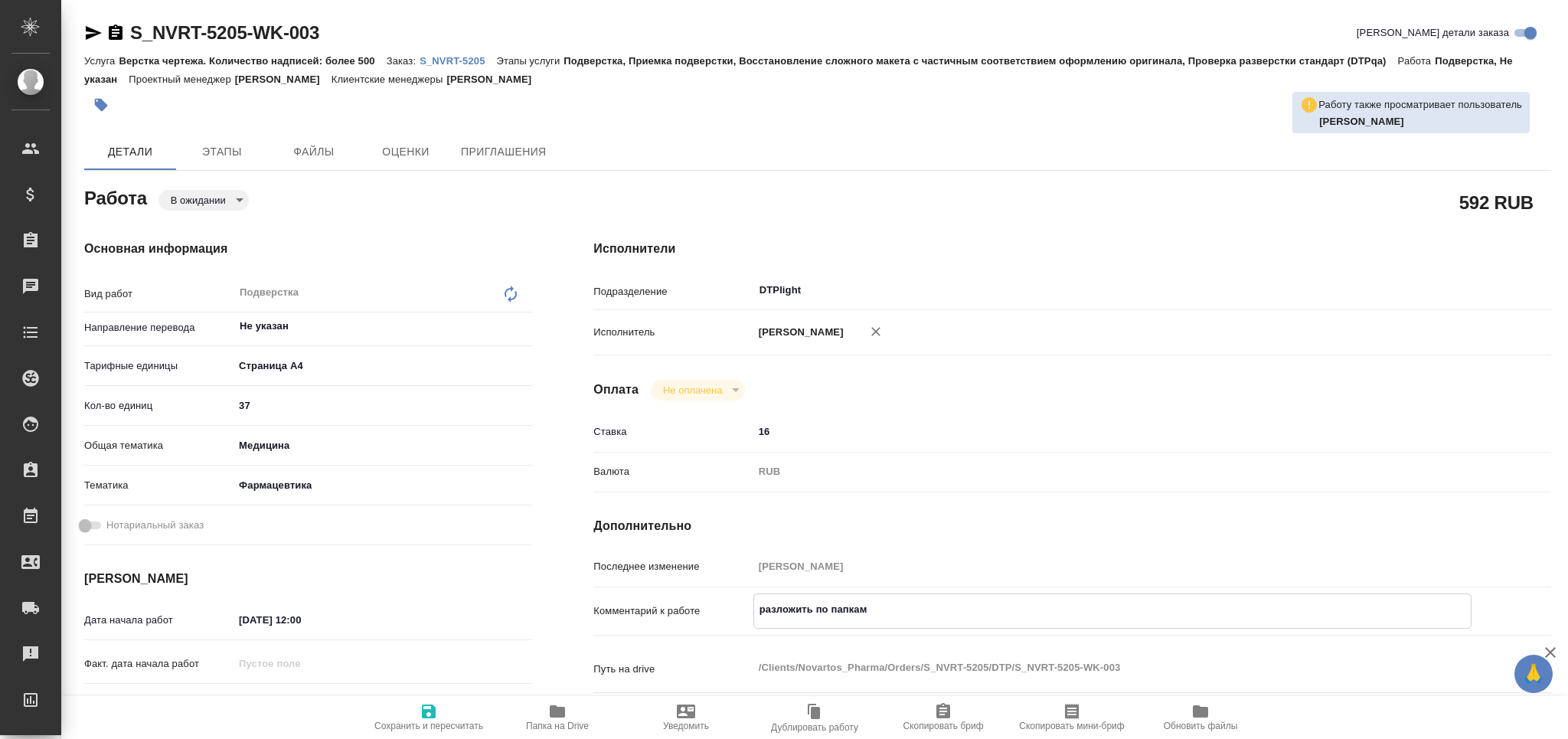
type textarea "x"
type textarea "разложить по папкам"
type textarea "x"
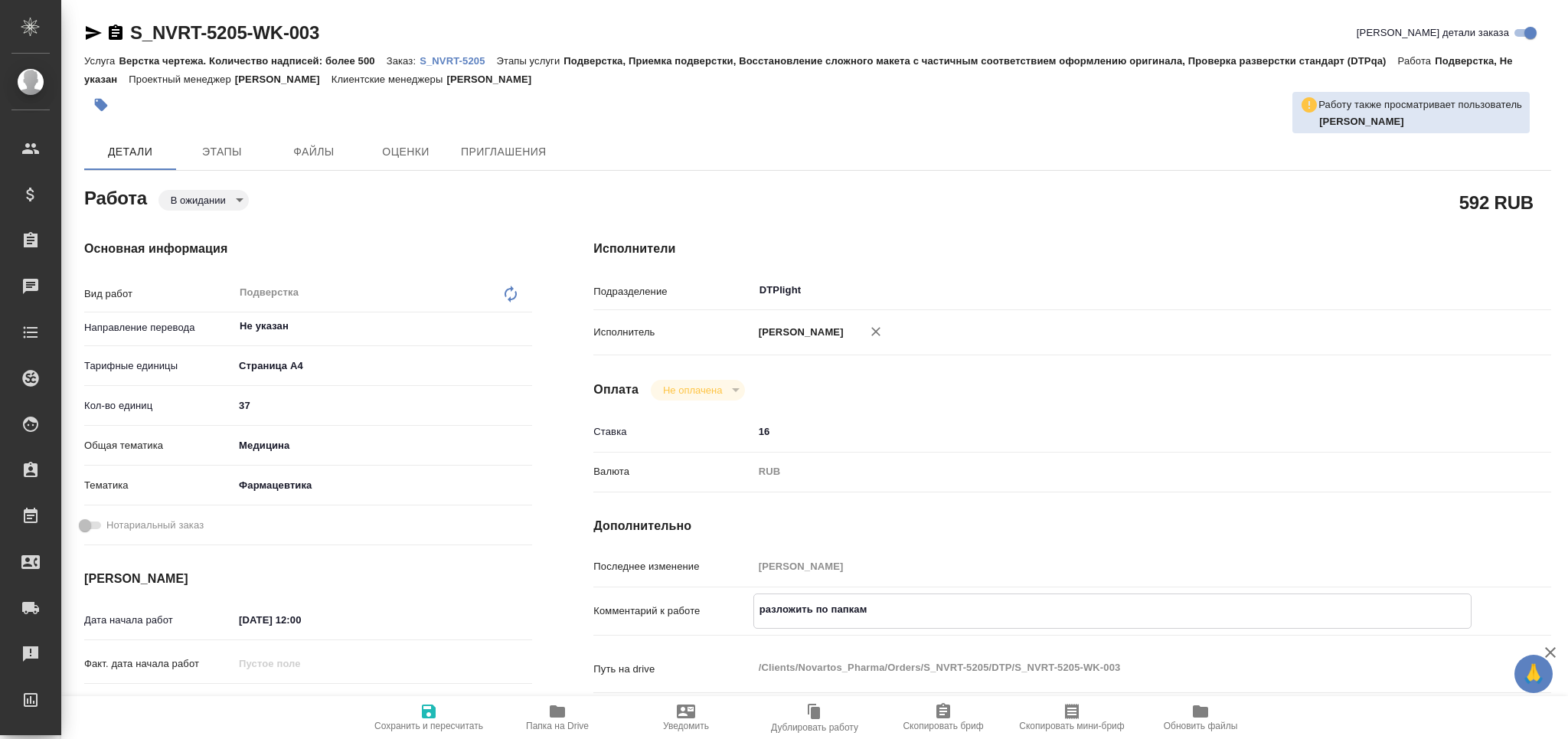
type textarea "x"
type textarea "разложить по папкам"
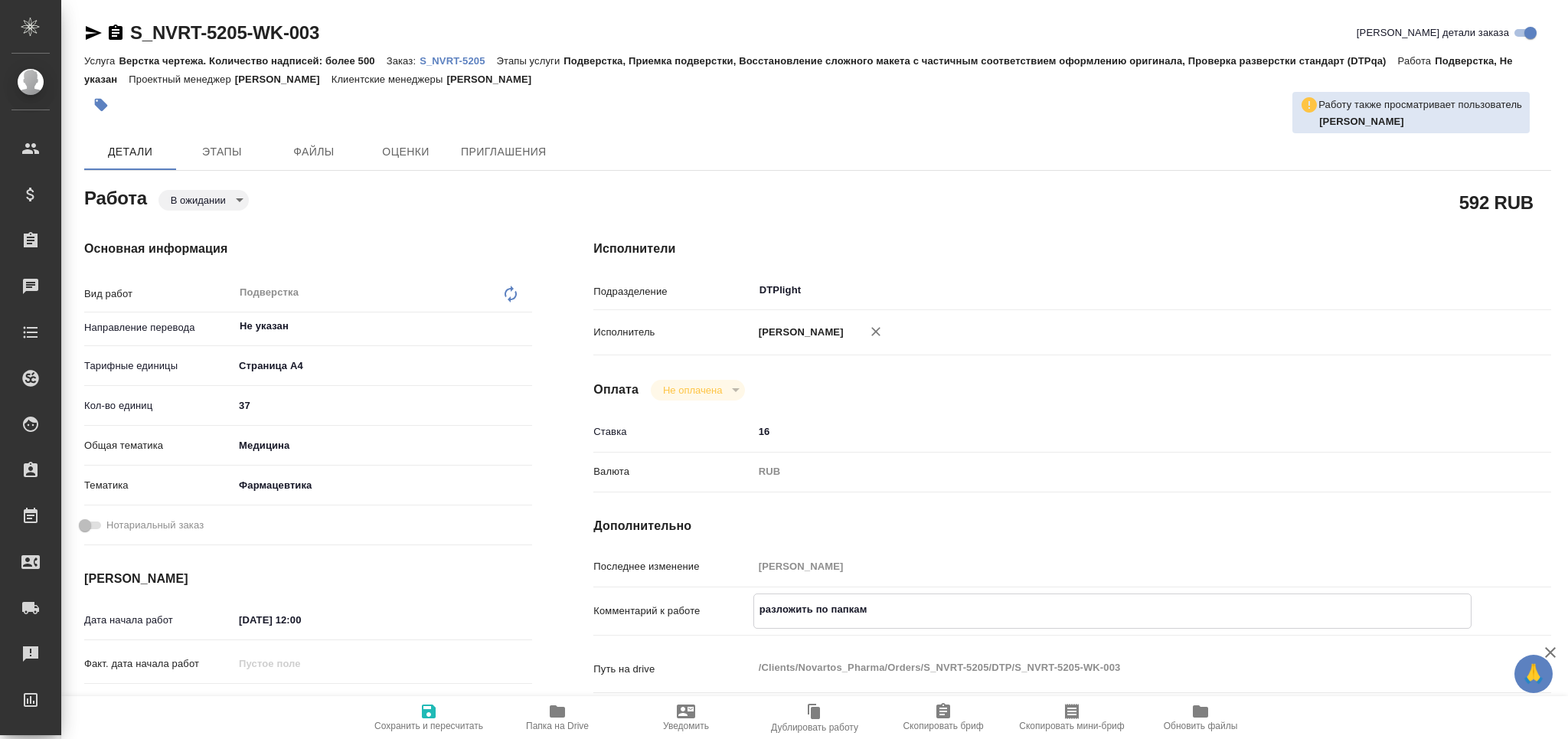
type textarea "x"
paste textarea "[URL][DOMAIN_NAME]"
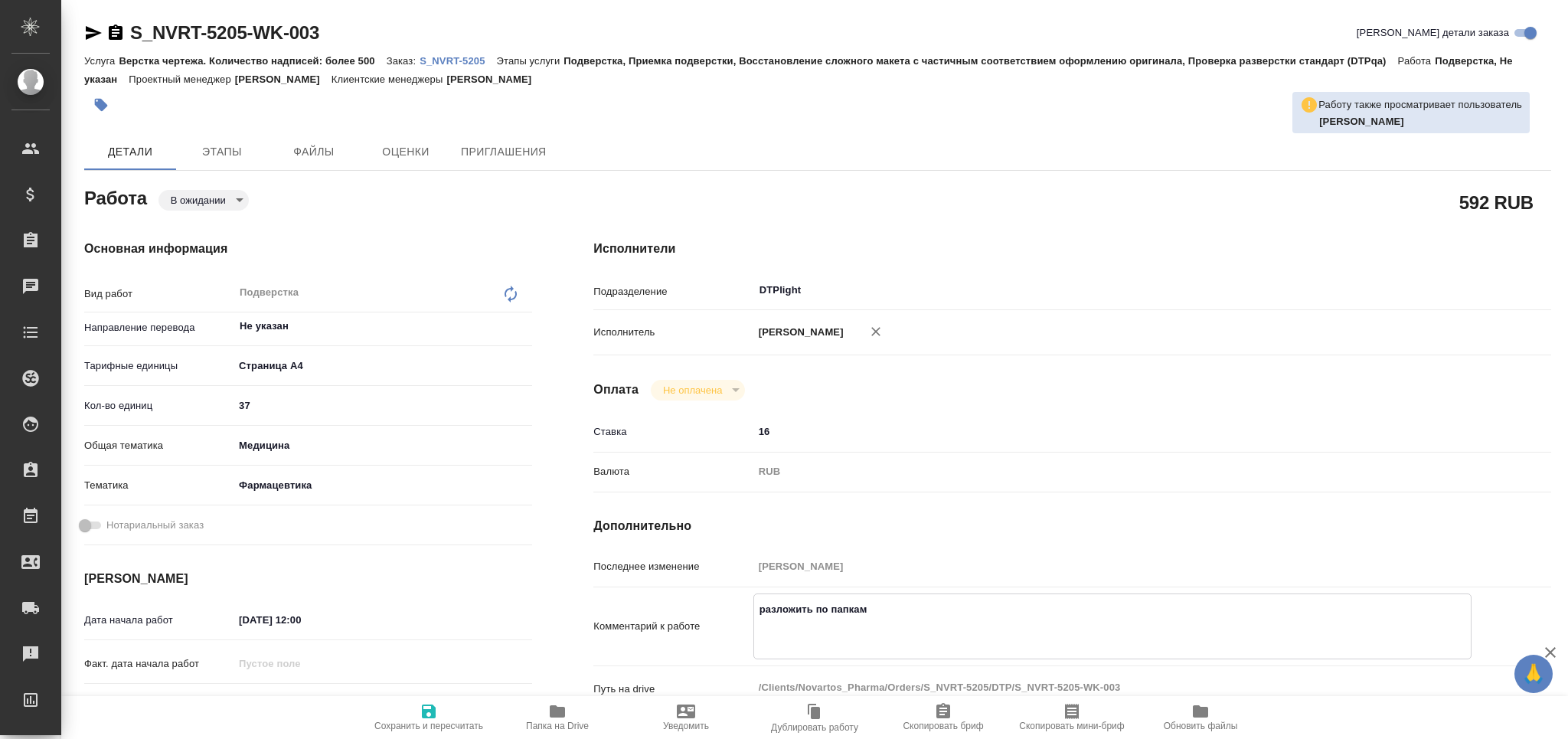
type textarea "x"
type textarea "разложить по папкам [URL][DOMAIN_NAME]"
type textarea "x"
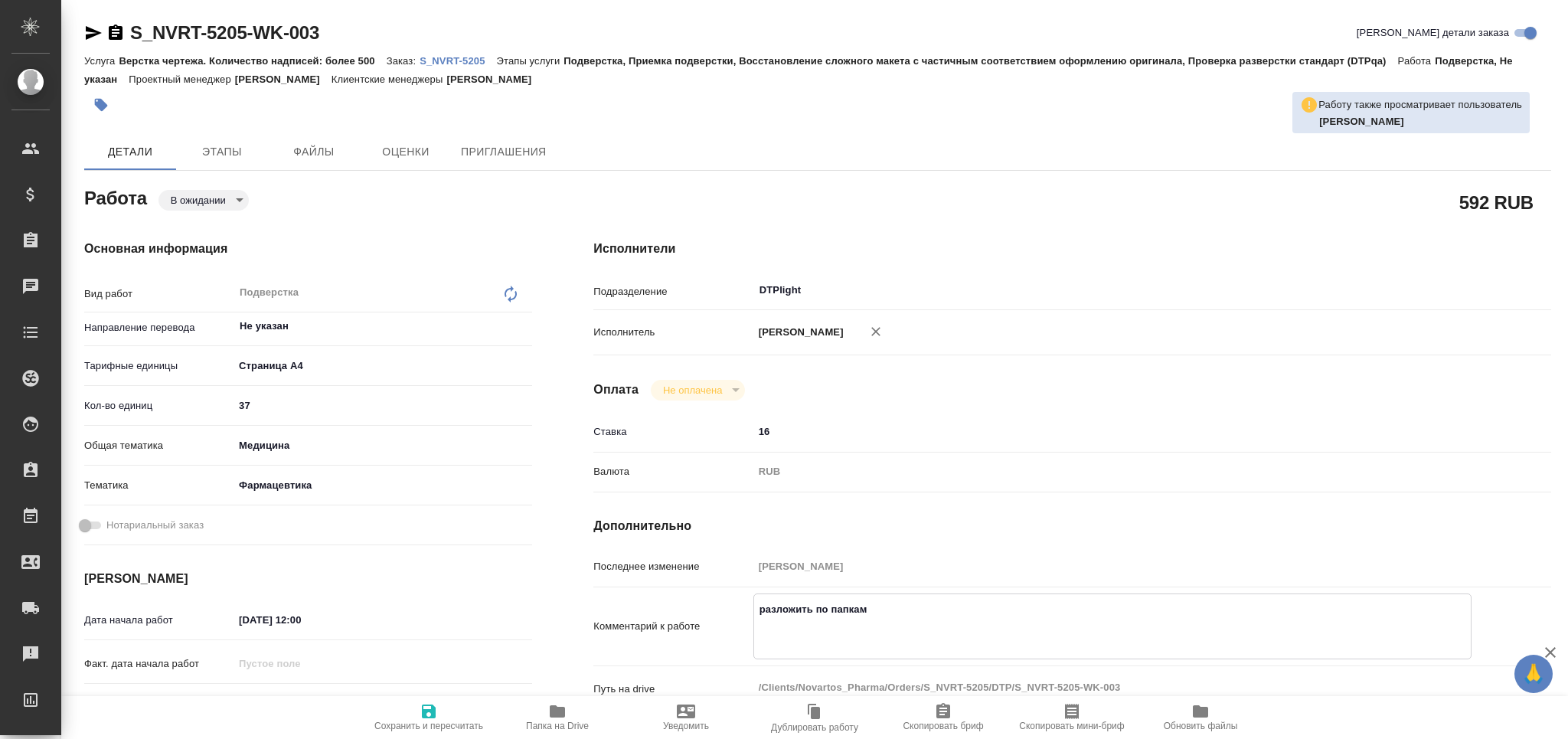
type textarea "x"
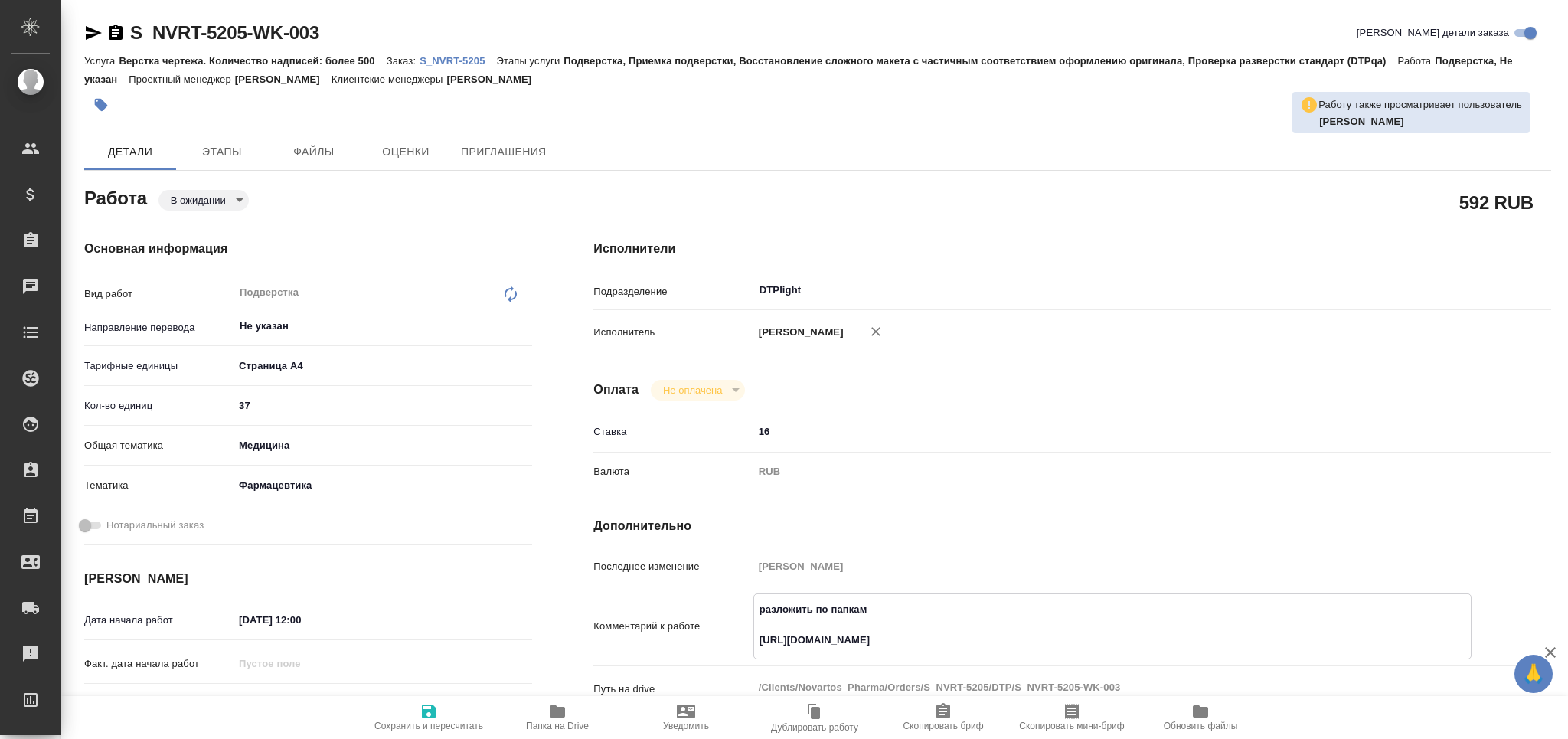
type textarea "x"
type textarea "разложить по папкам [URL][DOMAIN_NAME]"
type textarea "x"
click at [410, 721] on span "Сохранить и пересчитать" at bounding box center [428, 726] width 108 height 11
type textarea "x"
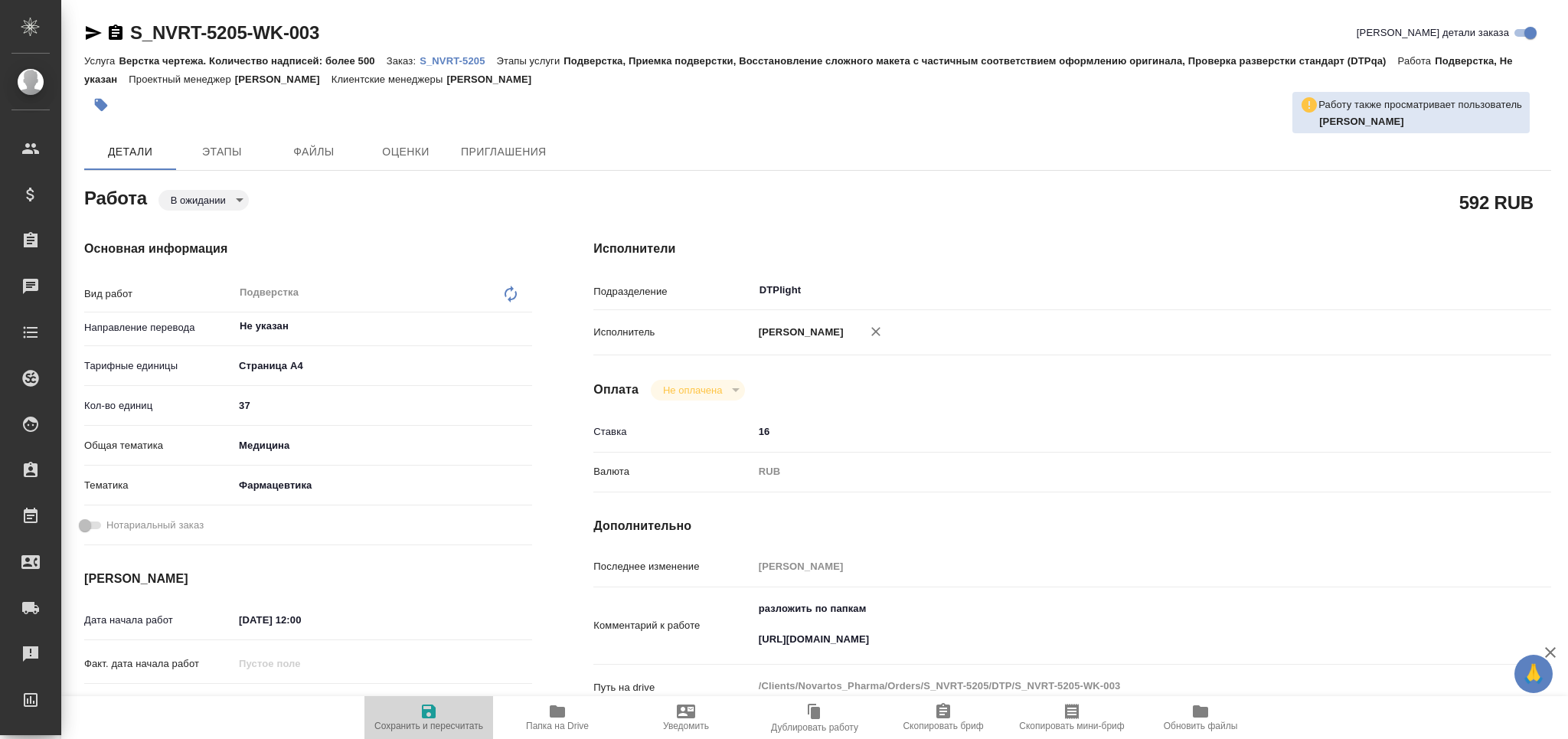
type textarea "x"
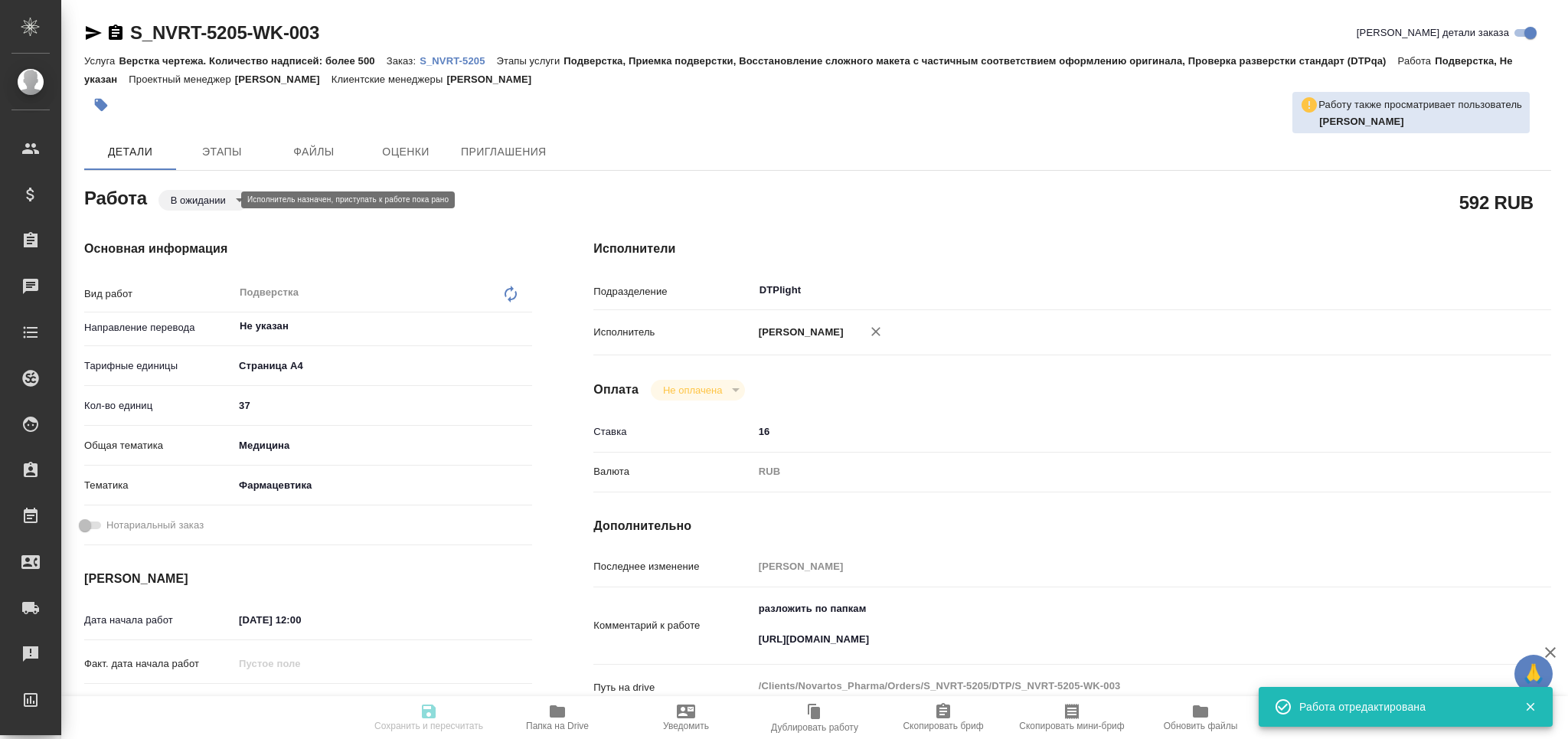
click at [217, 203] on body "🙏 .cls-1 fill:#fff; AWATERA Grabko [PERSON_NAME] Спецификации Заказы Чаты Todo …" at bounding box center [784, 369] width 1568 height 739
type input "pending"
type textarea "Подверстка"
type textarea "x"
type input "Не указан"
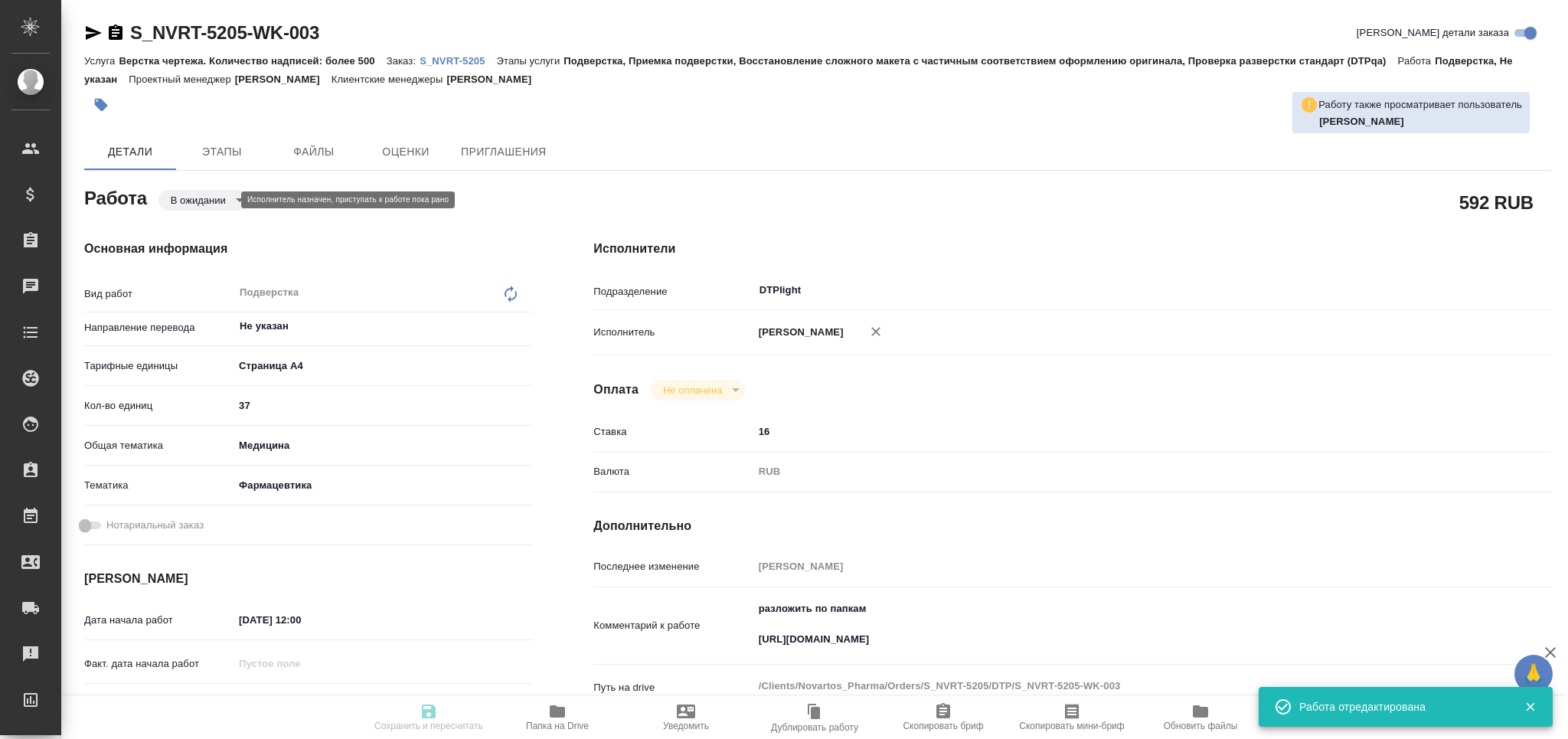
type input "5f036ec4e16dec2d6b59c8ff"
type input "37"
type input "med"
type input "6149832f2b7be24903fd7a82"
type input "[DATE] 12:00"
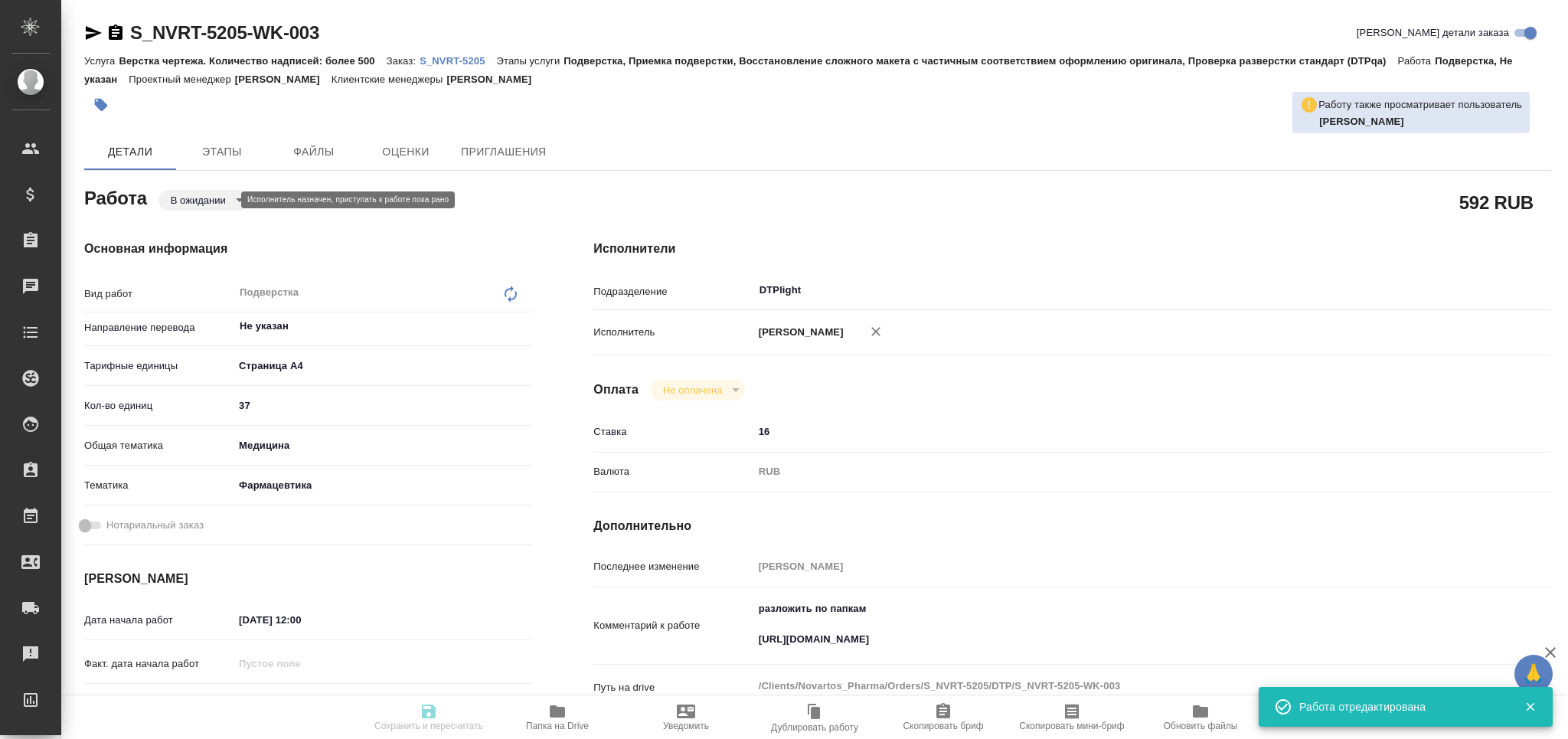
type input "[DATE] 15:00"
type input "[DATE] 17:00"
type input "DTPlight"
type input "notPayed"
type input "16"
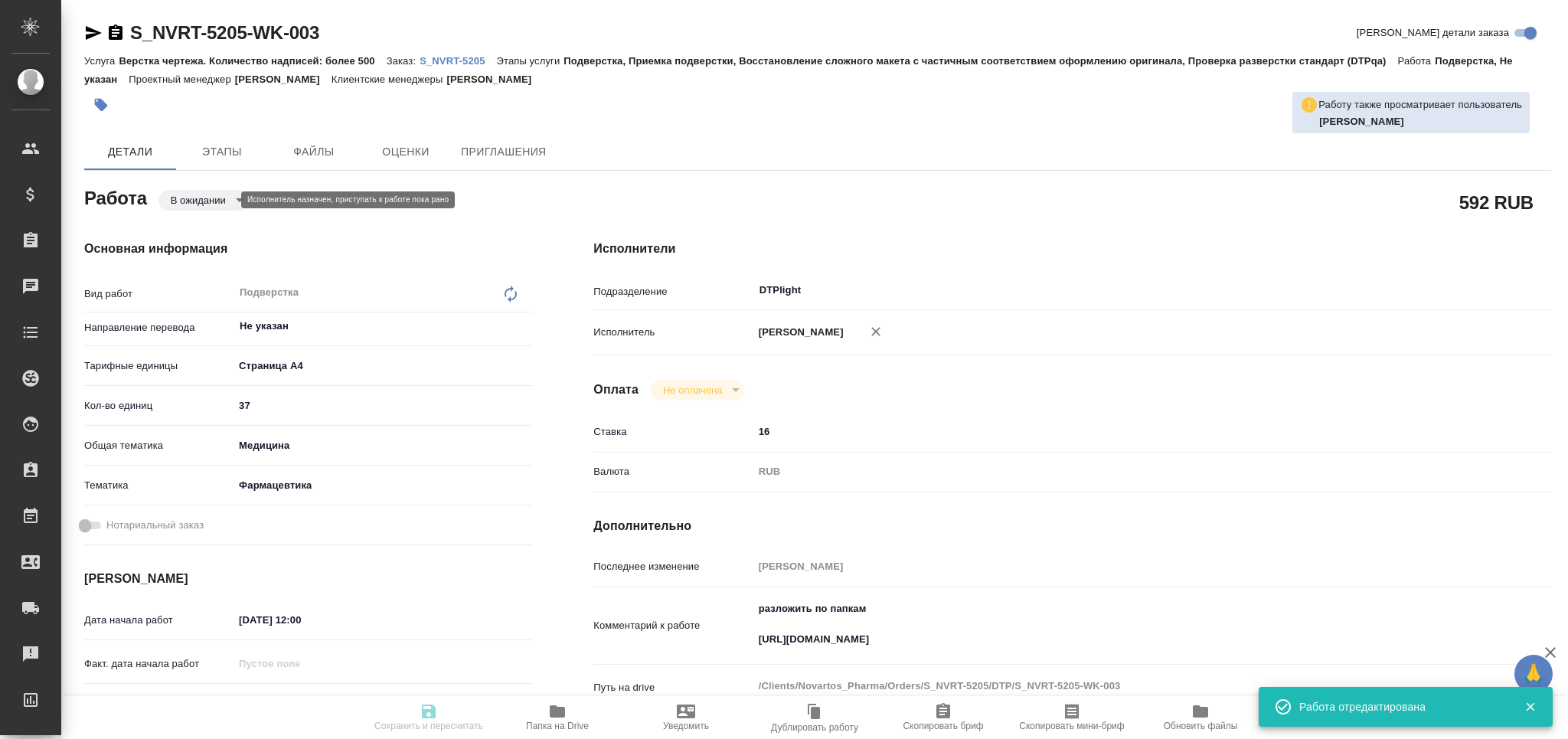
type input "RUB"
type input "[PERSON_NAME]"
type textarea "разложить по папкам [URL][DOMAIN_NAME]"
type textarea "x"
type textarea "/Clients/Novartos_Pharma/Orders/S_NVRT-5205/DTP/S_NVRT-5205-WK-003"
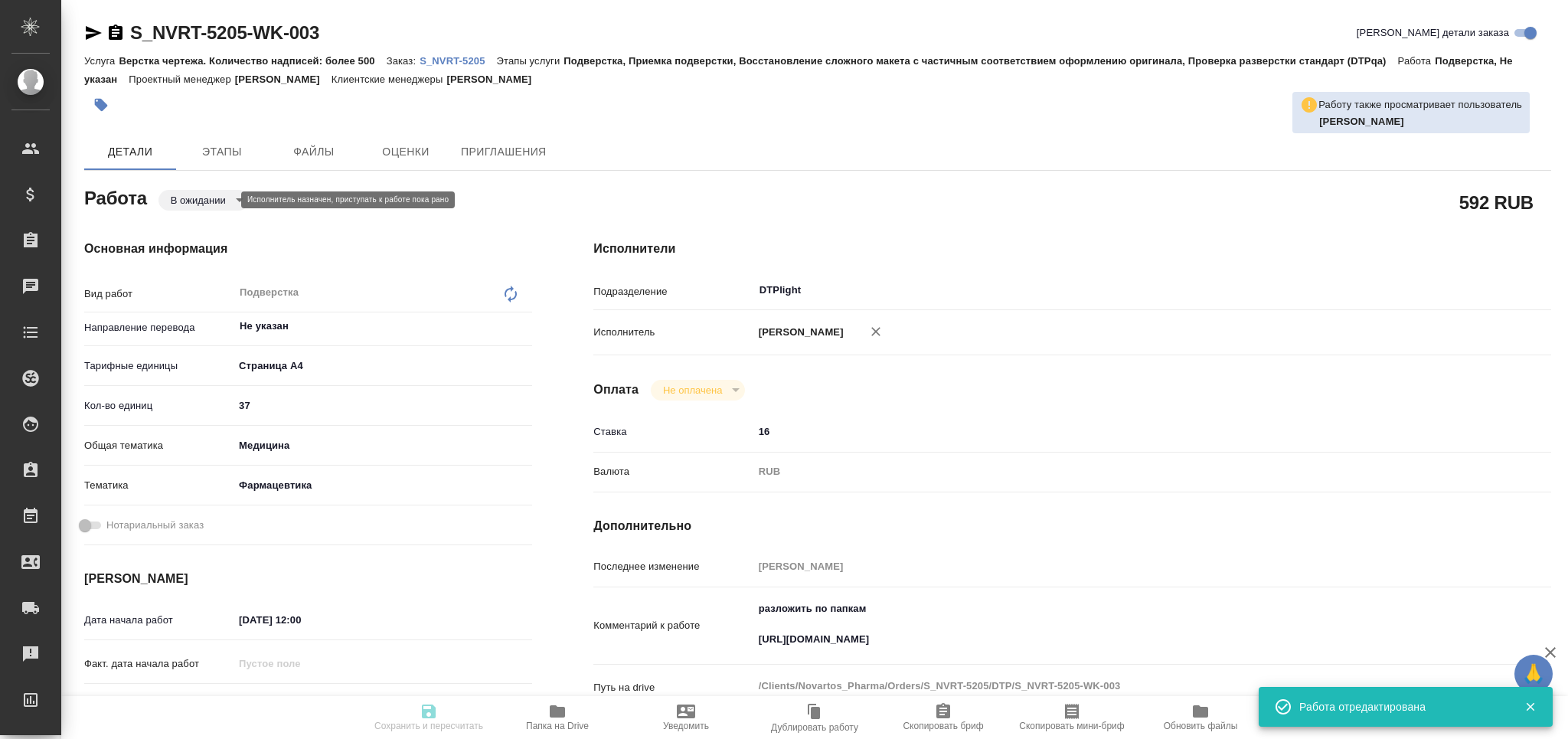
type textarea "x"
type input "S_NVRT-5205"
type input "Верстка чертежа. Количество надписей: более 500"
type input "Подверстка, Приемка подверстки, Восстановление сложного макета с частичным соот…"
type input "[PERSON_NAME]"
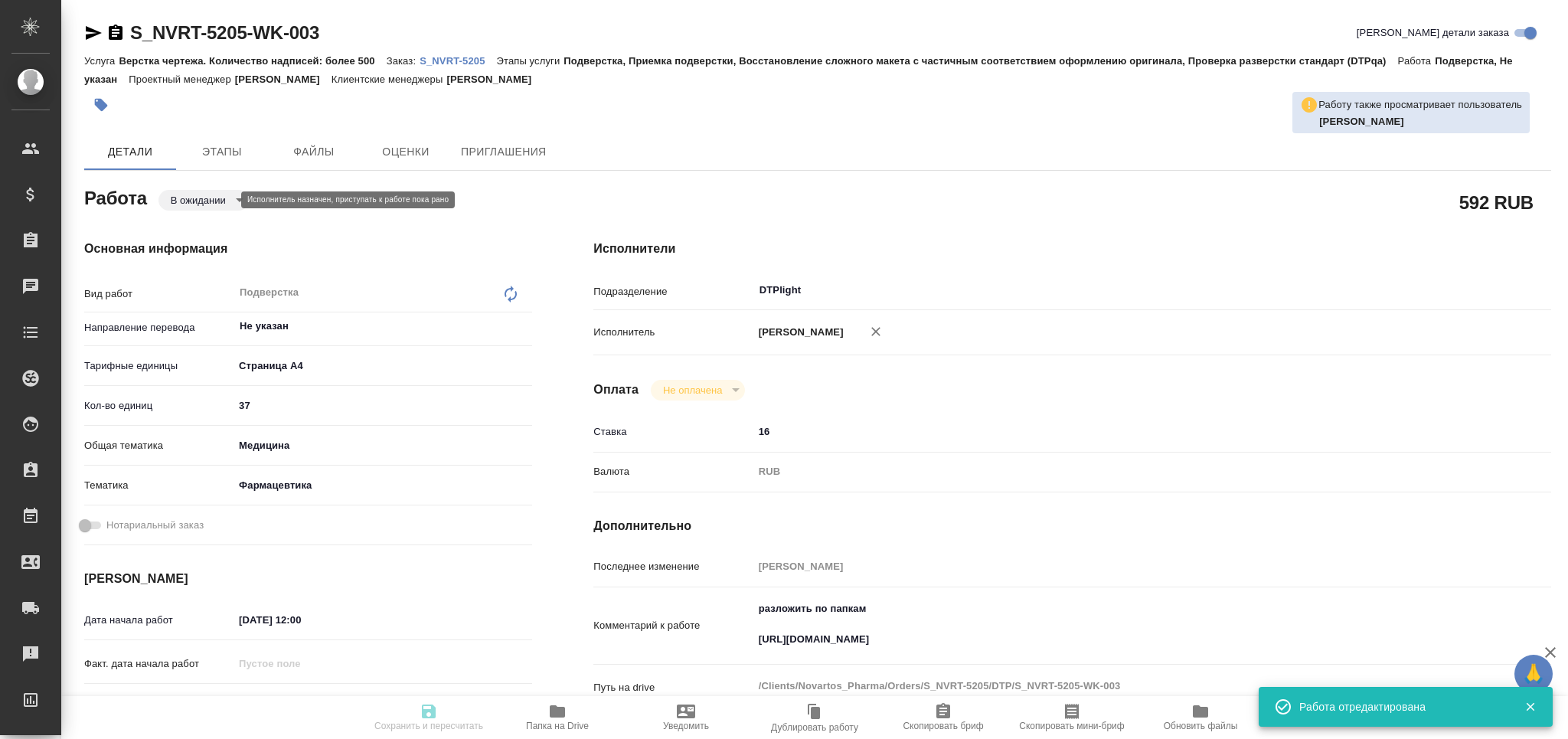
type input "[PERSON_NAME]"
type input "/Clients/Novartos_Pharma/Orders/S_NVRT-5205"
type textarea "x"
type textarea "Примите, пожалуйста, в перевод файлы во вложении. До конца недели удастся (вклю…"
type textarea "x"
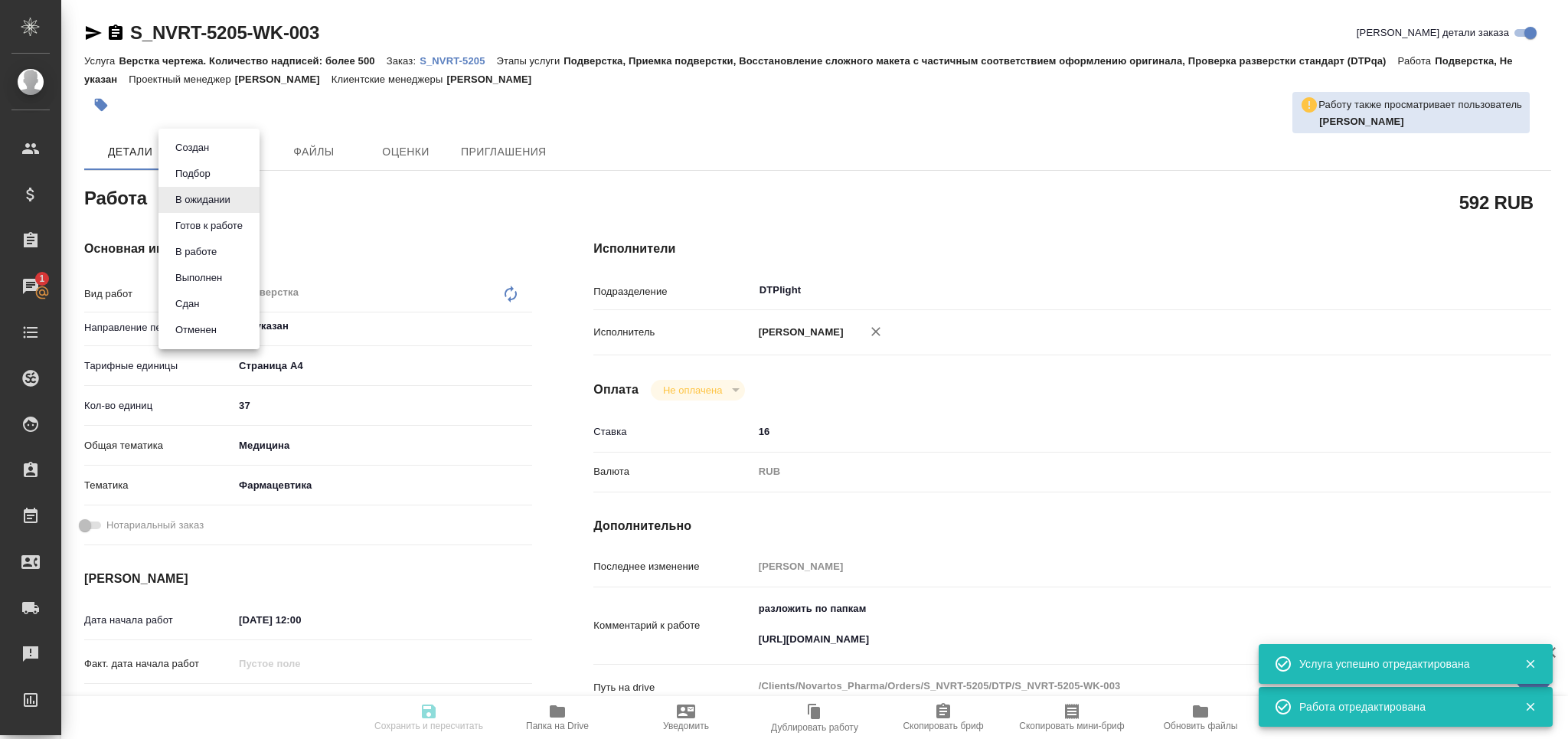
type textarea "x"
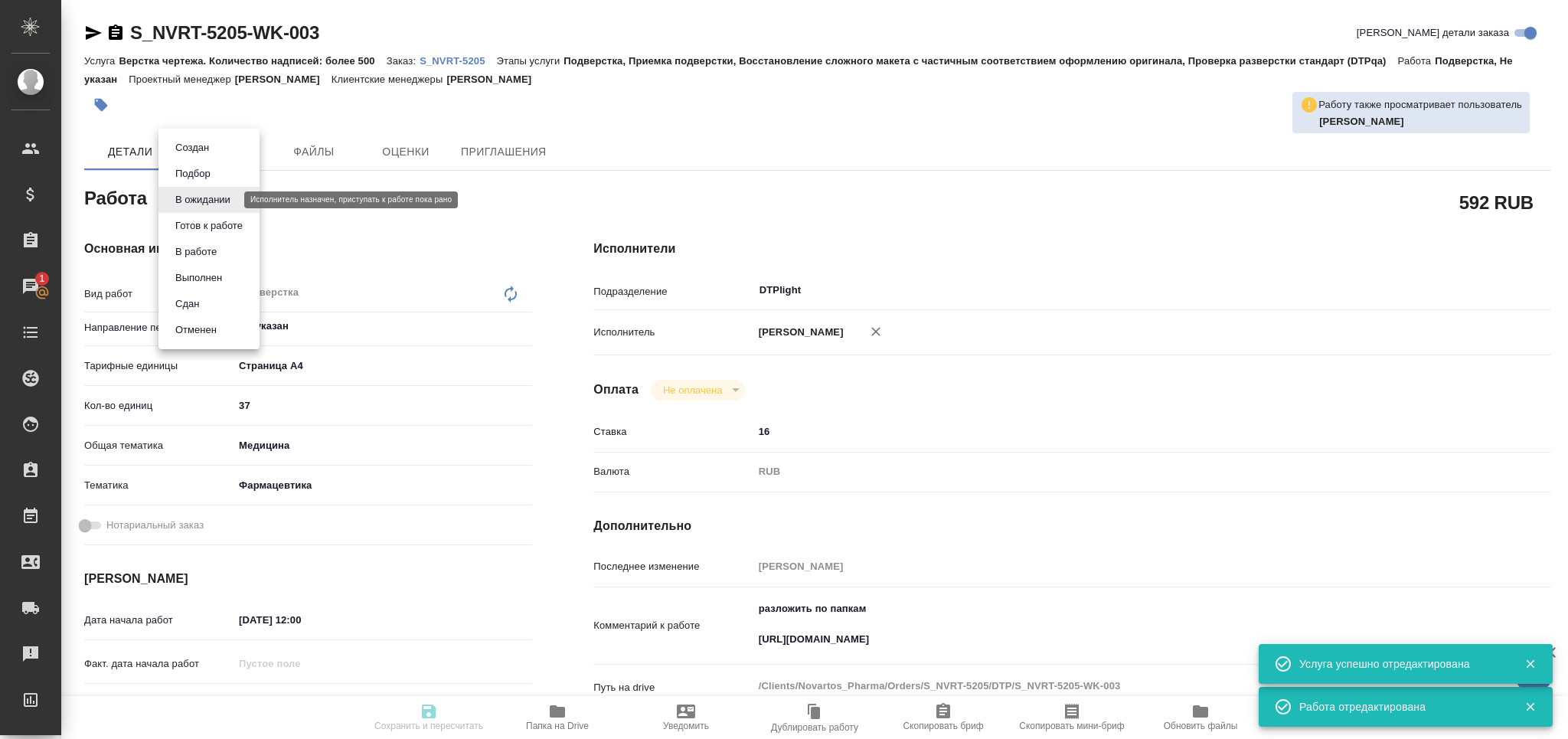
type textarea "x"
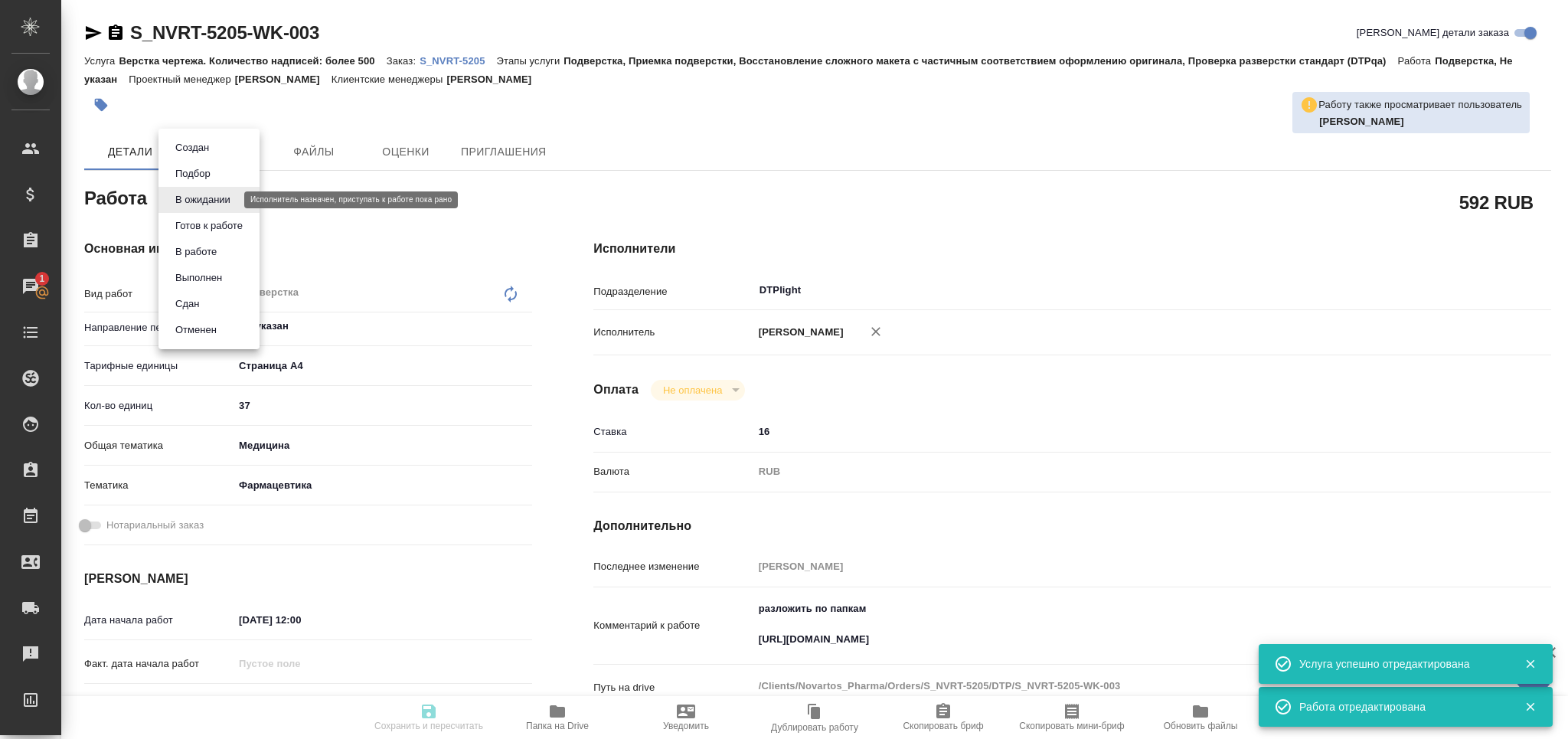
type textarea "x"
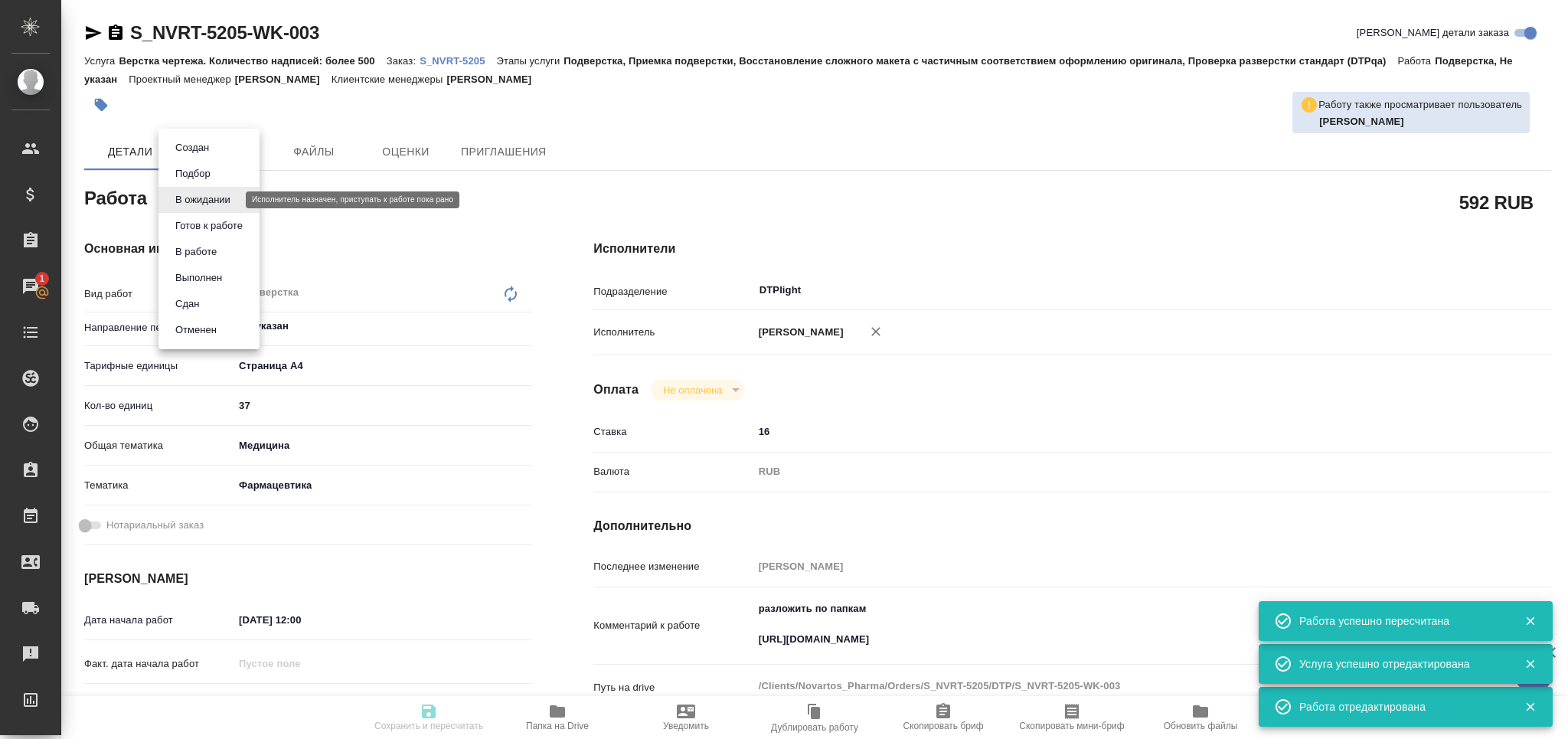
click at [218, 216] on li "Готов к работе" at bounding box center [208, 226] width 101 height 26
type textarea "Подверстка"
type textarea "x"
type input "Не указан"
type input "5f036ec4e16dec2d6b59c8ff"
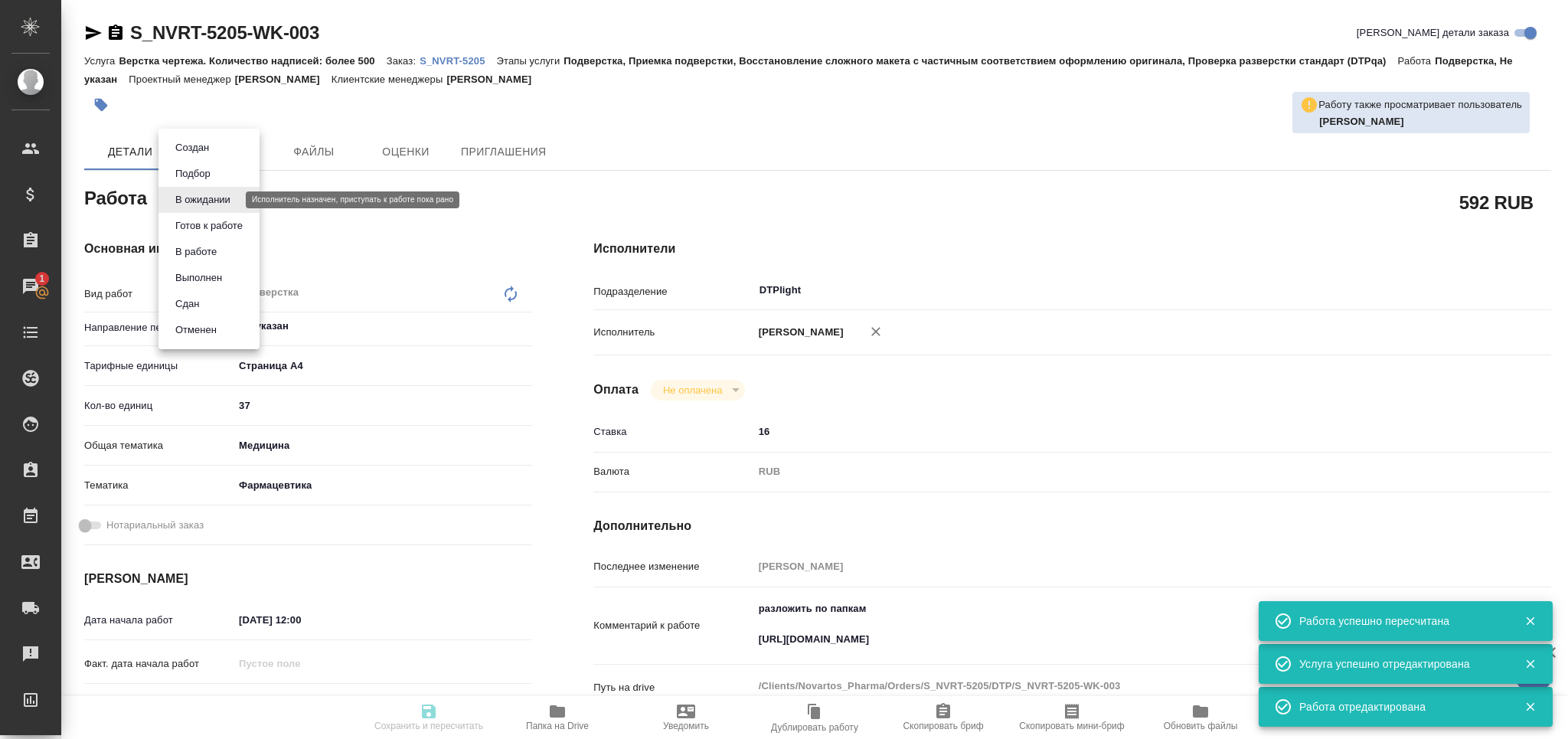
type input "37"
type input "med"
type input "6149832f2b7be24903fd7a82"
type input "[DATE] 12:00"
type input "[DATE] 15:00"
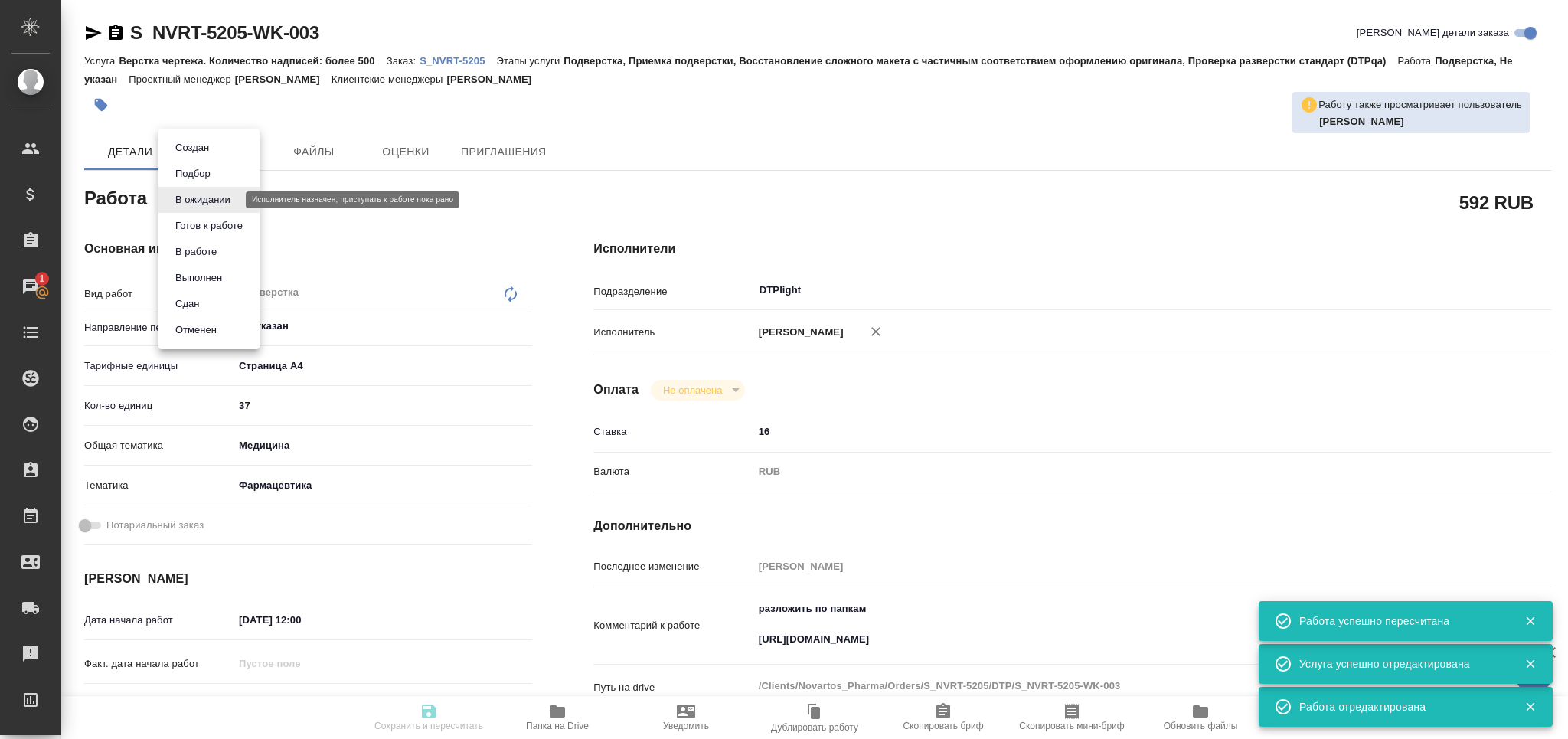
type input "[DATE] 17:00"
type input "DTPlight"
type input "notPayed"
type input "16"
type input "RUB"
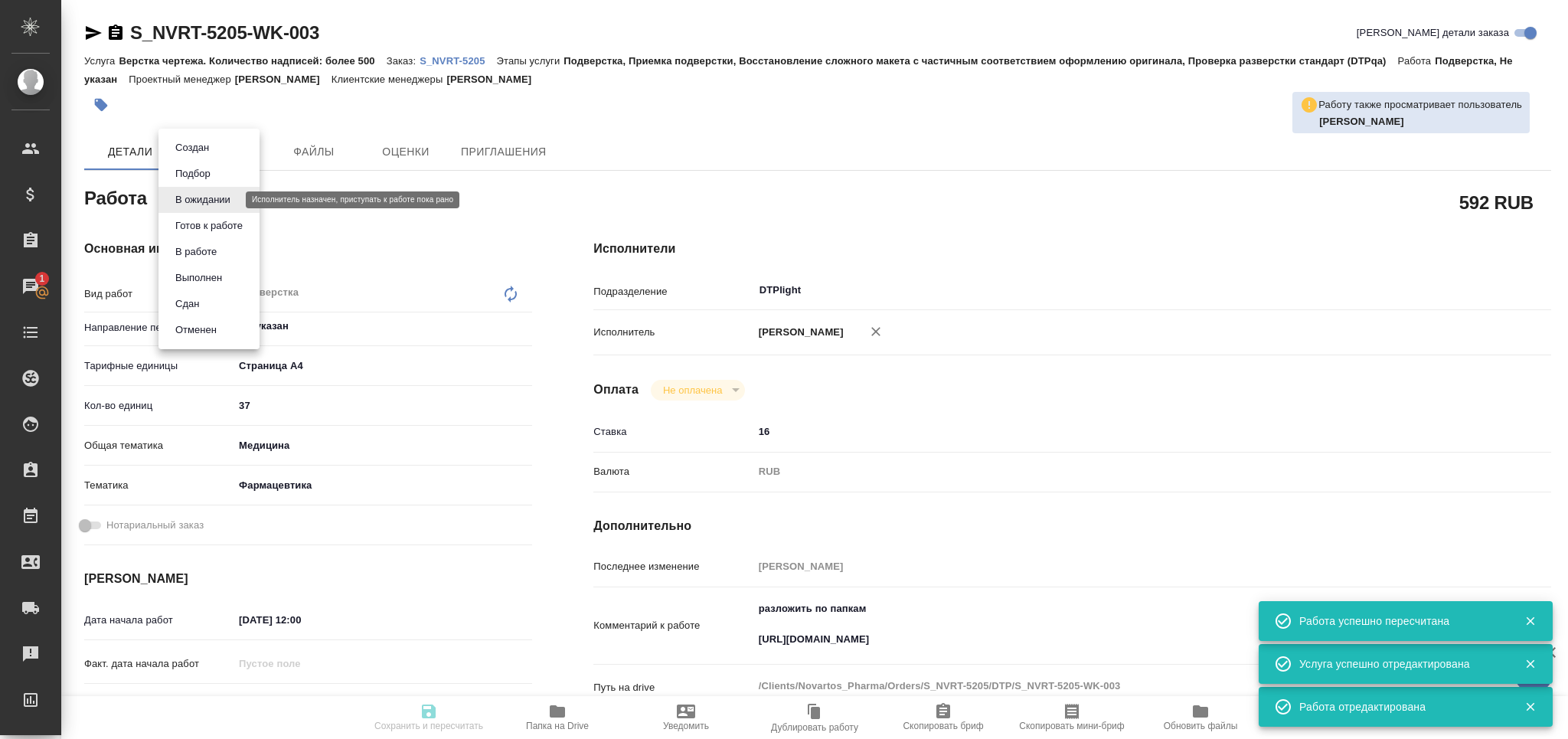
type input "[PERSON_NAME]"
type textarea "разложить по папкам [URL][DOMAIN_NAME]"
type textarea "x"
type textarea "/Clients/Novartos_Pharma/Orders/S_NVRT-5205/DTP/S_NVRT-5205-WK-003"
type textarea "x"
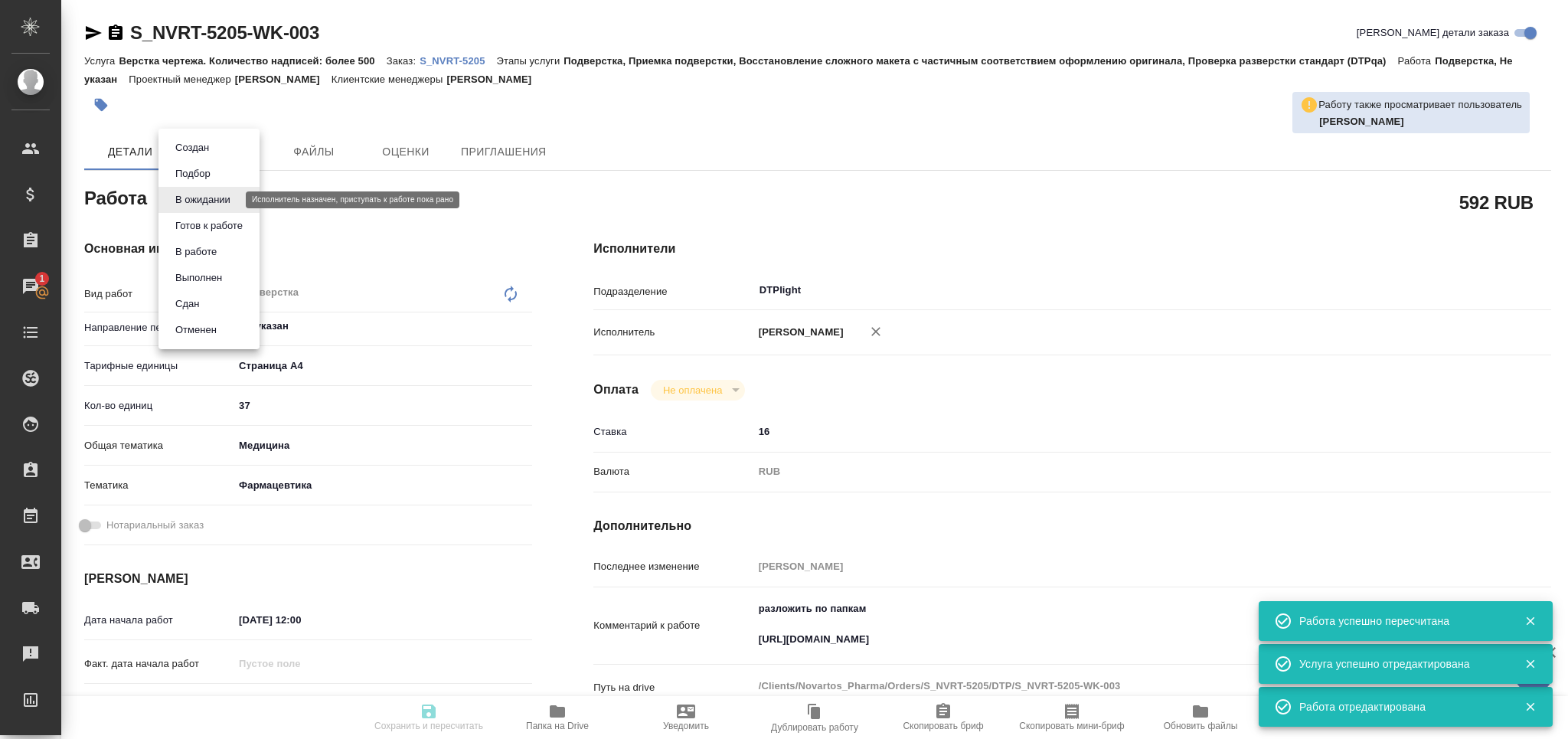
type input "S_NVRT-5205"
type input "Верстка чертежа. Количество надписей: более 500"
type input "Подверстка, Приемка подверстки, Восстановление сложного макета с частичным соот…"
type input "[PERSON_NAME]"
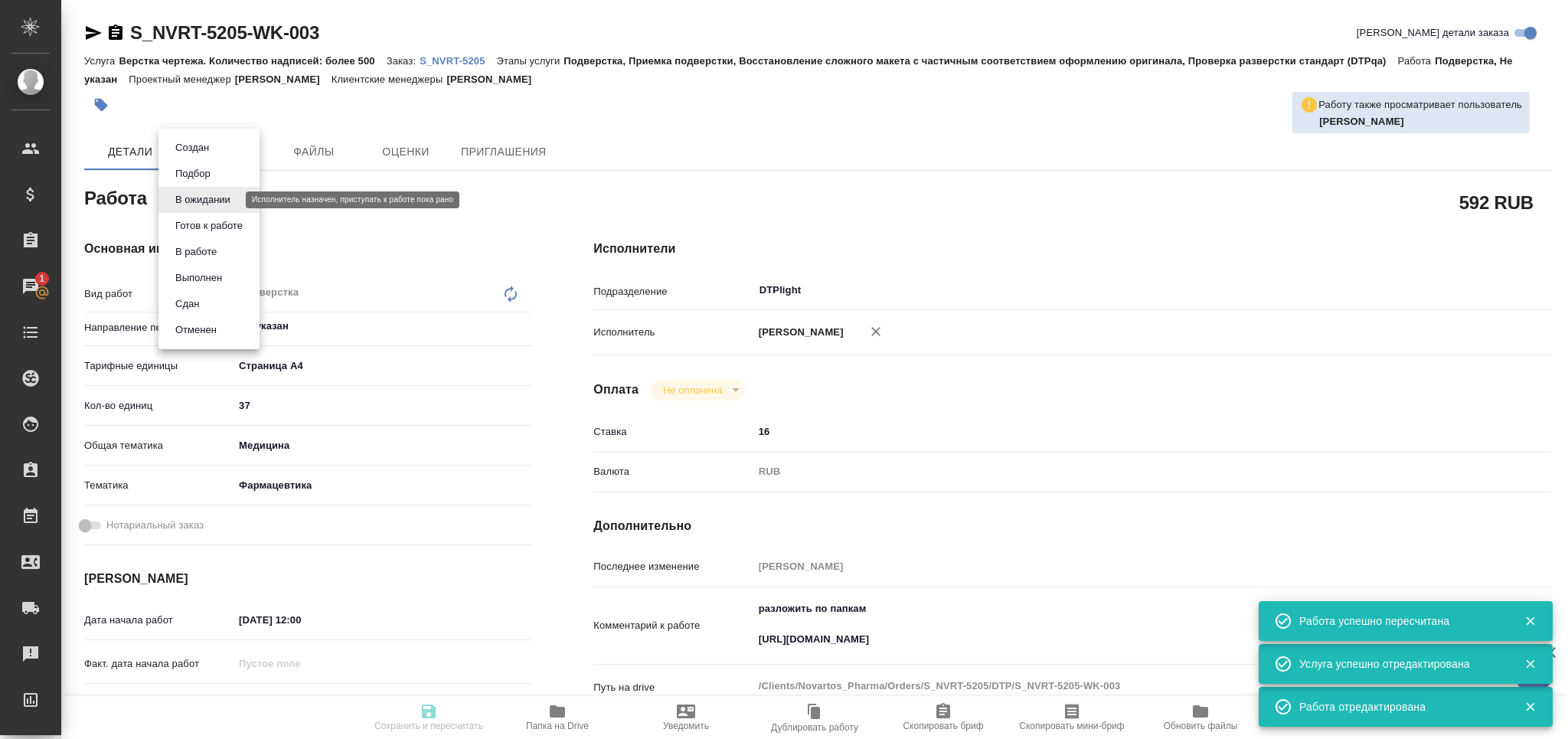
type input "/Clients/Novartos_Pharma/Orders/S_NVRT-5205"
type textarea "x"
type textarea "Примите, пожалуйста, в перевод файлы во вложении. До конца недели удастся (вклю…"
type textarea "x"
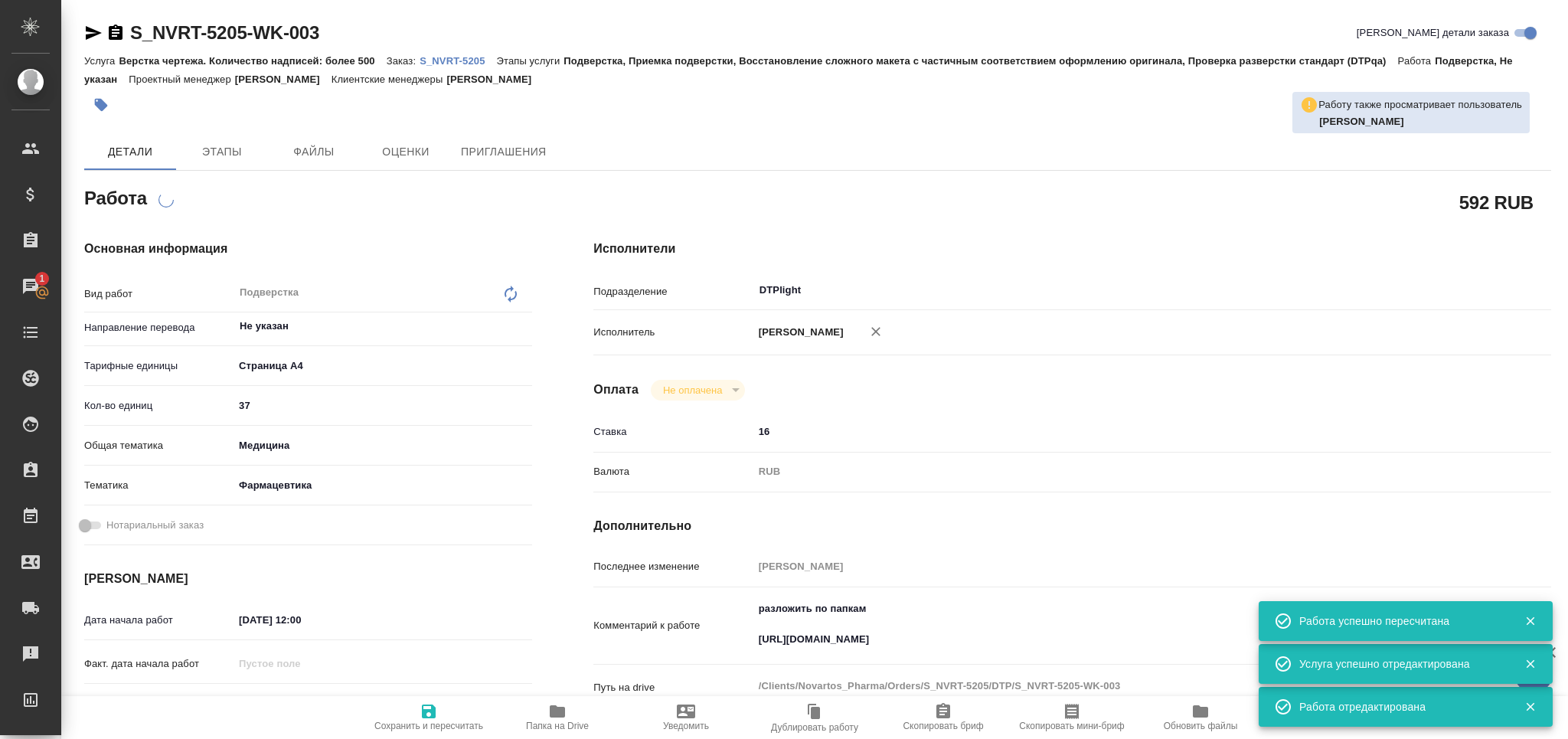
type textarea "x"
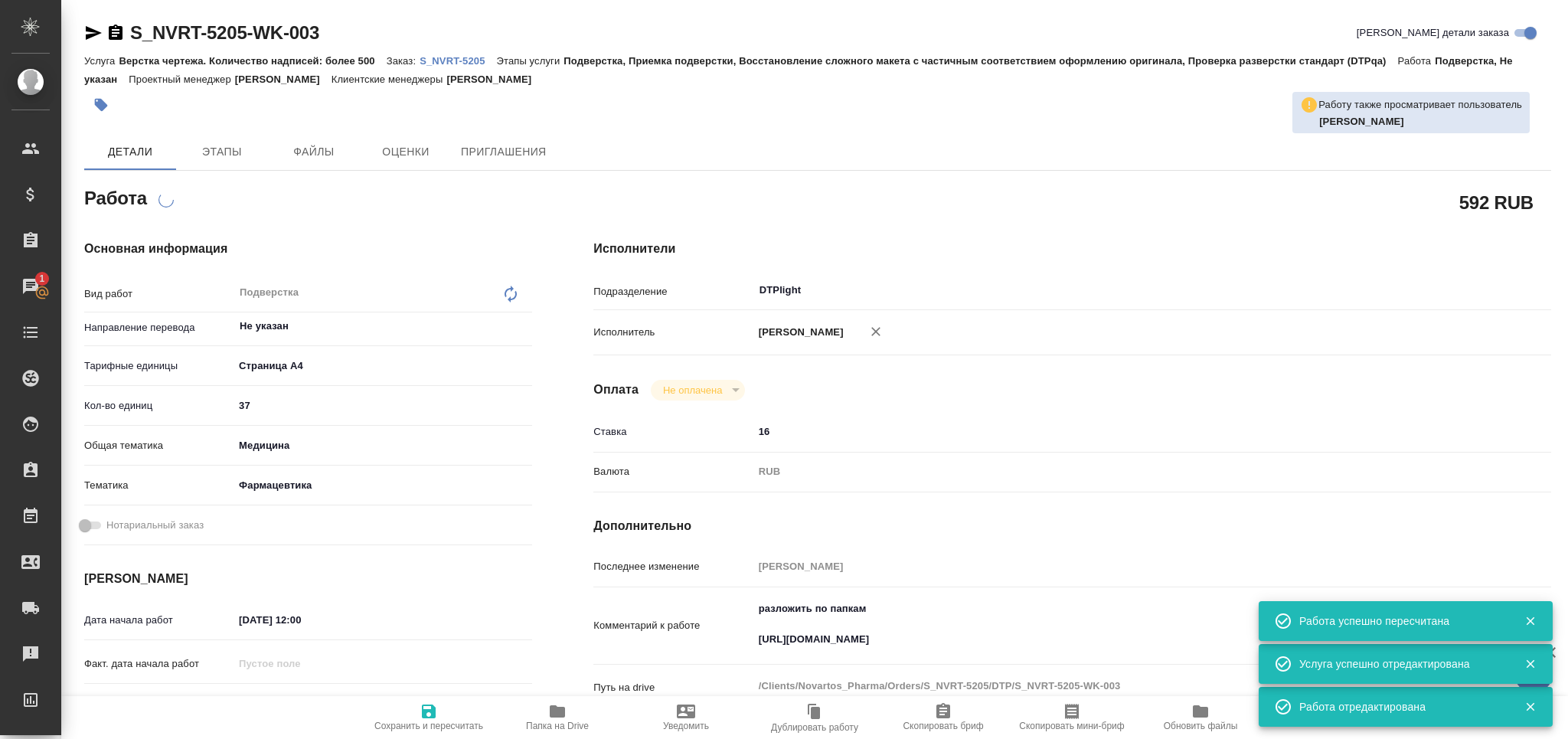
type textarea "x"
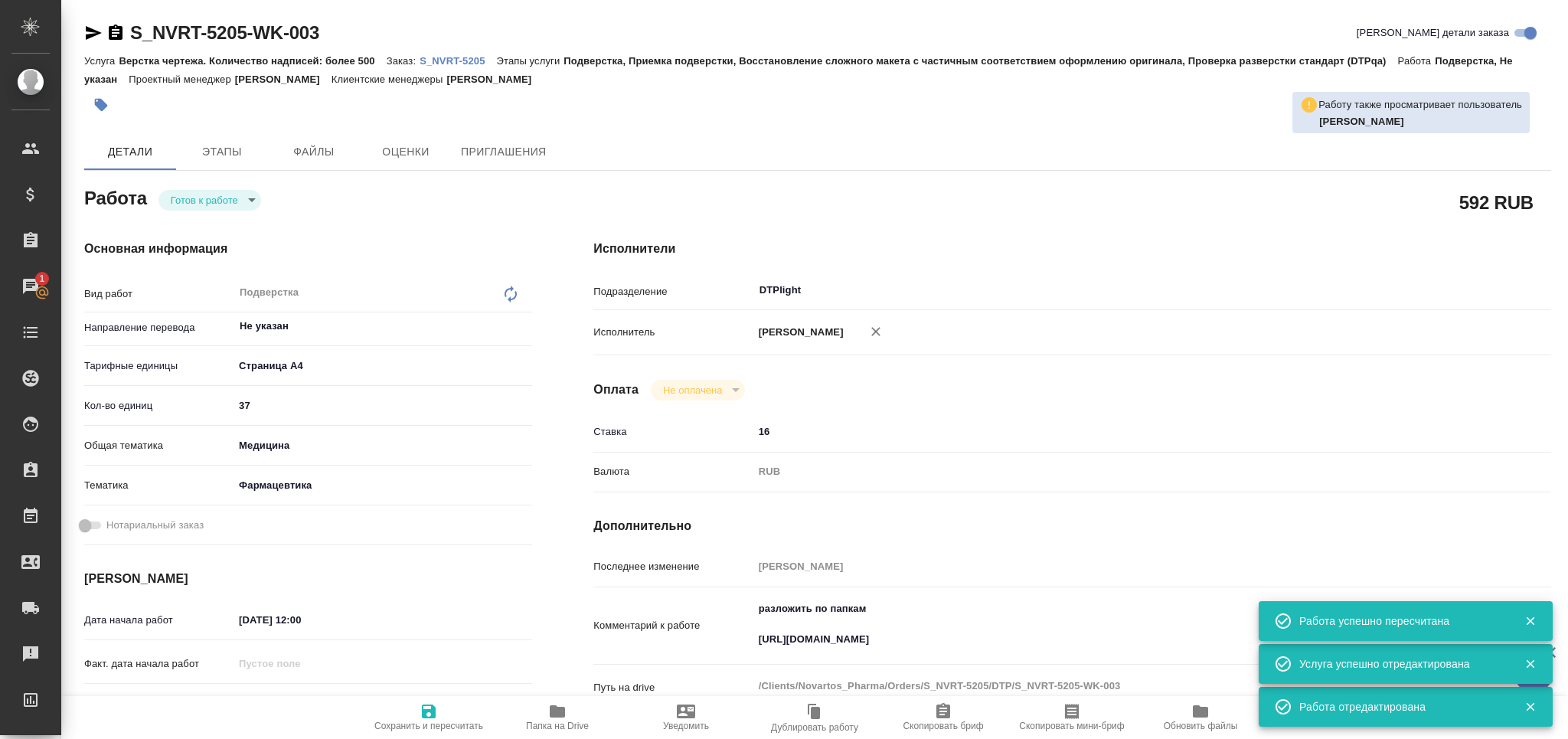
type textarea "x"
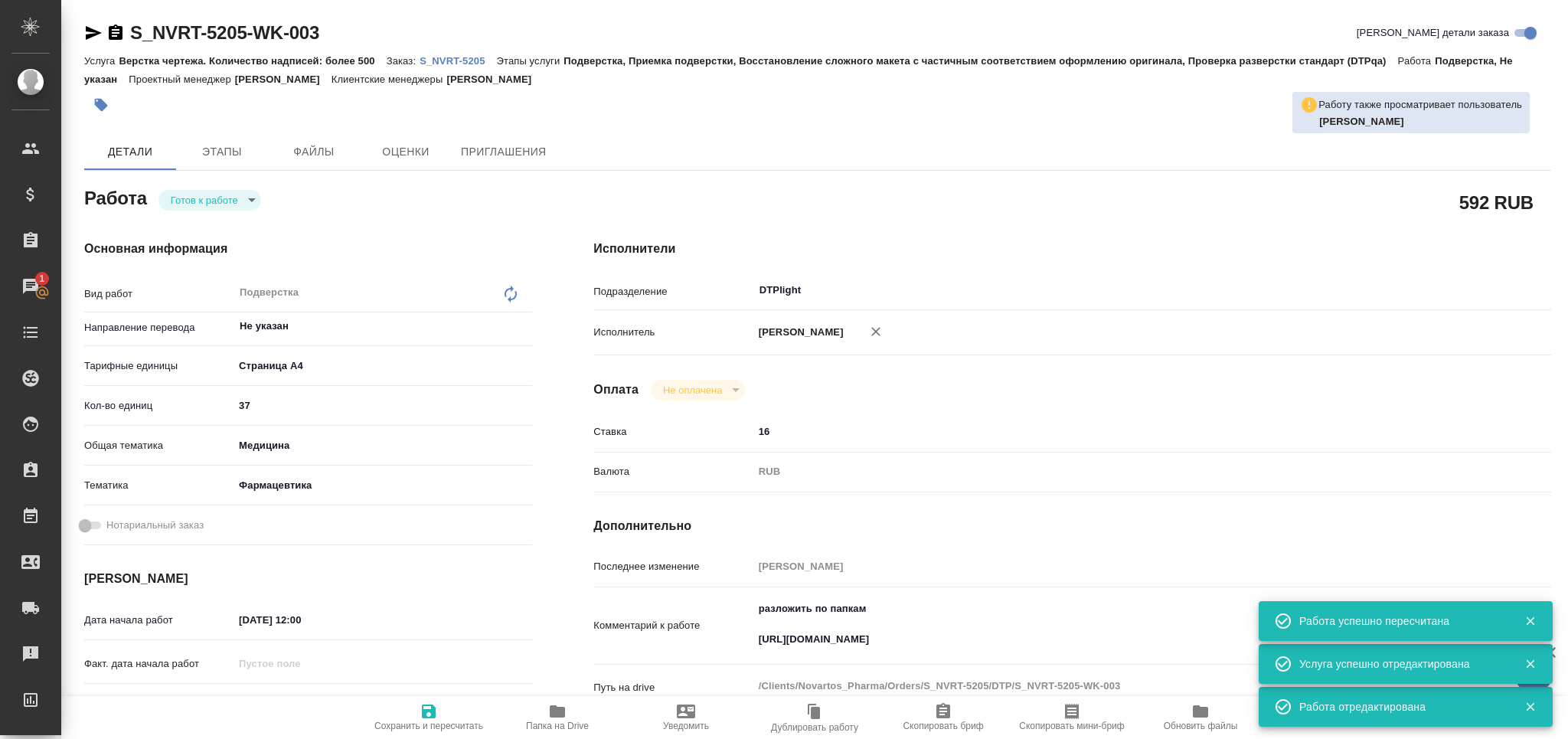
type textarea "x"
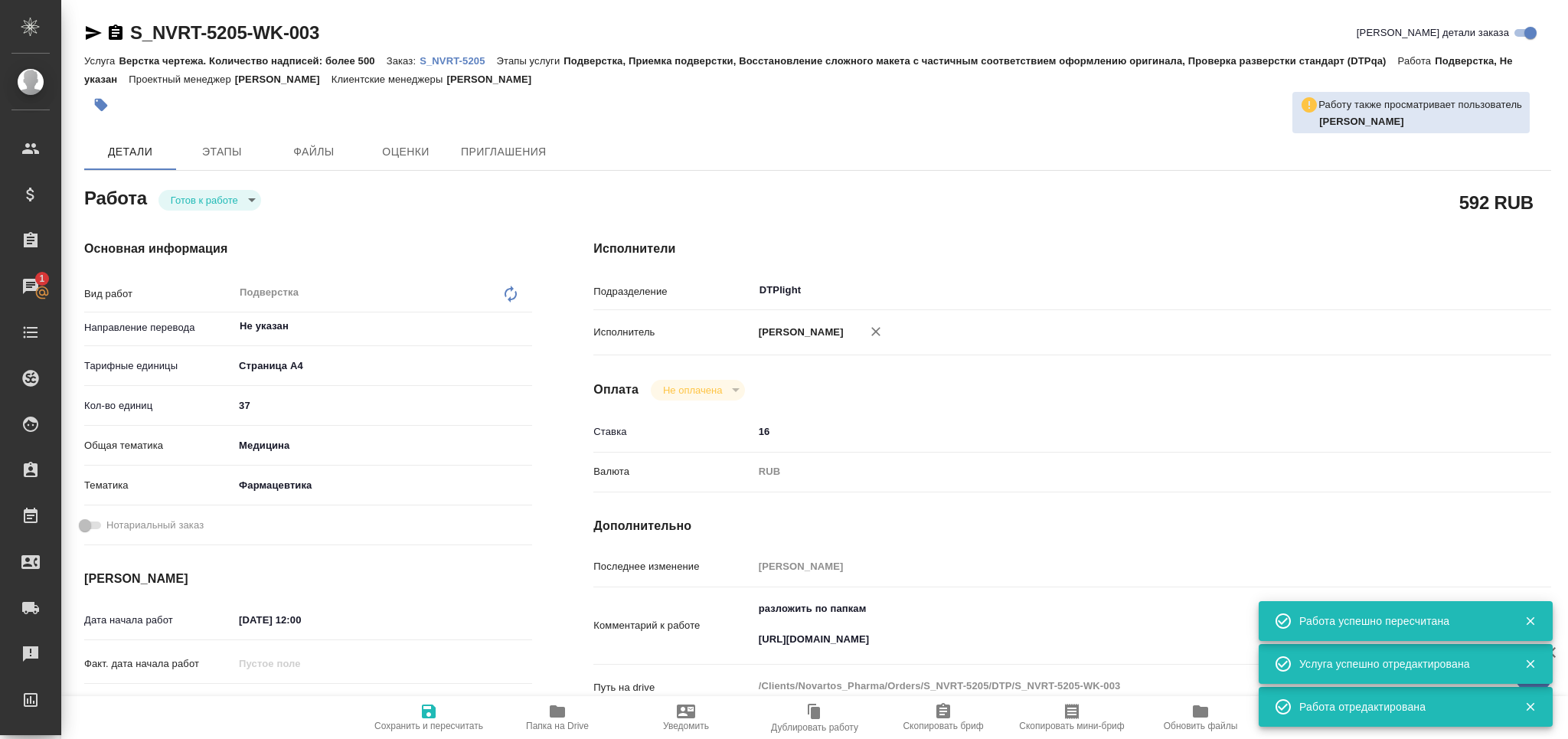
type textarea "x"
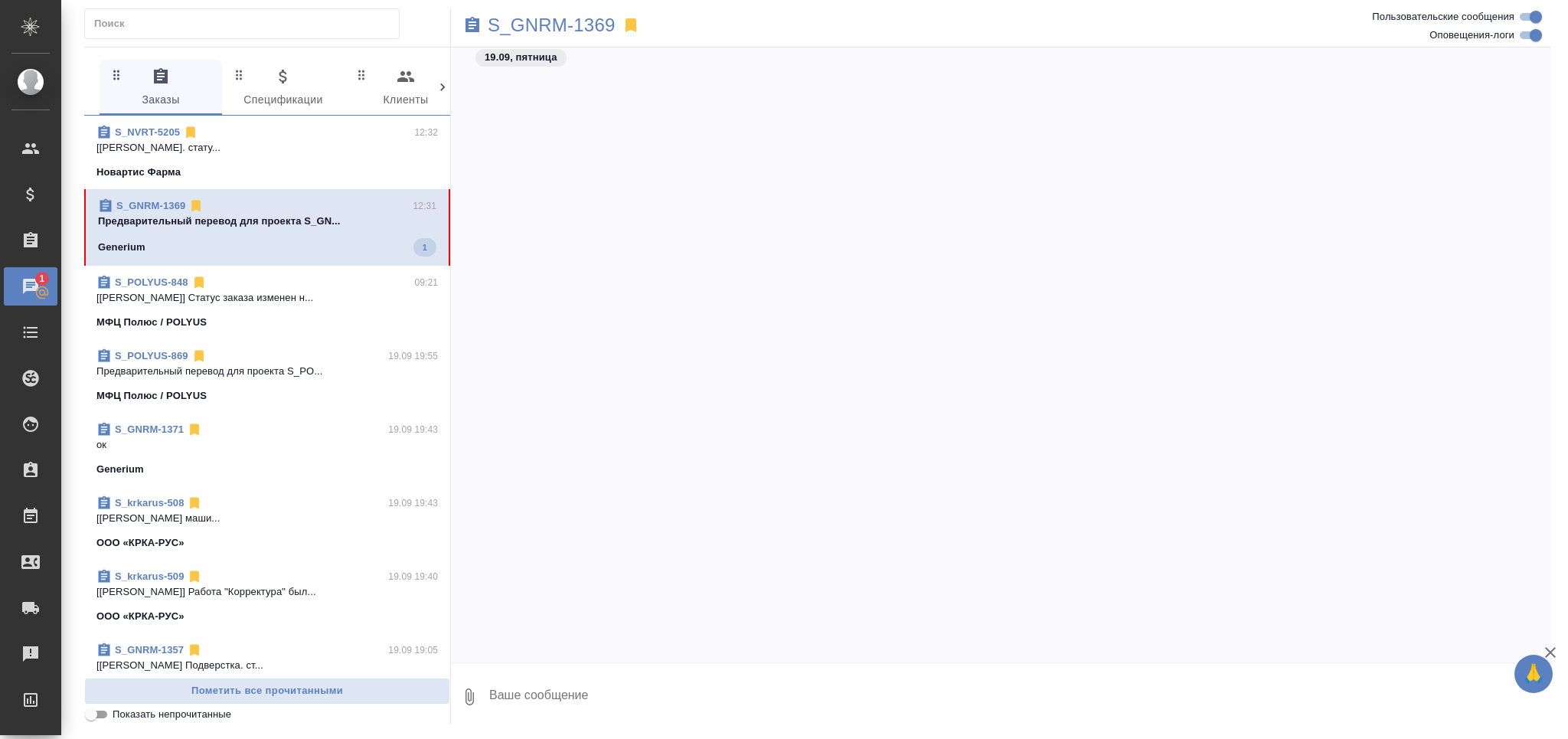
scroll to position [56185, 0]
